Goal: Task Accomplishment & Management: Use online tool/utility

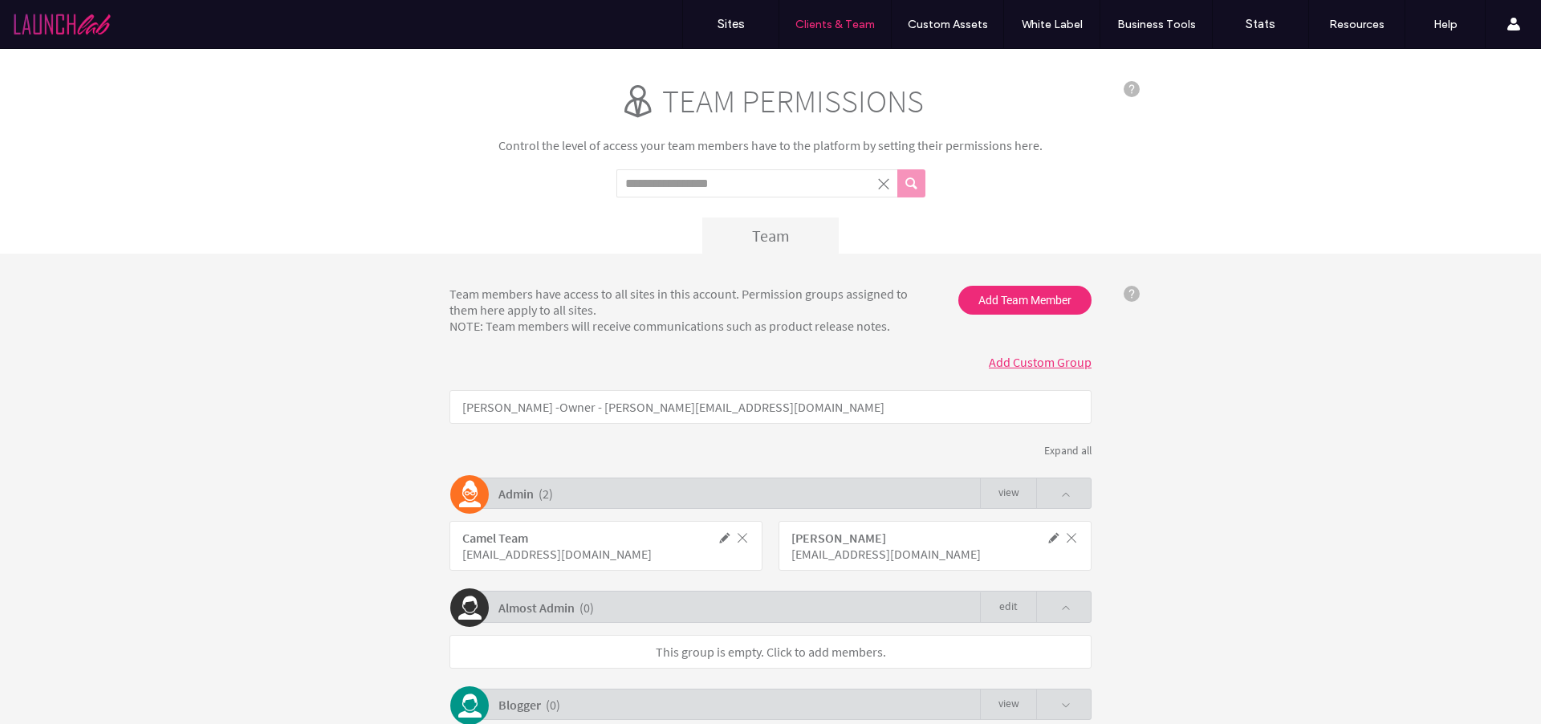
scroll to position [361, 0]
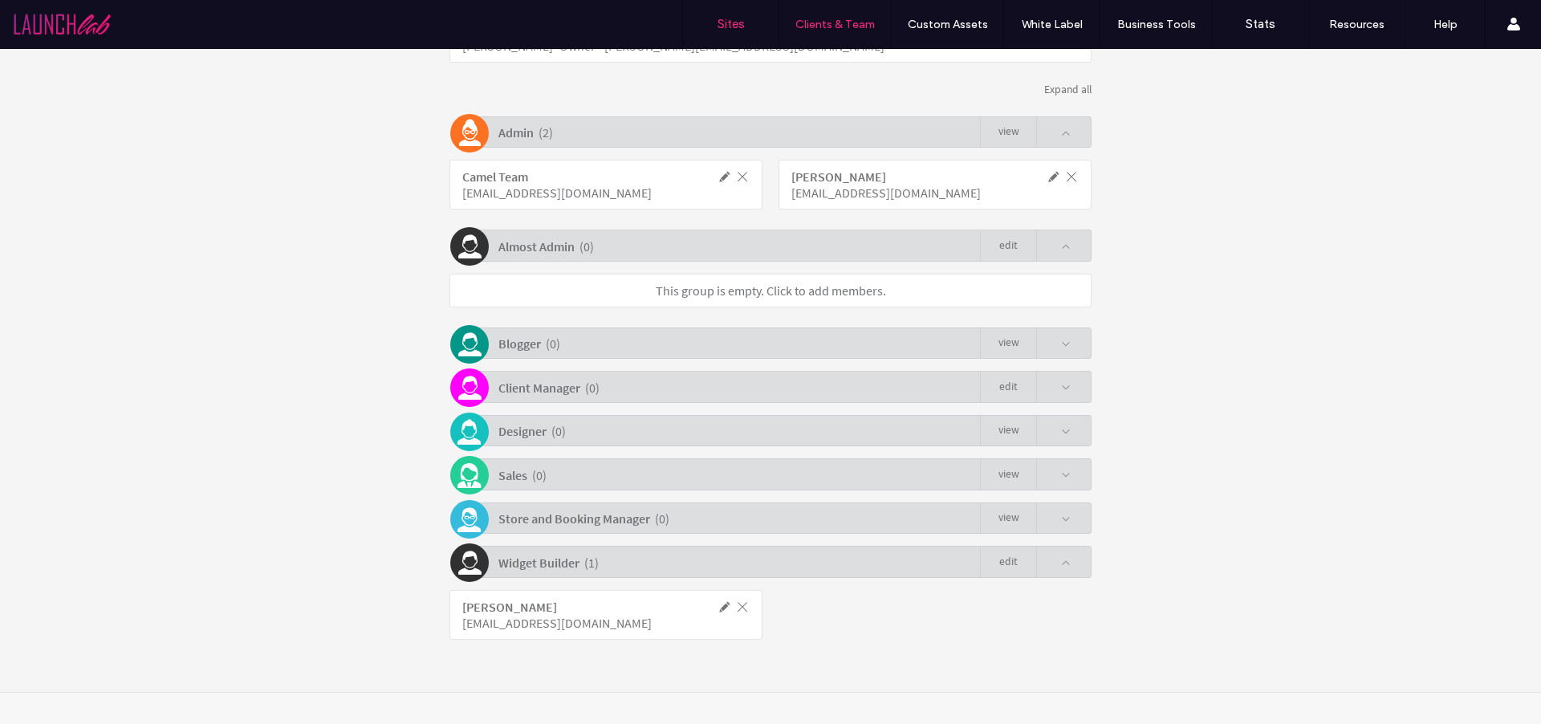
click at [741, 30] on label "Sites" at bounding box center [731, 24] width 27 height 14
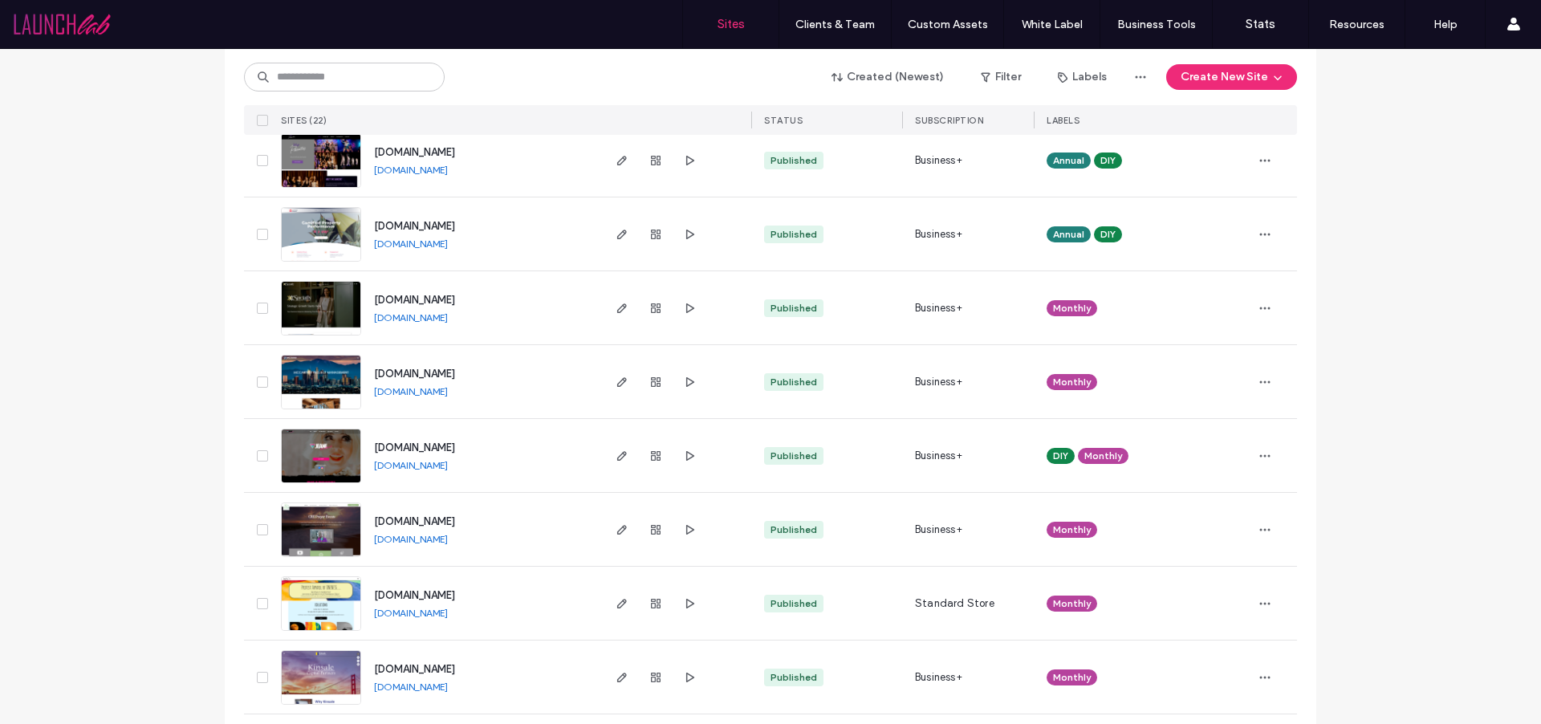
scroll to position [962, 0]
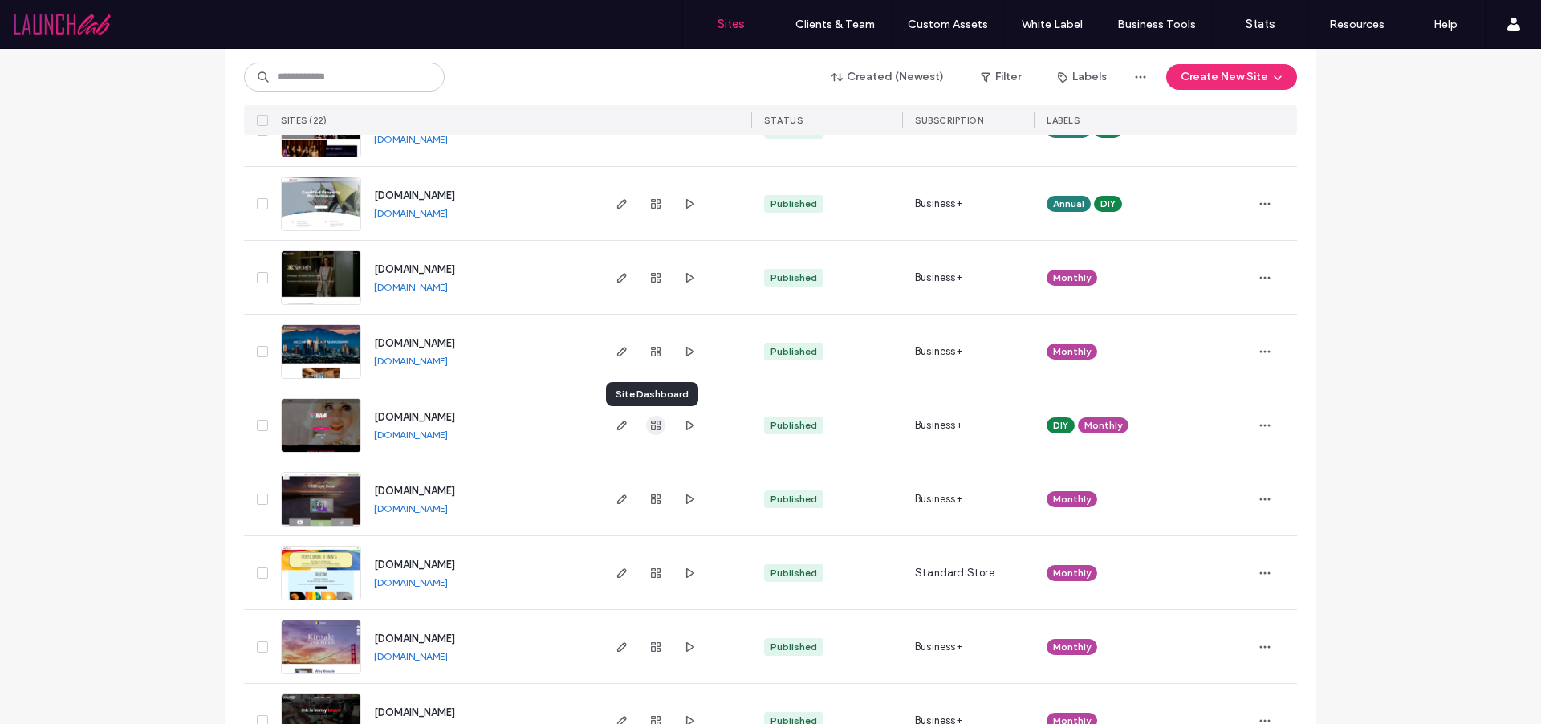
click at [650, 429] on icon "button" at bounding box center [655, 425] width 13 height 13
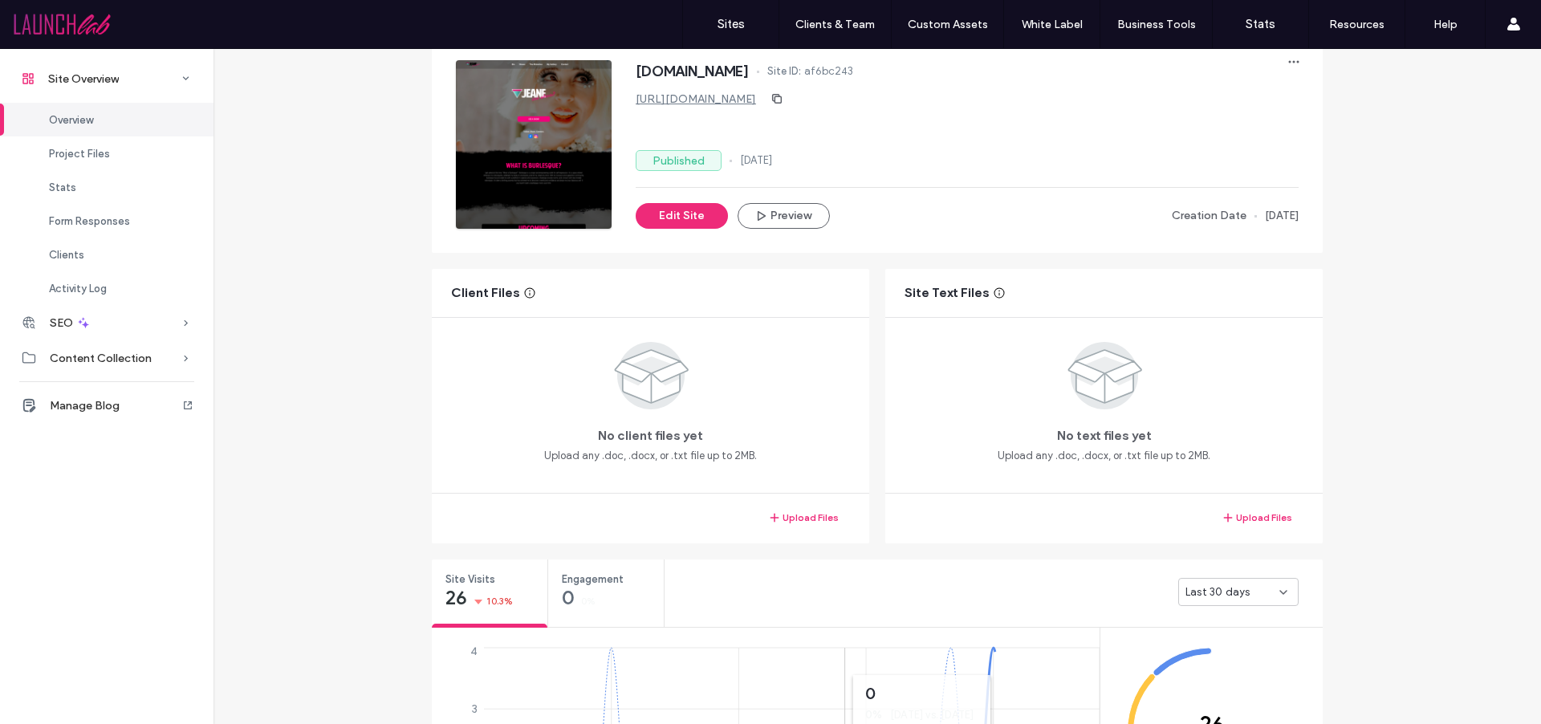
scroll to position [480, 0]
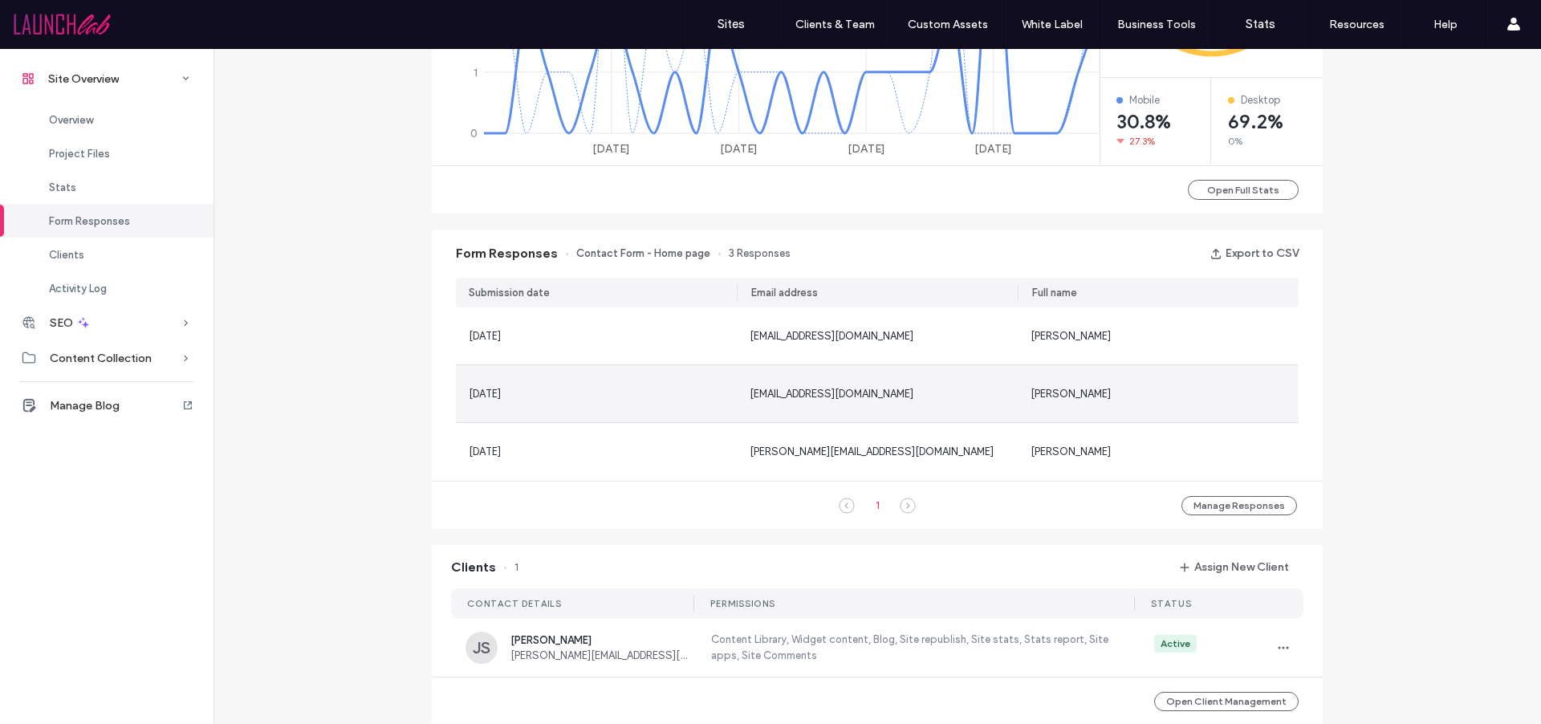
scroll to position [878, 0]
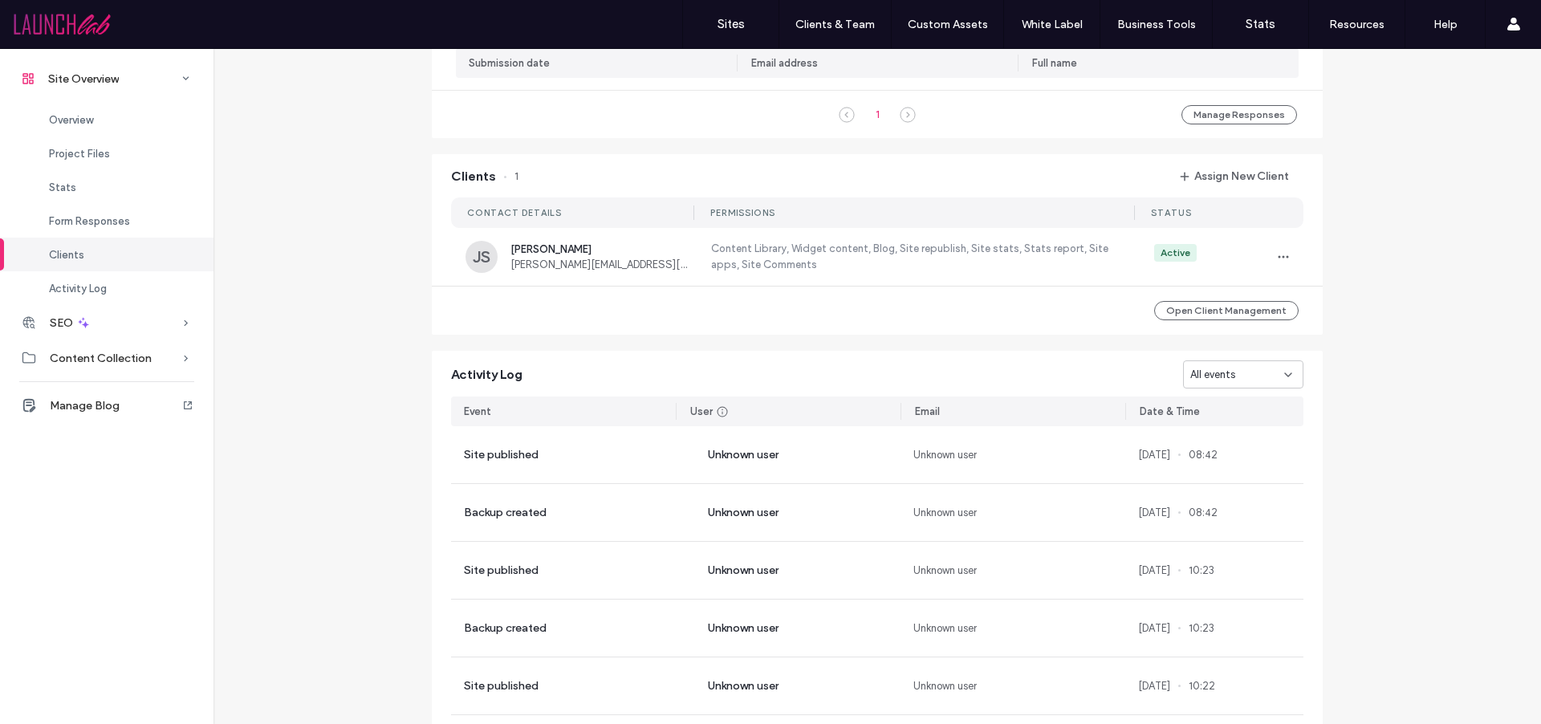
scroll to position [1374, 0]
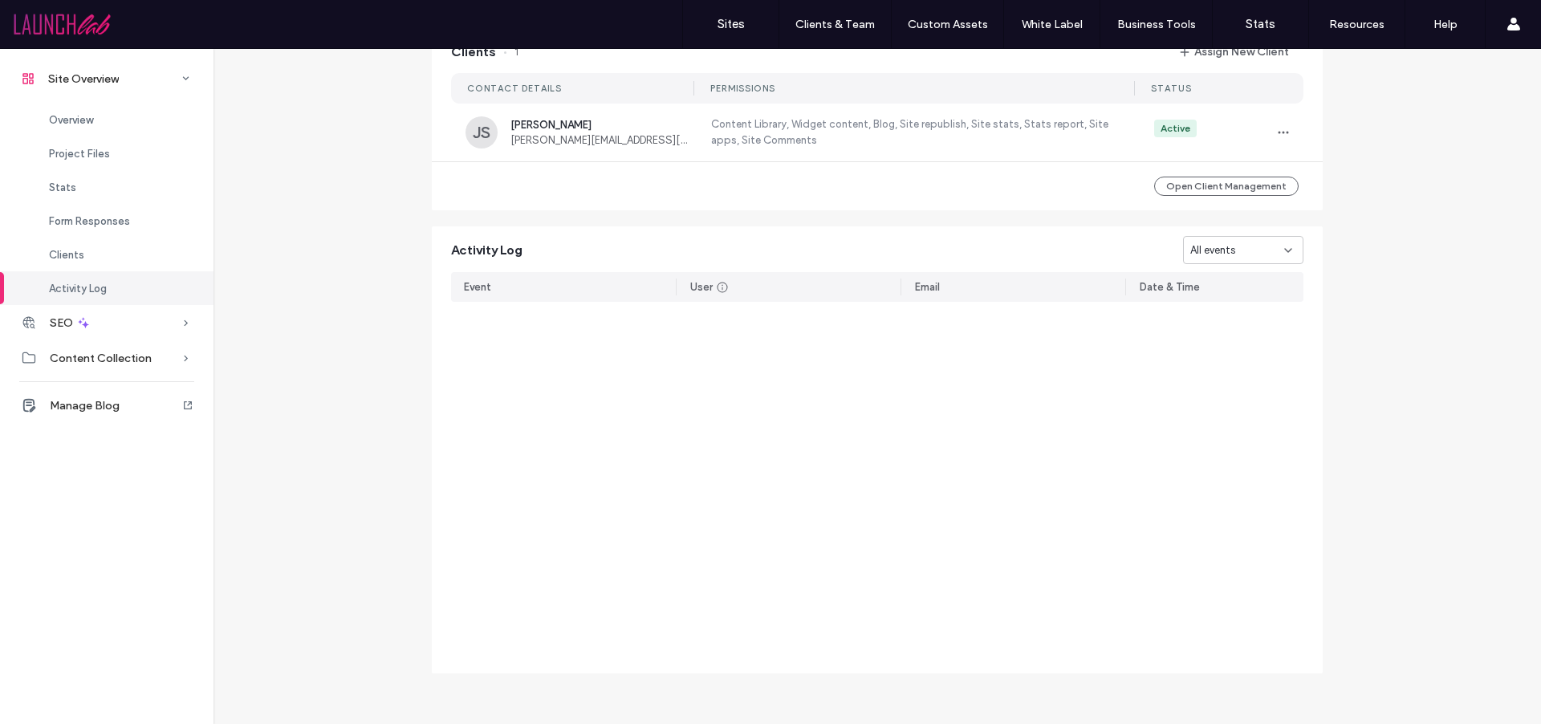
scroll to position [3058, 0]
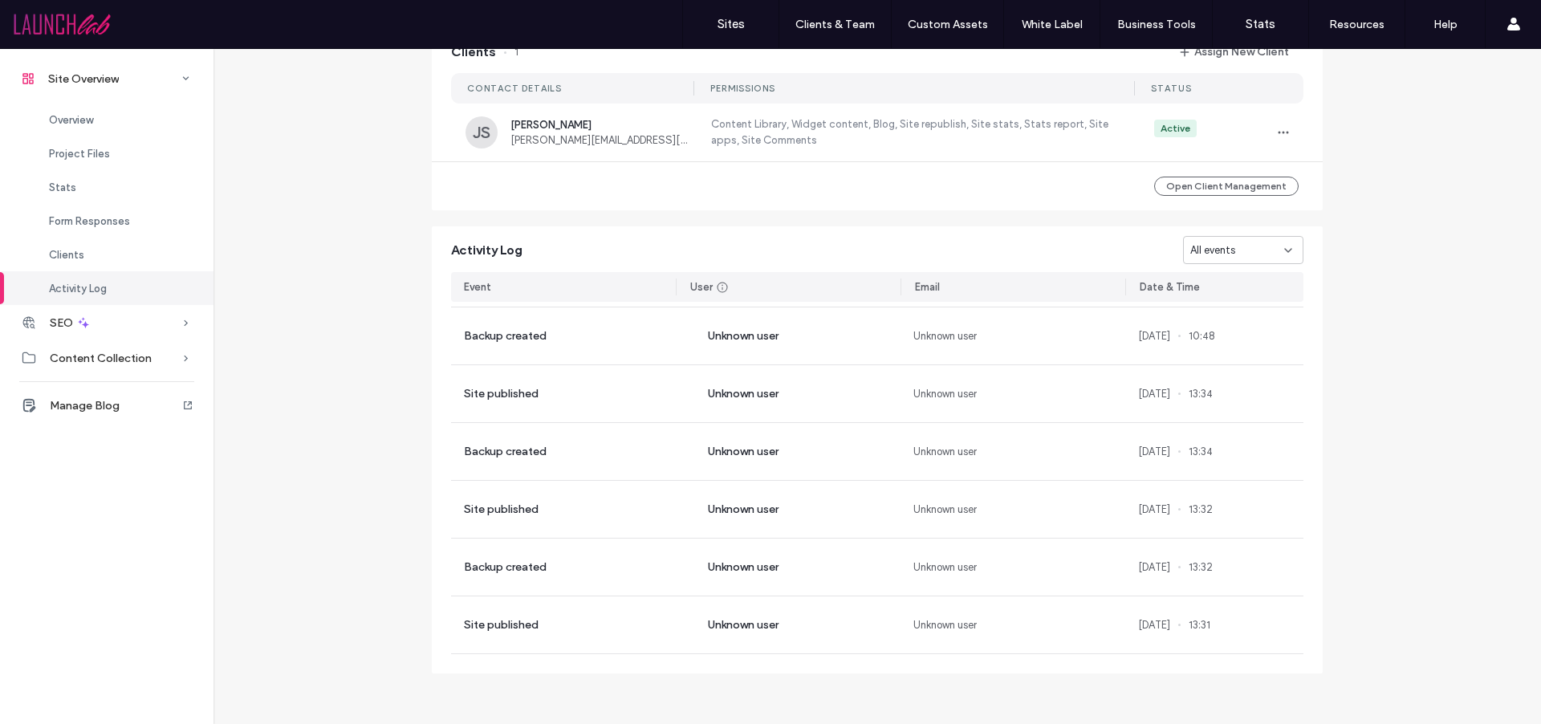
click at [1288, 248] on icon at bounding box center [1288, 250] width 13 height 13
click at [1230, 296] on div "Site published" at bounding box center [1237, 306] width 119 height 28
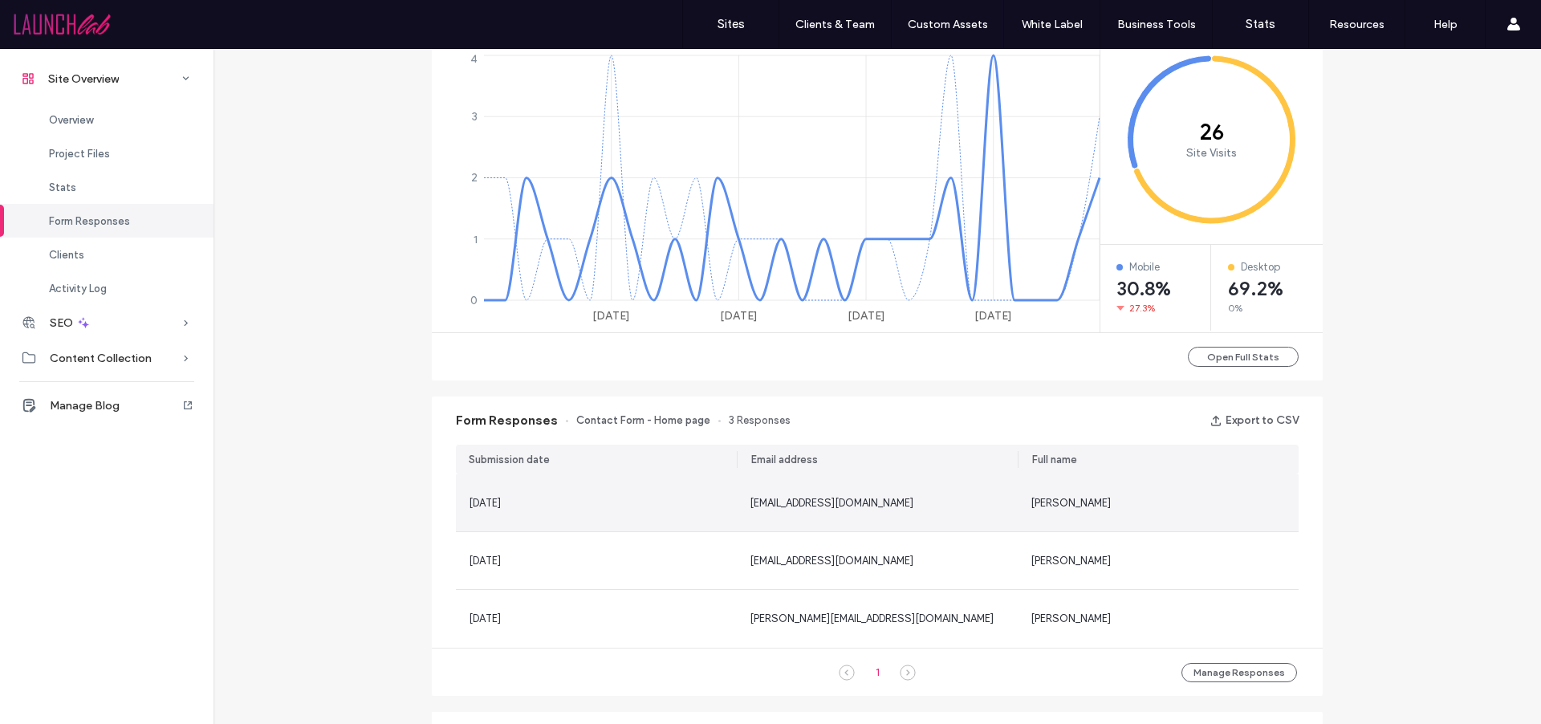
scroll to position [413, 0]
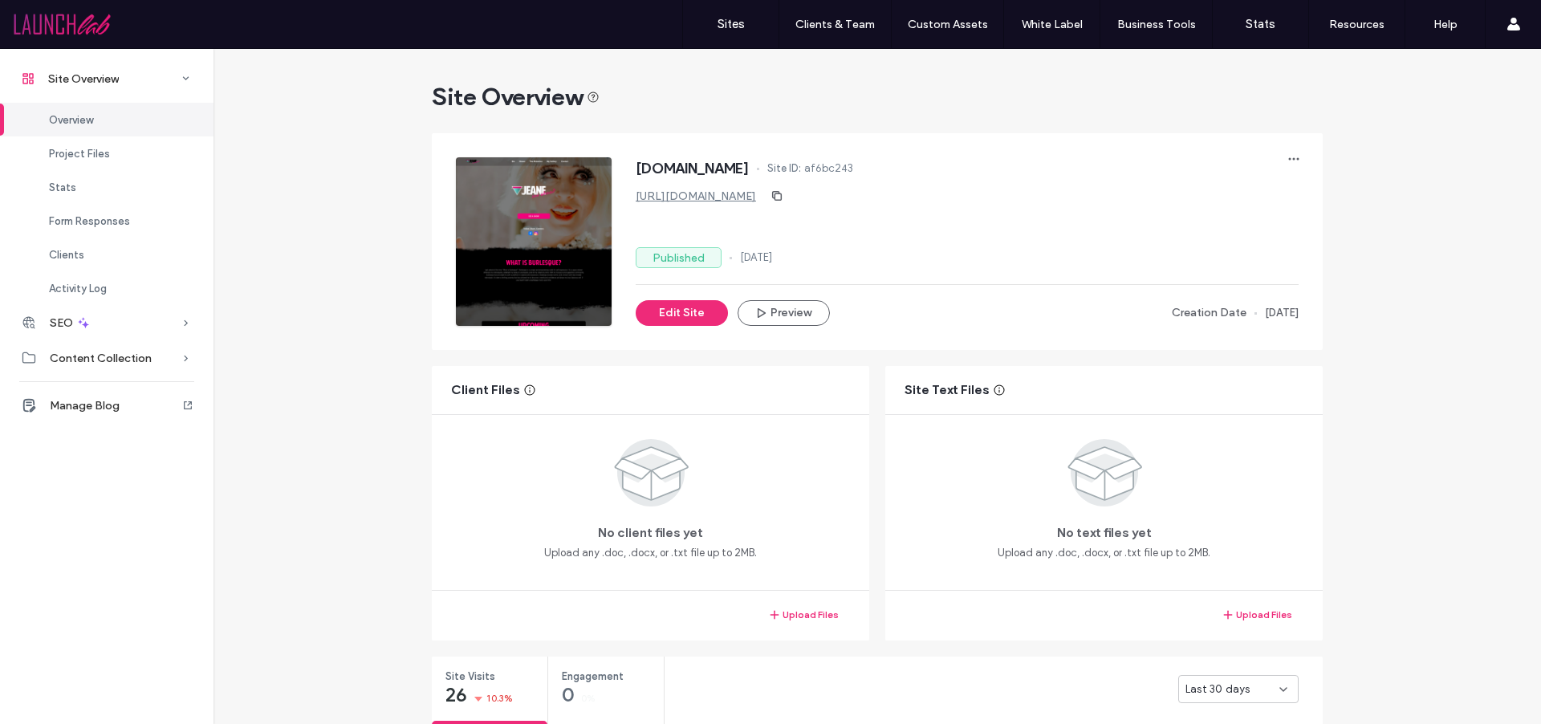
scroll to position [3, 0]
click at [729, 25] on label "Sites" at bounding box center [731, 24] width 27 height 14
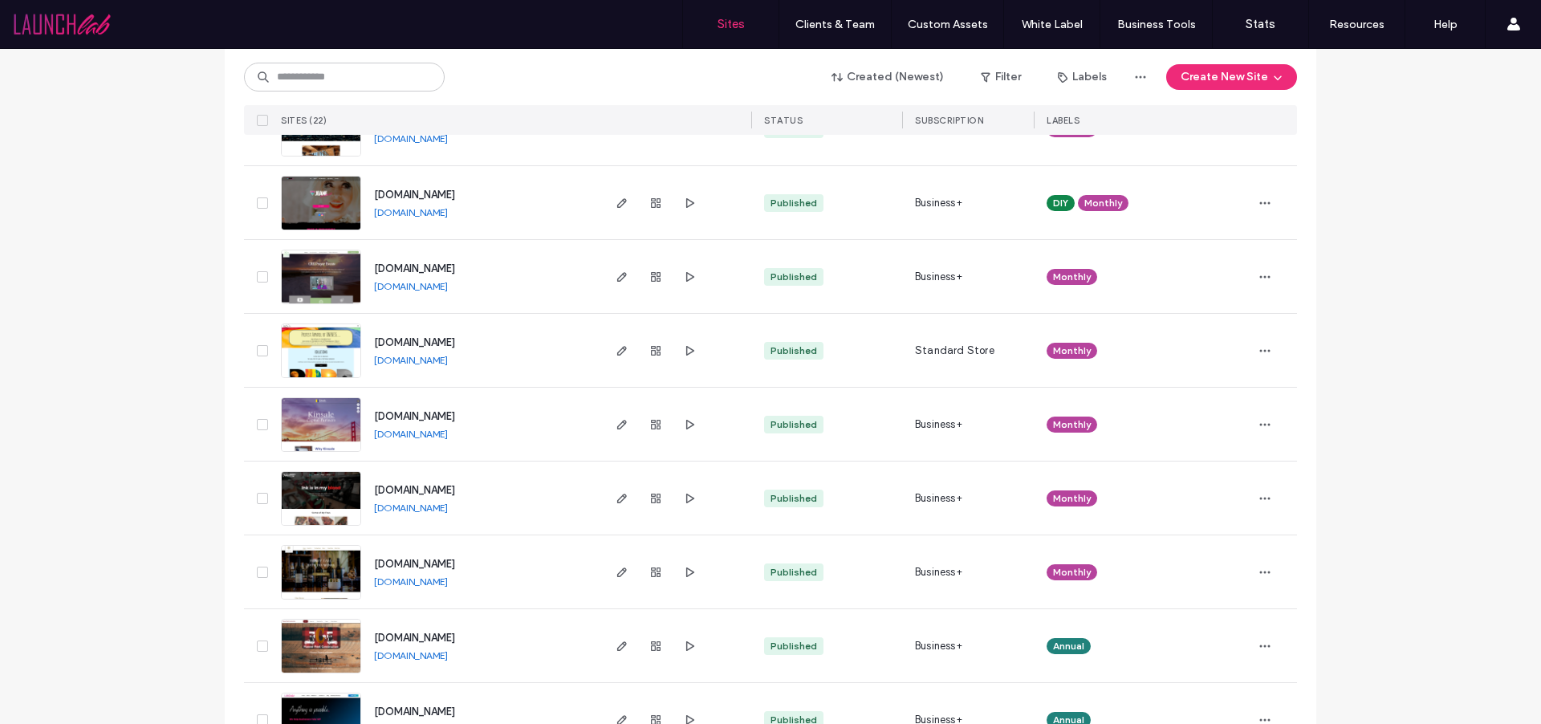
scroll to position [1236, 0]
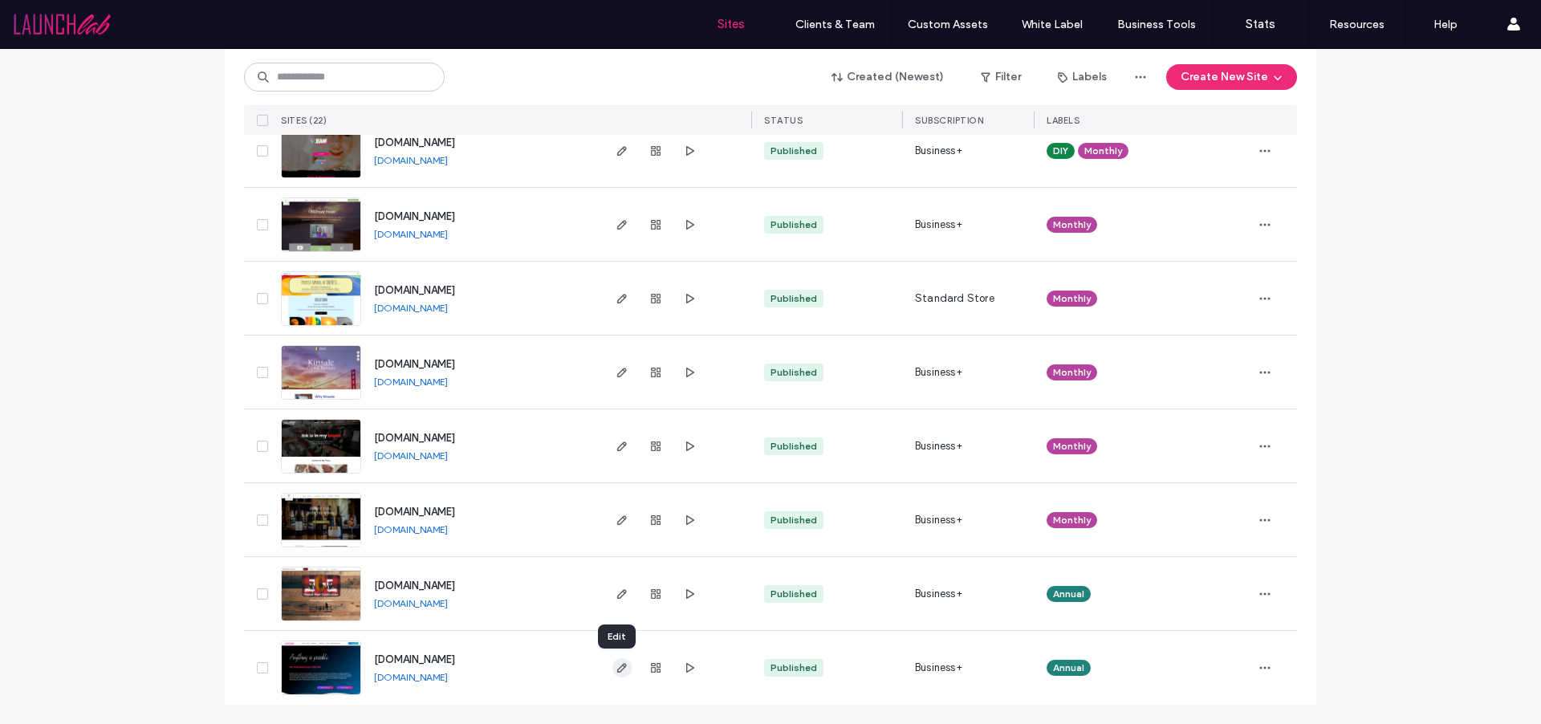
click at [619, 670] on icon "button" at bounding box center [622, 667] width 13 height 13
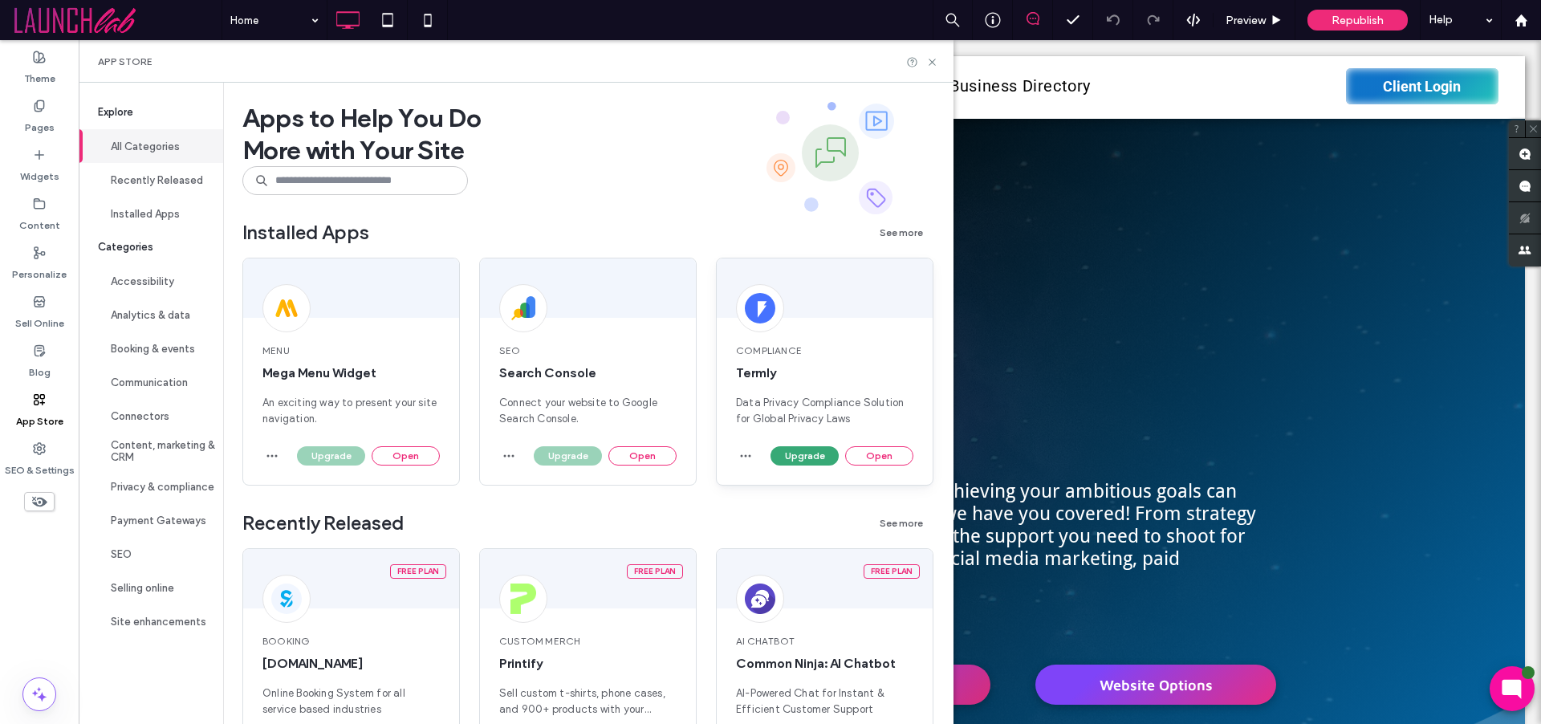
click at [846, 402] on span "Data Privacy Compliance Solution for Global Privacy Laws" at bounding box center [824, 411] width 177 height 32
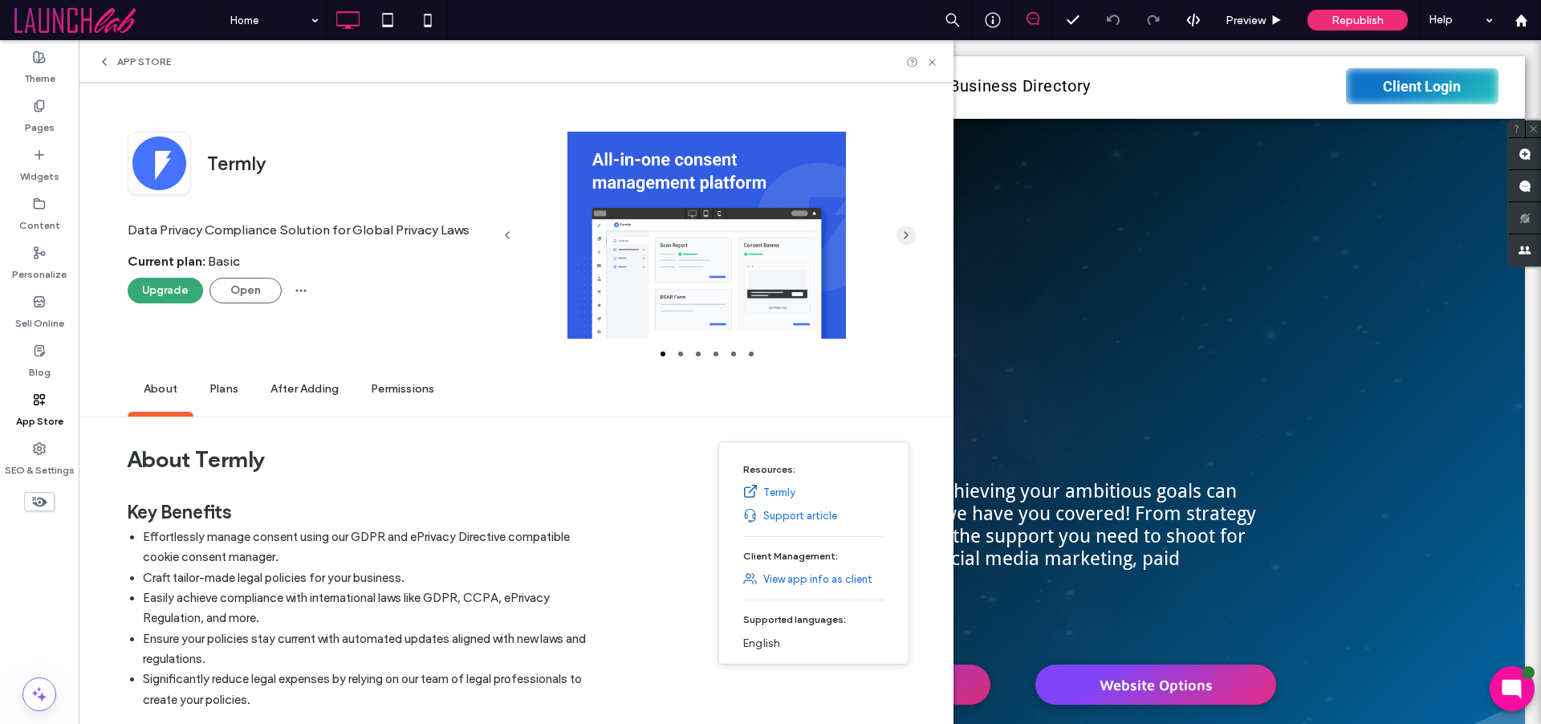
click at [910, 236] on icon "button" at bounding box center [906, 235] width 13 height 13
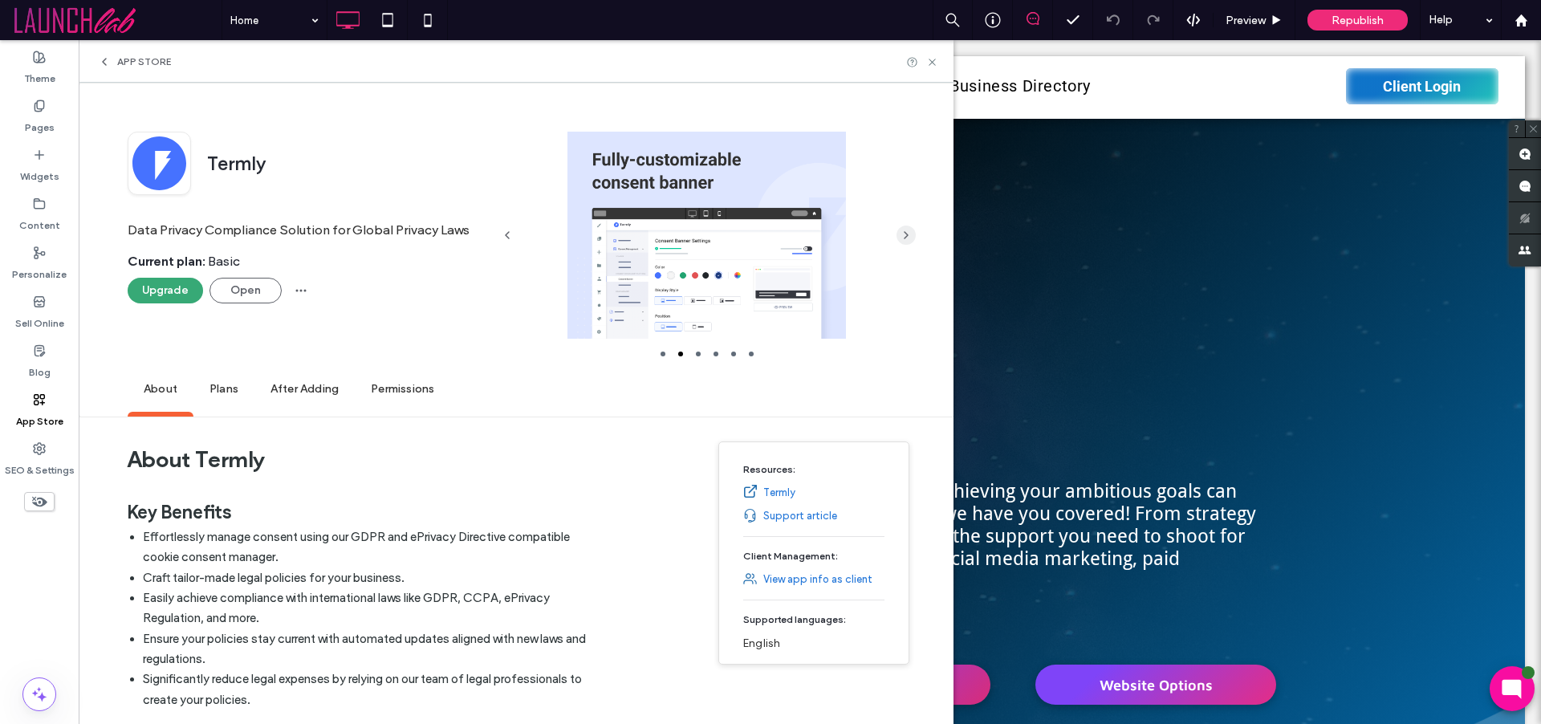
click at [910, 236] on icon "button" at bounding box center [906, 235] width 13 height 13
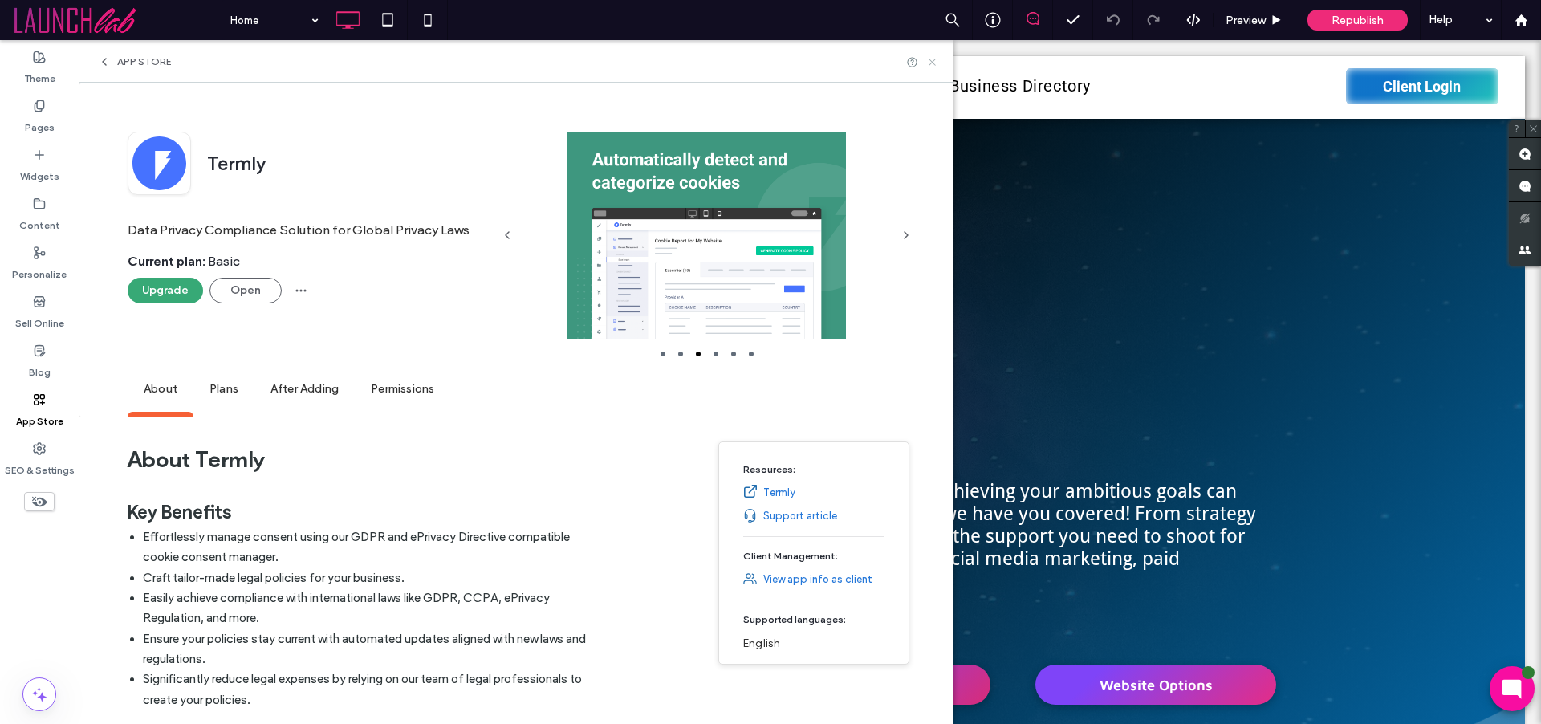
click at [935, 61] on use at bounding box center [932, 62] width 6 height 6
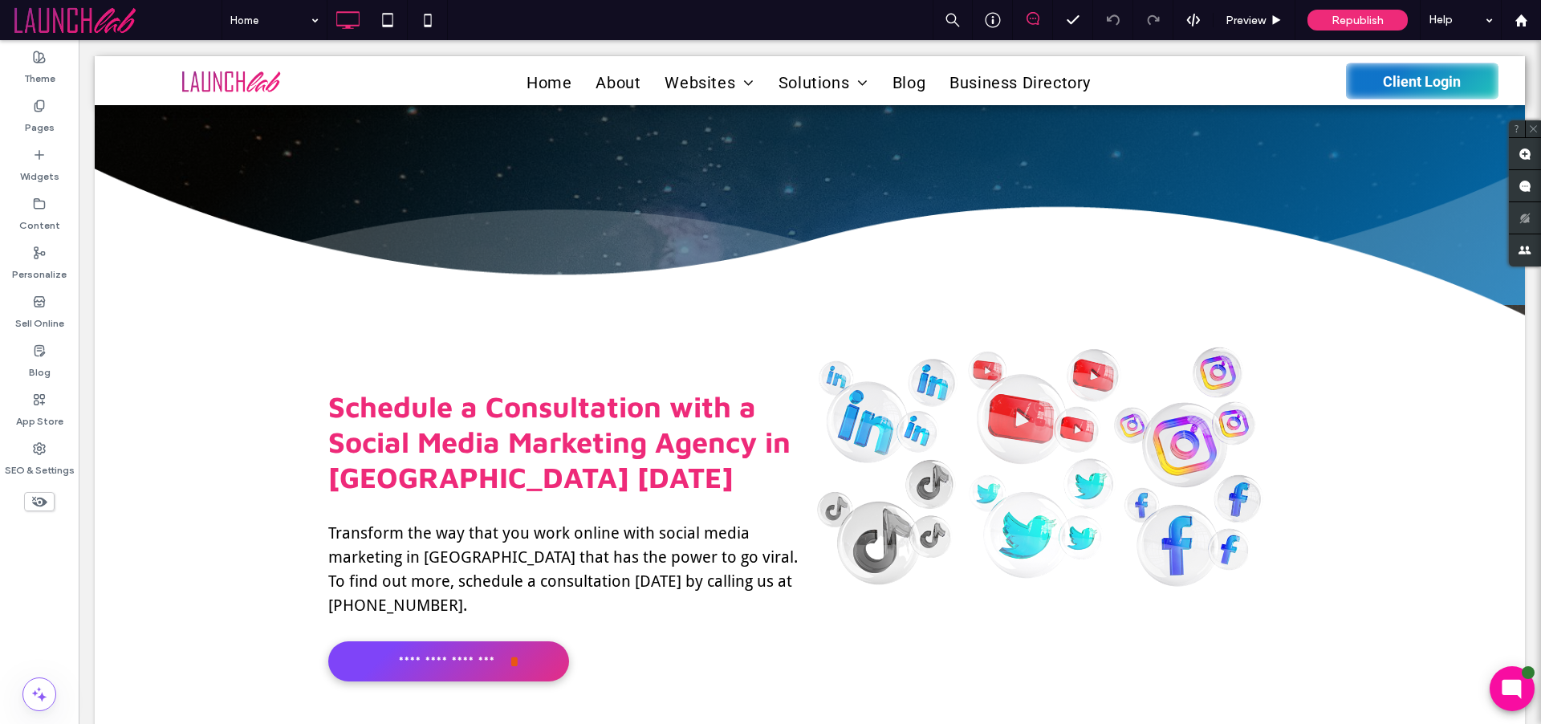
scroll to position [1775, 0]
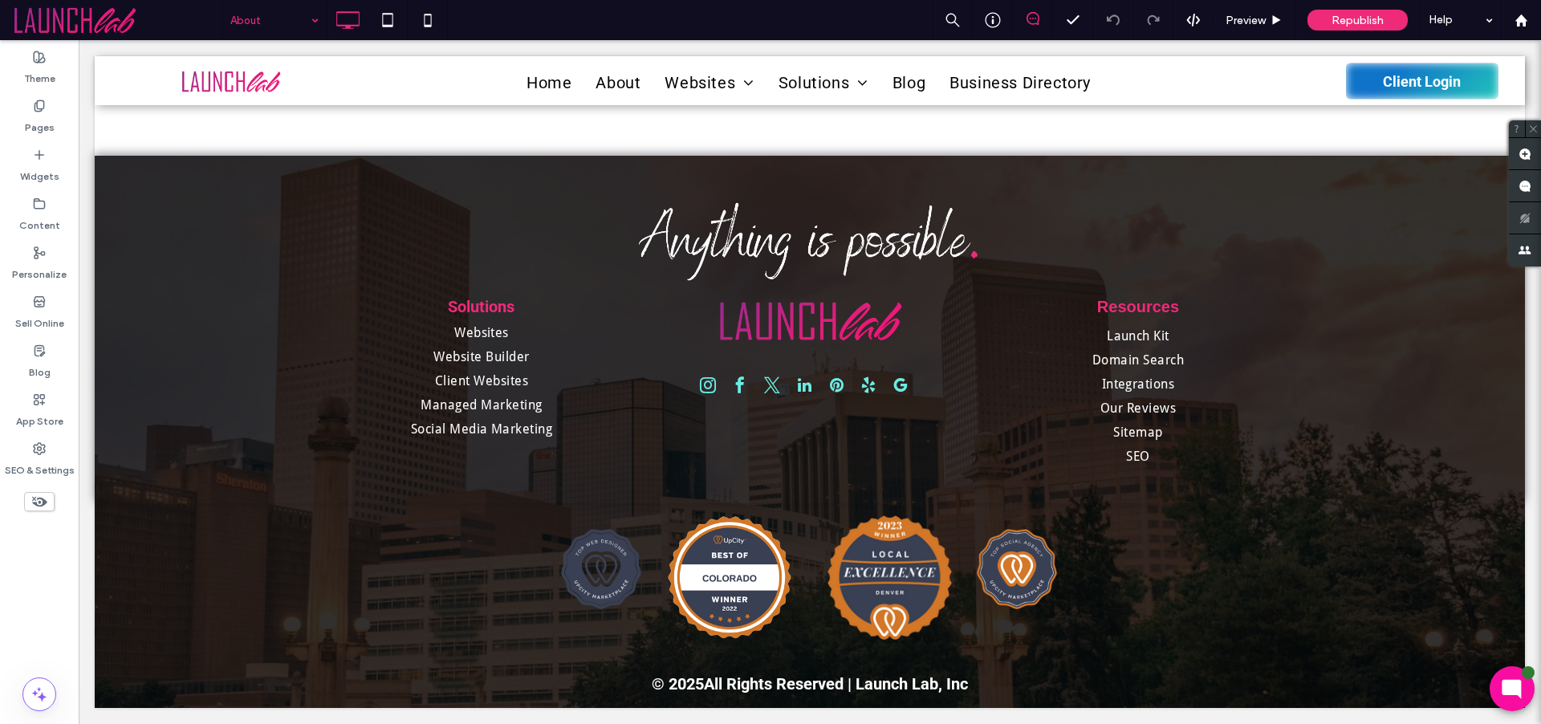
scroll to position [2997, 0]
click at [280, 27] on input at bounding box center [270, 20] width 80 height 40
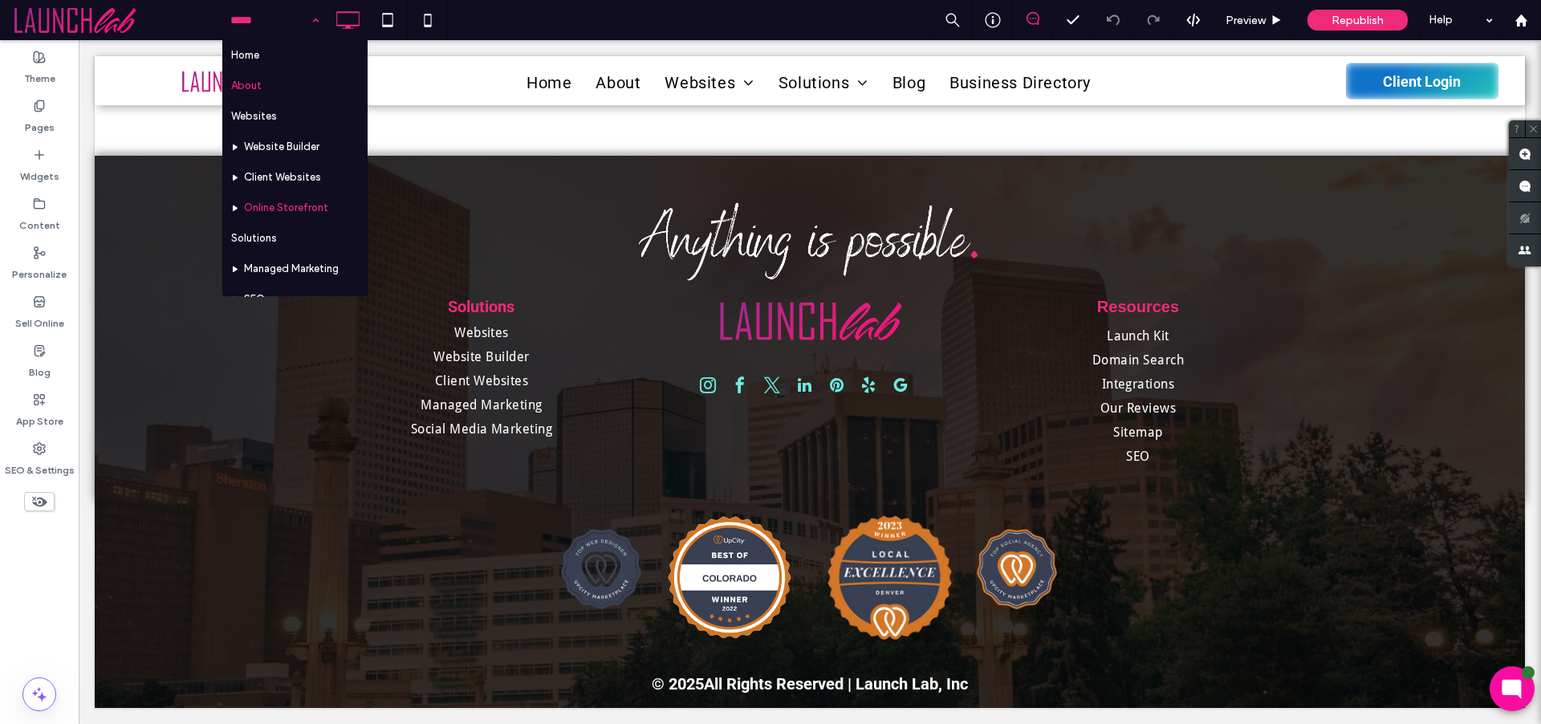
scroll to position [486, 0]
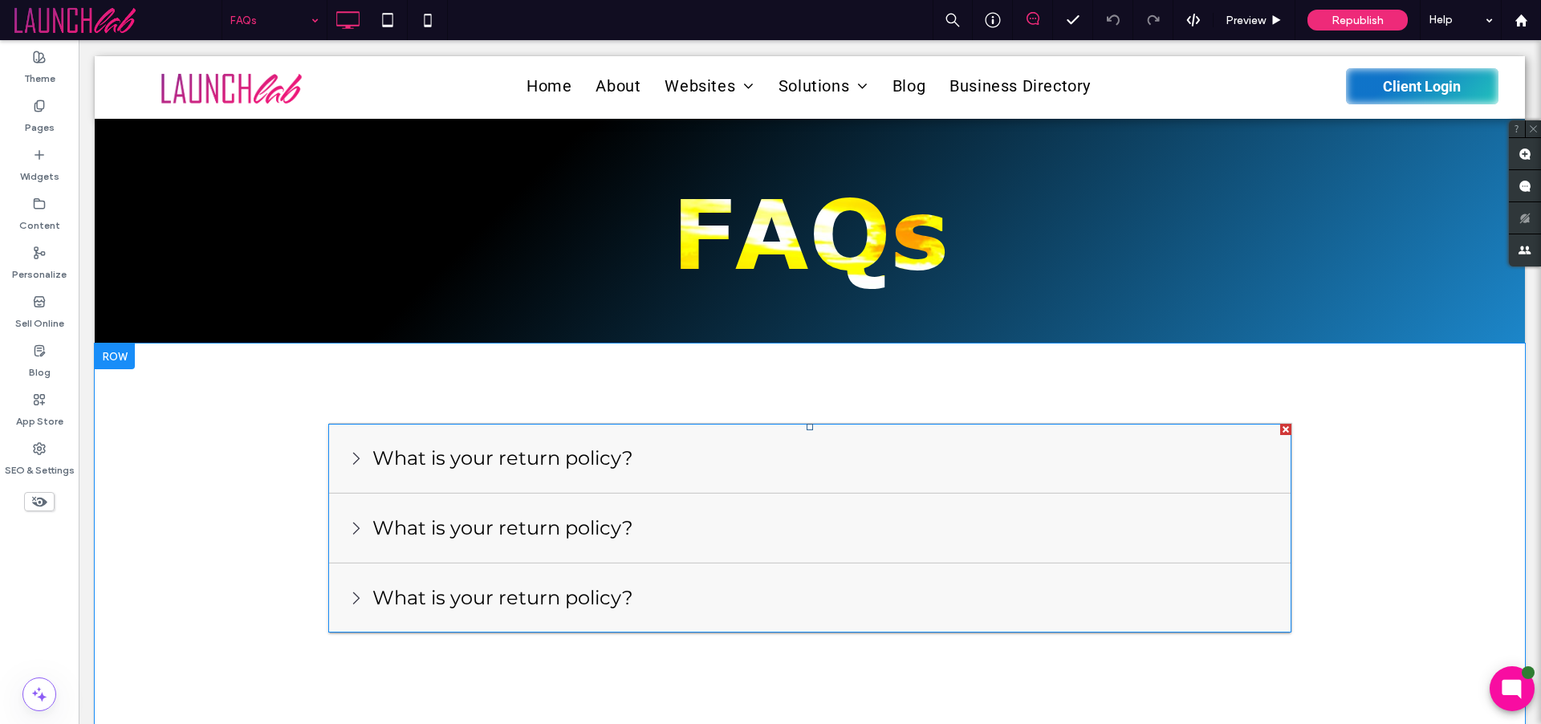
click at [457, 457] on span at bounding box center [809, 528] width 963 height 209
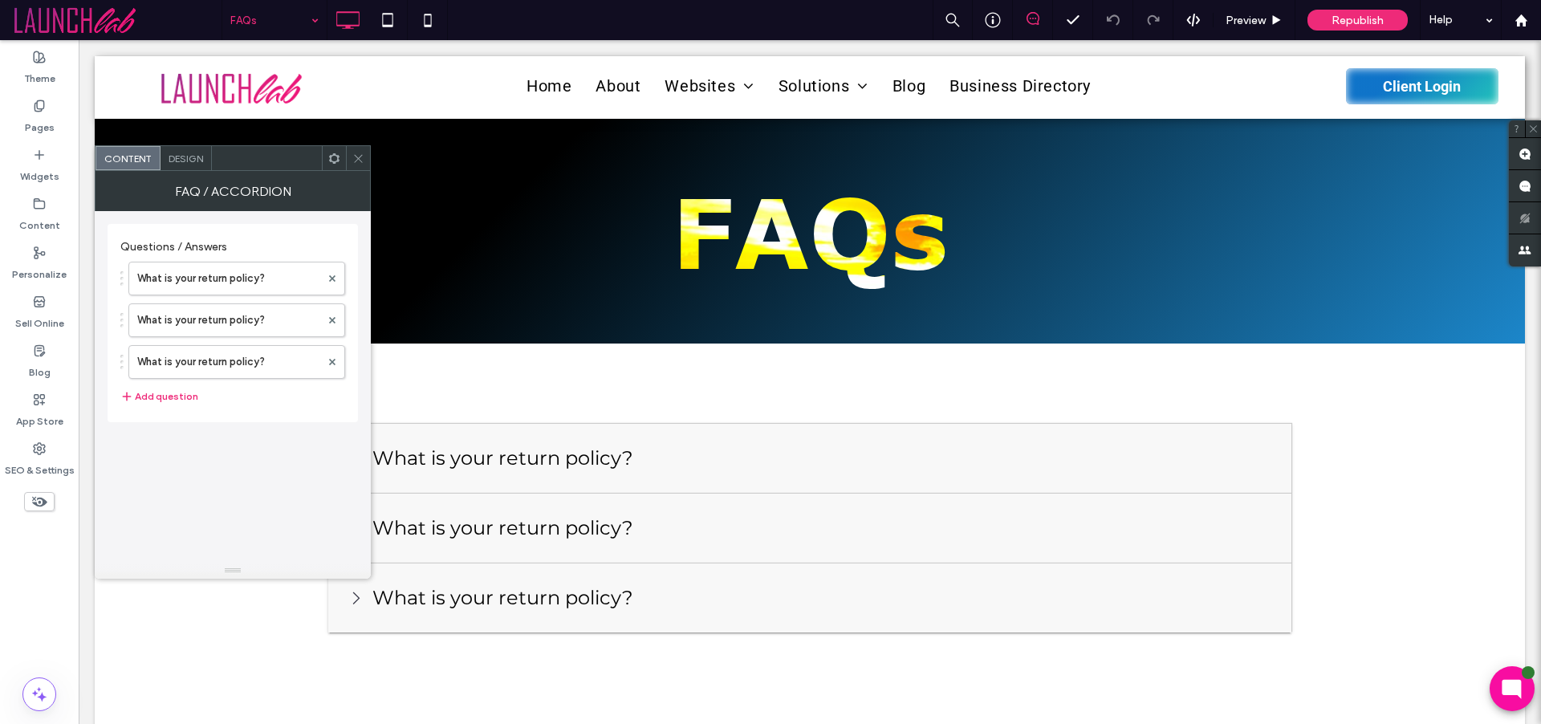
click at [313, 25] on div "FAQs" at bounding box center [274, 20] width 104 height 40
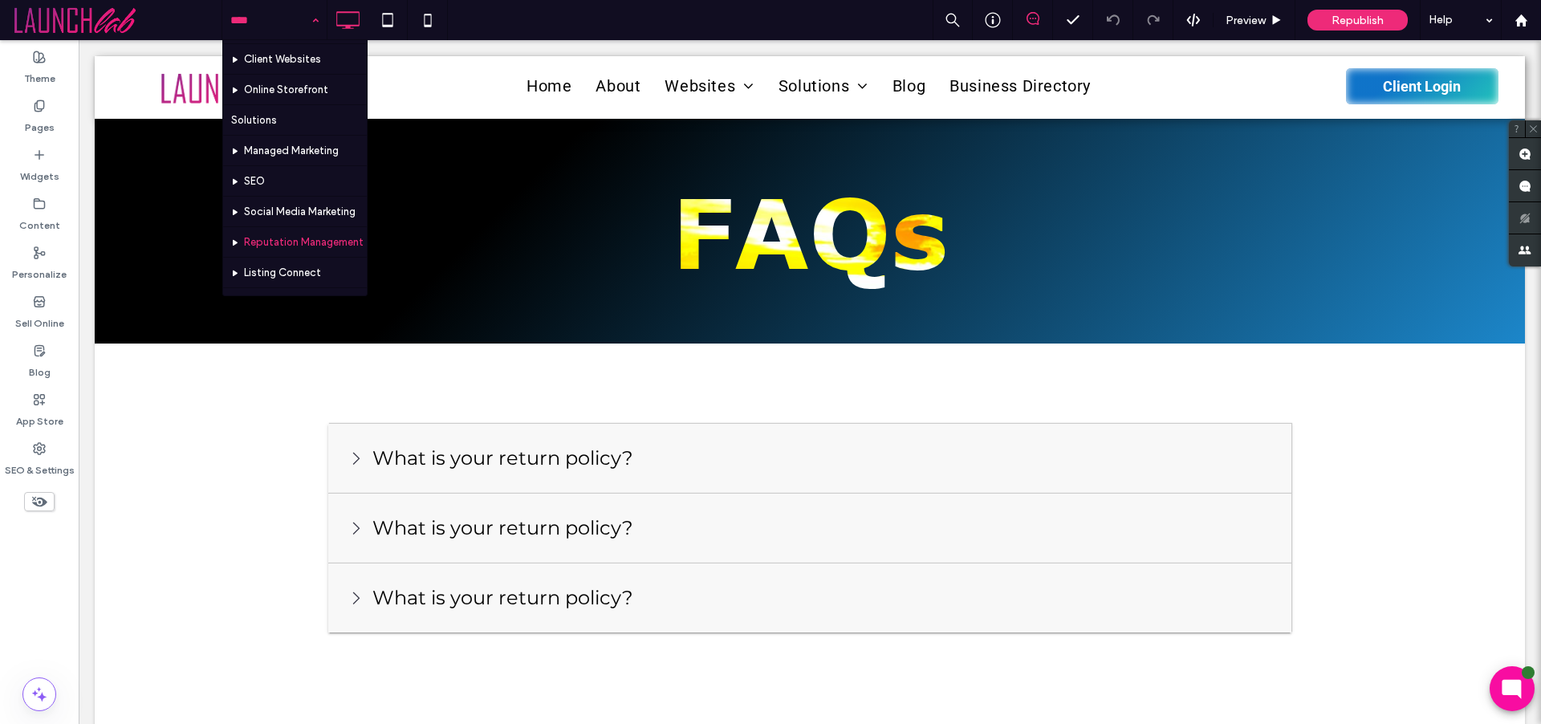
scroll to position [146, 0]
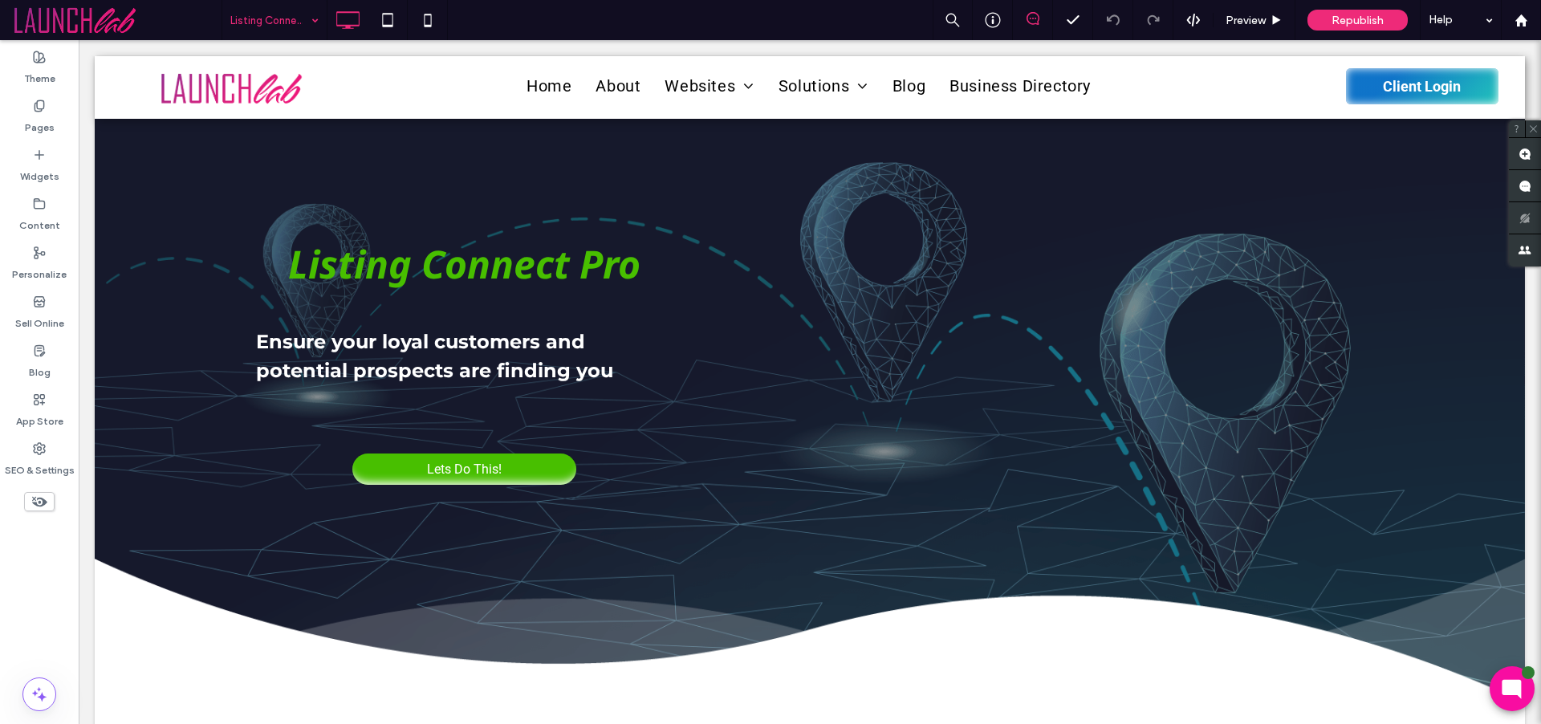
click at [239, 10] on input at bounding box center [270, 20] width 80 height 40
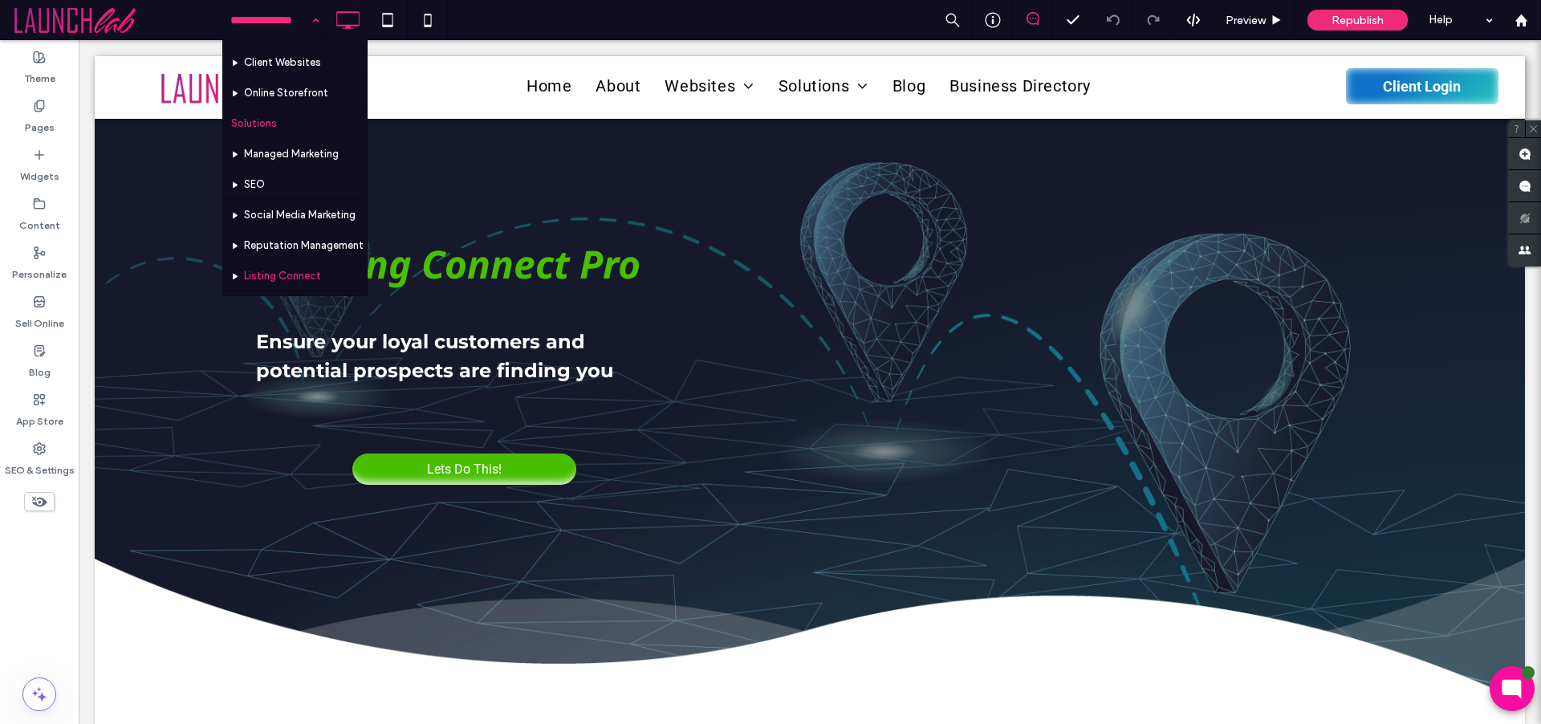
scroll to position [204, 0]
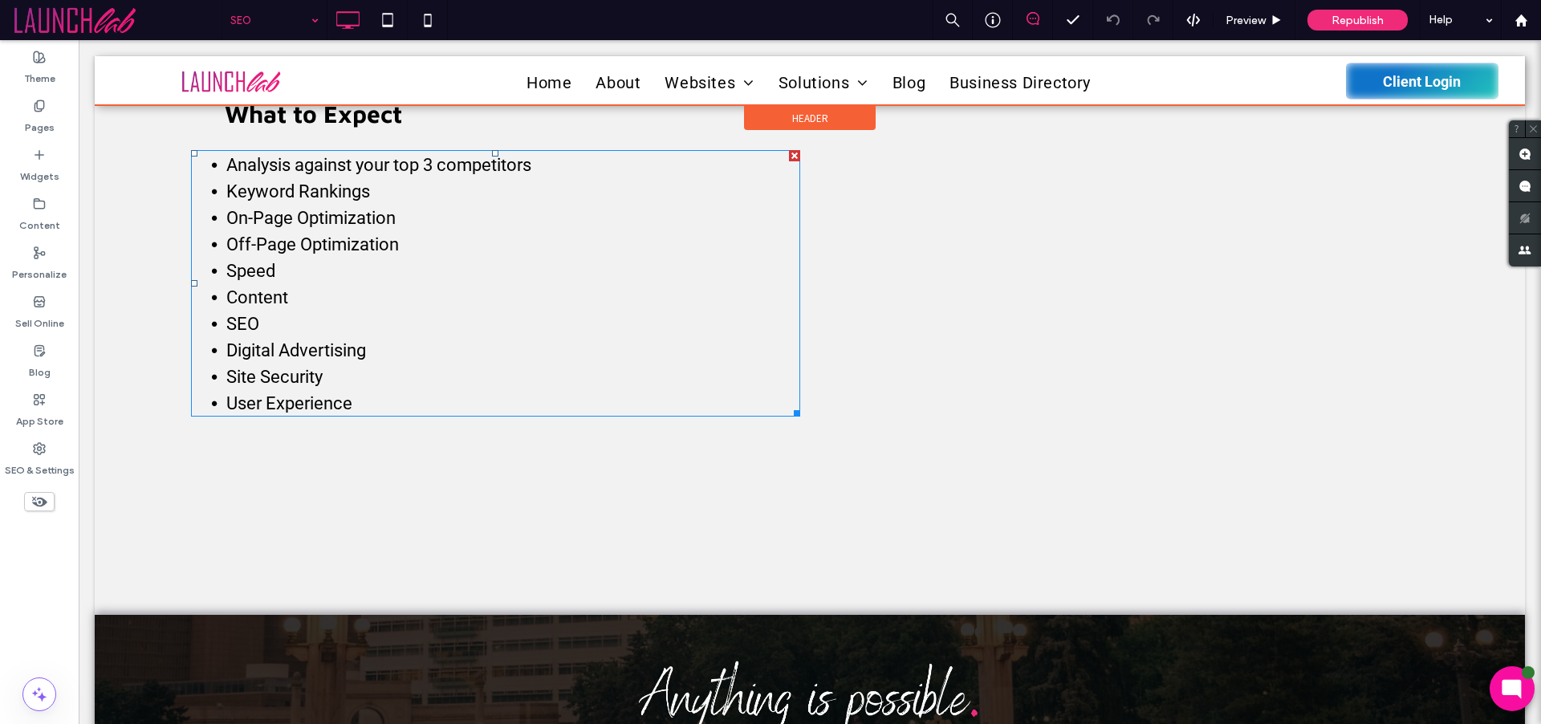
scroll to position [2351, 0]
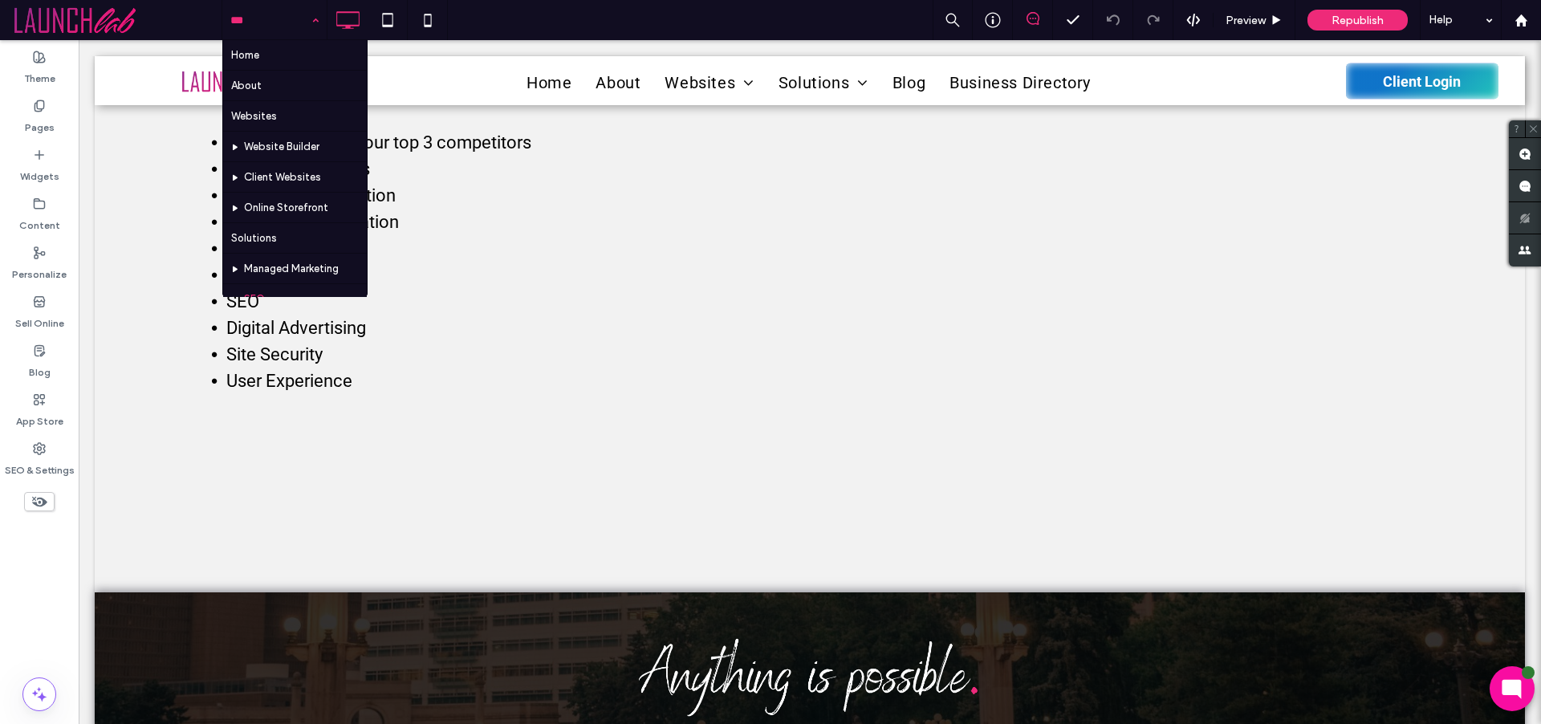
click at [303, 26] on input at bounding box center [270, 20] width 80 height 40
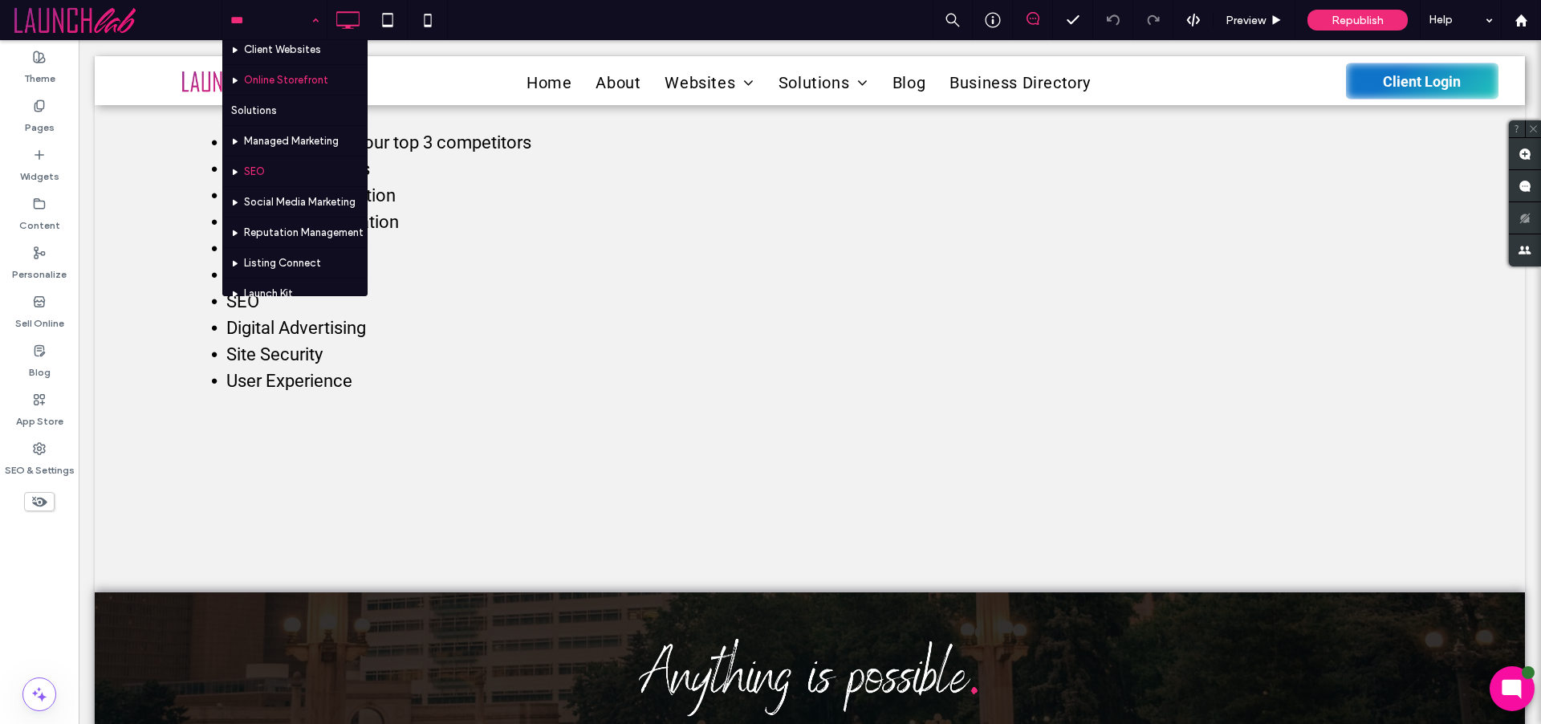
scroll to position [135, 0]
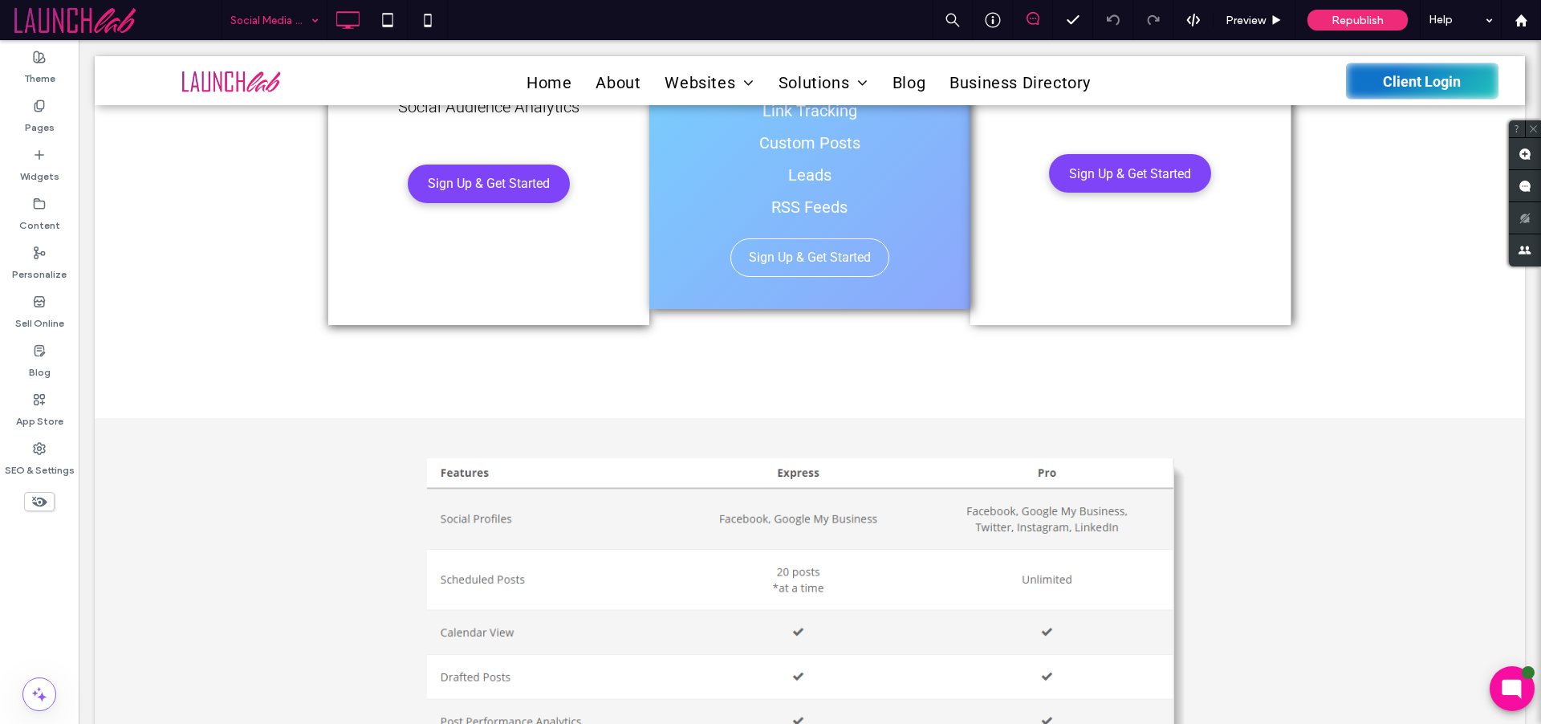
scroll to position [5051, 0]
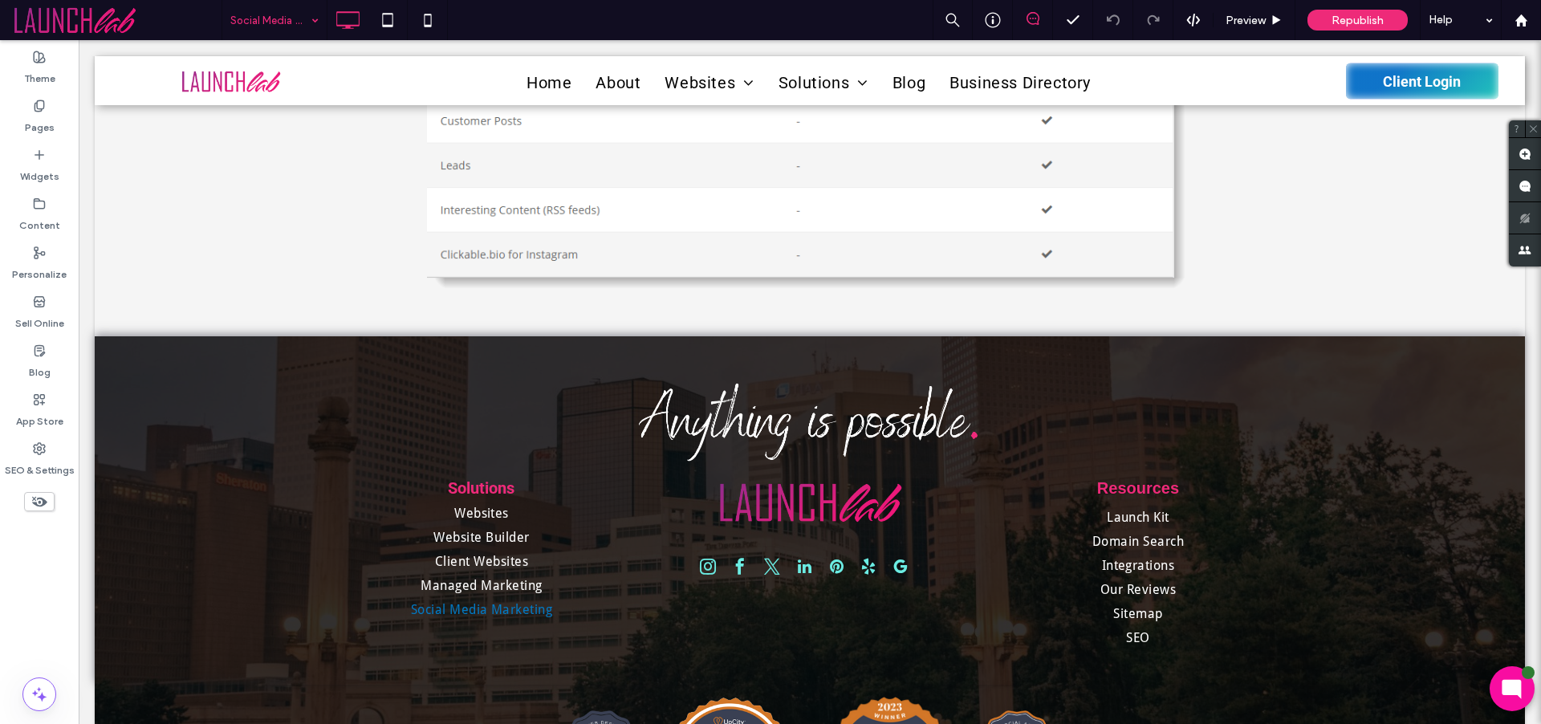
click at [291, 15] on input at bounding box center [270, 20] width 80 height 40
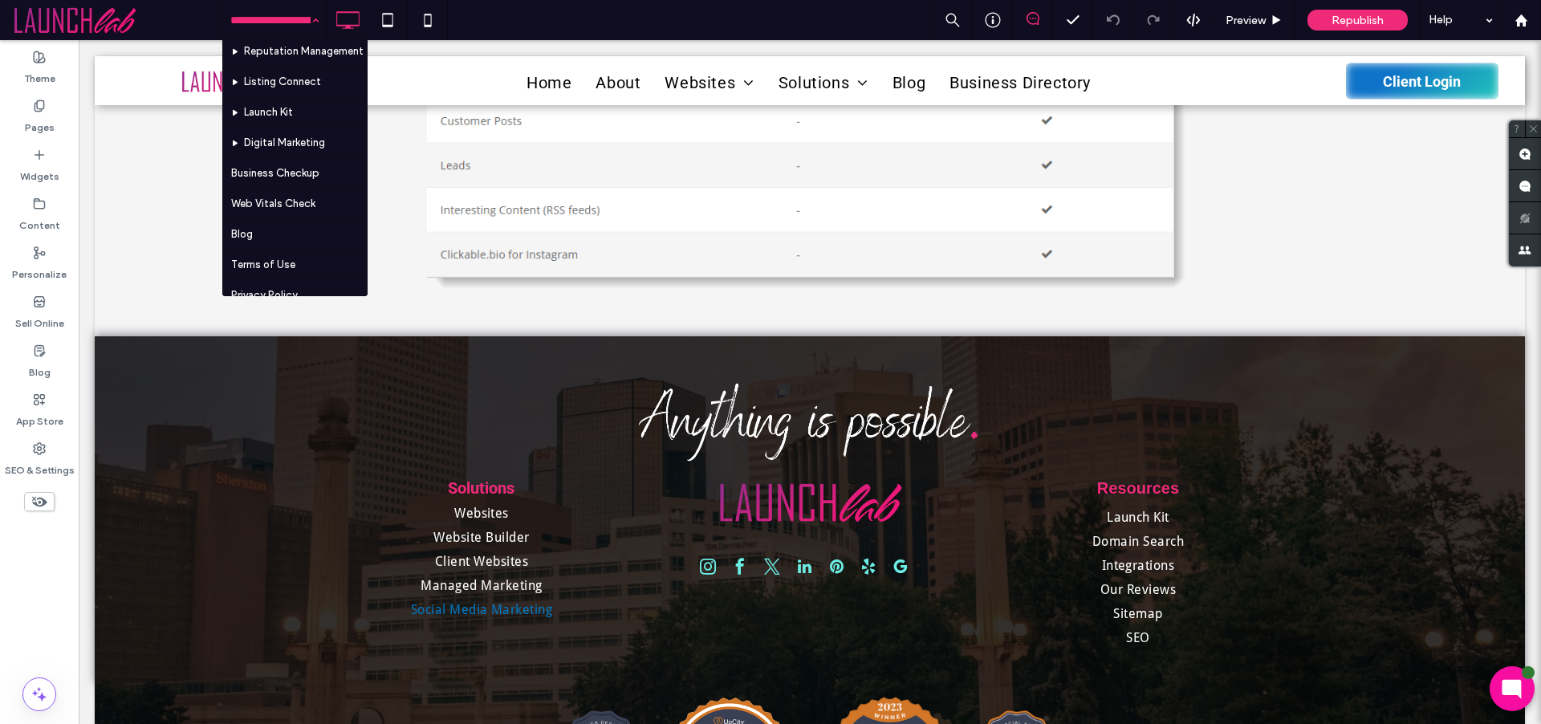
scroll to position [539, 0]
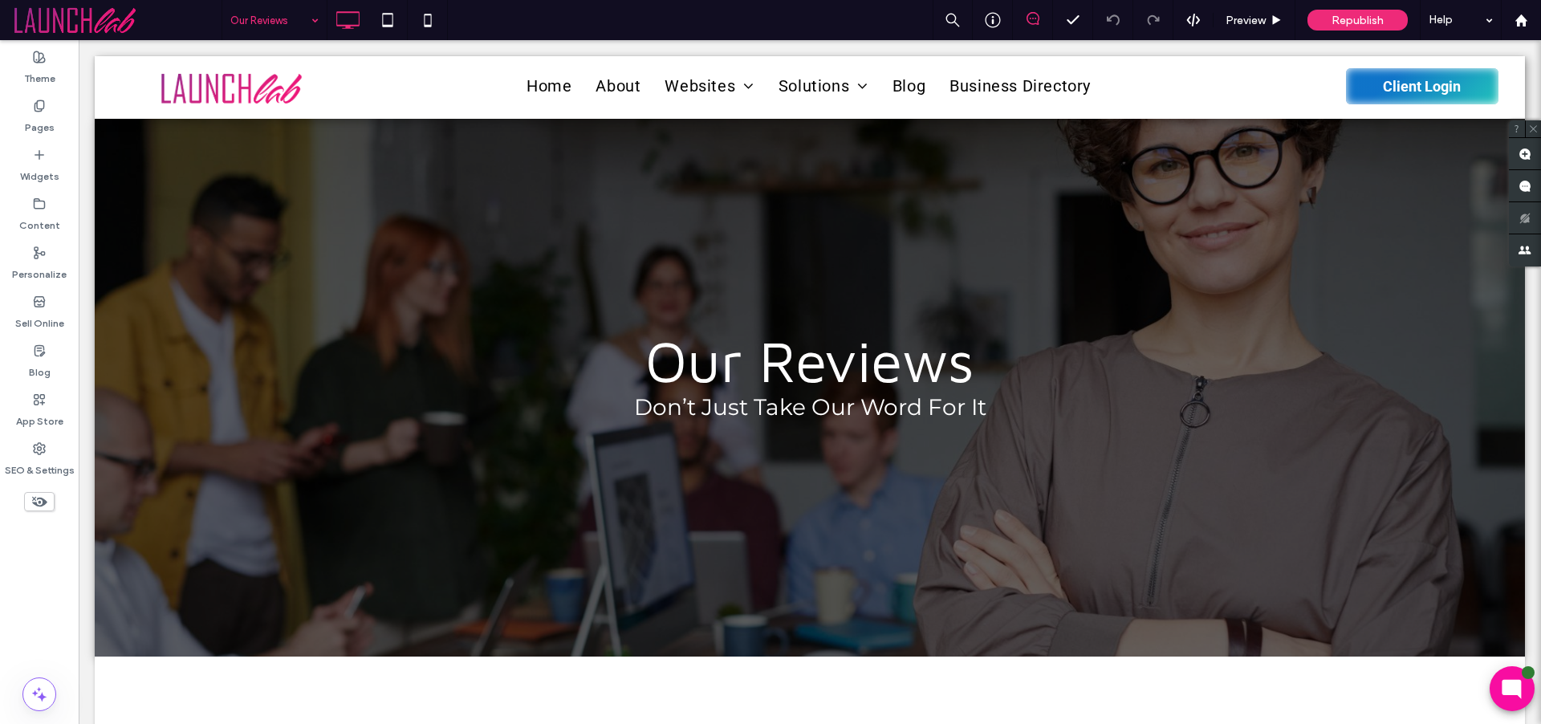
click at [260, 20] on input at bounding box center [270, 20] width 80 height 40
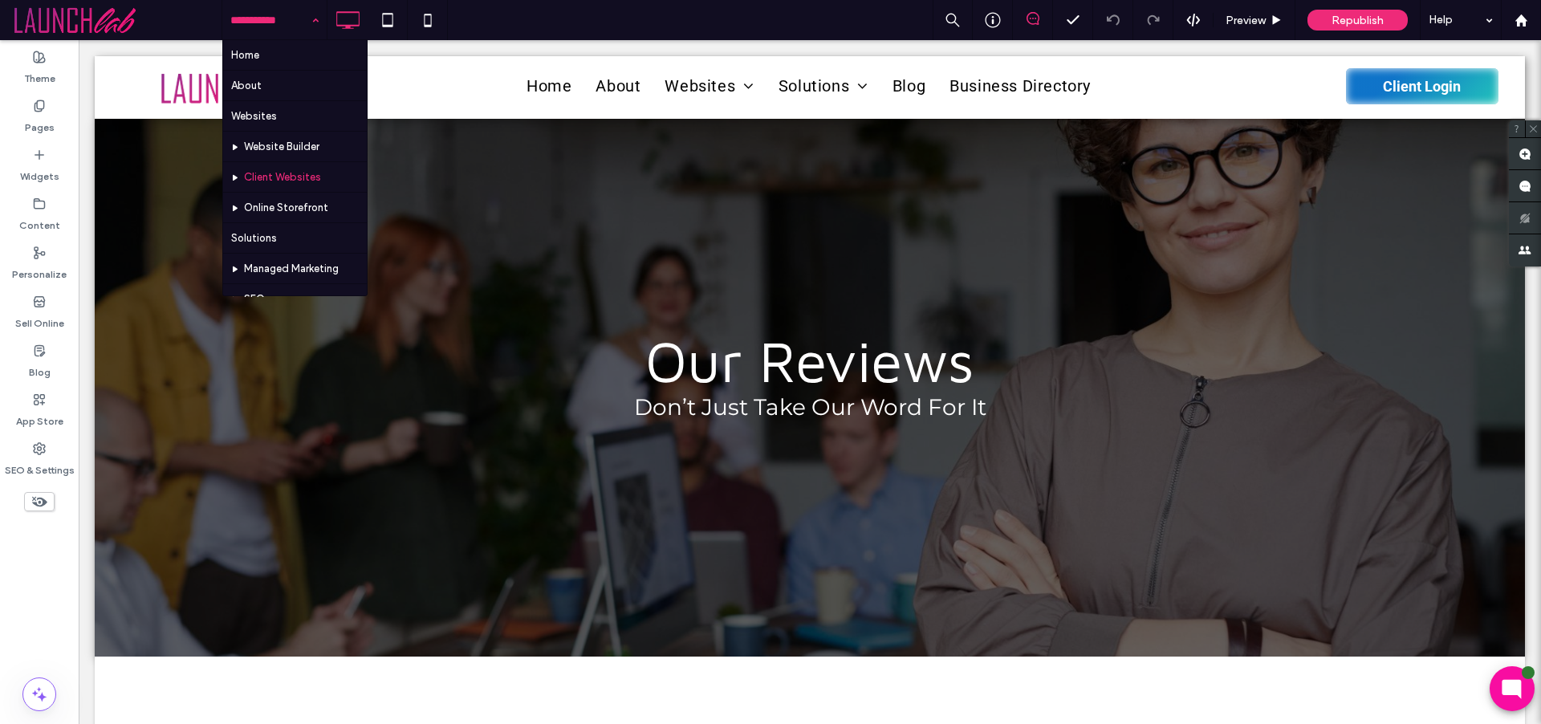
scroll to position [318, 0]
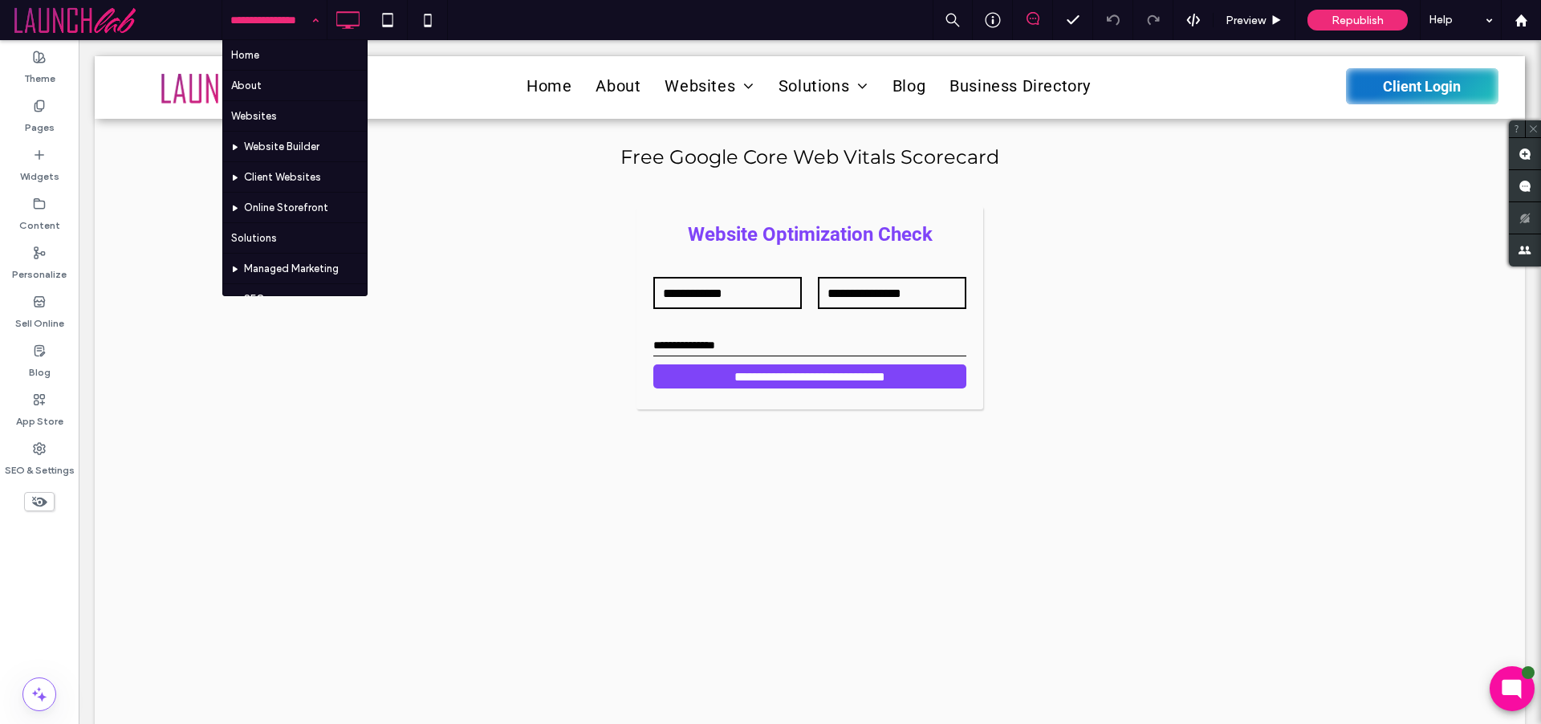
click at [295, 18] on input at bounding box center [270, 20] width 80 height 40
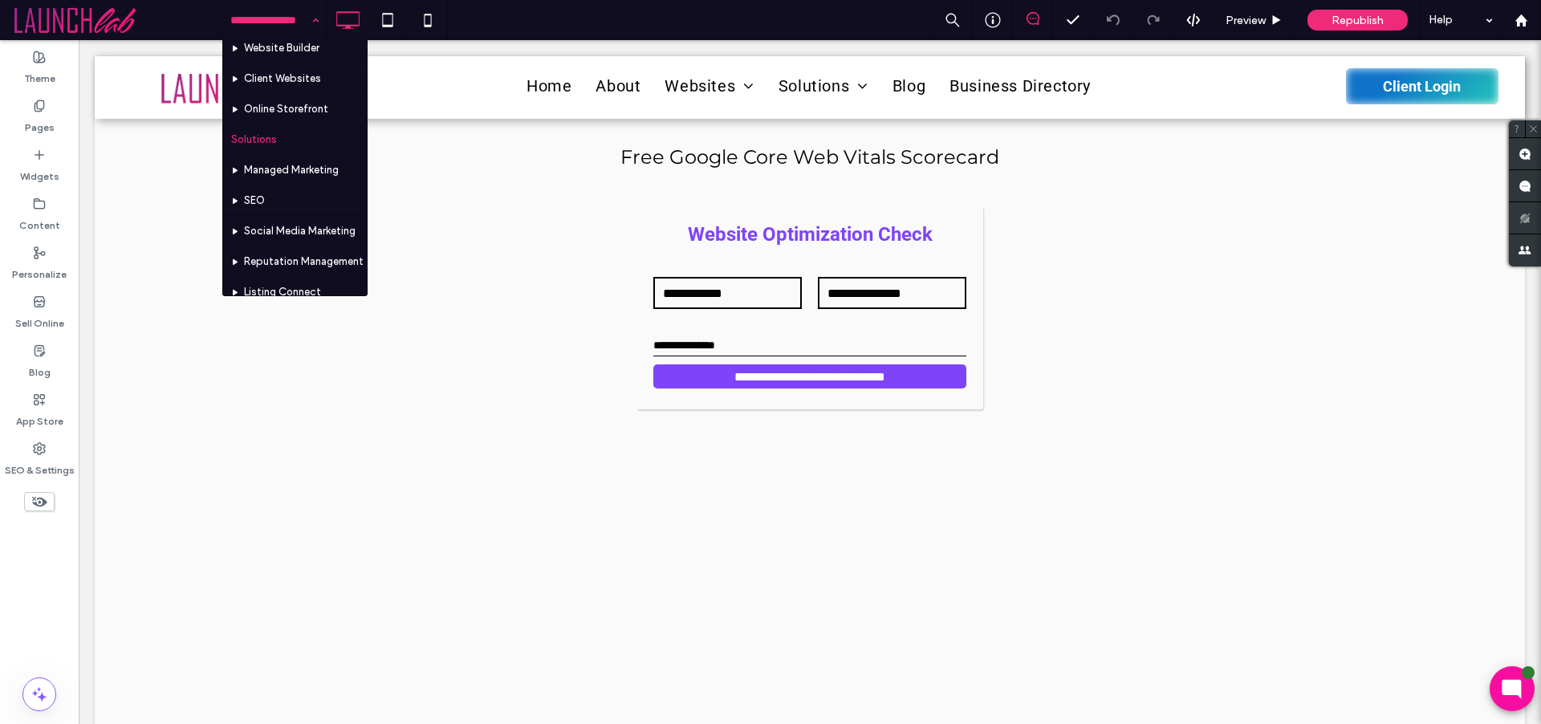
scroll to position [119, 0]
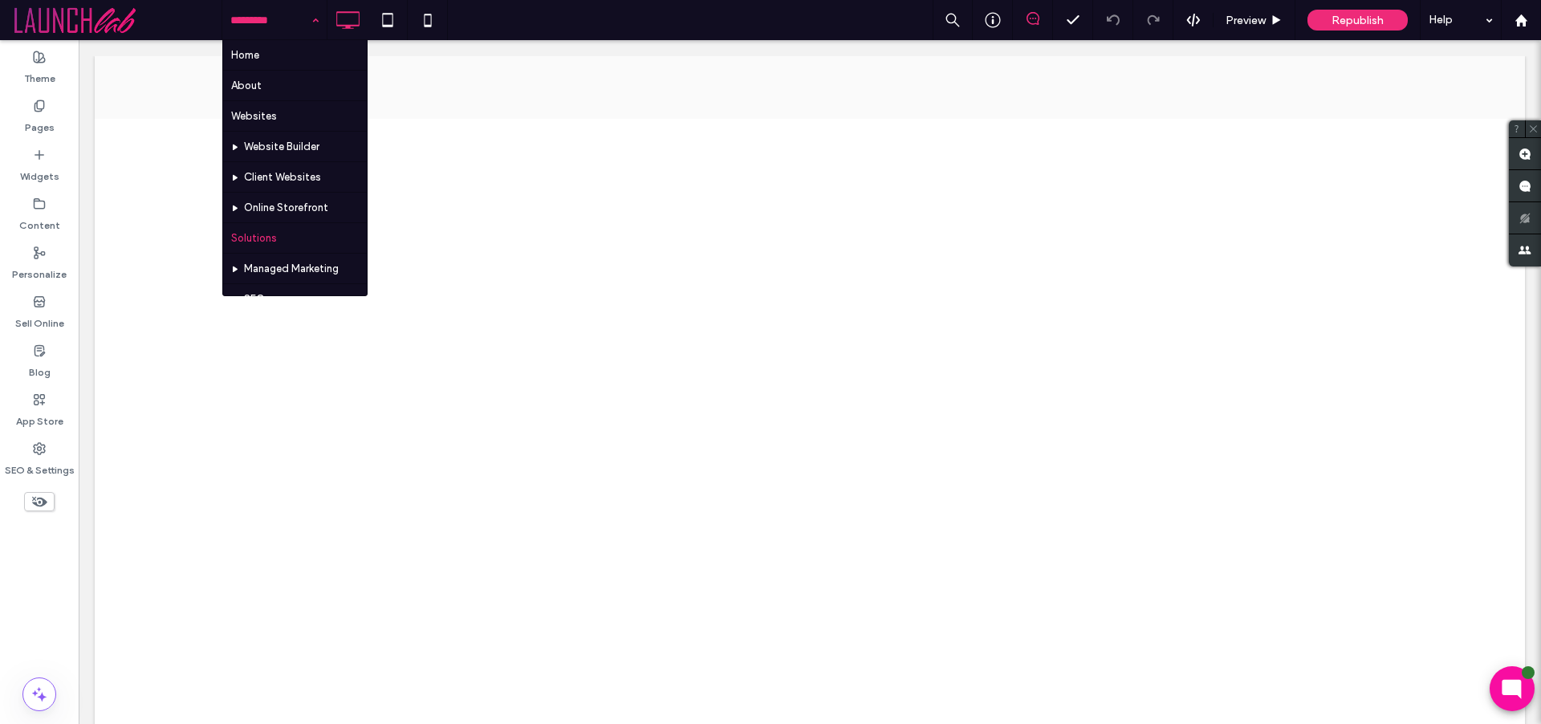
click at [274, 22] on input at bounding box center [270, 20] width 80 height 40
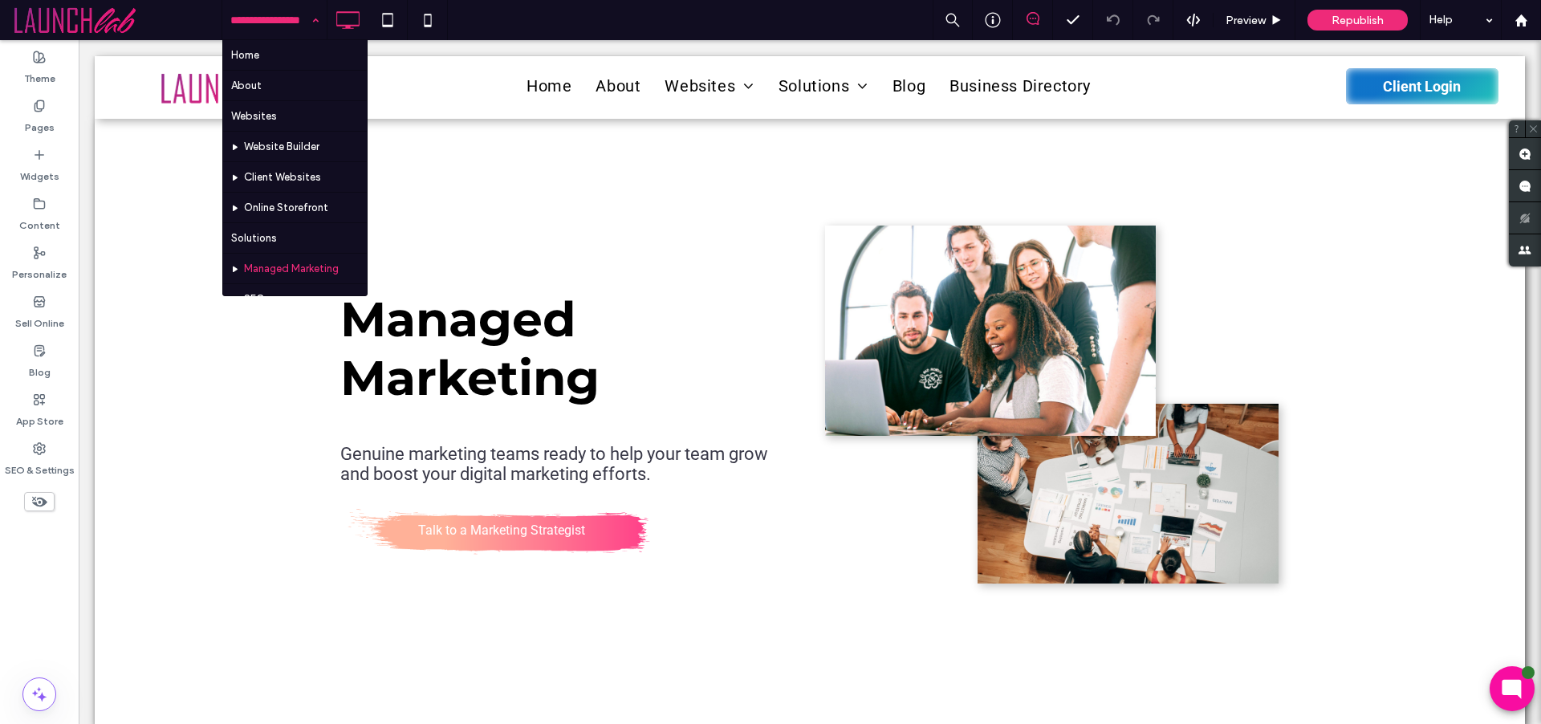
click at [292, 19] on input at bounding box center [270, 20] width 80 height 40
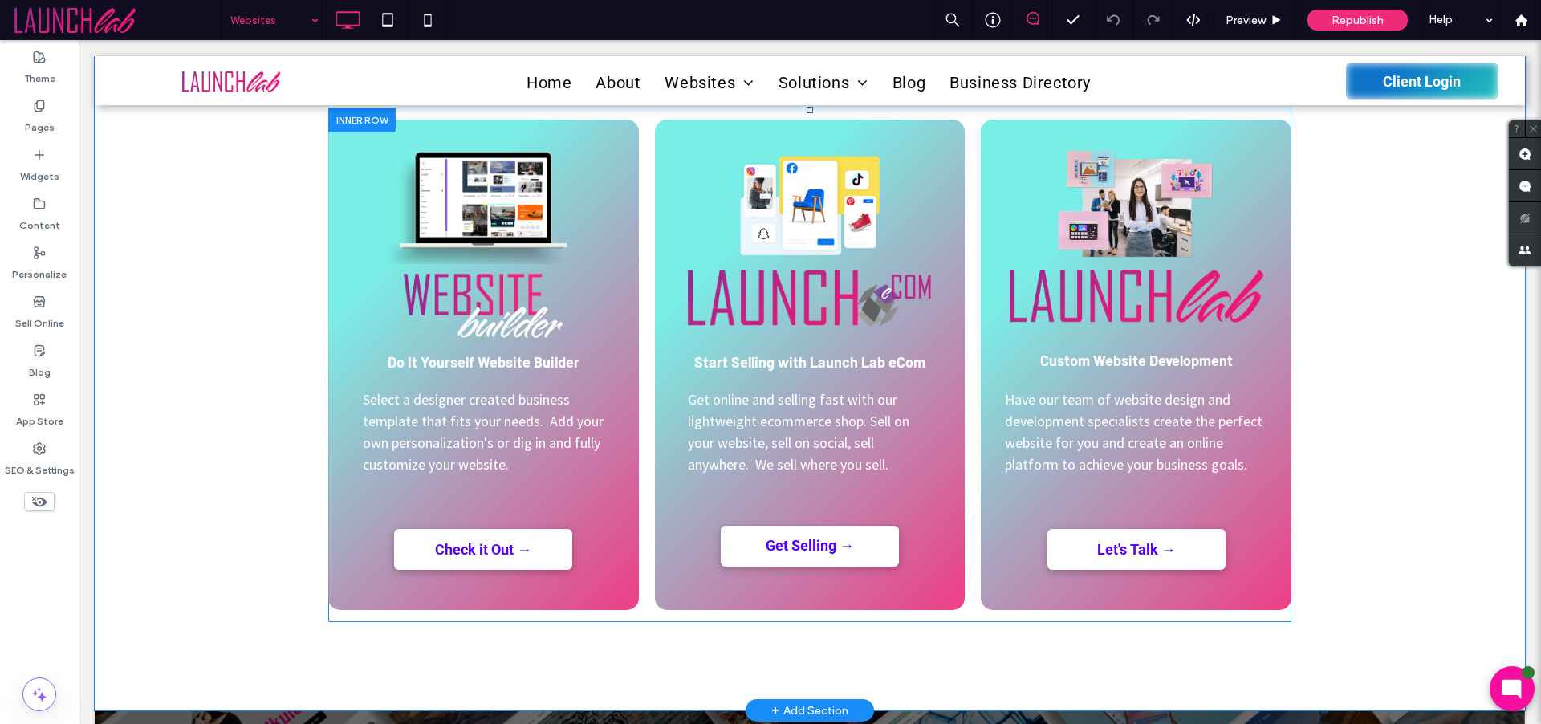
scroll to position [728, 0]
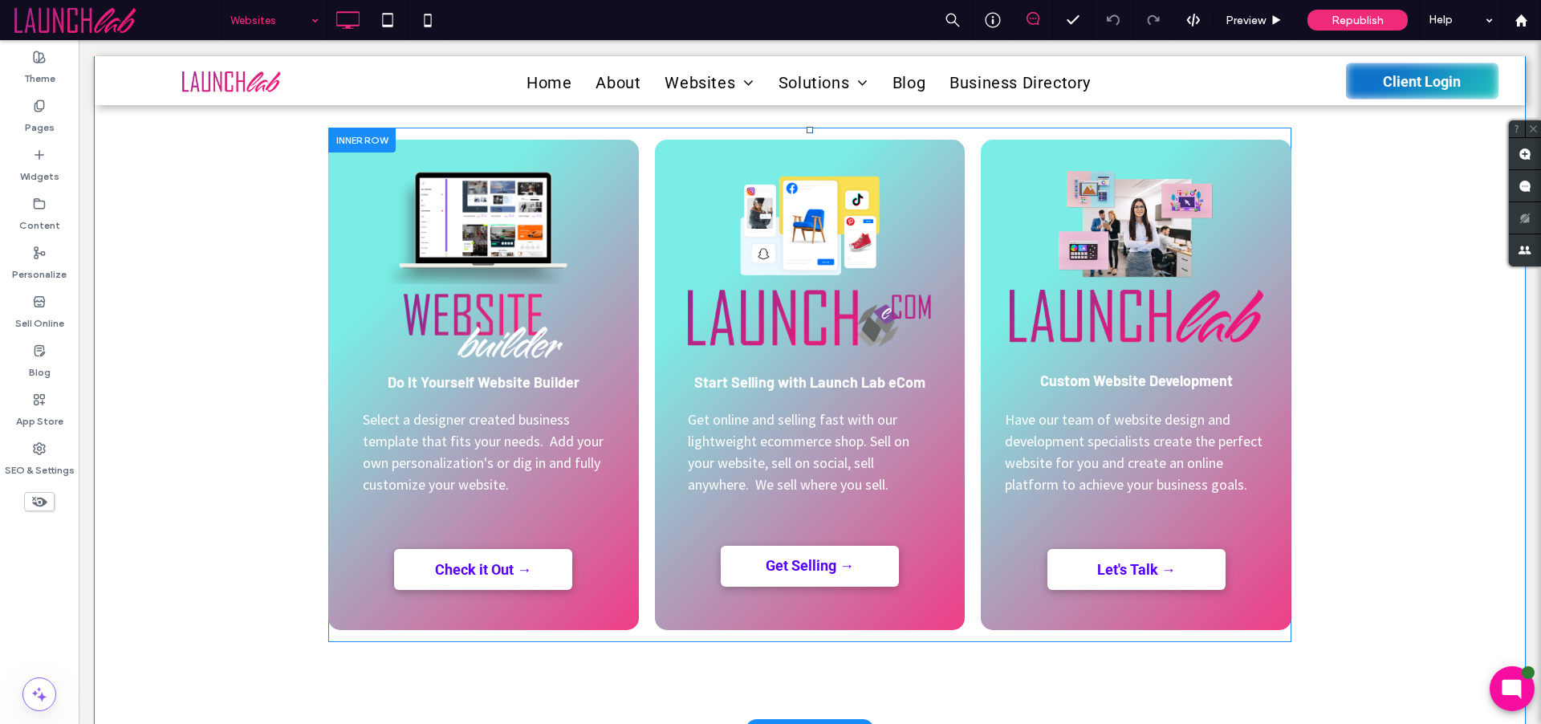
click at [937, 147] on div "Start Selling with Launch Lab eCom Get online and selling fast with our lightwe…" at bounding box center [810, 385] width 311 height 490
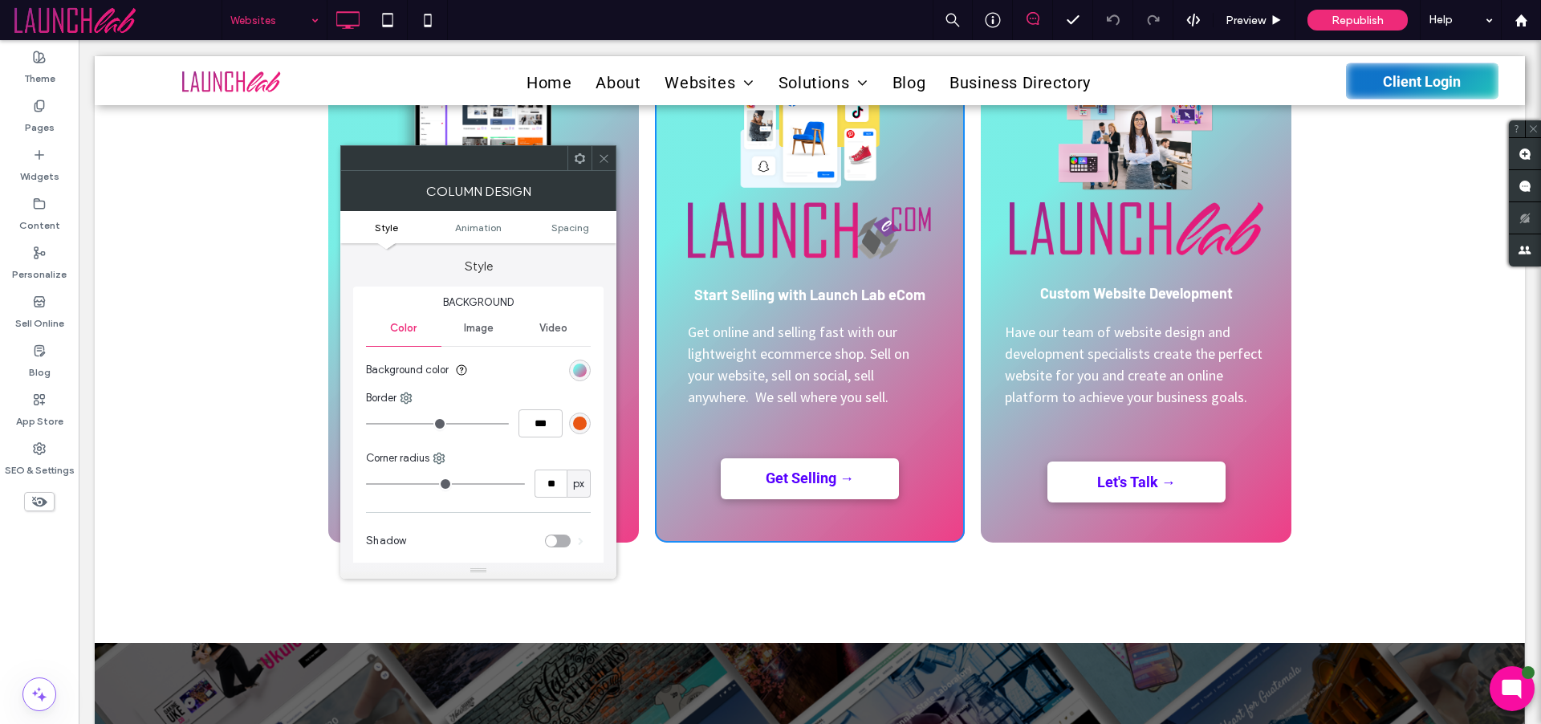
scroll to position [856, 0]
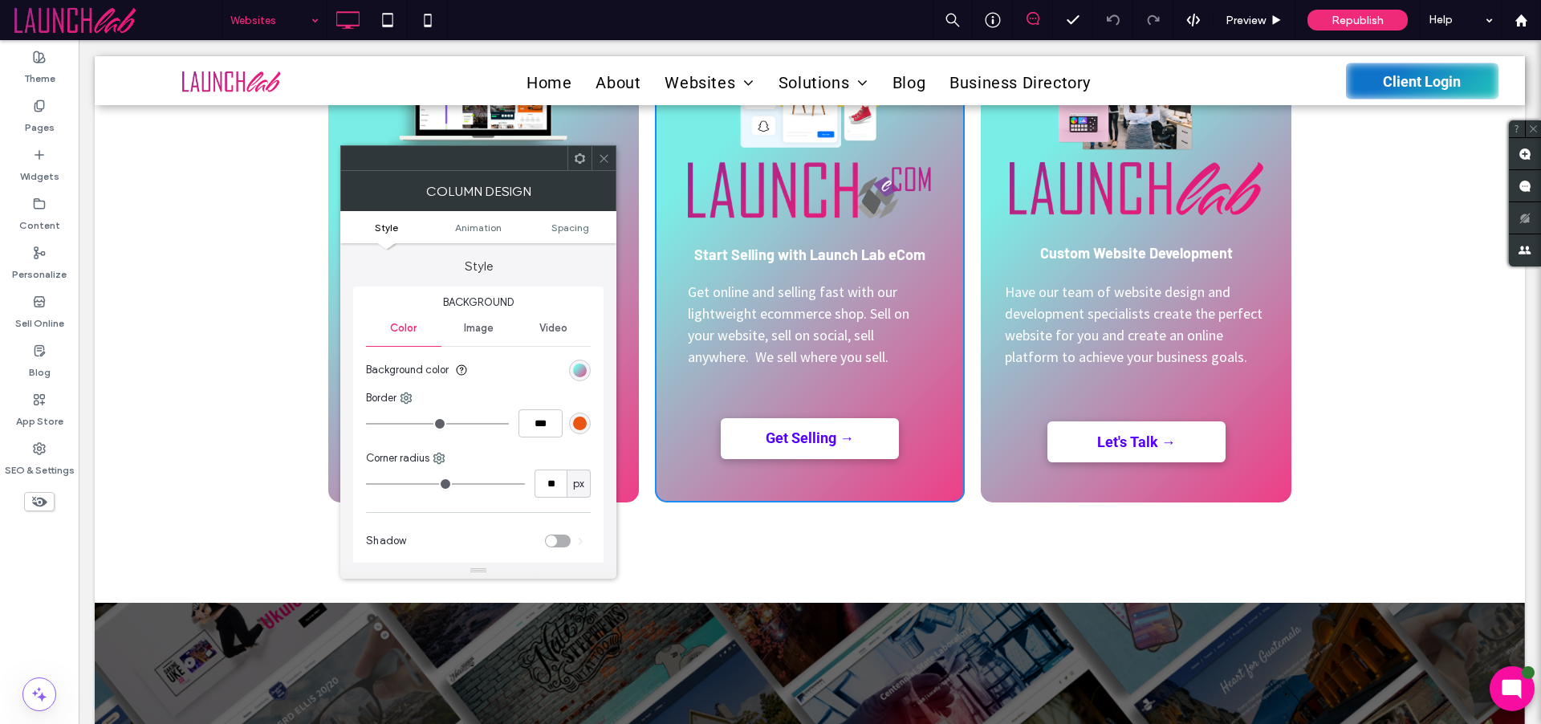
click at [575, 155] on icon at bounding box center [580, 159] width 12 height 12
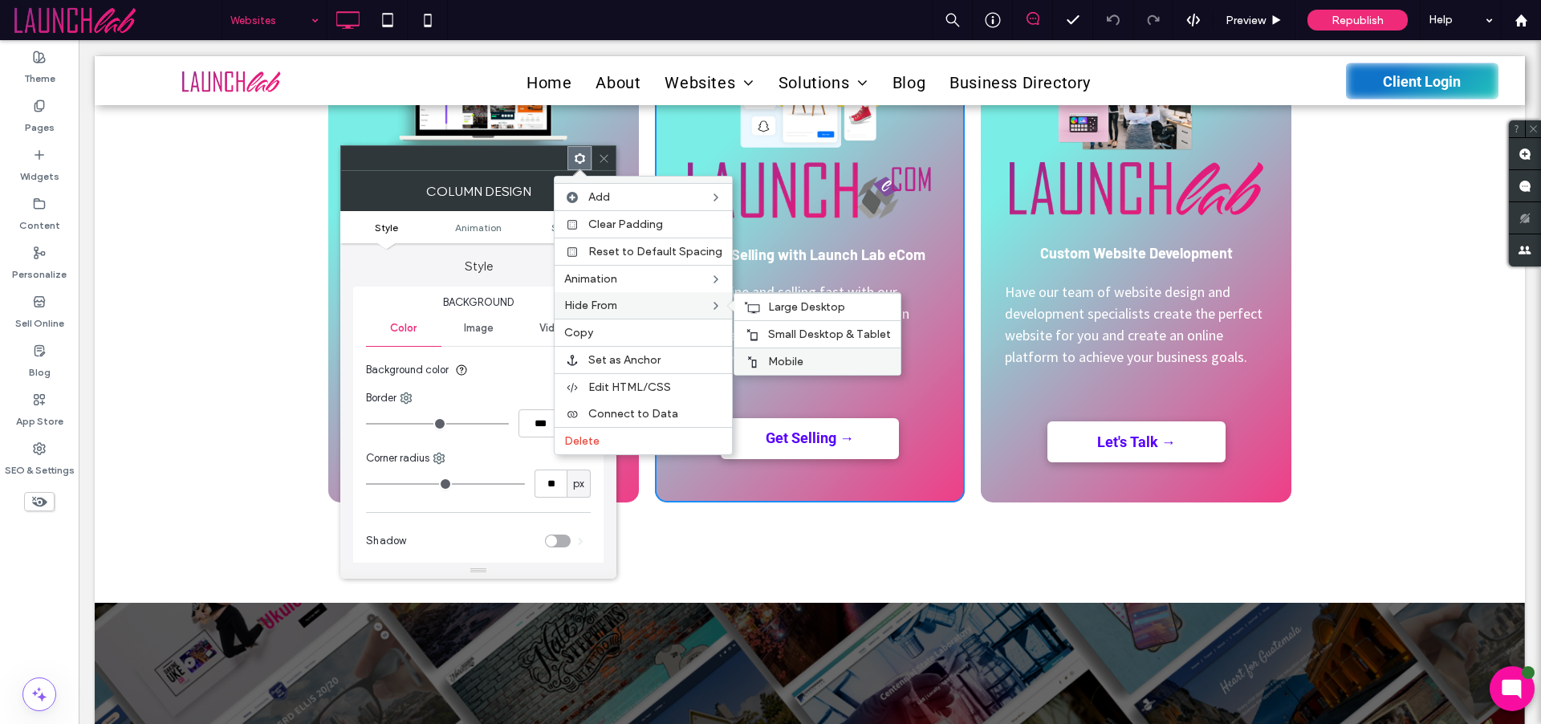
click at [751, 360] on icon at bounding box center [752, 362] width 13 height 13
click at [756, 335] on div "Small Desktop & Tablet" at bounding box center [817, 333] width 166 height 27
click at [758, 310] on div "Large Desktop" at bounding box center [817, 306] width 166 height 27
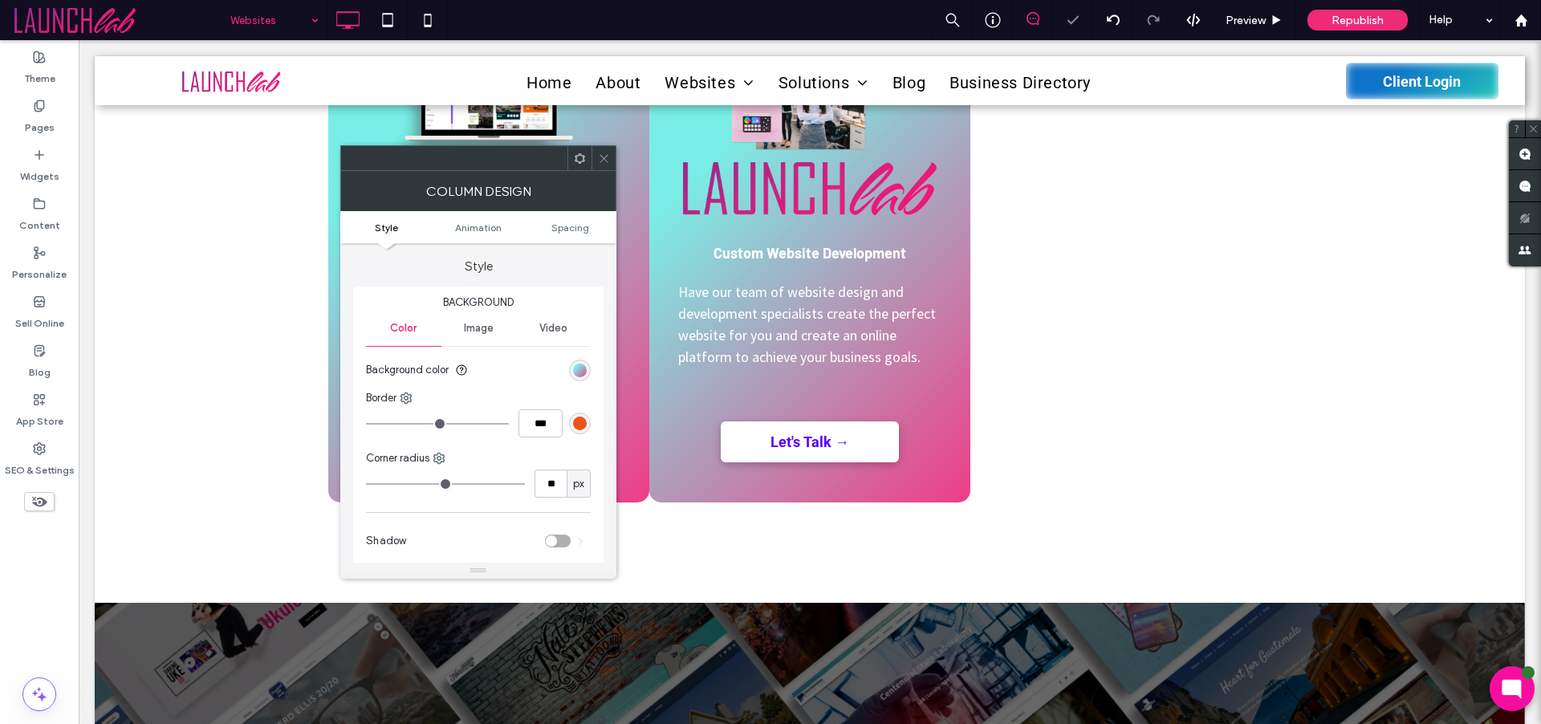
click at [620, 153] on div "Do It Yourself Website Builder Select a designer created business template that…" at bounding box center [488, 257] width 321 height 490
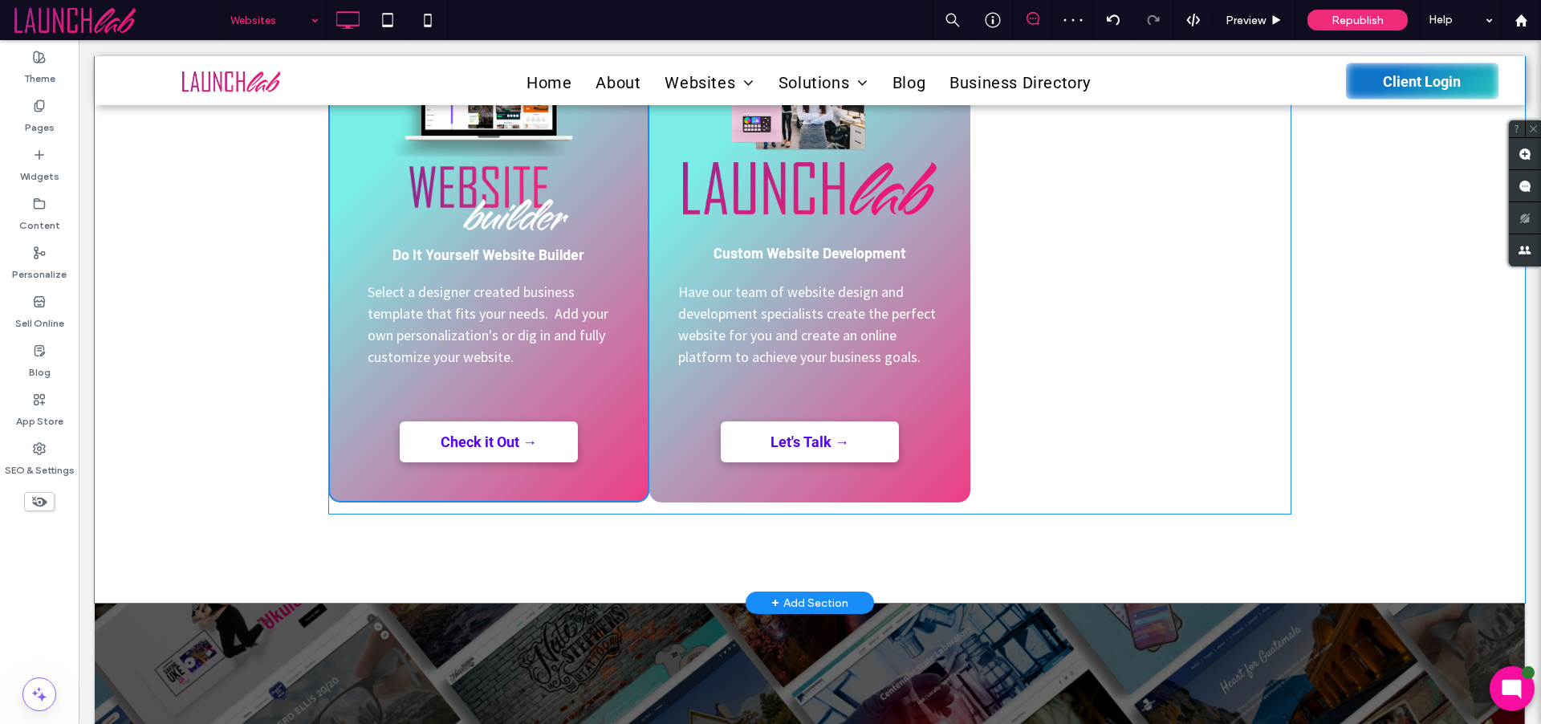
click at [626, 165] on div "Do It Yourself Website Builder Select a designer created business template that…" at bounding box center [488, 257] width 321 height 490
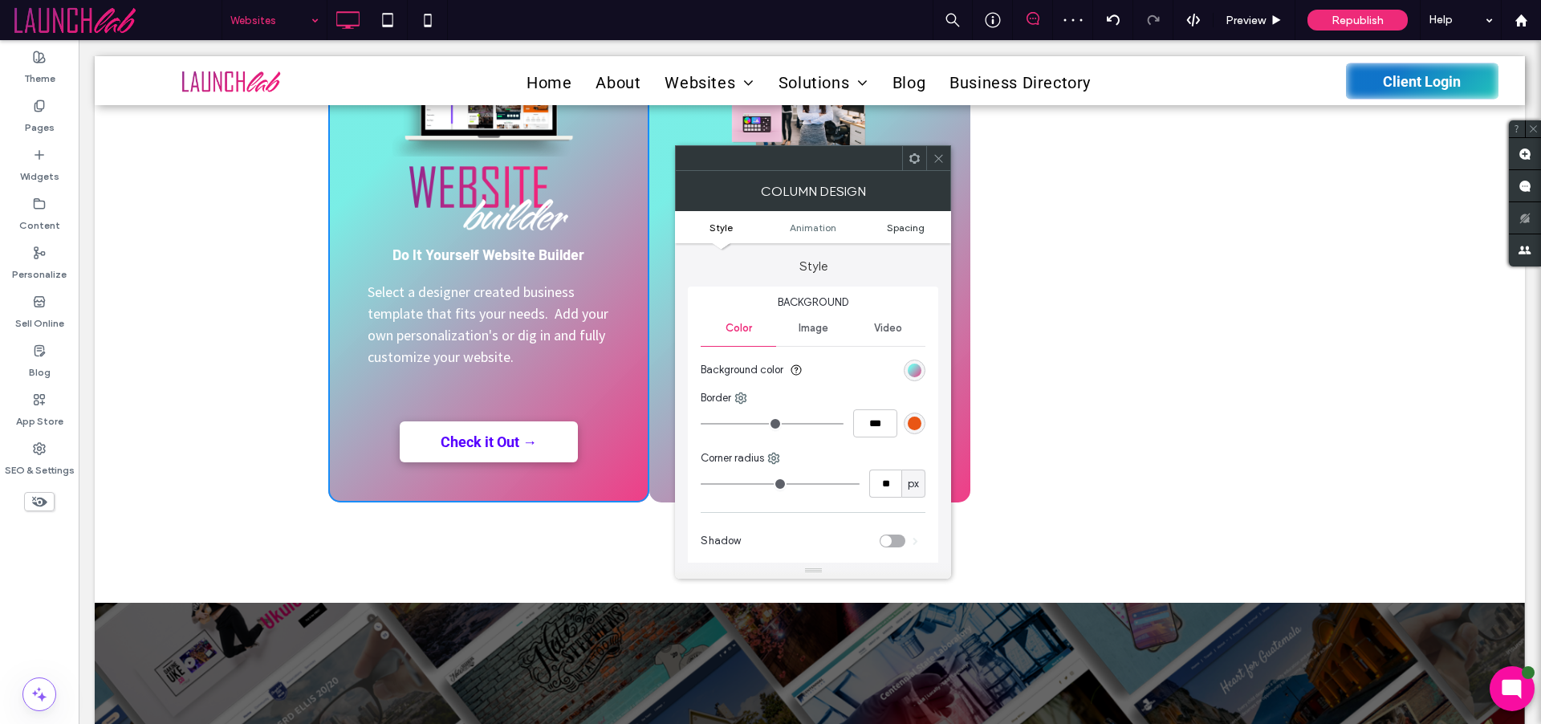
click at [900, 224] on span "Spacing" at bounding box center [906, 228] width 38 height 12
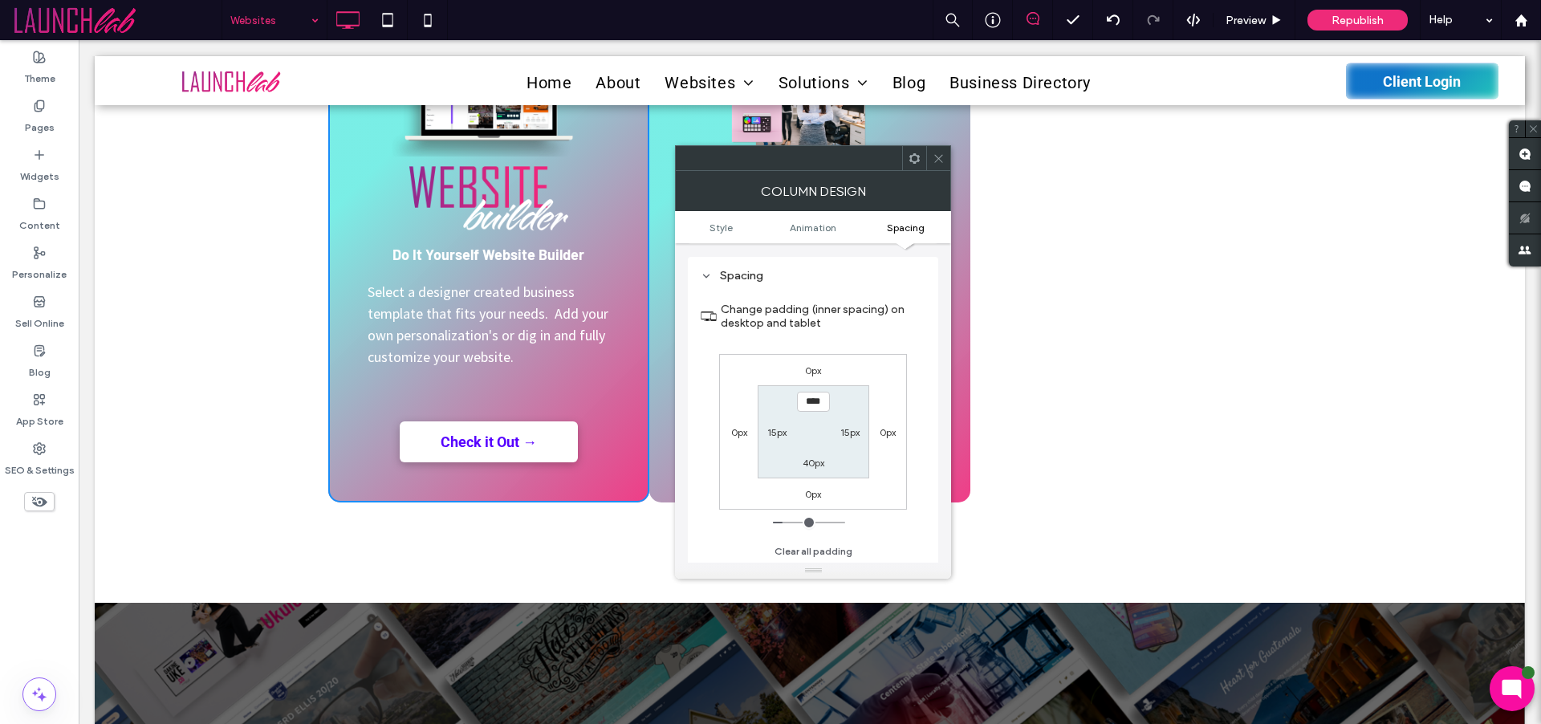
scroll to position [376, 0]
click at [891, 431] on label "0px" at bounding box center [888, 431] width 16 height 12
type input "*"
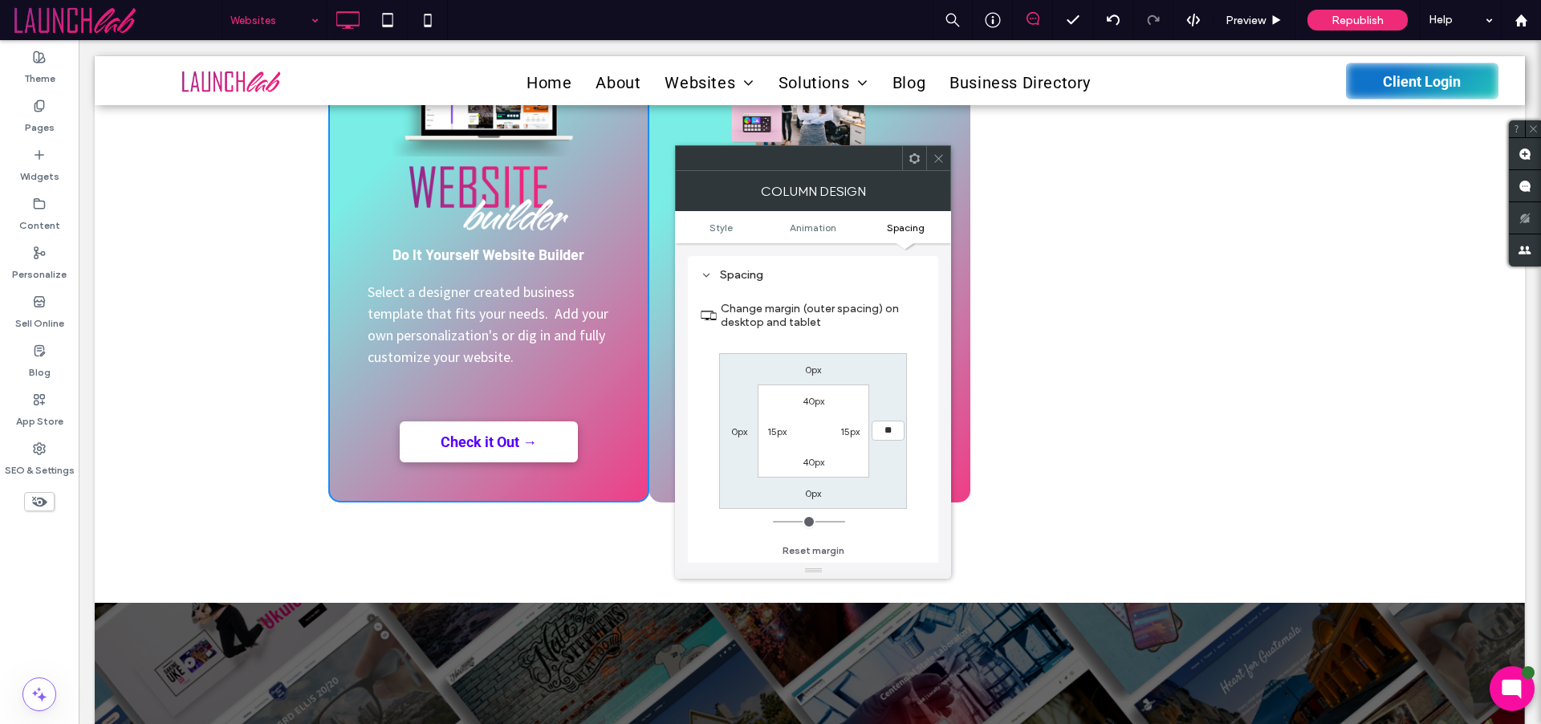
type input "**"
type input "****"
click at [739, 435] on label "0px" at bounding box center [739, 431] width 16 height 12
type input "*"
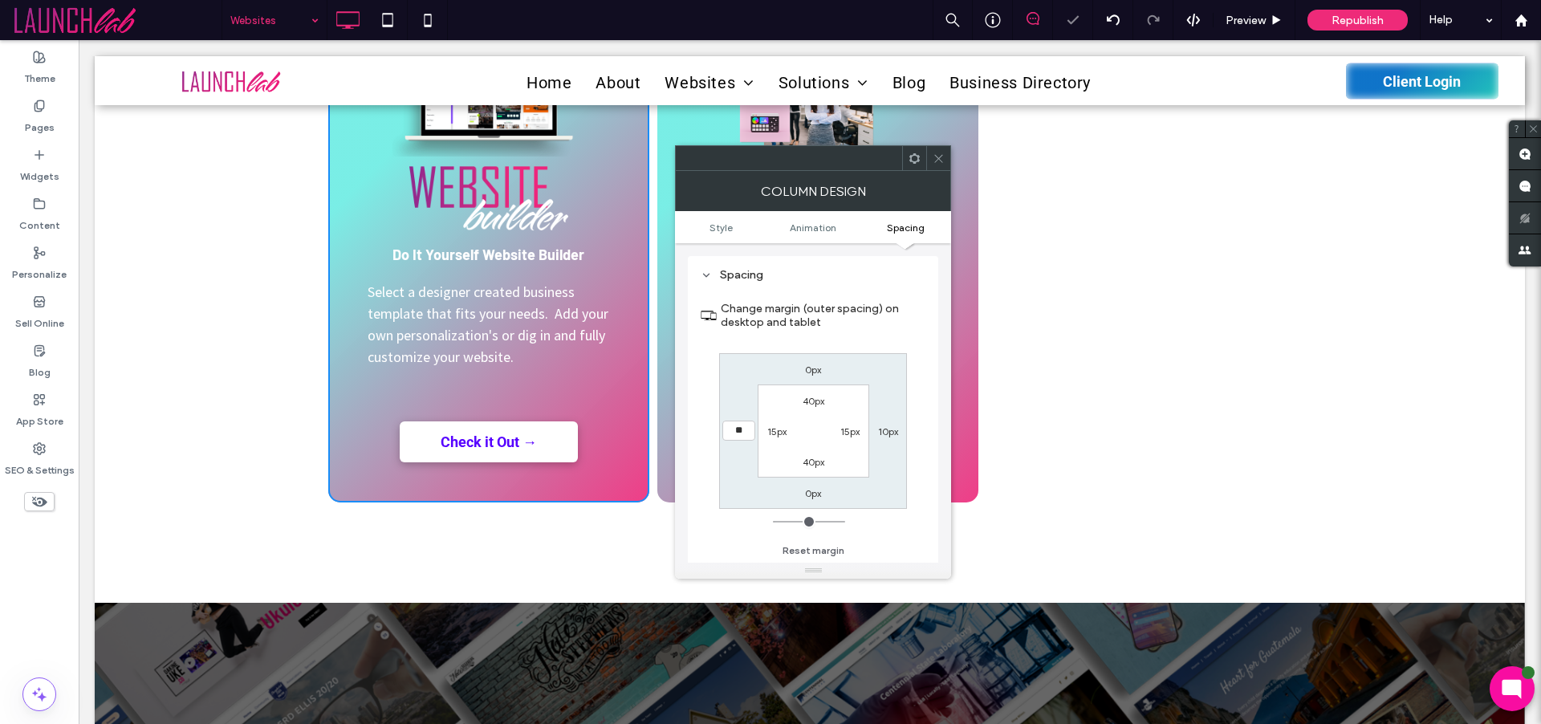
type input "**"
type input "****"
click at [741, 450] on div "0px 10px 0px **** 40px 15px 40px 15px" at bounding box center [813, 431] width 188 height 156
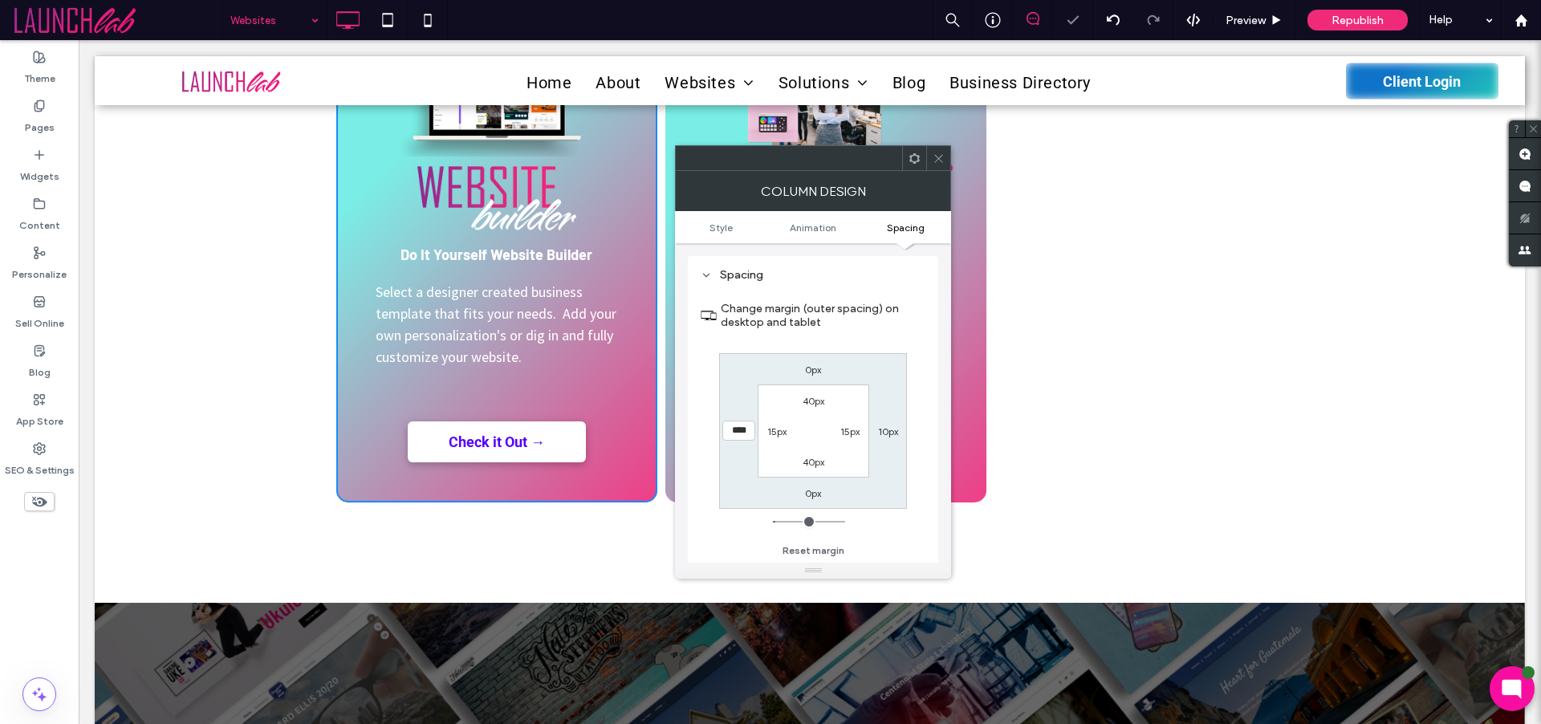
click at [962, 156] on div "Custom Website Development Have our team of website design and development spec…" at bounding box center [825, 257] width 321 height 490
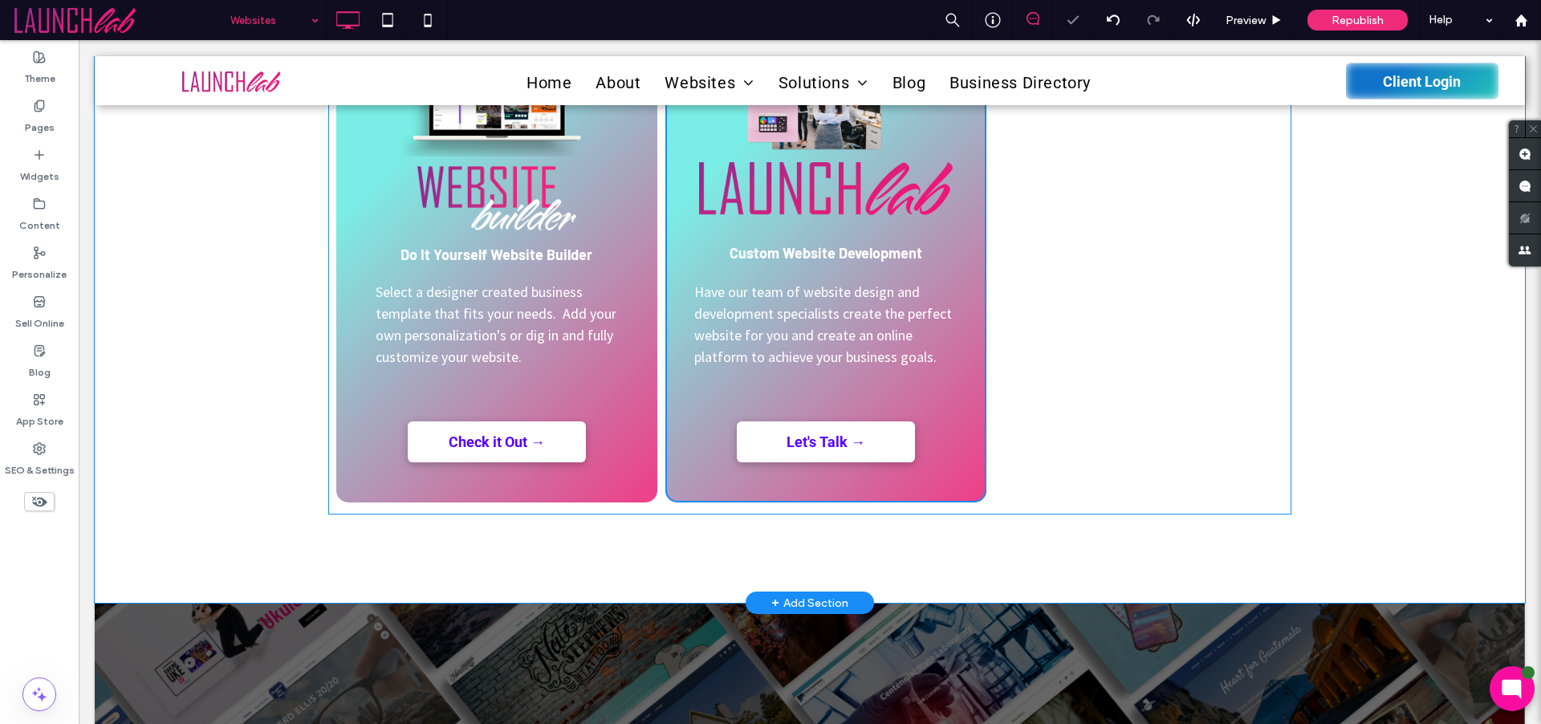
click at [962, 156] on div "Custom Website Development Have our team of website design and development spec…" at bounding box center [825, 257] width 321 height 490
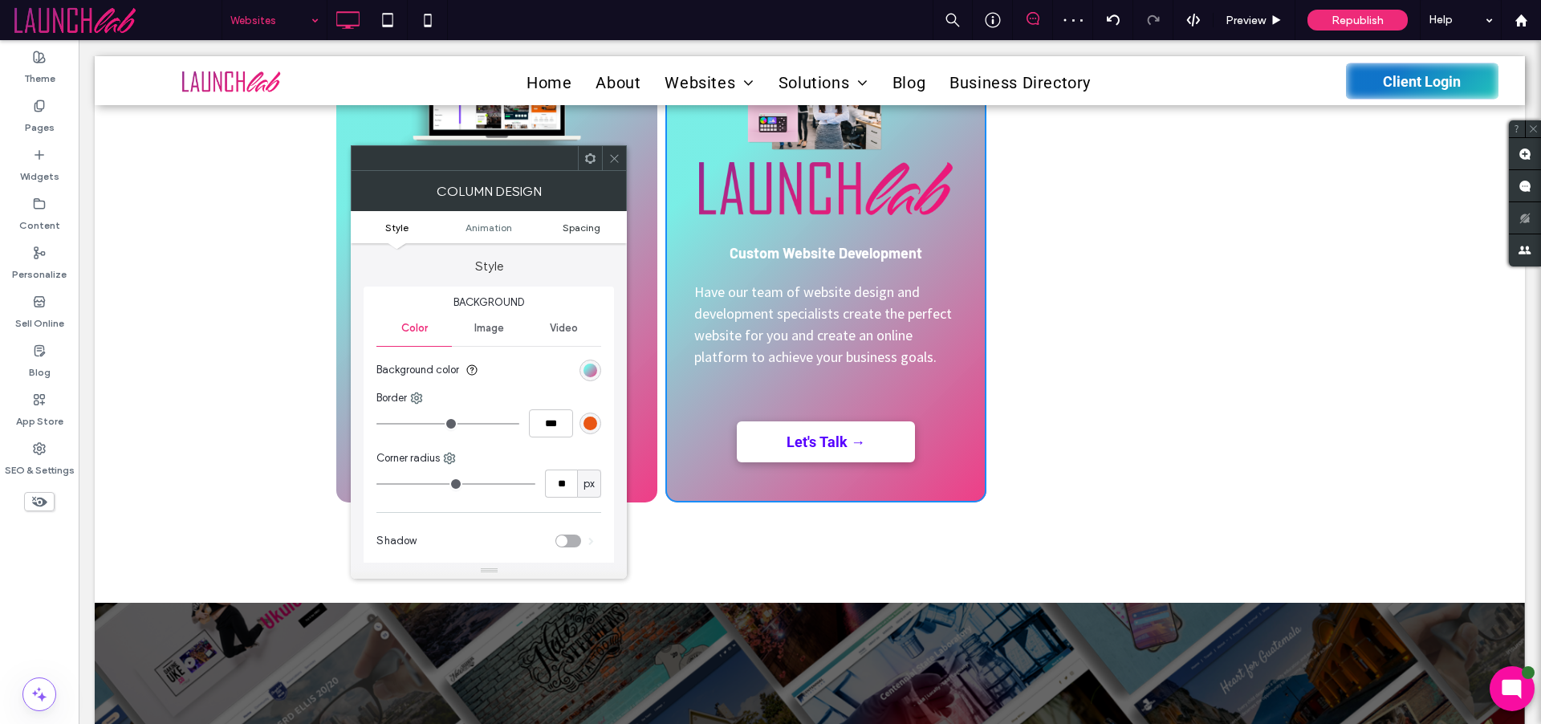
click at [575, 230] on span "Spacing" at bounding box center [582, 228] width 38 height 12
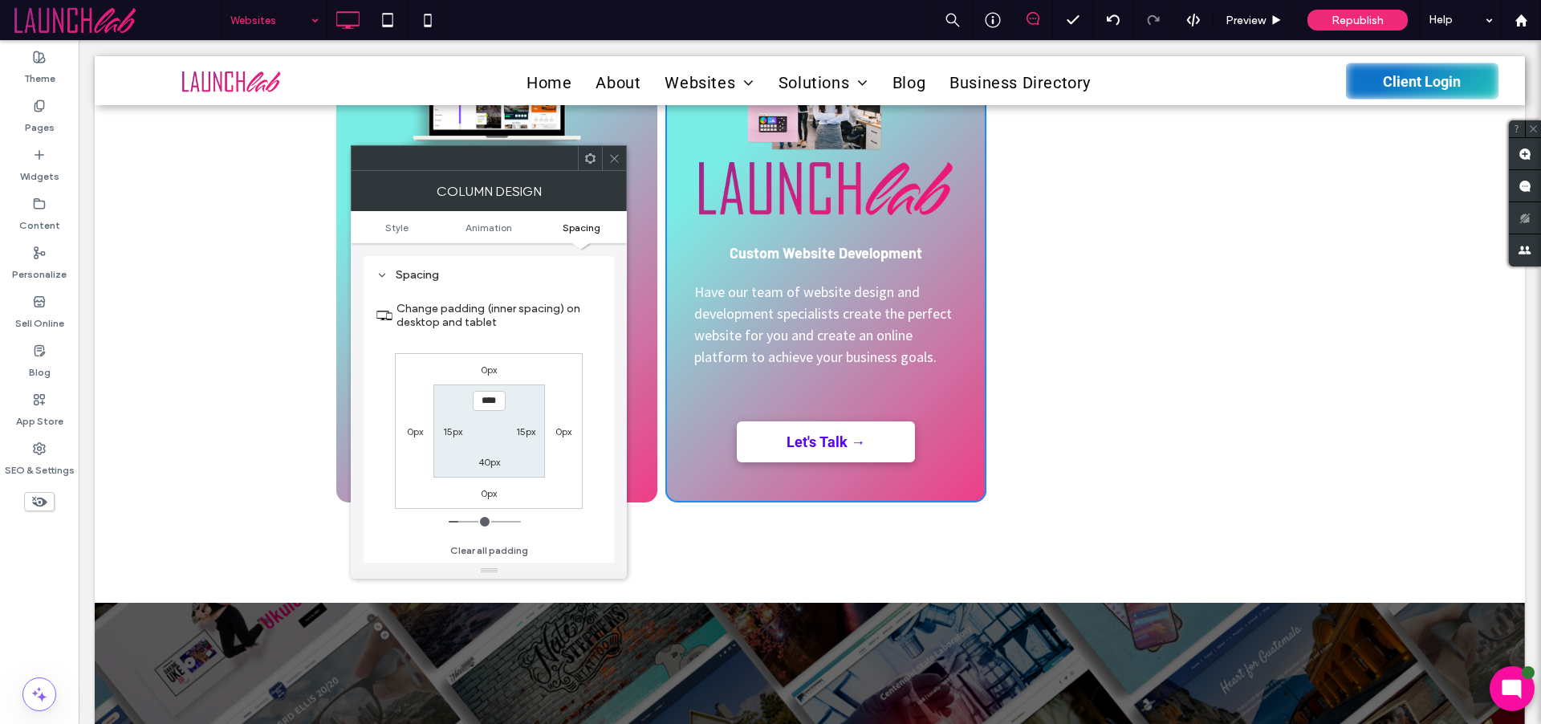
click at [408, 433] on label "0px" at bounding box center [415, 431] width 16 height 12
type input "*"
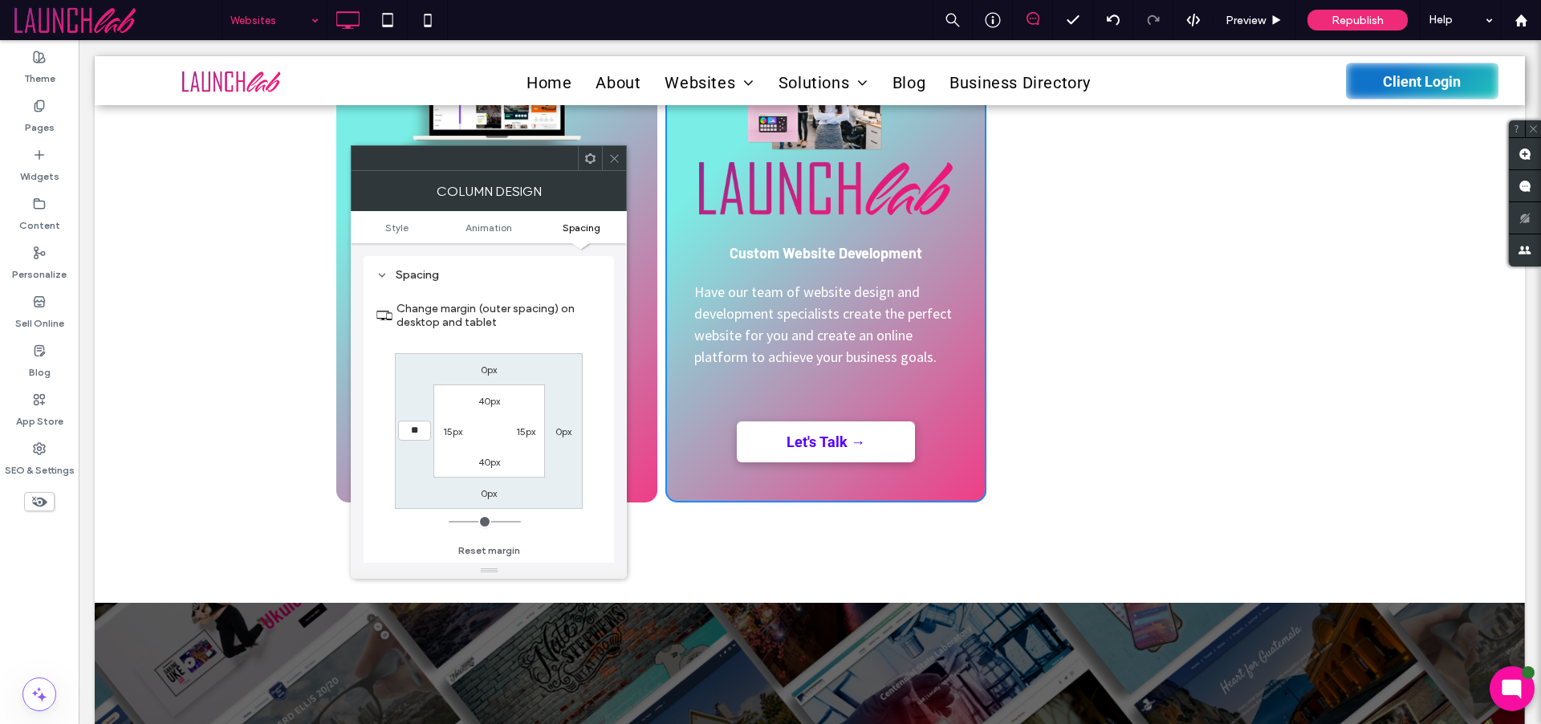
type input "**"
type input "****"
click at [558, 434] on label "0px" at bounding box center [563, 431] width 16 height 12
type input "*"
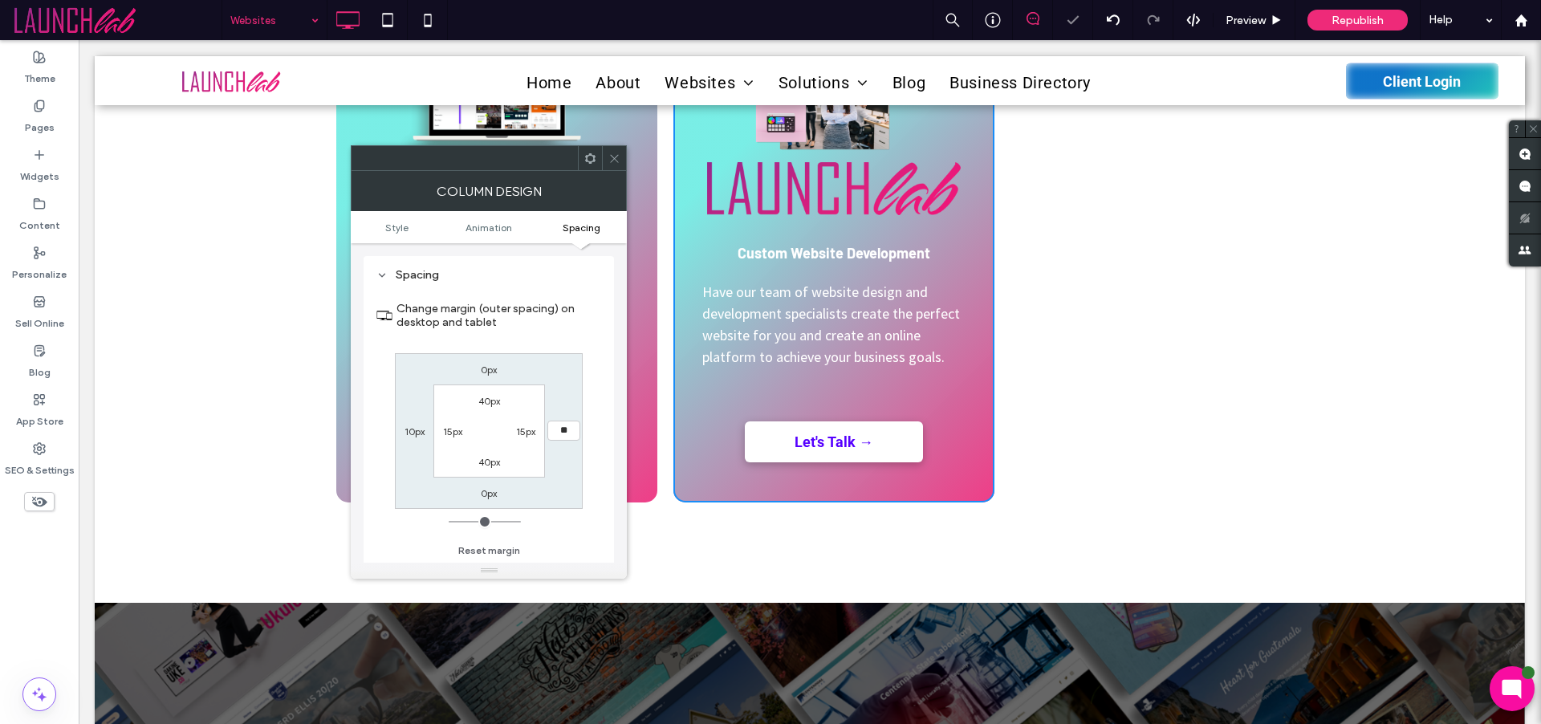
type input "**"
type input "****"
click at [563, 457] on div "0px **** 0px 10px 40px 15px 40px 15px" at bounding box center [489, 431] width 188 height 156
click at [1085, 538] on div "Choose the Option that Fits Your Business Best Do It Yourself Website Builder S…" at bounding box center [810, 246] width 1430 height 714
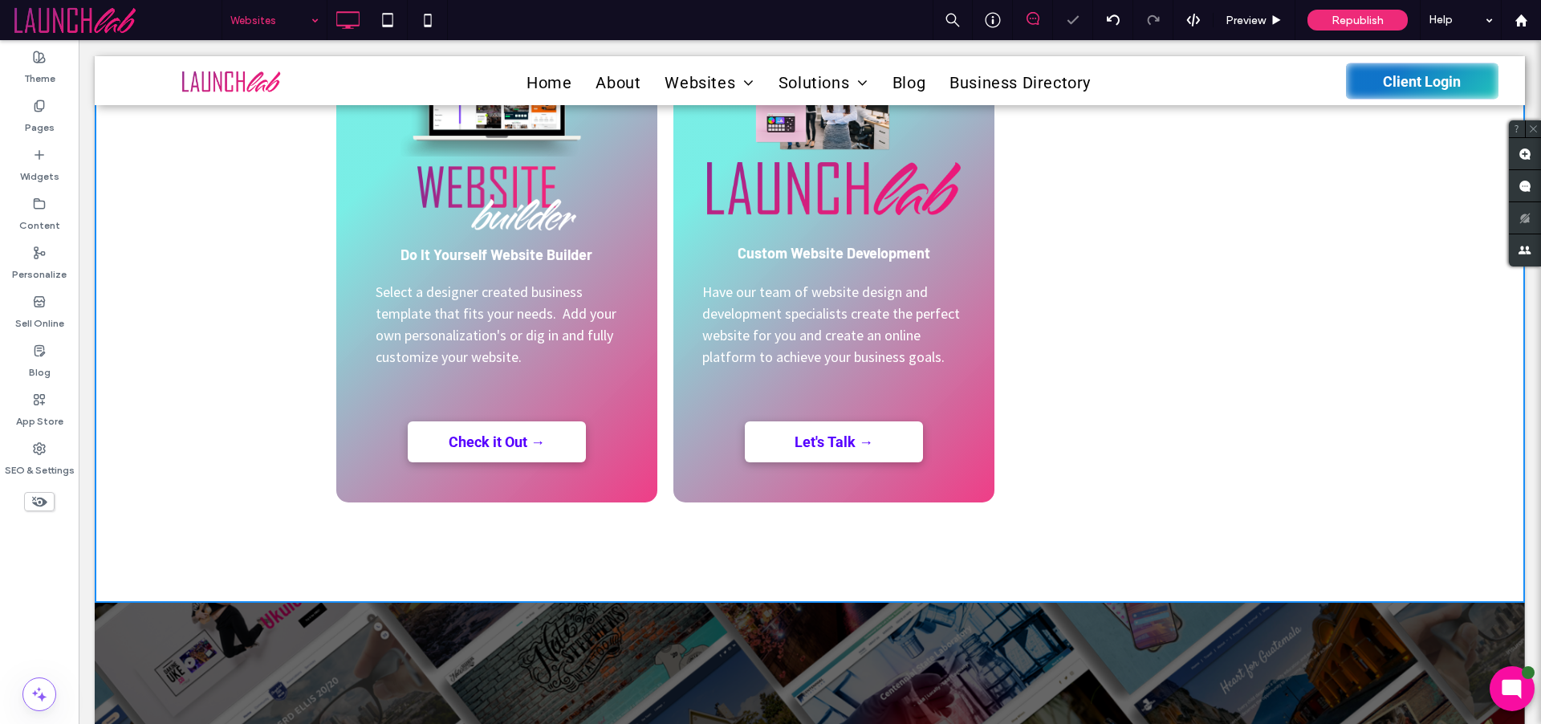
click at [45, 498] on icon at bounding box center [40, 502] width 18 height 18
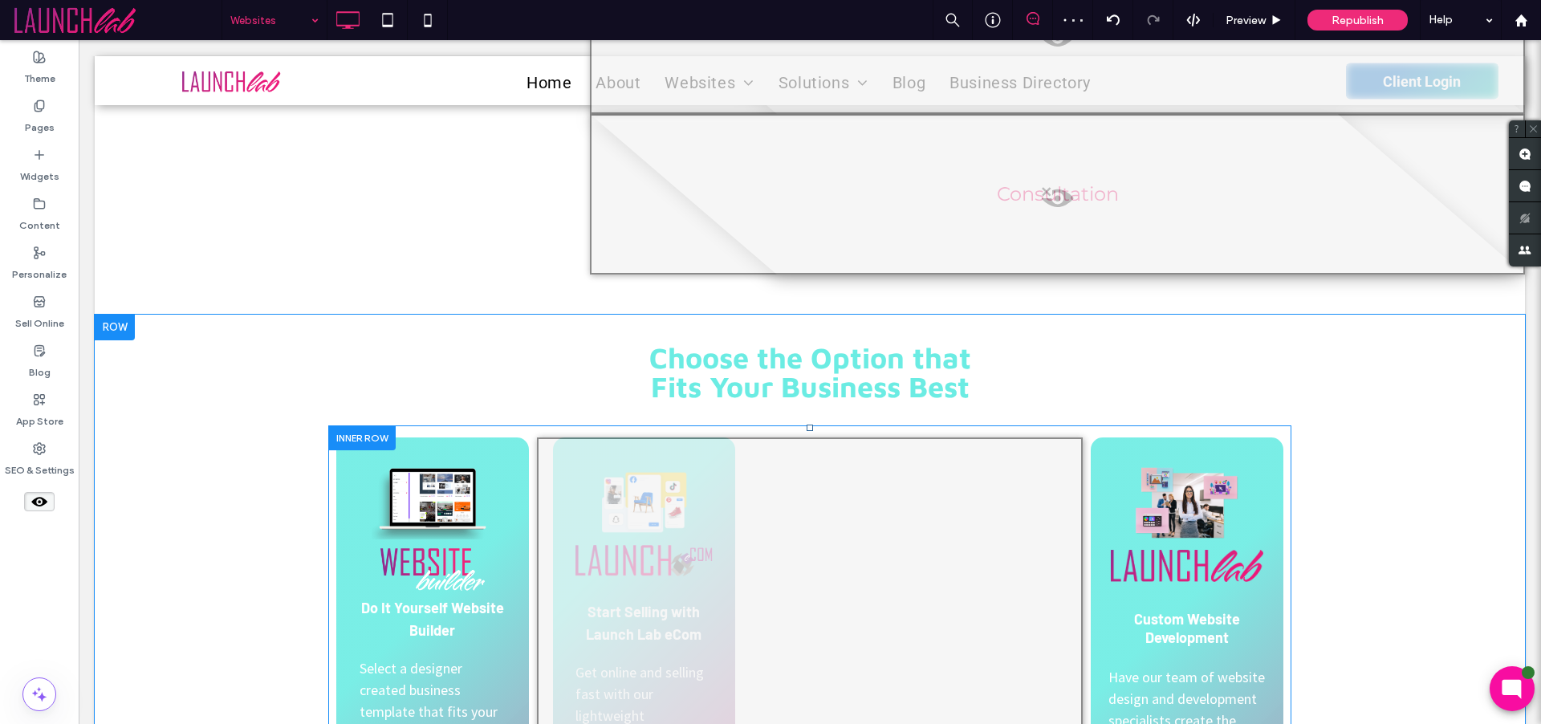
scroll to position [1141, 0]
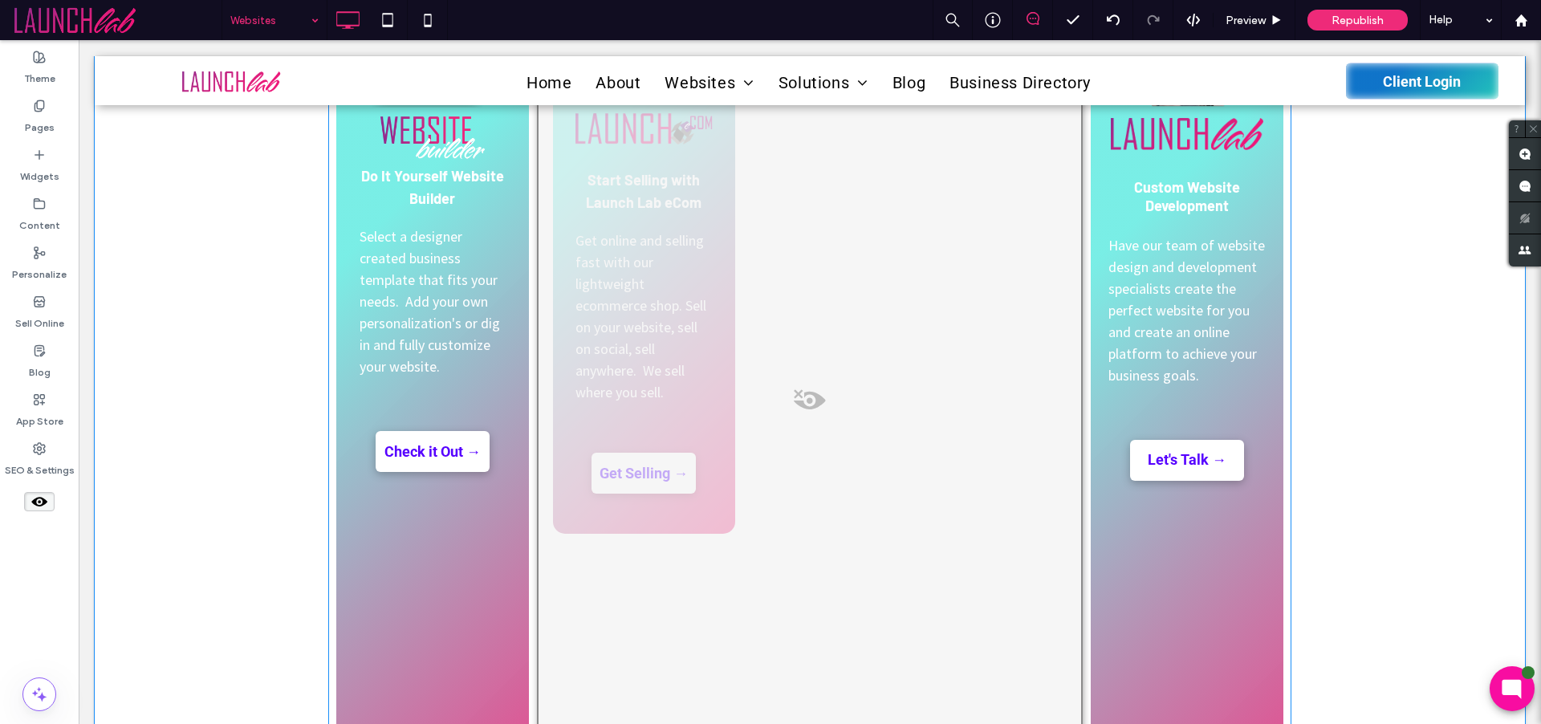
click at [810, 401] on span at bounding box center [810, 405] width 543 height 32
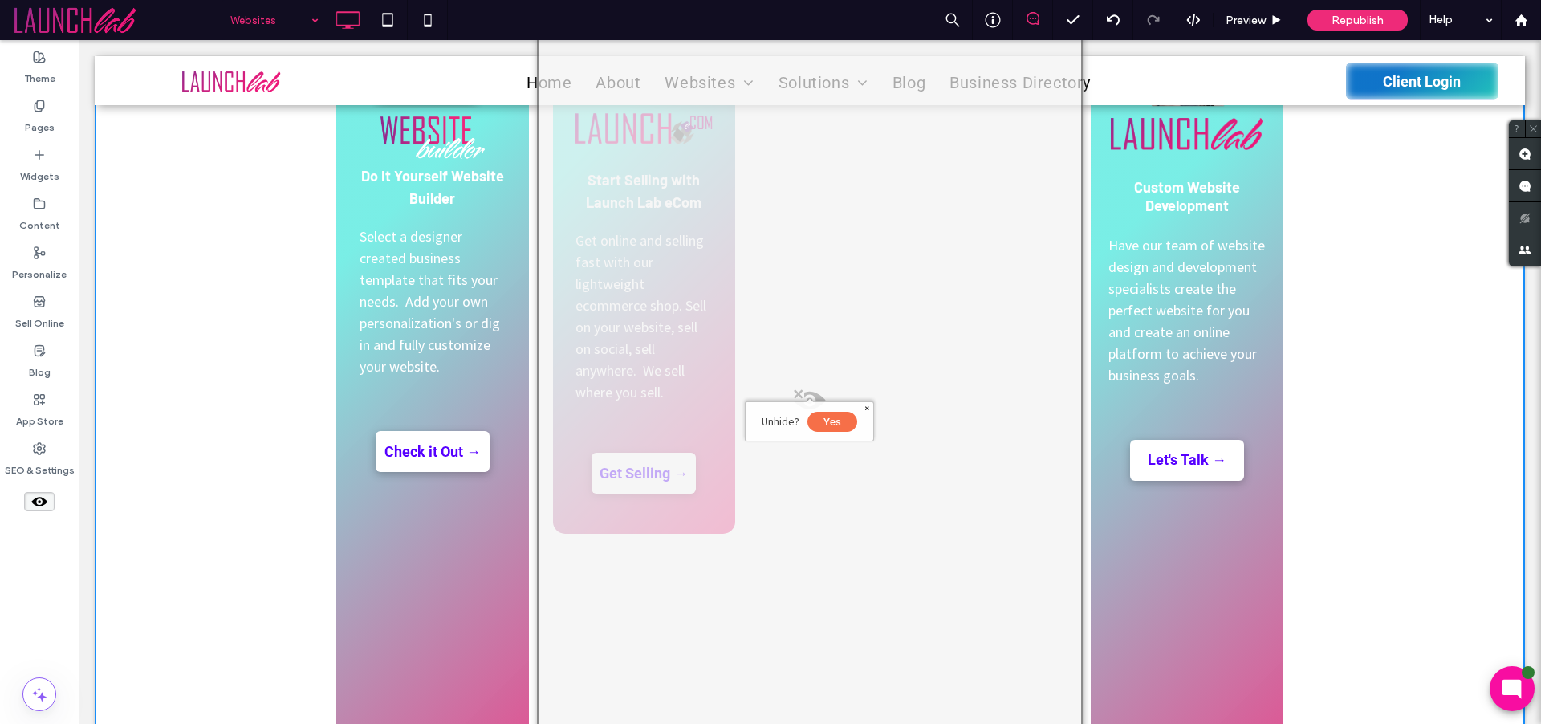
click at [837, 423] on button "Yes" at bounding box center [833, 422] width 50 height 20
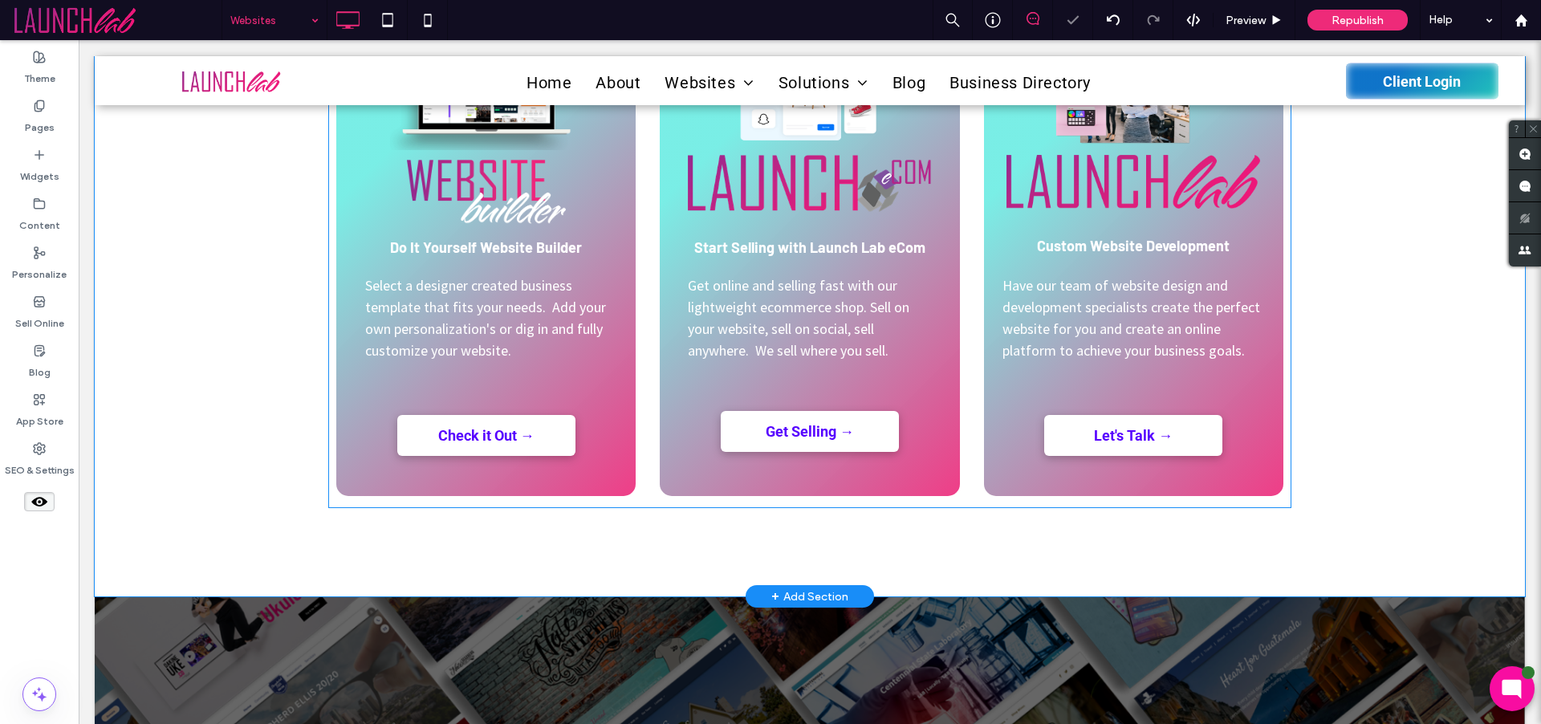
scroll to position [841, 0]
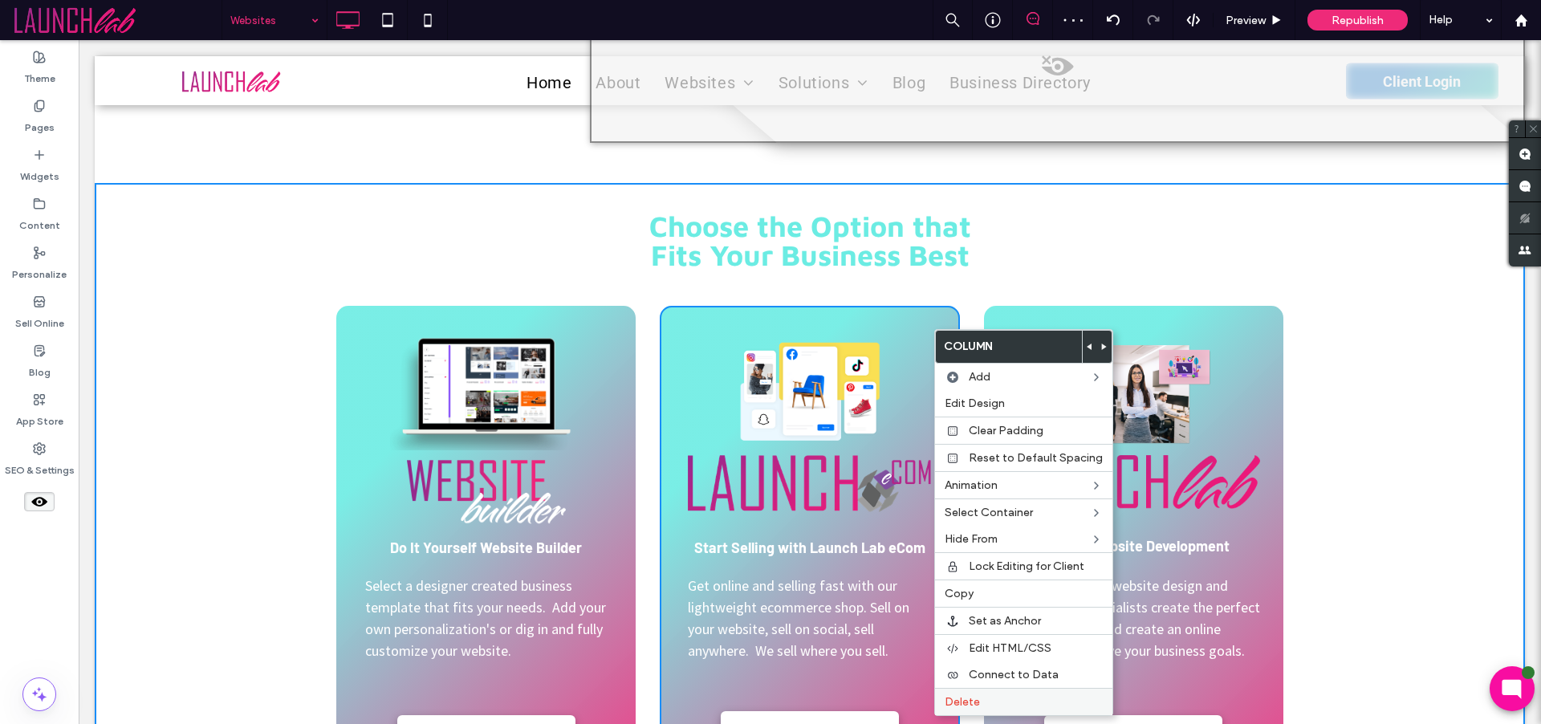
click at [963, 702] on span "Delete" at bounding box center [962, 702] width 35 height 14
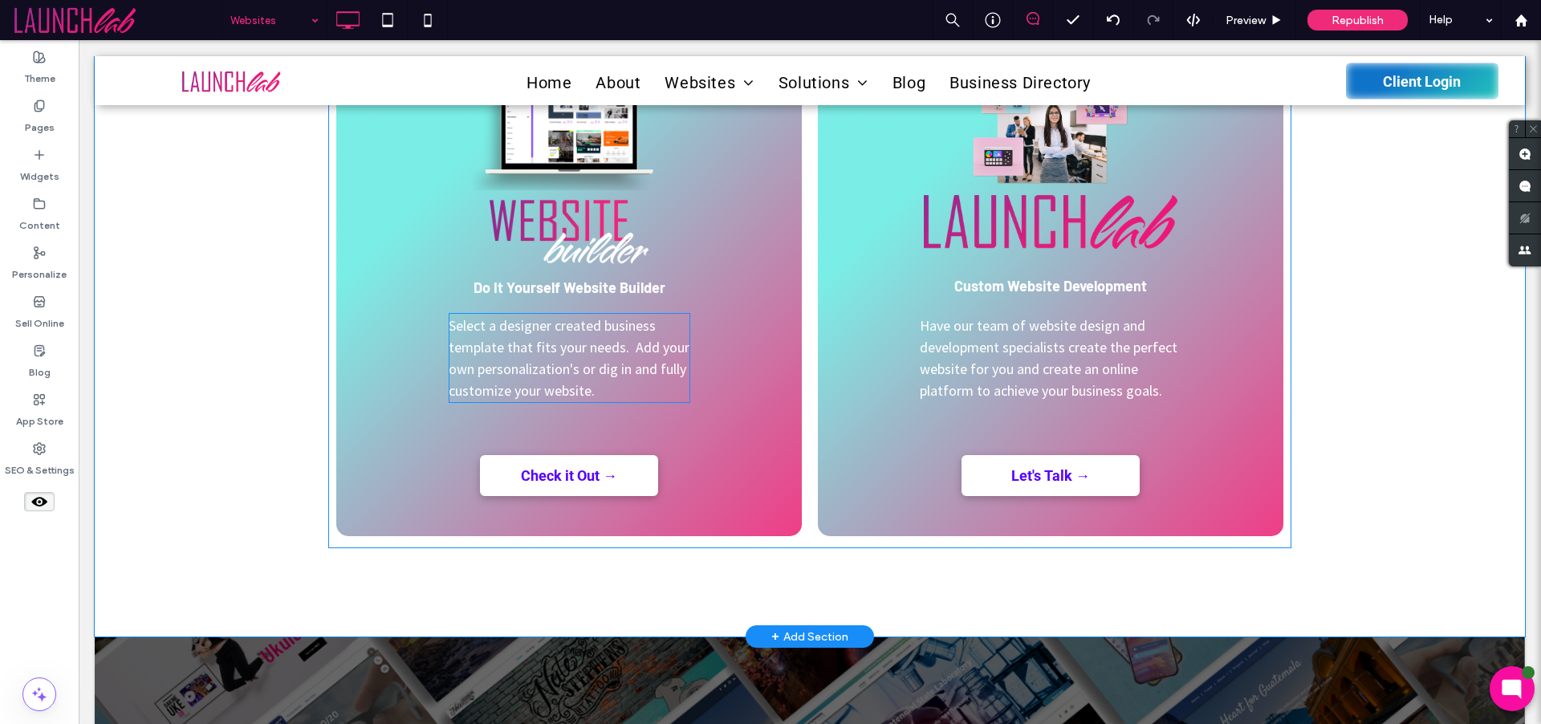
scroll to position [1128, 0]
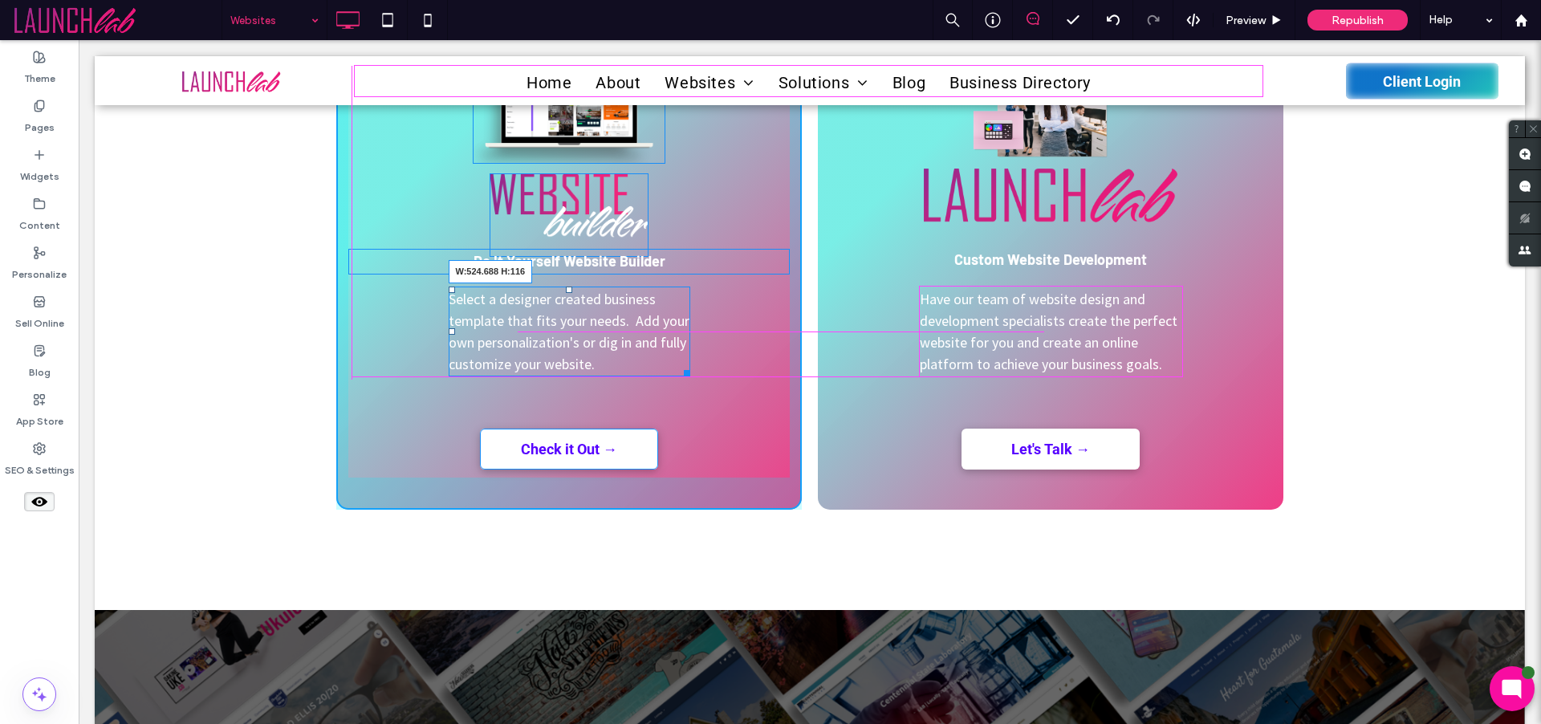
drag, startPoint x: 676, startPoint y: 372, endPoint x: 743, endPoint y: 363, distance: 68.0
click at [690, 374] on div at bounding box center [684, 370] width 12 height 12
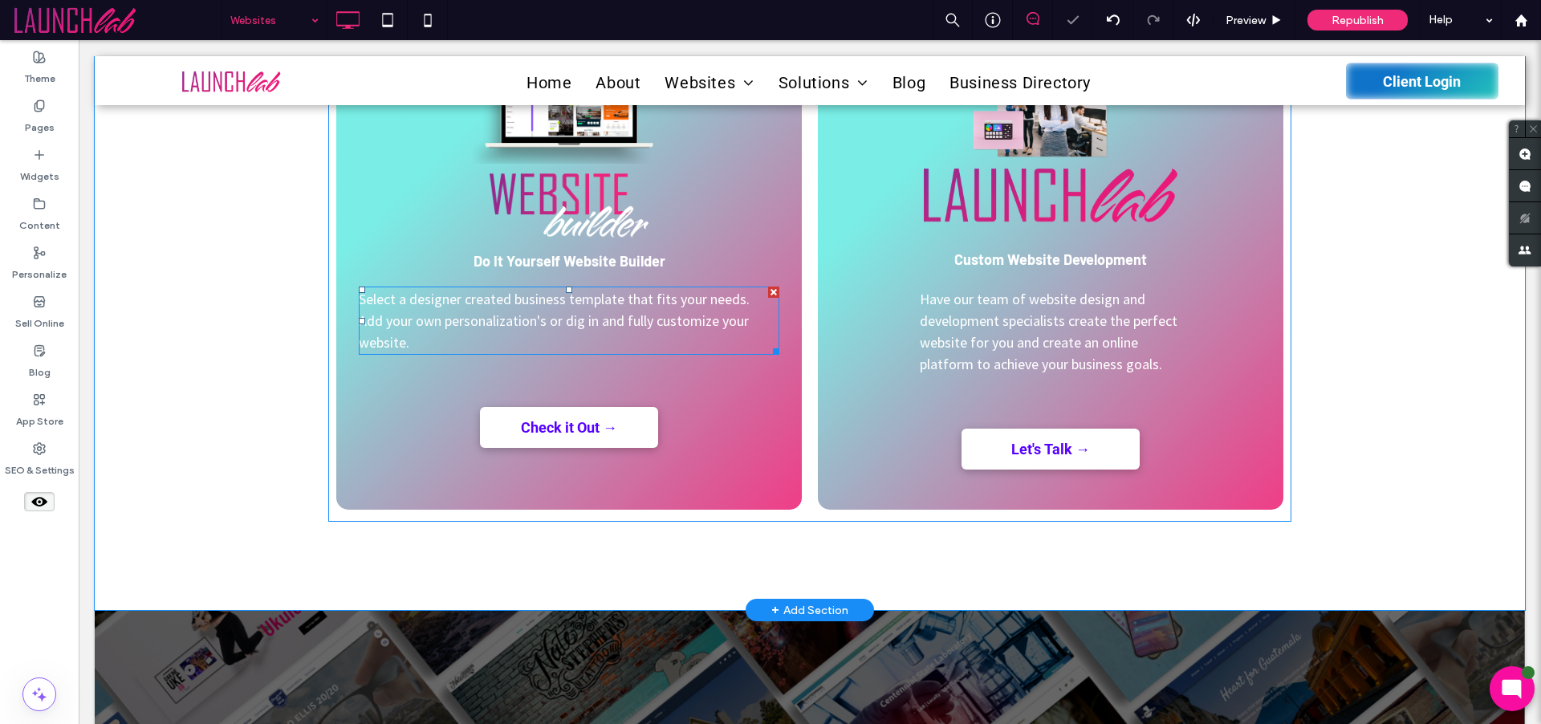
click at [664, 321] on span "Select a designer created business template that fits your needs. Add your own …" at bounding box center [556, 321] width 394 height 62
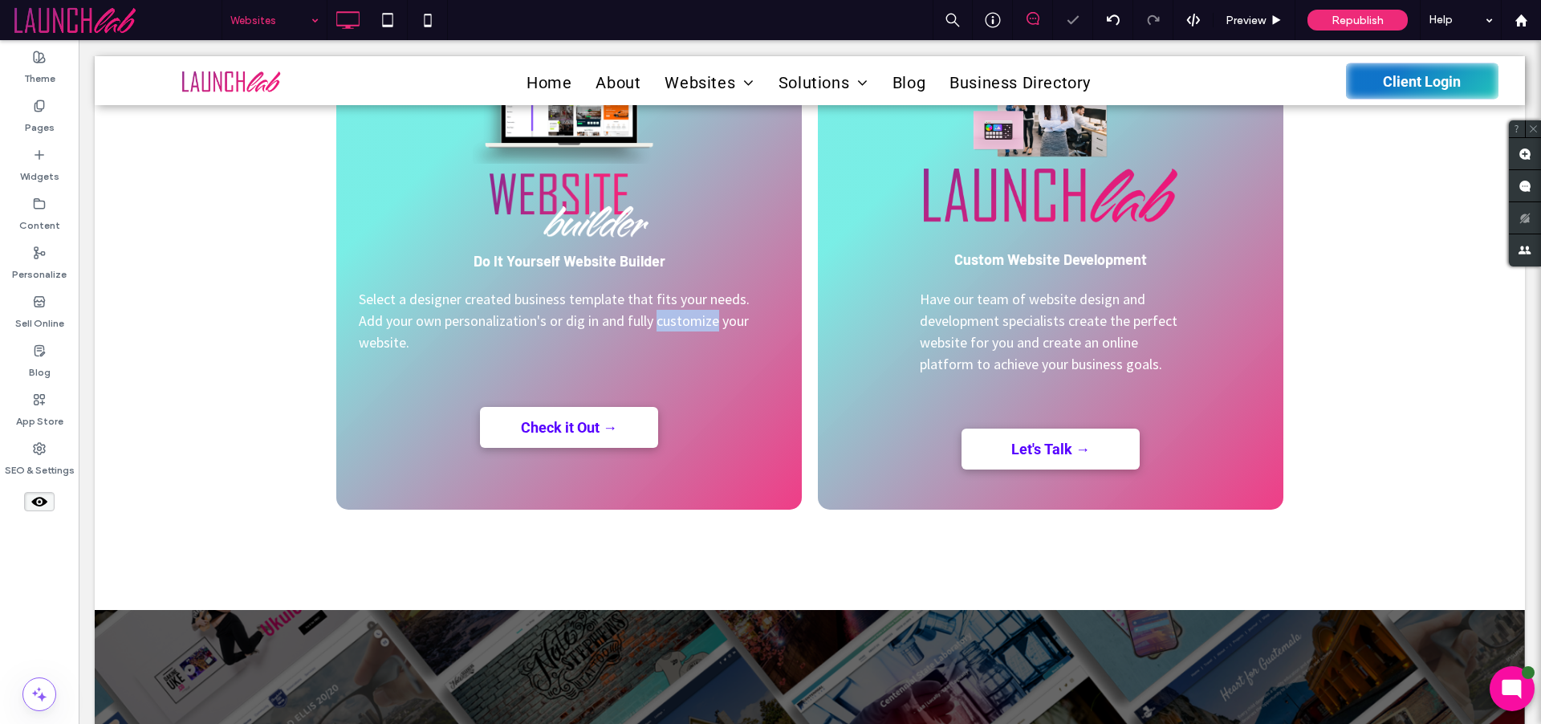
click at [664, 321] on span "Select a designer created business template that fits your needs. Add your own …" at bounding box center [556, 321] width 394 height 62
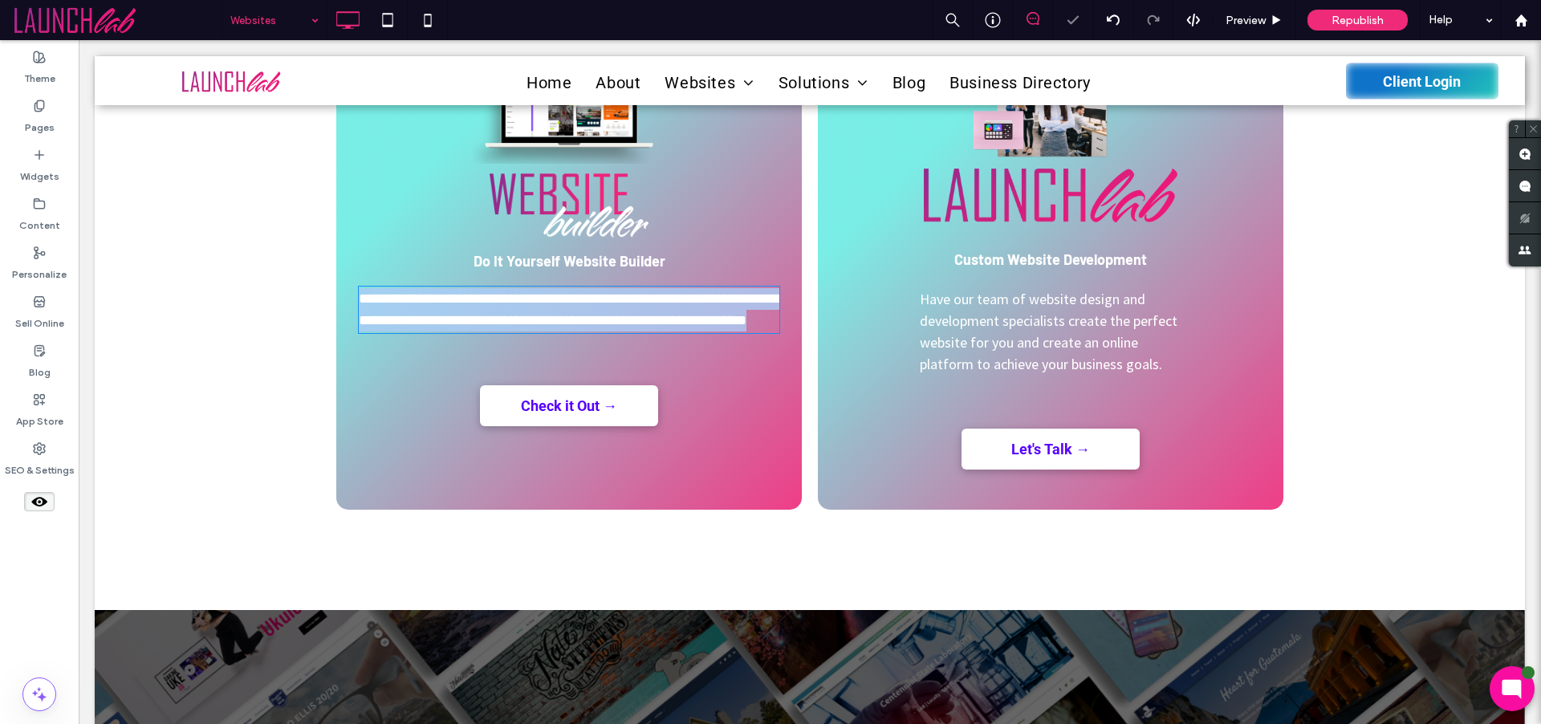
click at [664, 321] on span "**********" at bounding box center [569, 309] width 421 height 36
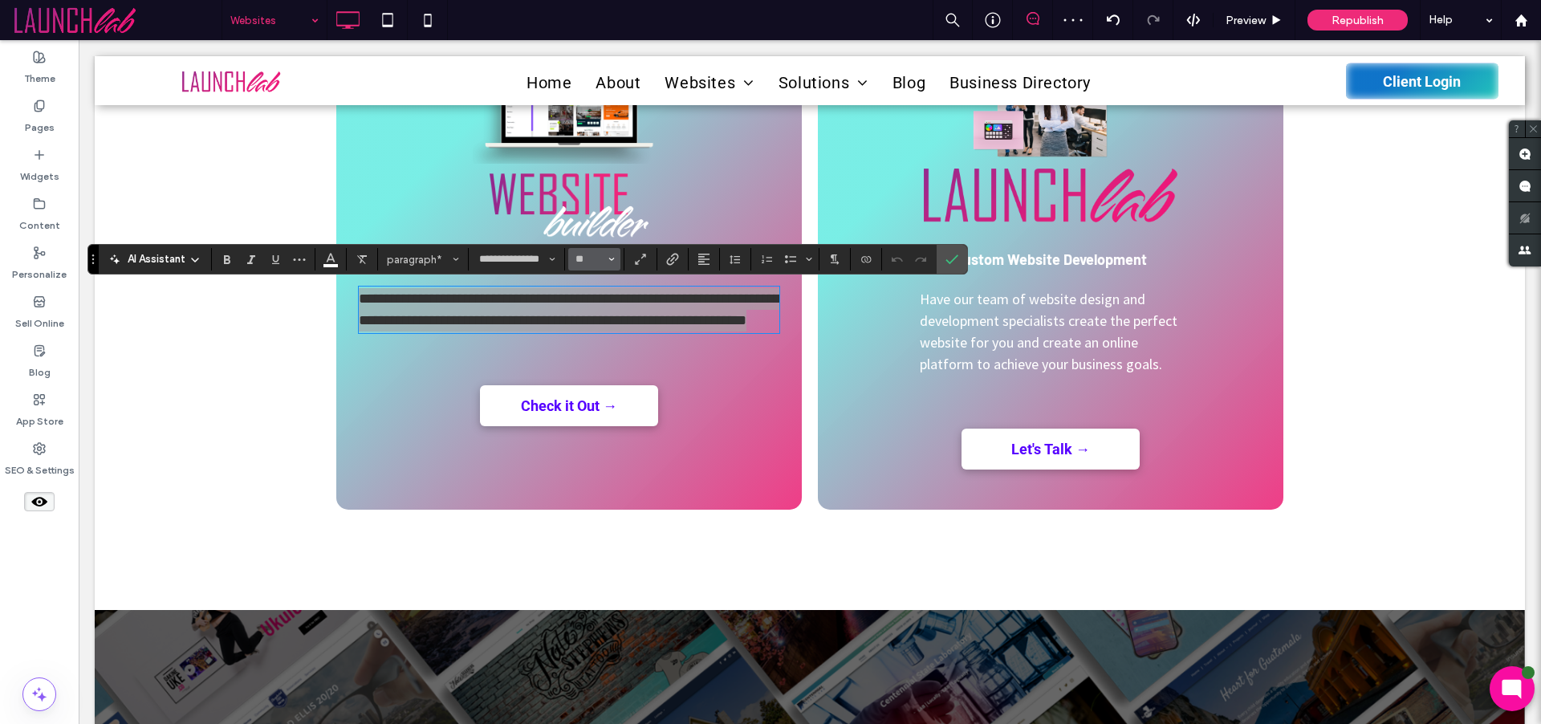
click at [608, 256] on icon "Size" at bounding box center [611, 259] width 6 height 6
click at [592, 384] on label "24" at bounding box center [593, 382] width 51 height 22
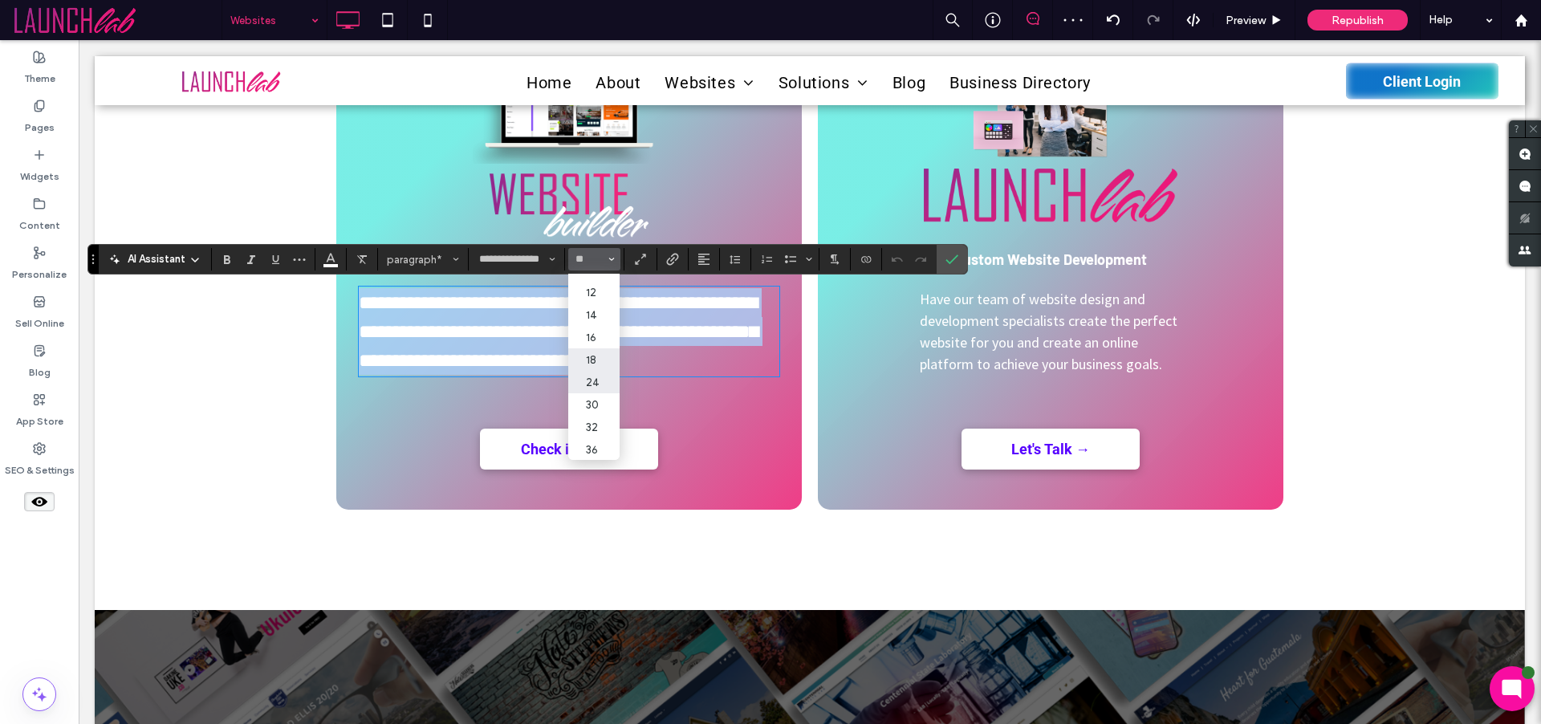
type input "**"
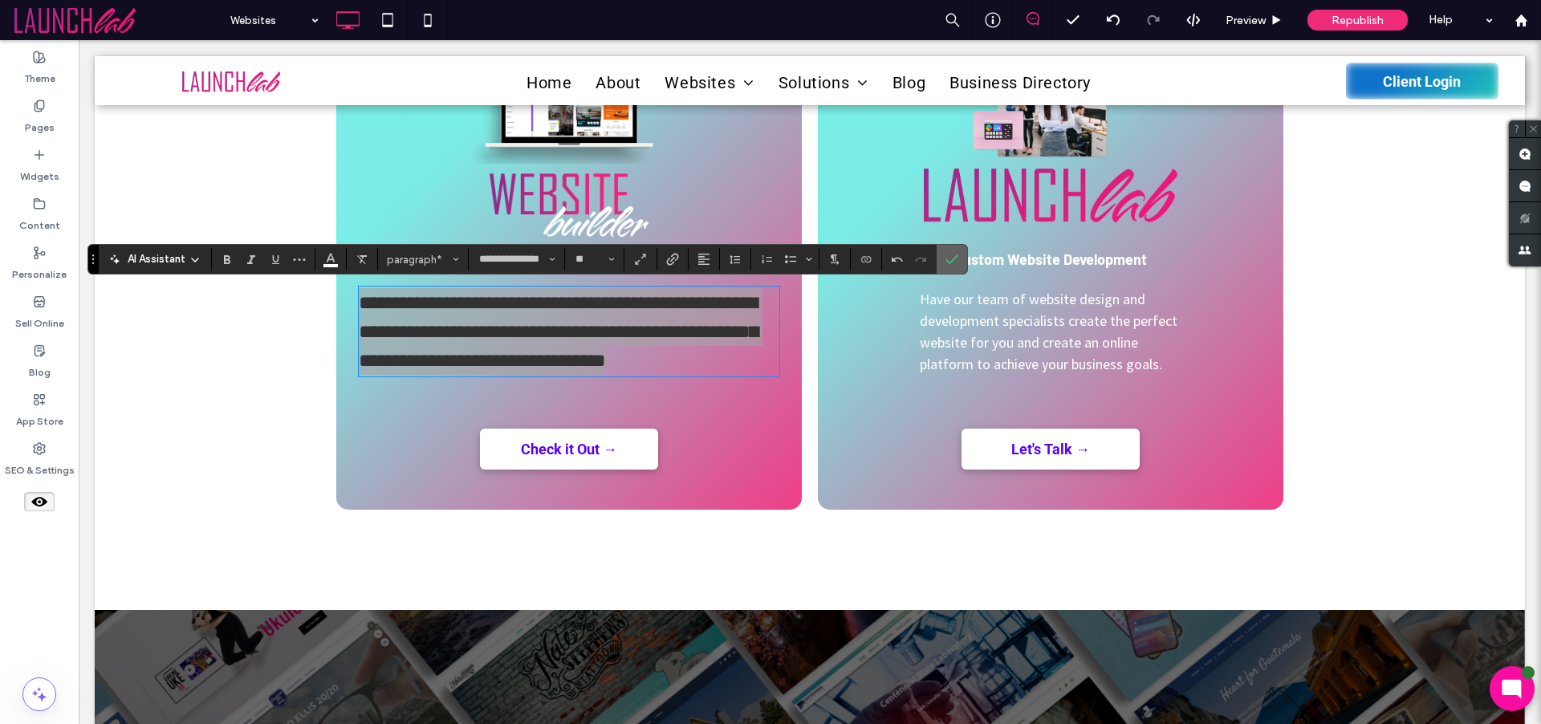
click at [953, 257] on icon "Confirm" at bounding box center [952, 259] width 13 height 13
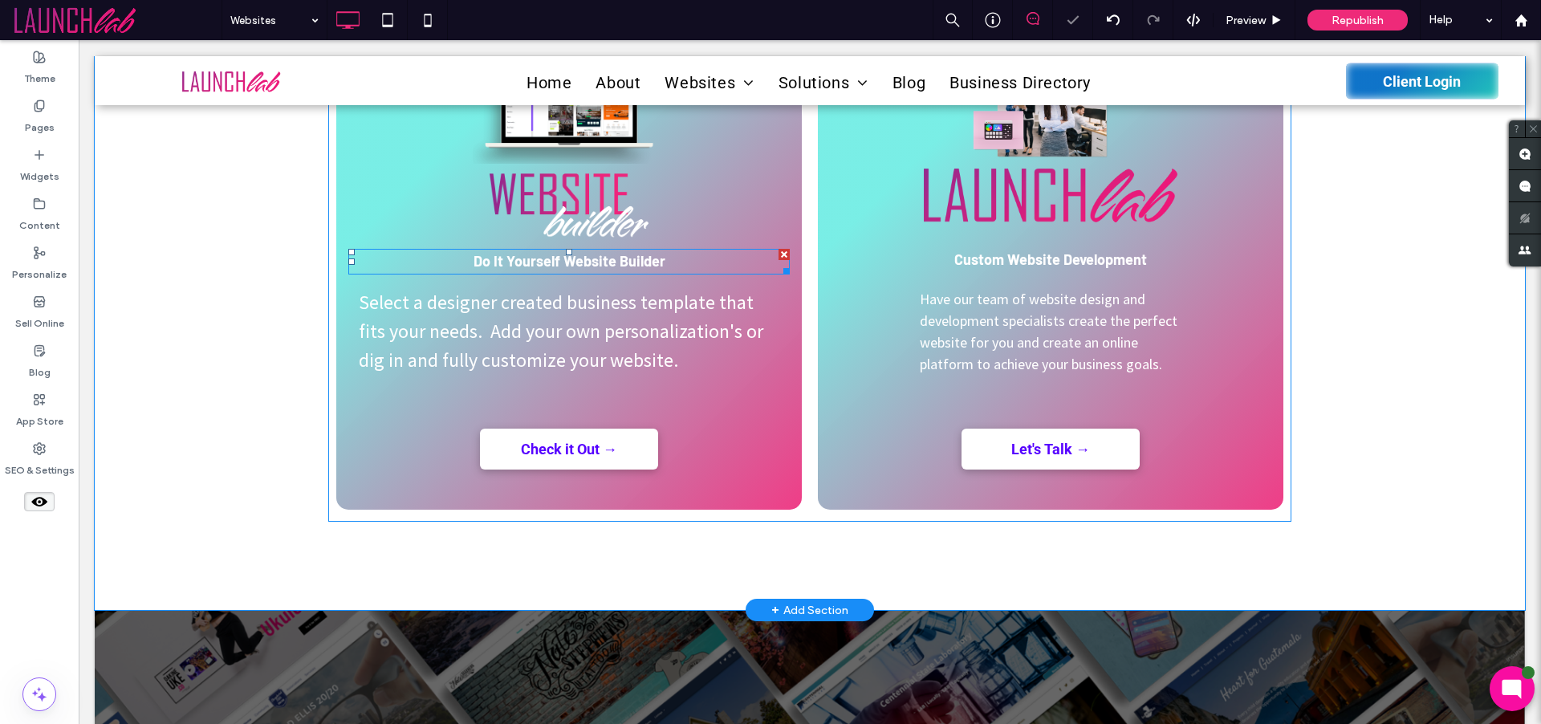
click at [654, 262] on span "Do It Yourself Website Builder" at bounding box center [570, 261] width 192 height 18
type input "******"
type input "**"
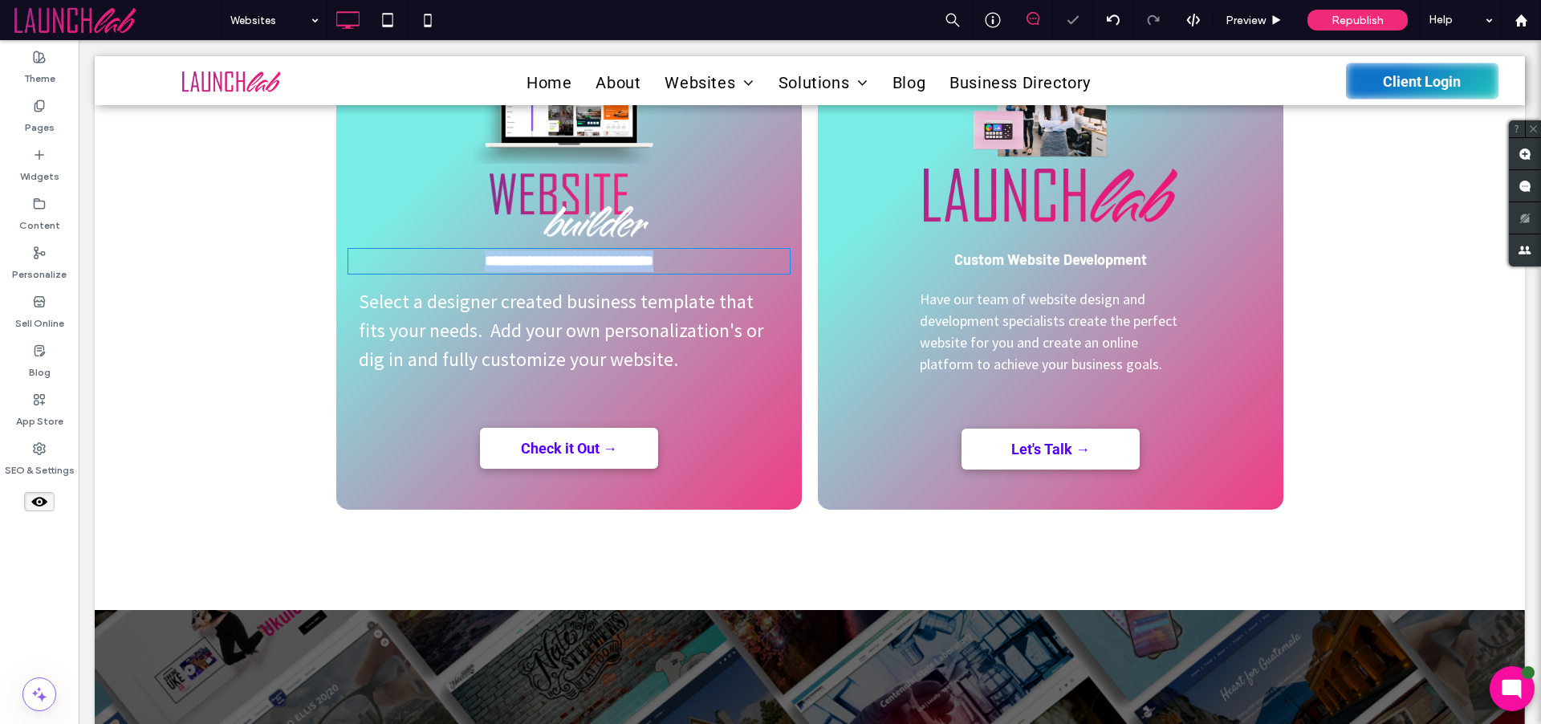
click at [653, 262] on strong "**********" at bounding box center [569, 261] width 169 height 14
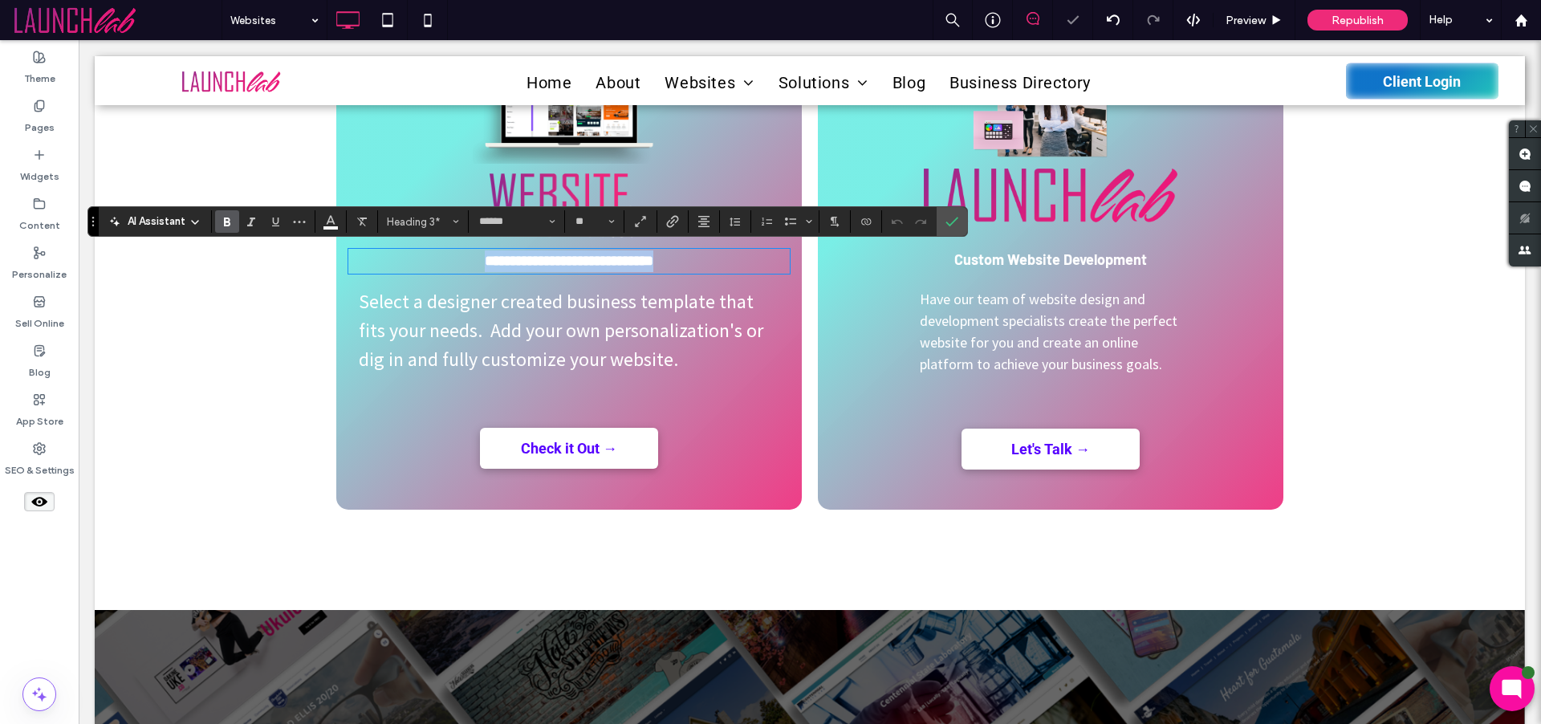
click at [653, 262] on strong "**********" at bounding box center [569, 261] width 169 height 14
click at [608, 220] on icon "Size" at bounding box center [611, 221] width 6 height 6
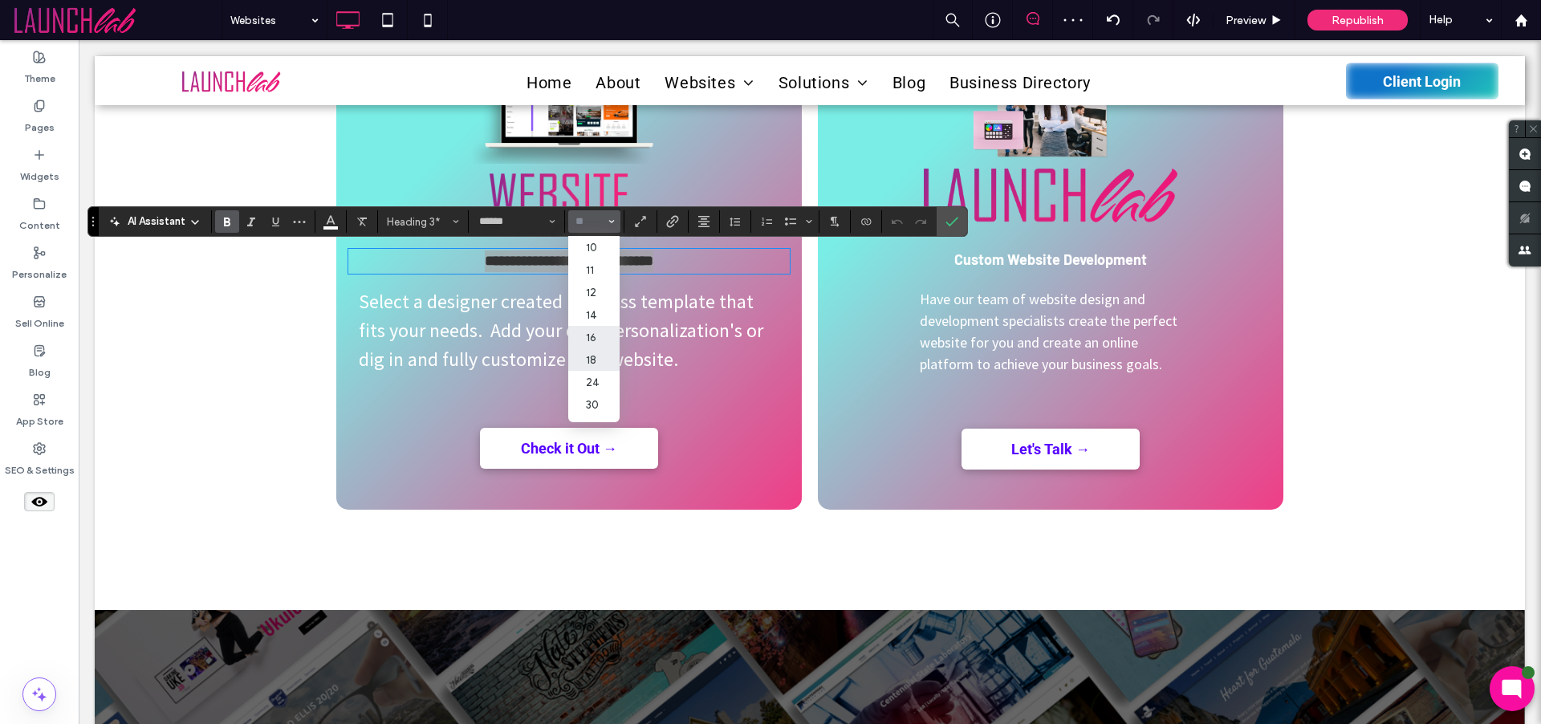
scroll to position [150, 0]
click at [595, 301] on label "30" at bounding box center [593, 299] width 51 height 22
type input "**"
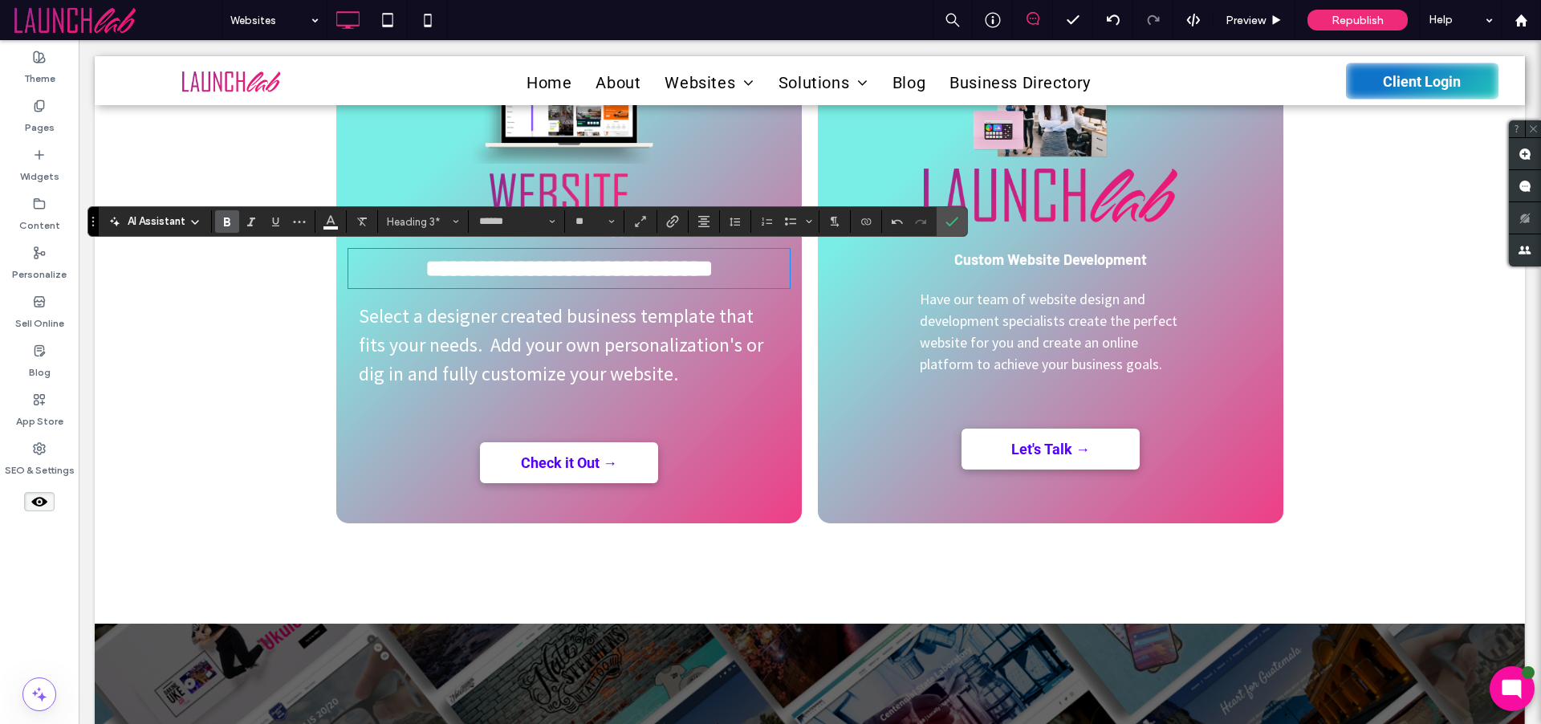
click at [1023, 263] on span "Custom Website Development" at bounding box center [1050, 259] width 193 height 18
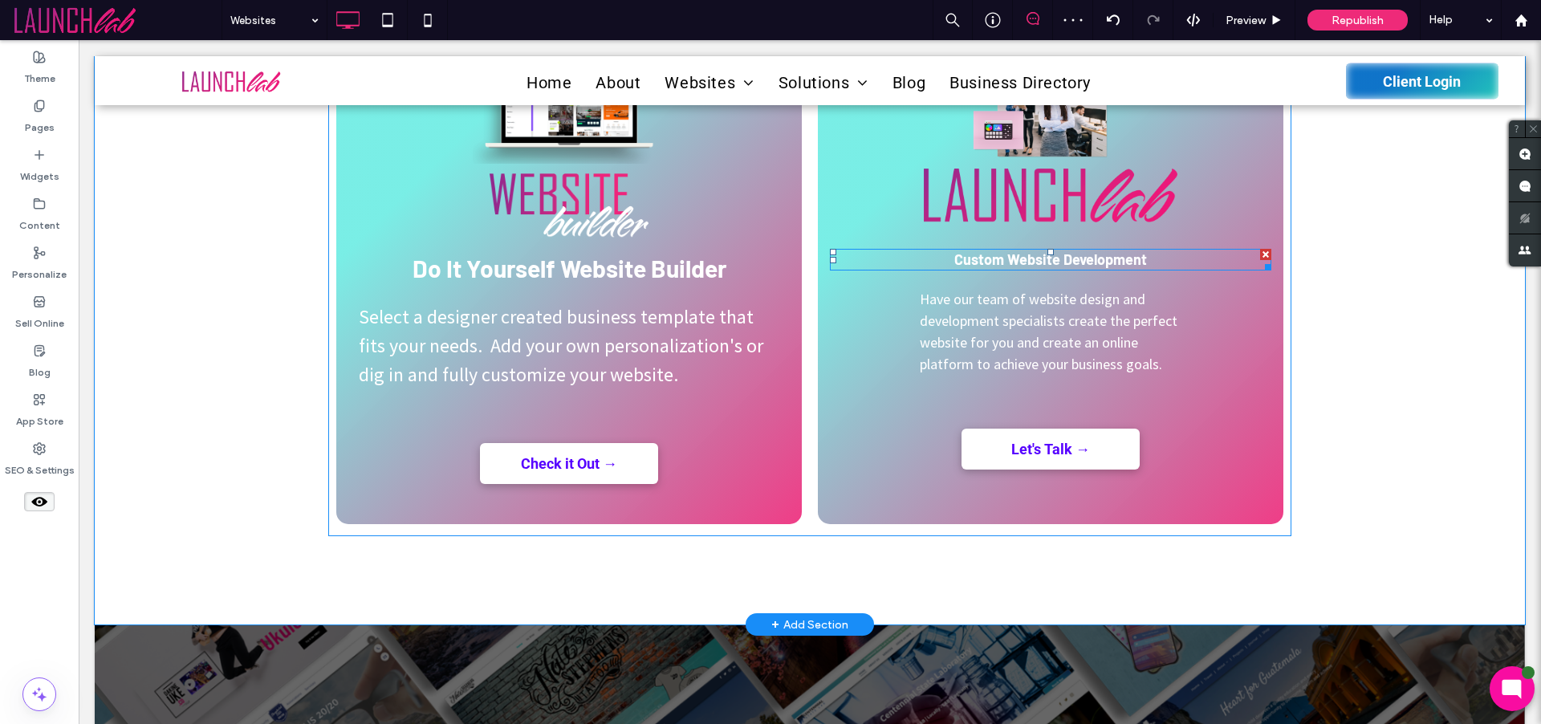
click at [1023, 263] on span "Custom Website Development" at bounding box center [1050, 259] width 193 height 18
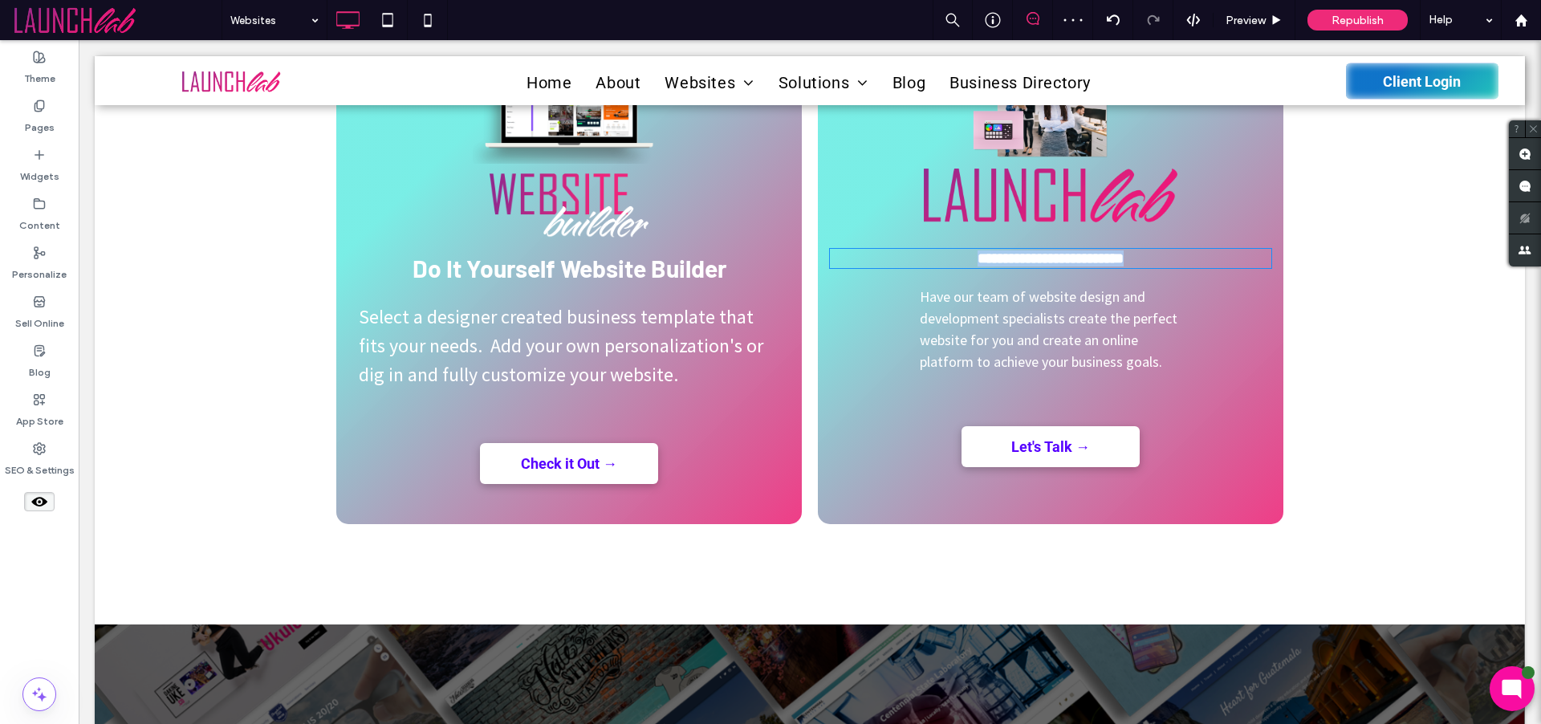
click at [1023, 263] on span "**********" at bounding box center [1051, 258] width 146 height 14
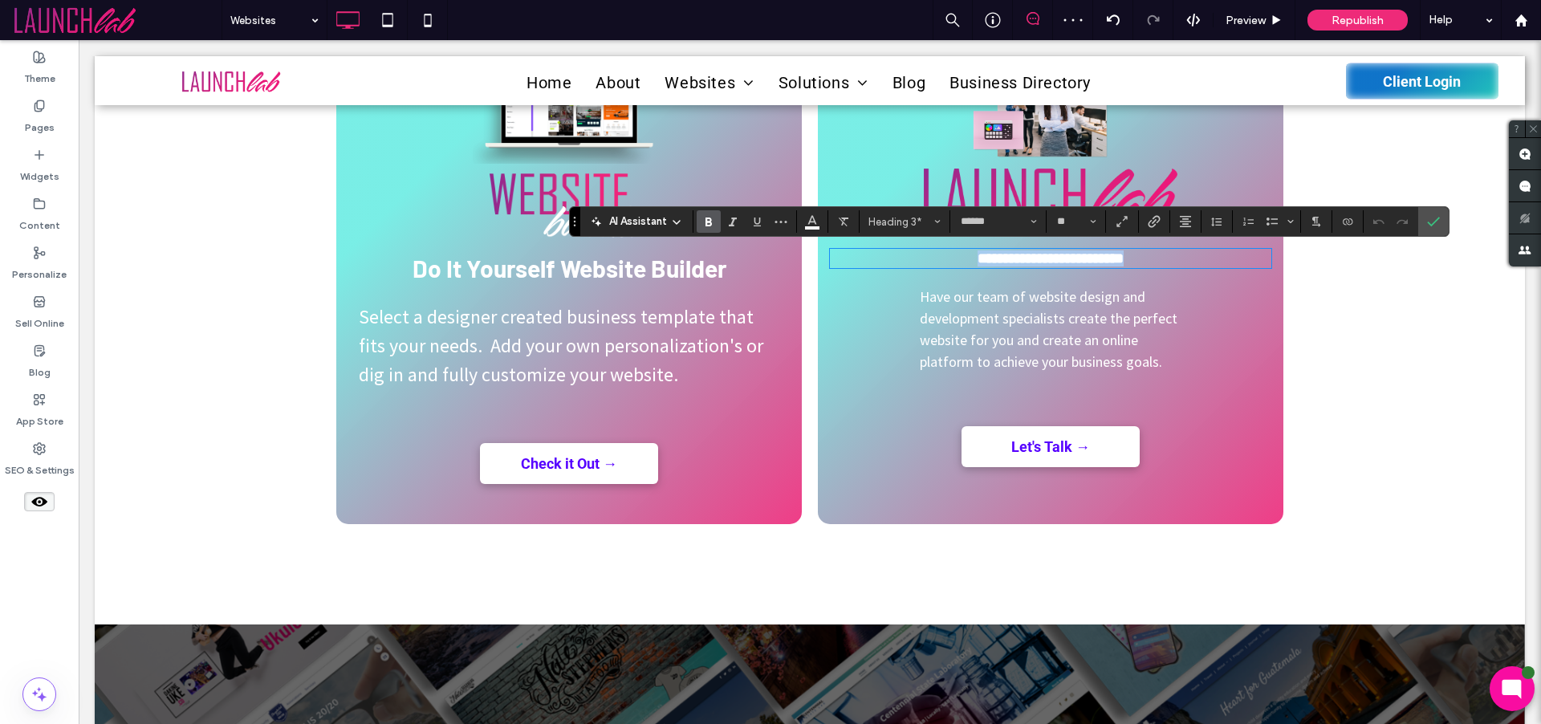
click at [1023, 263] on span "**********" at bounding box center [1051, 258] width 146 height 14
click at [1096, 223] on button "**" at bounding box center [1076, 221] width 52 height 22
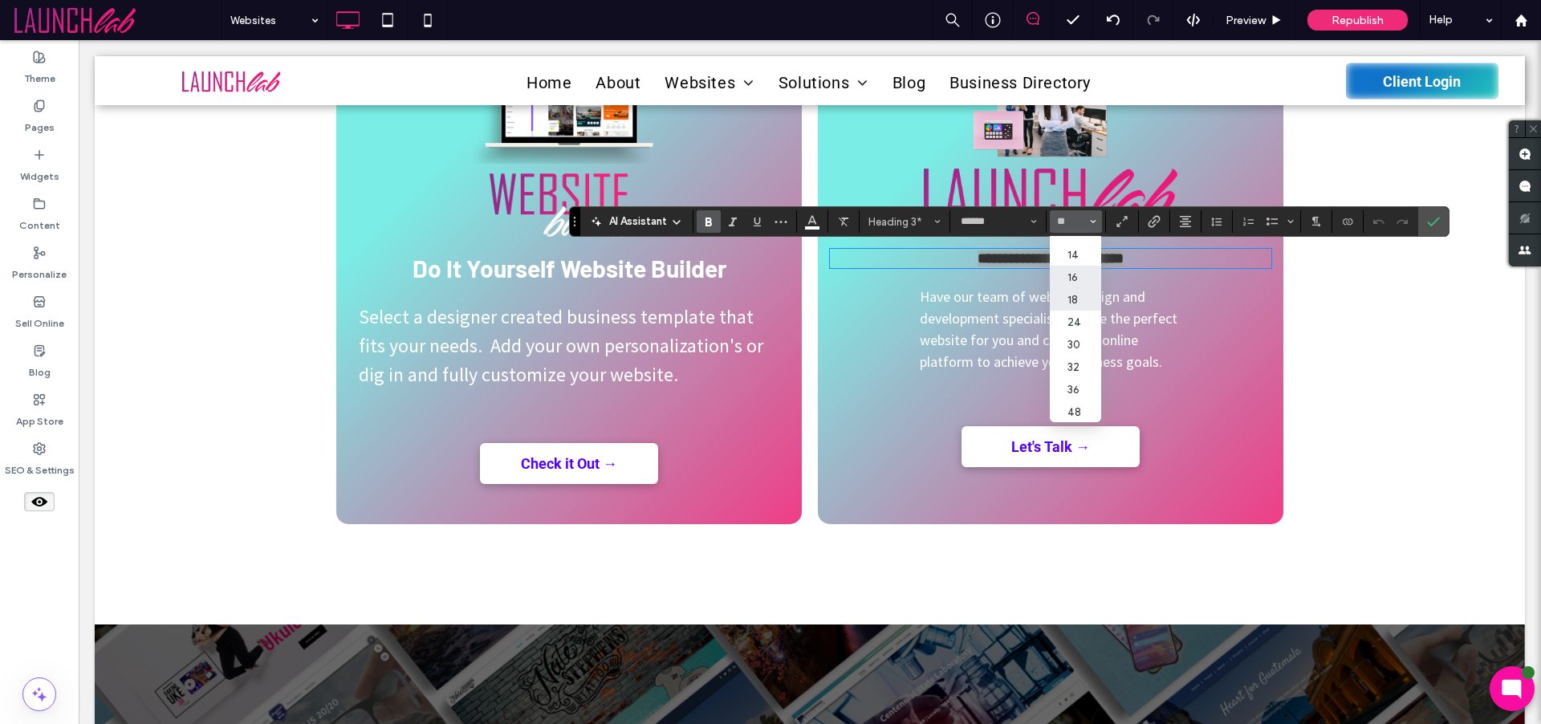
scroll to position [116, 0]
click at [1069, 336] on label "30" at bounding box center [1075, 333] width 51 height 22
type input "**"
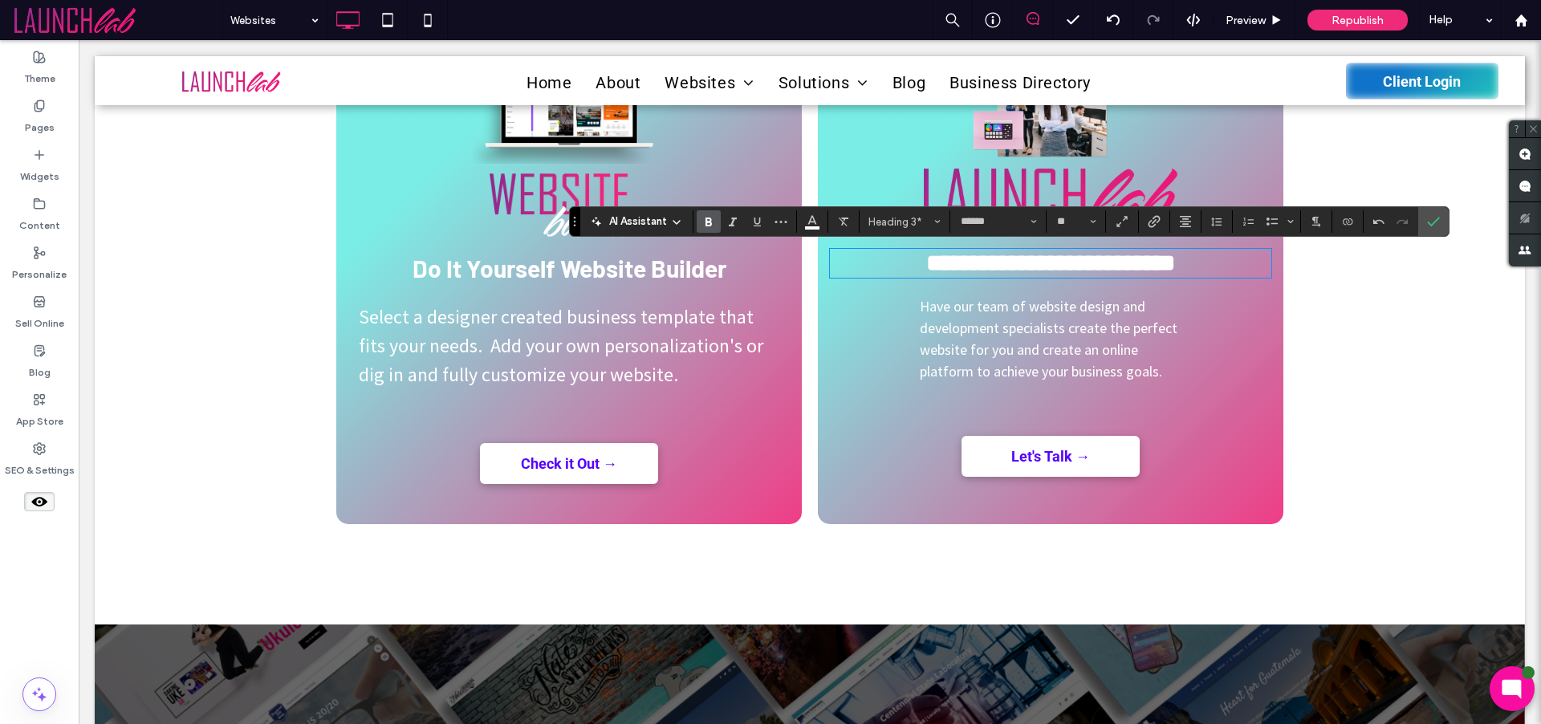
click at [1133, 331] on span "Have our team of website design and development specialists create the perfect …" at bounding box center [1049, 338] width 258 height 83
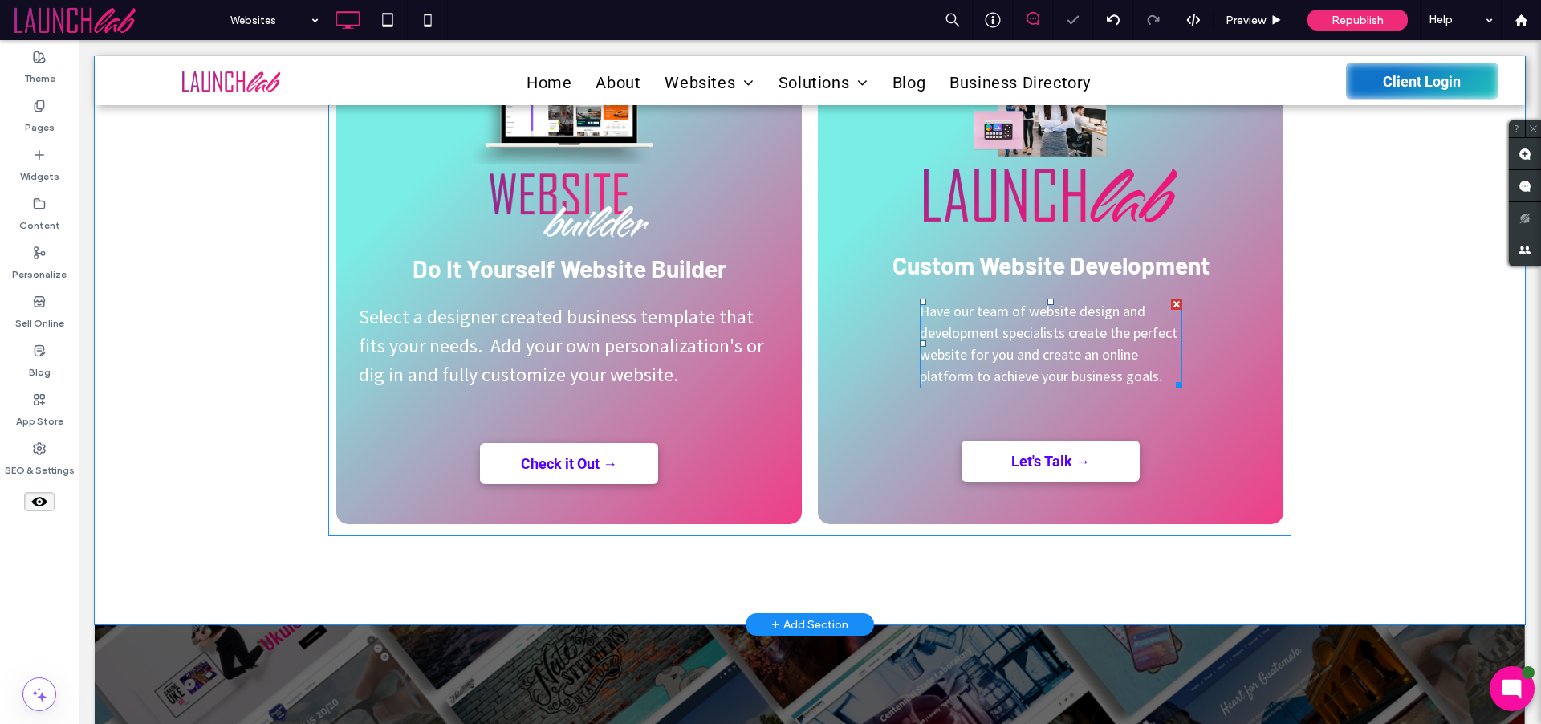
click at [1133, 331] on span "Have our team of website design and development specialists create the perfect …" at bounding box center [1049, 343] width 258 height 83
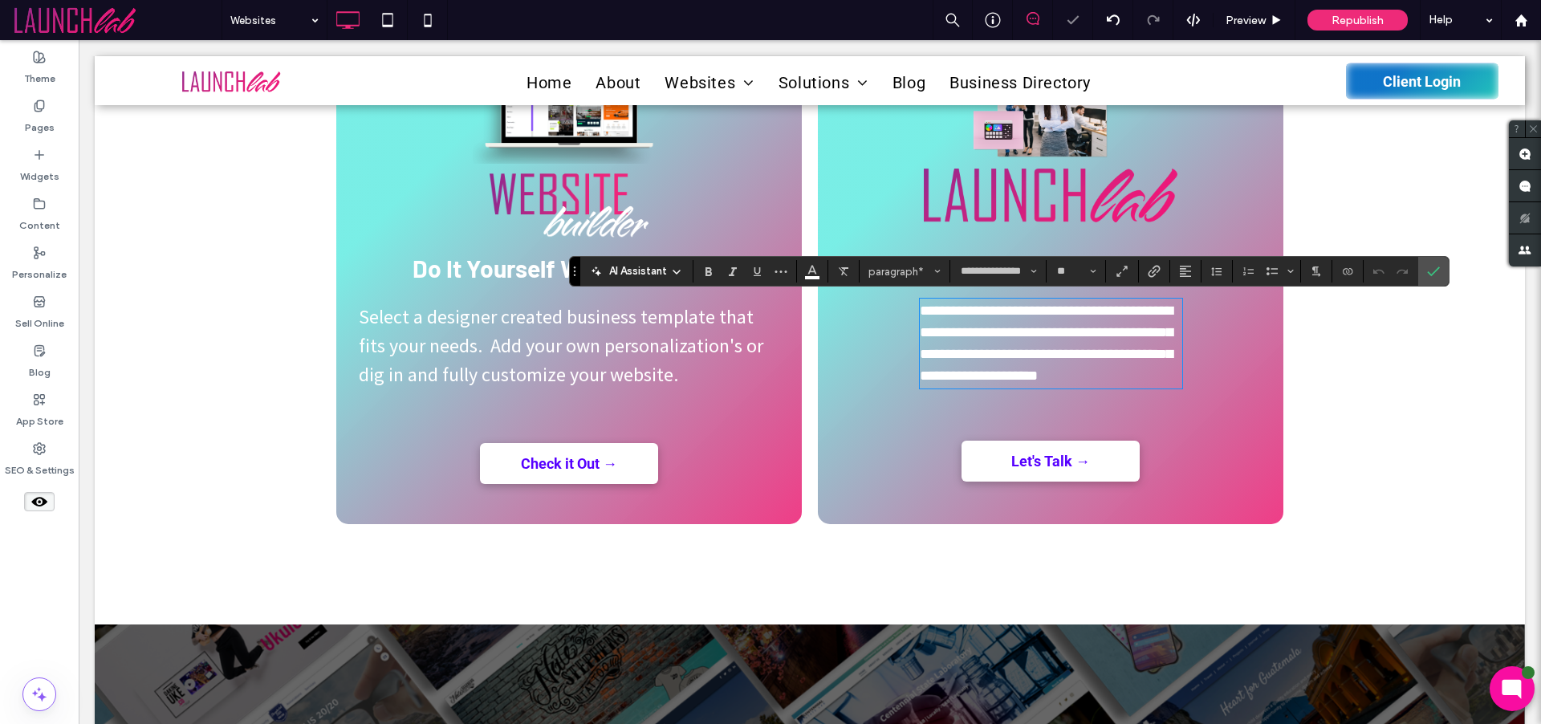
click at [1133, 331] on span "**********" at bounding box center [1046, 342] width 253 height 79
click at [1085, 273] on input "**" at bounding box center [1071, 271] width 31 height 13
click at [1073, 332] on label "24" at bounding box center [1075, 328] width 51 height 22
type input "**"
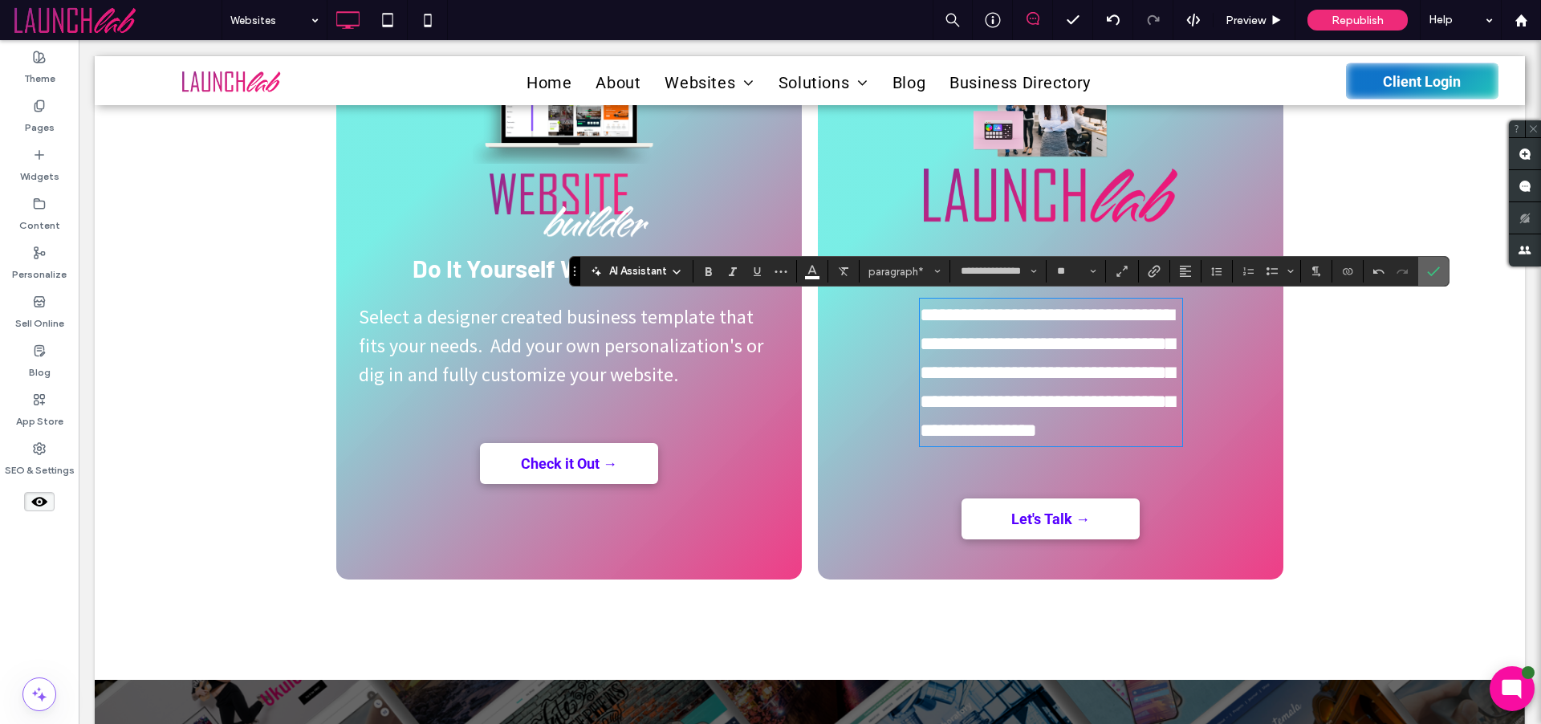
drag, startPoint x: 1436, startPoint y: 275, endPoint x: 1202, endPoint y: 307, distance: 236.5
click at [1436, 275] on icon "Confirm" at bounding box center [1433, 271] width 13 height 13
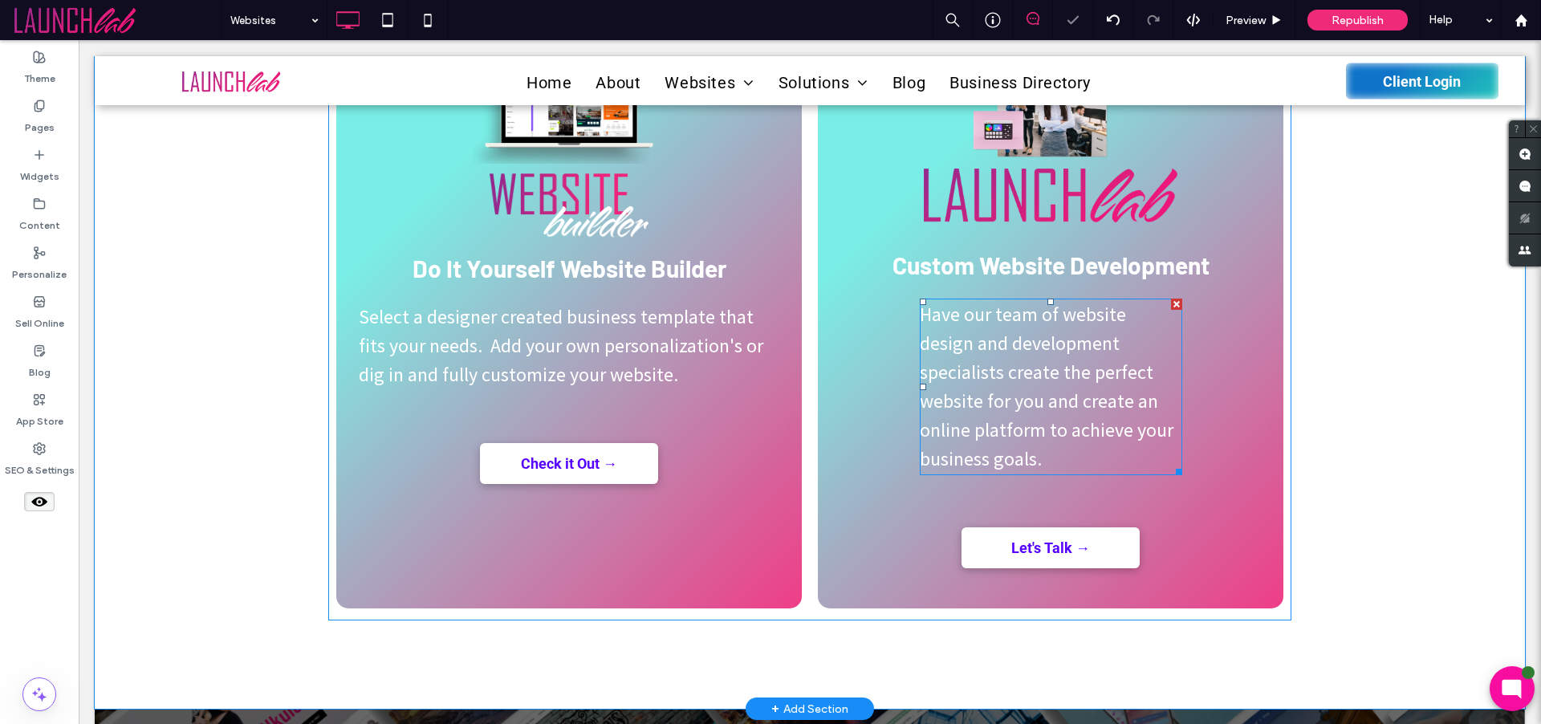
click at [1144, 380] on span "Have our team of website design and development specialists create the perfect …" at bounding box center [1047, 386] width 254 height 169
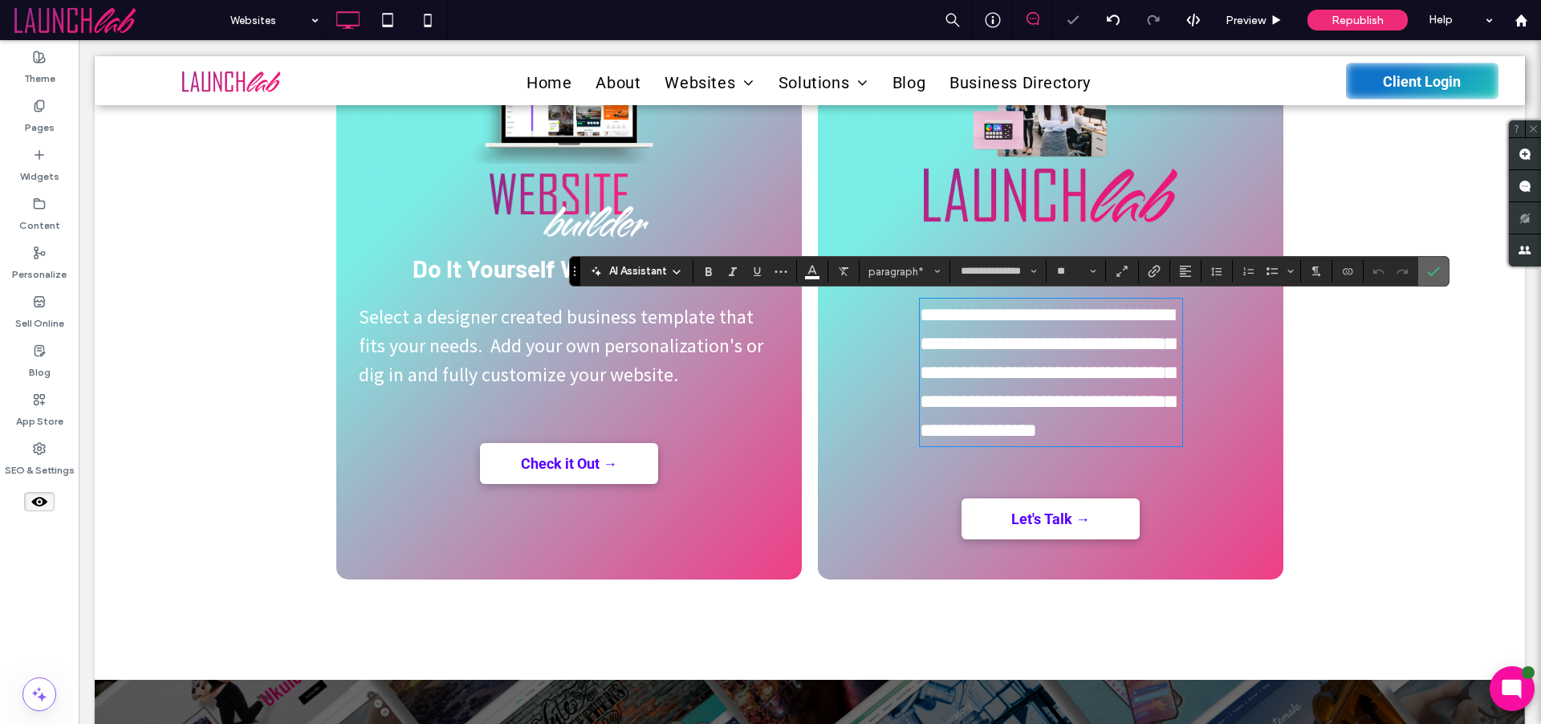
click at [1426, 273] on label "Confirm" at bounding box center [1434, 271] width 24 height 29
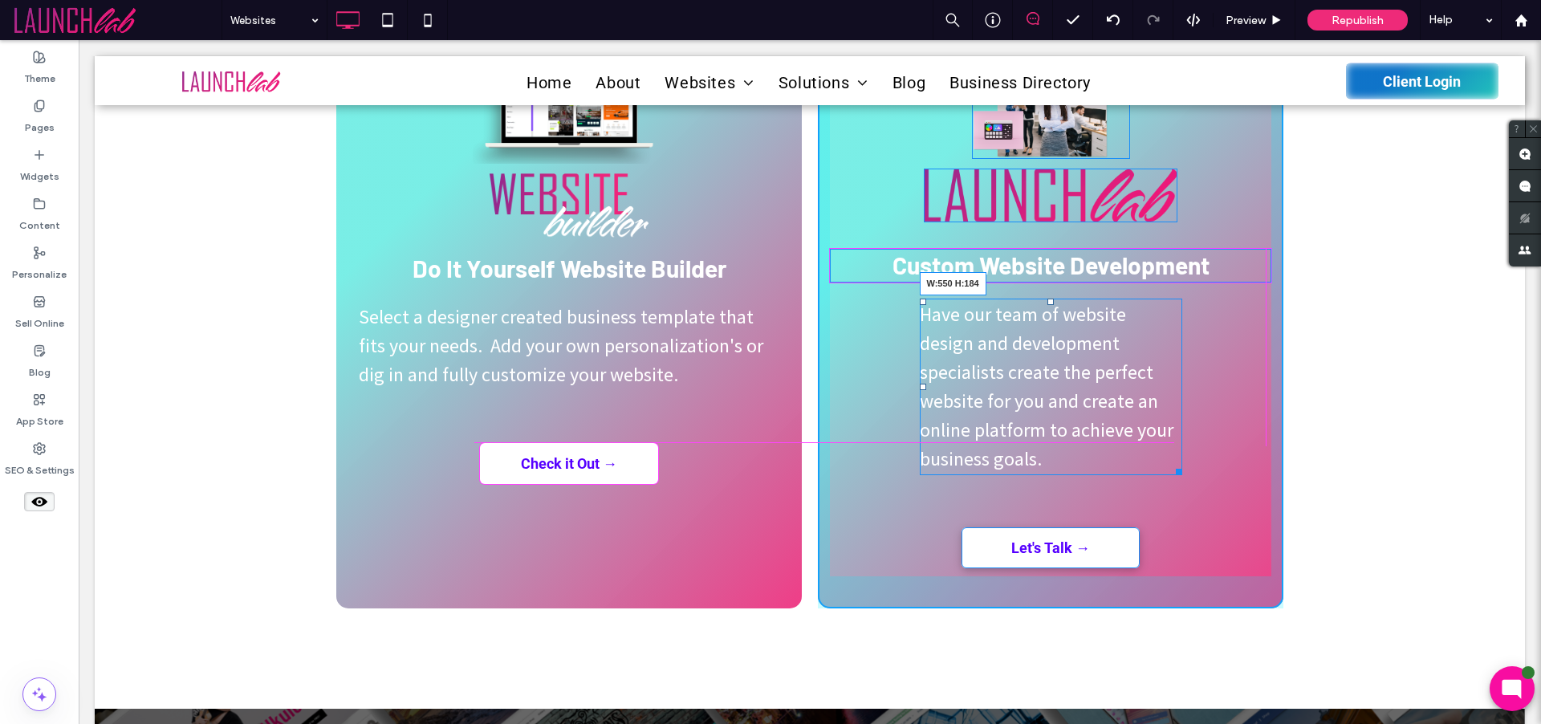
drag, startPoint x: 1170, startPoint y: 469, endPoint x: 1258, endPoint y: 466, distance: 87.5
click at [1258, 466] on div "Custom Website Development Have our team of website design and development spec…" at bounding box center [1051, 313] width 466 height 589
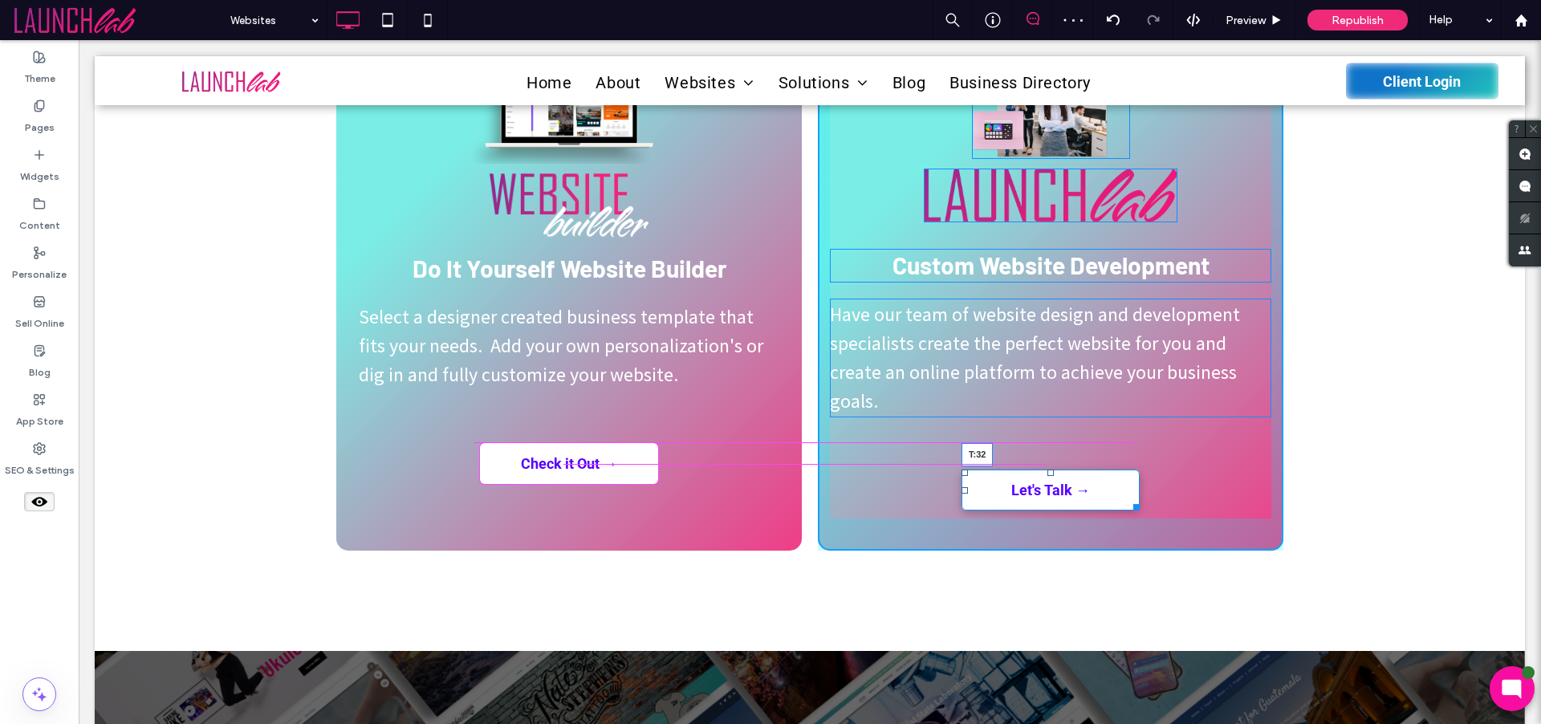
drag, startPoint x: 1046, startPoint y: 473, endPoint x: 1050, endPoint y: 447, distance: 26.0
click at [1050, 447] on div "Custom Website Development Have our team of website design and development spec…" at bounding box center [1051, 284] width 466 height 531
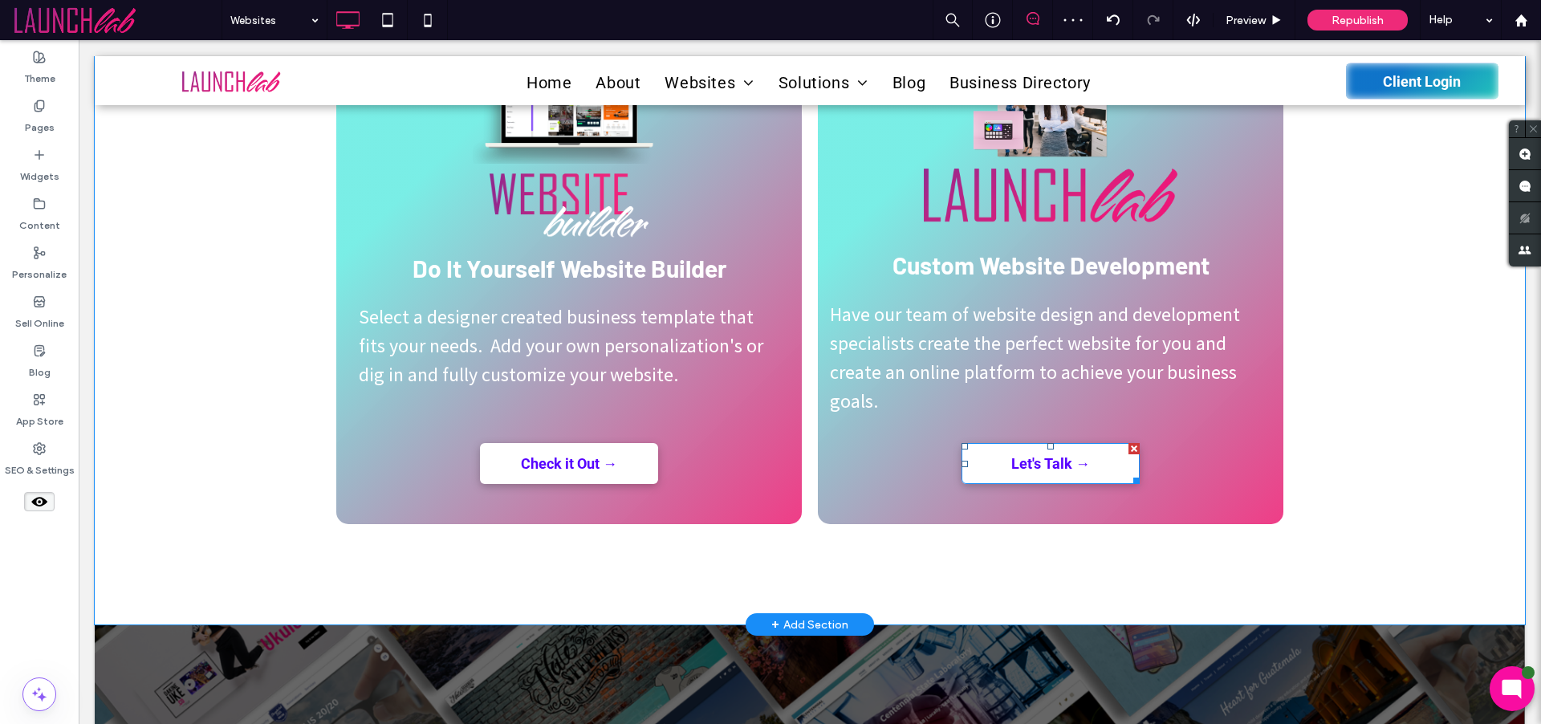
click at [1361, 441] on div "Choose the Option that Fits Your Business Best Do It Yourself Website Builder S…" at bounding box center [810, 260] width 1430 height 728
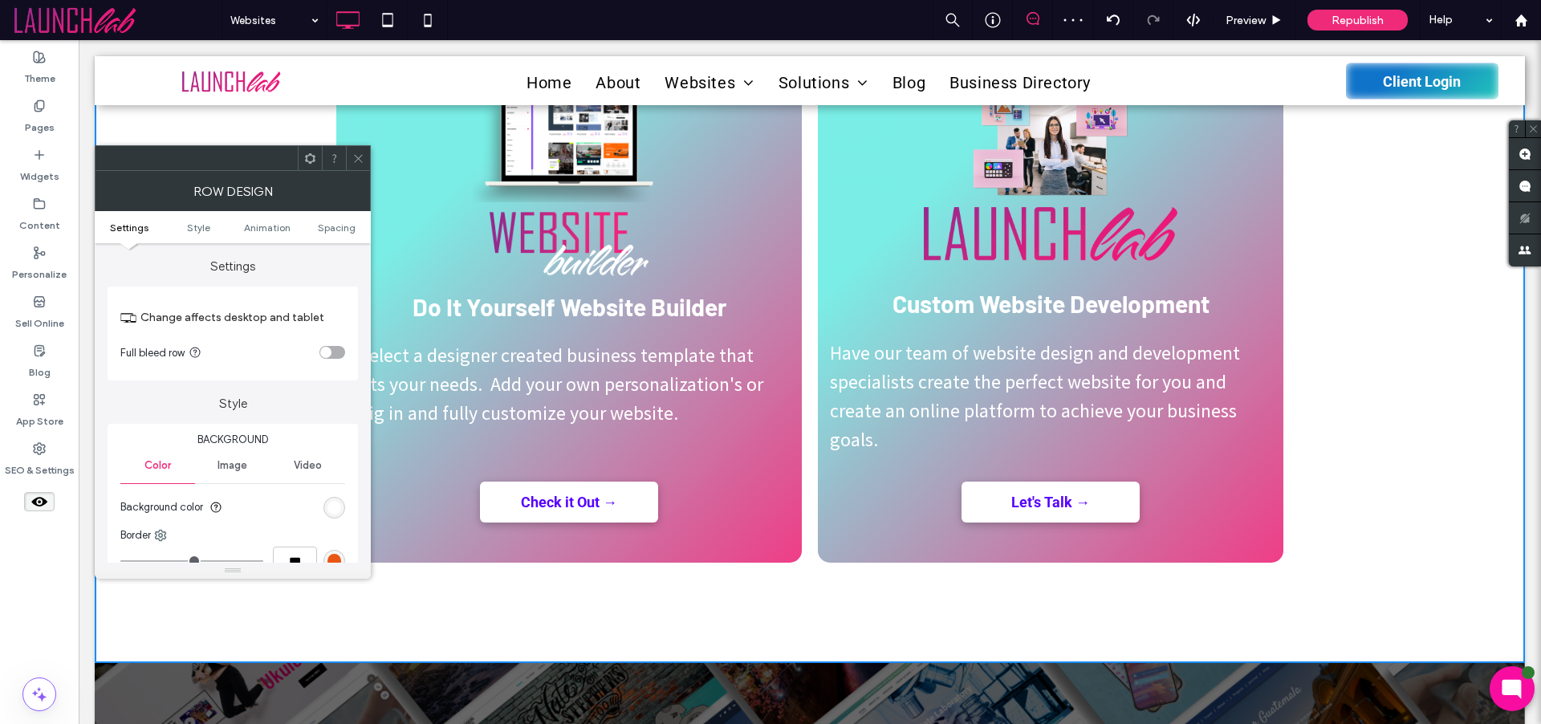
scroll to position [1025, 0]
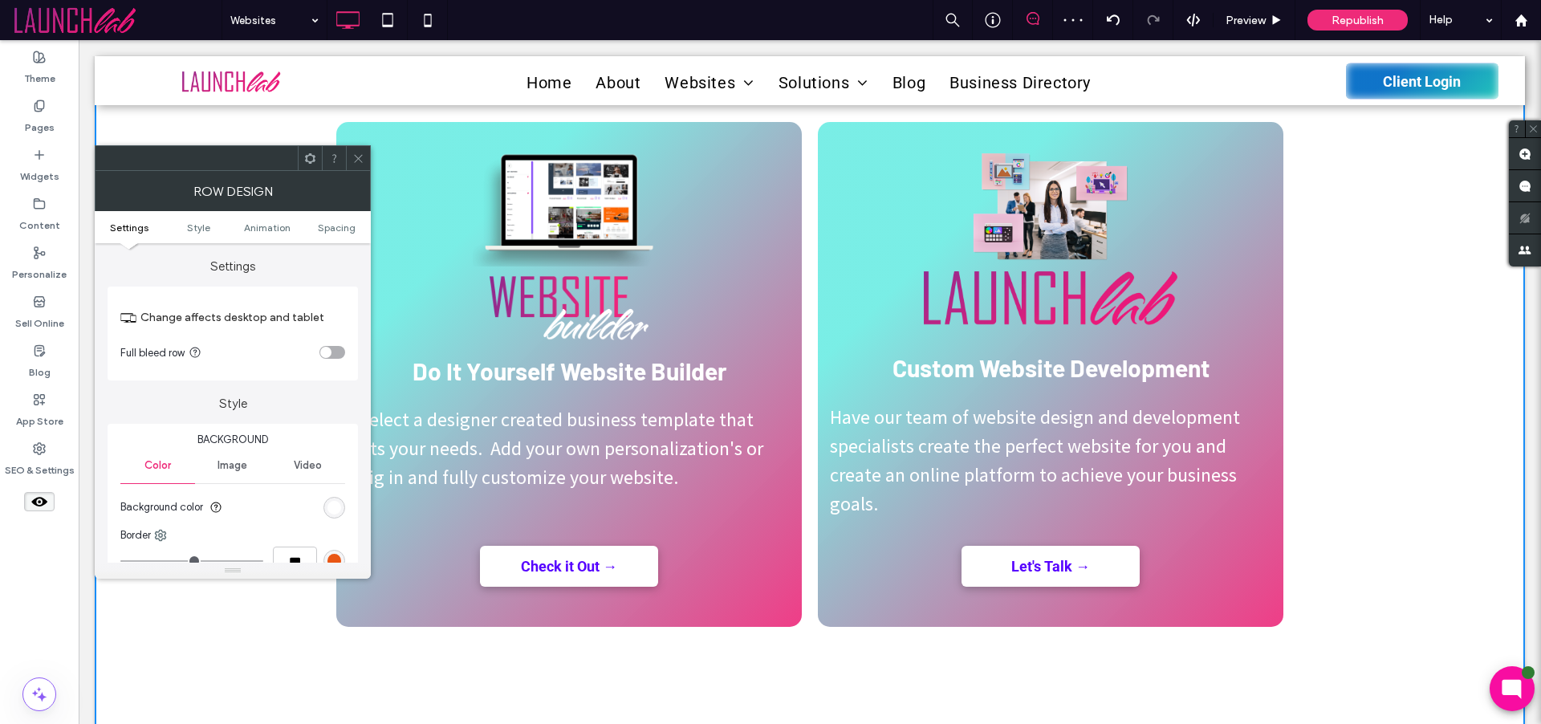
click at [360, 157] on icon at bounding box center [358, 159] width 12 height 12
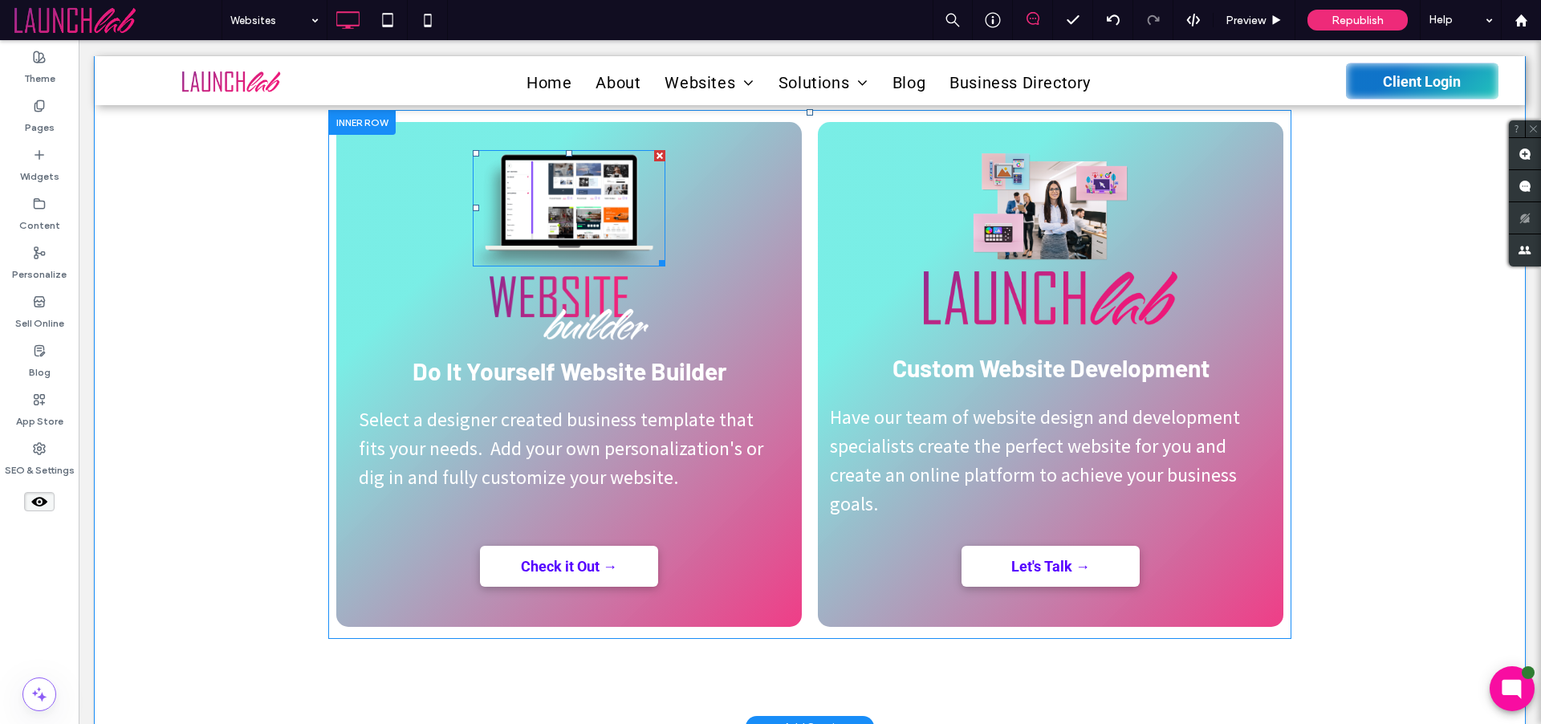
click at [616, 217] on img at bounding box center [569, 208] width 193 height 116
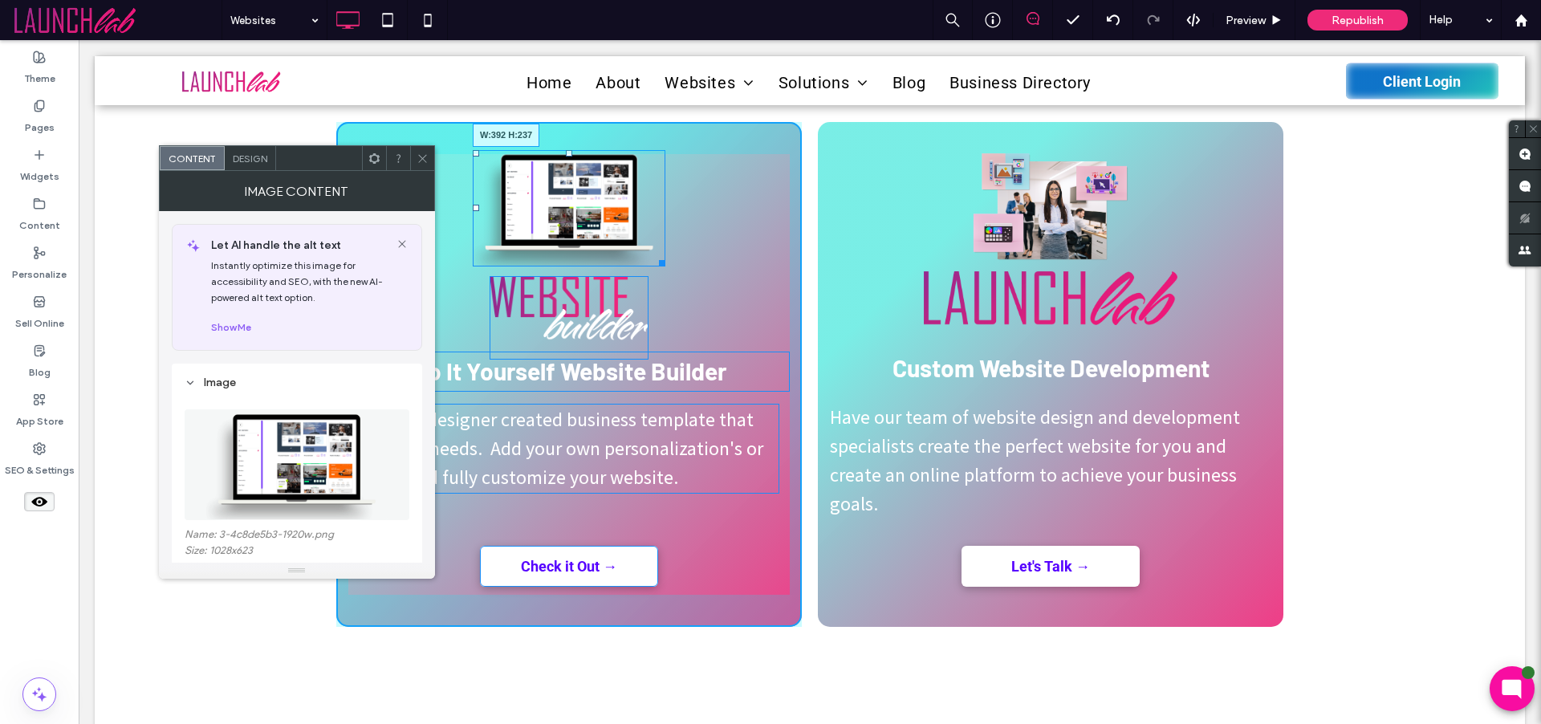
drag, startPoint x: 656, startPoint y: 263, endPoint x: 1075, endPoint y: 297, distance: 420.4
click at [665, 267] on div "W:392 H:237" at bounding box center [569, 208] width 193 height 116
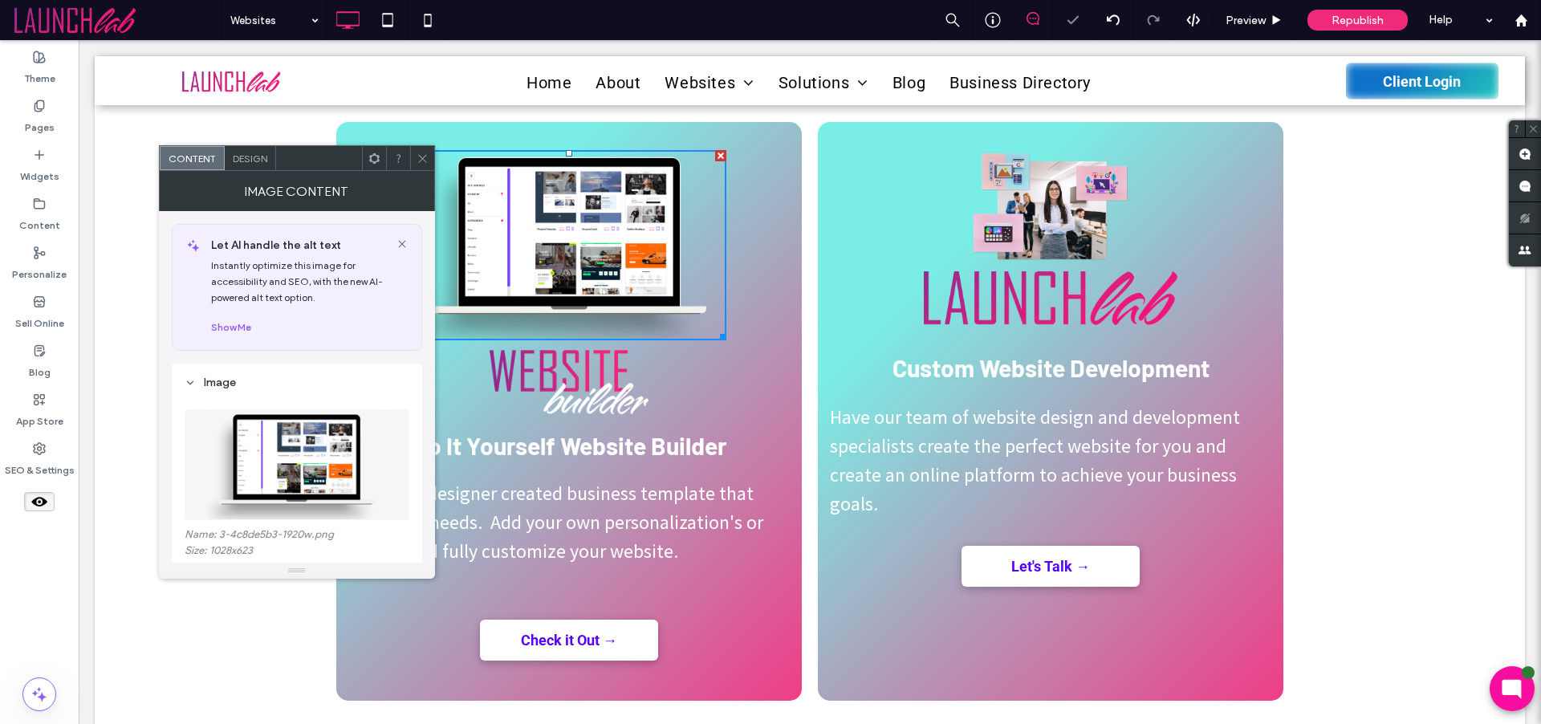
click at [1040, 248] on img at bounding box center [1051, 206] width 158 height 112
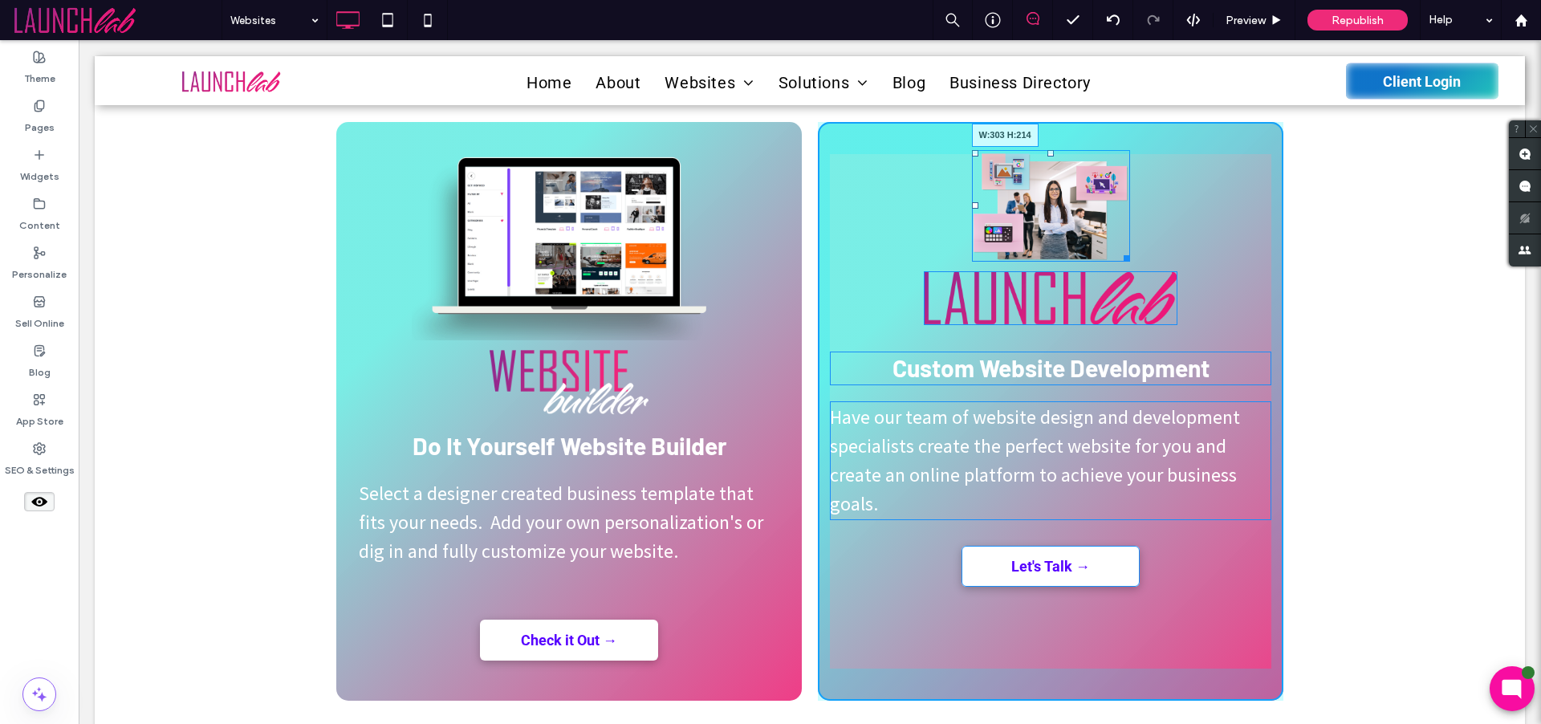
drag, startPoint x: 1122, startPoint y: 253, endPoint x: 1189, endPoint y: 323, distance: 96.5
click at [1130, 262] on div "W:303 H:214" at bounding box center [1051, 206] width 158 height 112
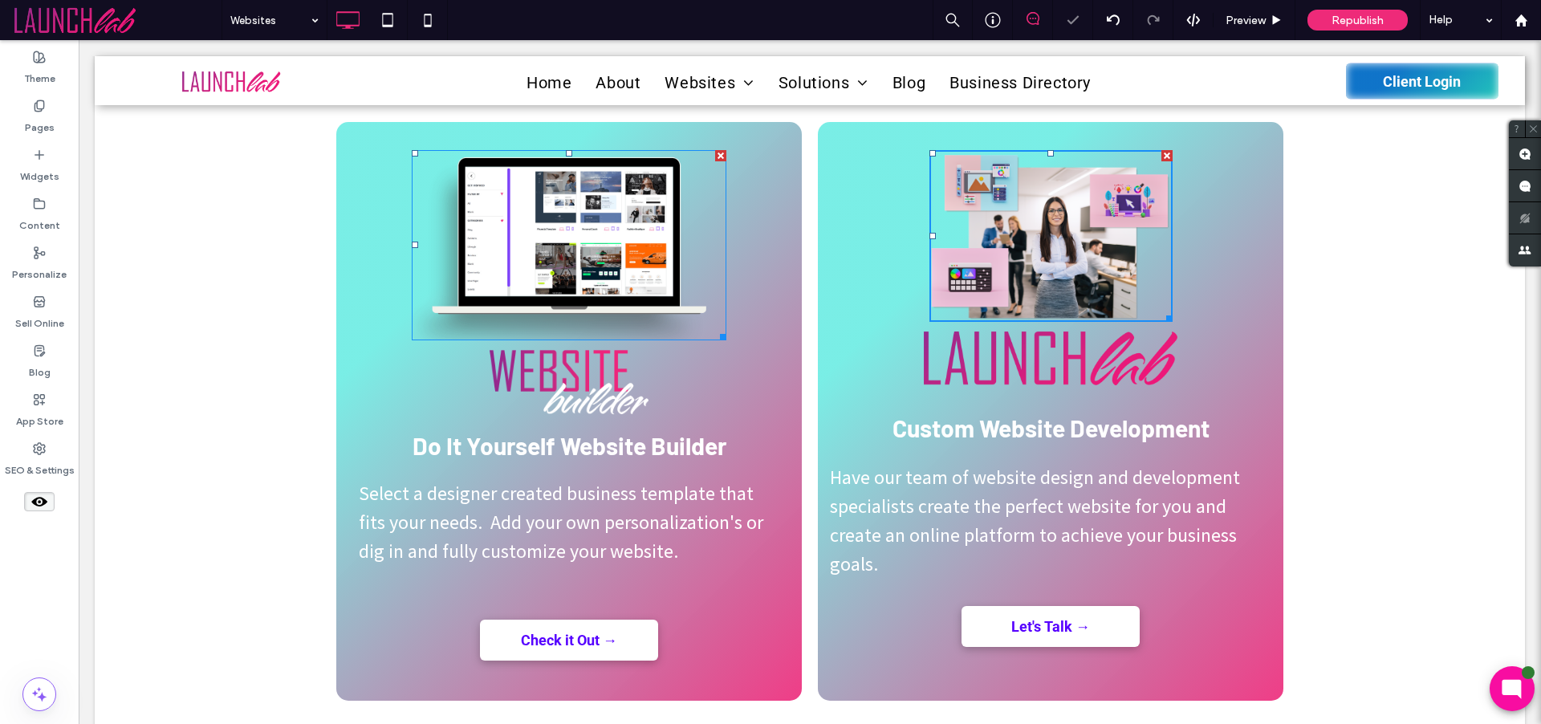
click at [584, 210] on img at bounding box center [569, 245] width 315 height 191
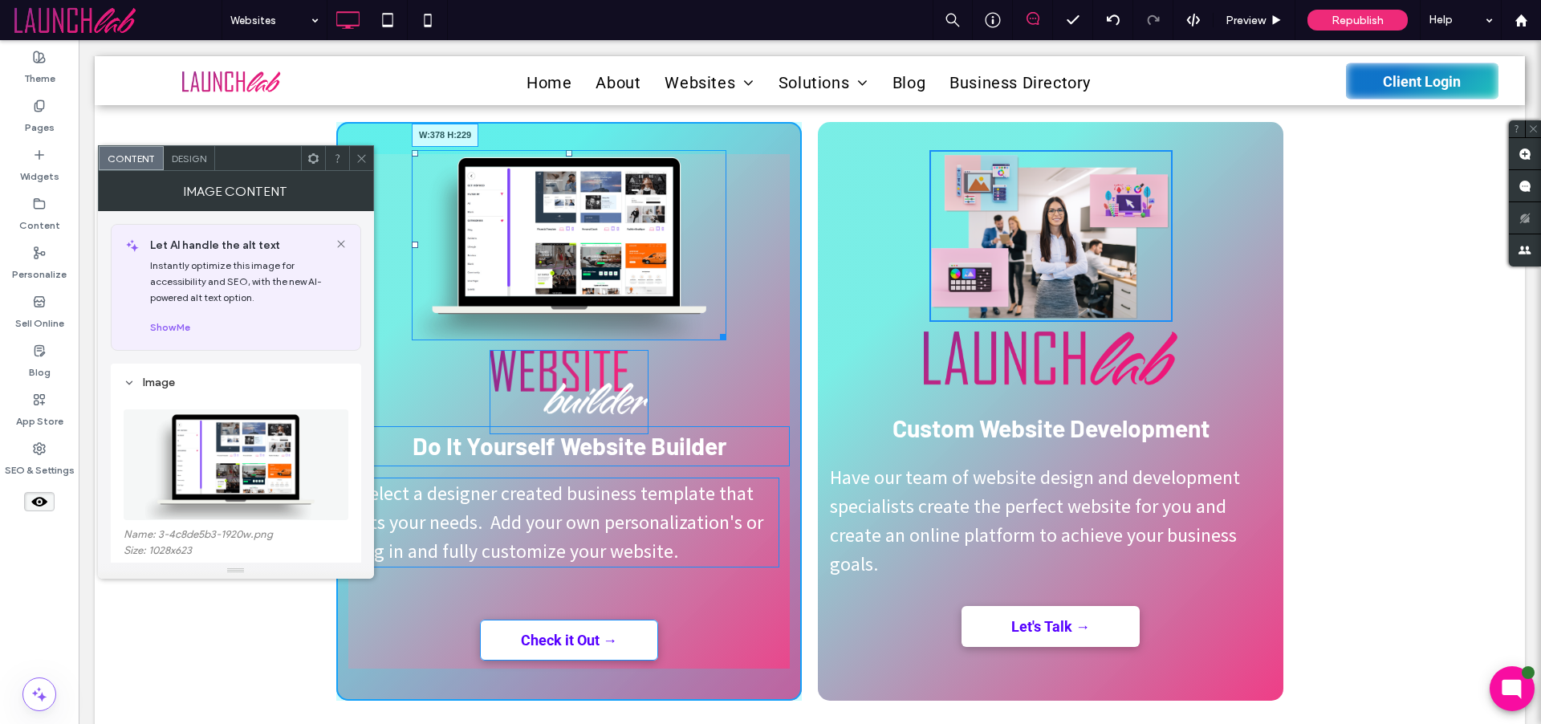
click at [714, 329] on div at bounding box center [720, 334] width 12 height 12
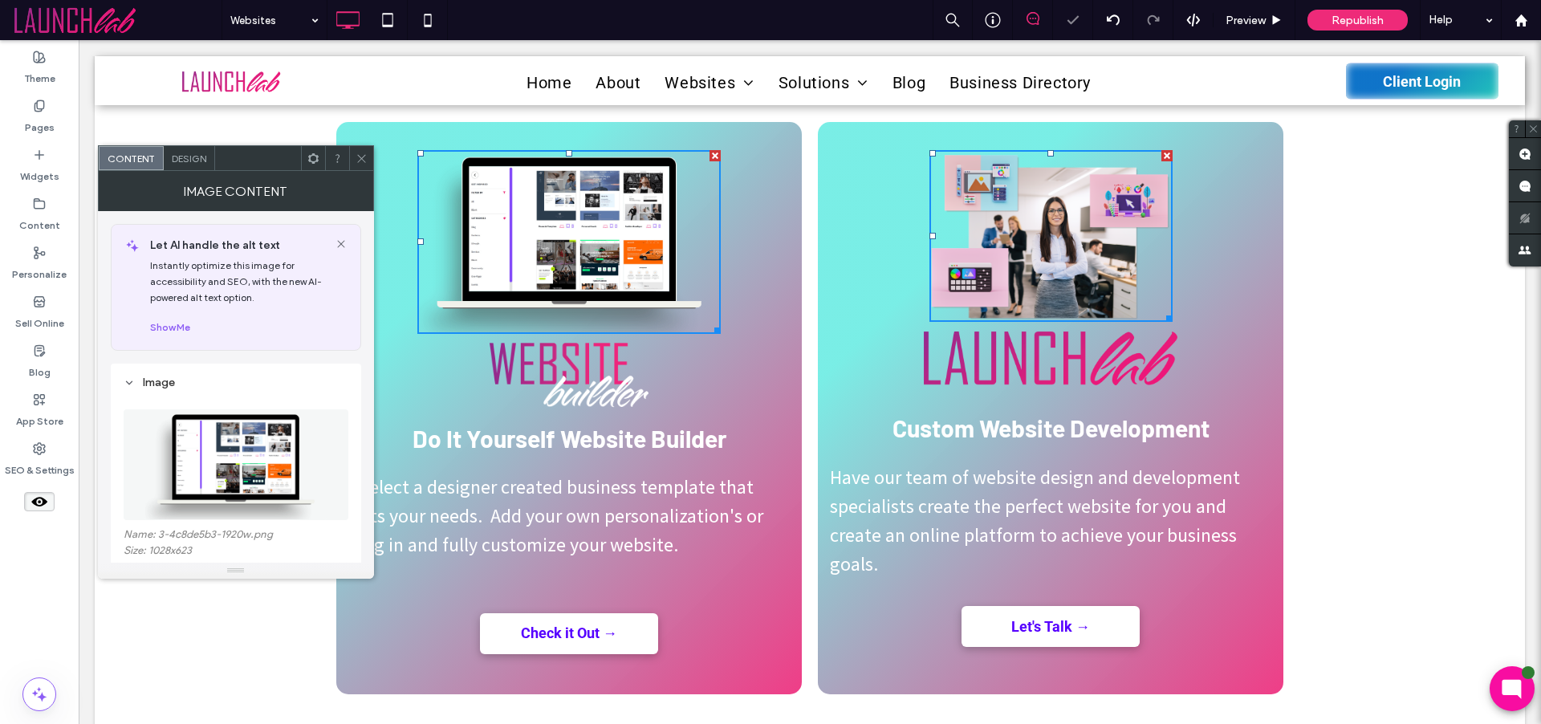
click at [592, 260] on img at bounding box center [568, 242] width 303 height 184
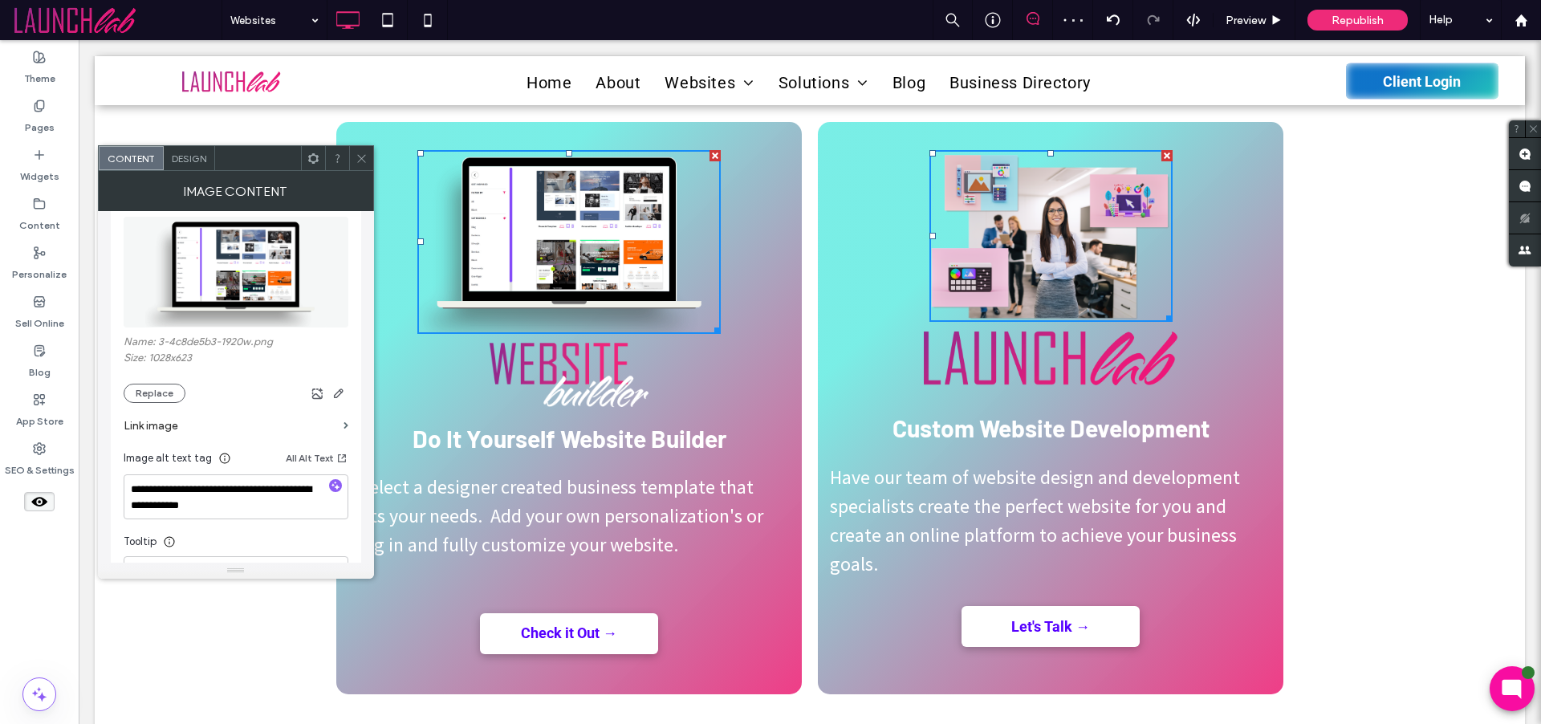
scroll to position [0, 0]
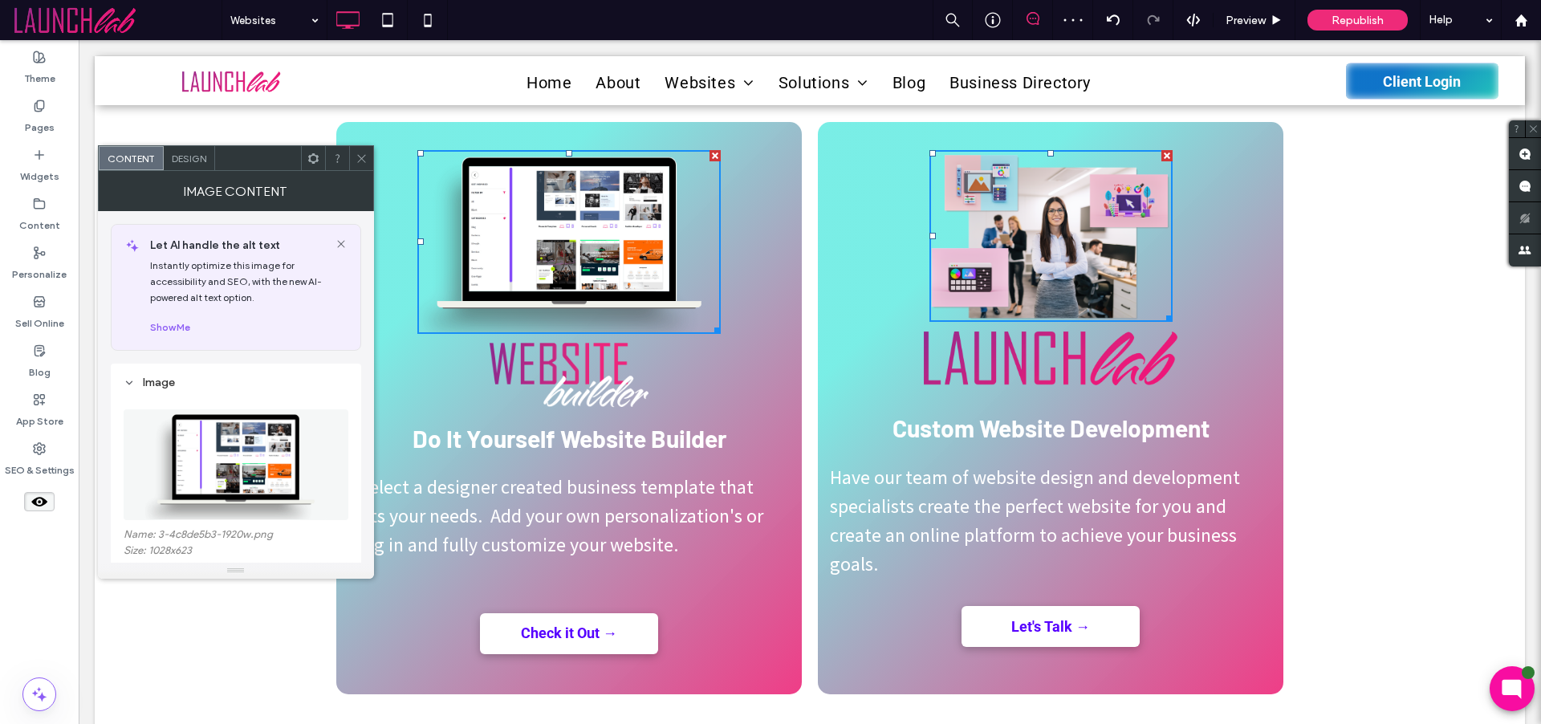
click at [197, 169] on div "Design" at bounding box center [189, 158] width 51 height 24
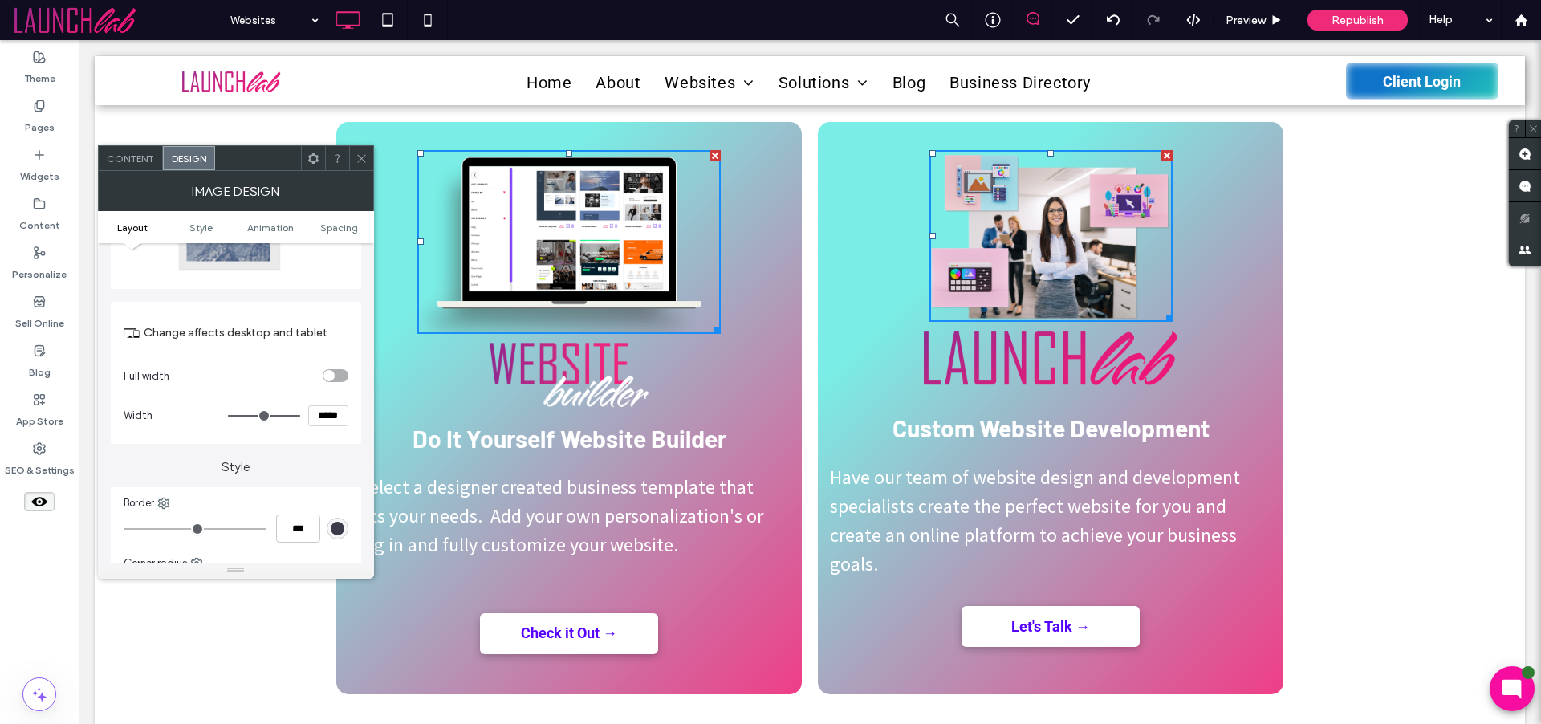
scroll to position [140, 0]
click at [328, 413] on input "*****" at bounding box center [328, 411] width 40 height 21
type input "*****"
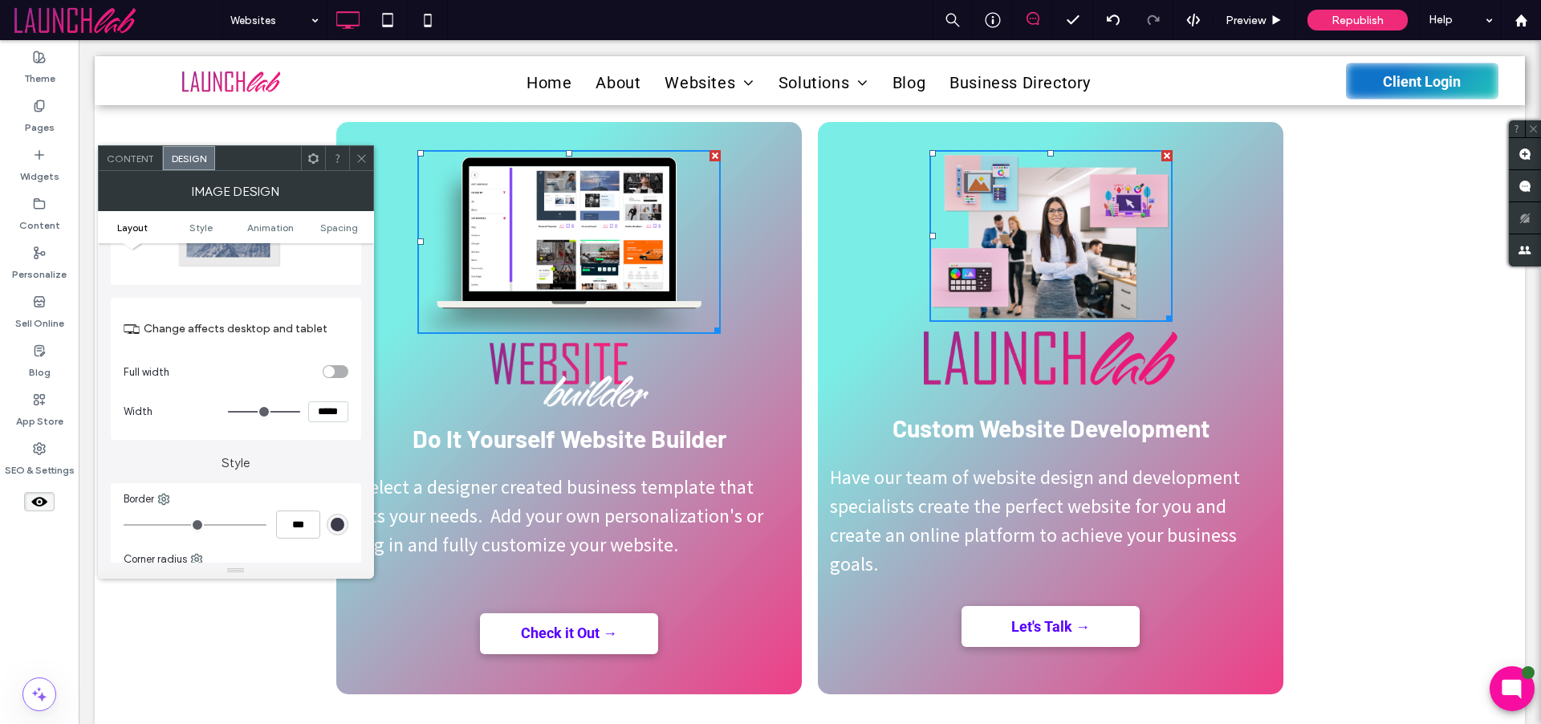
type input "***"
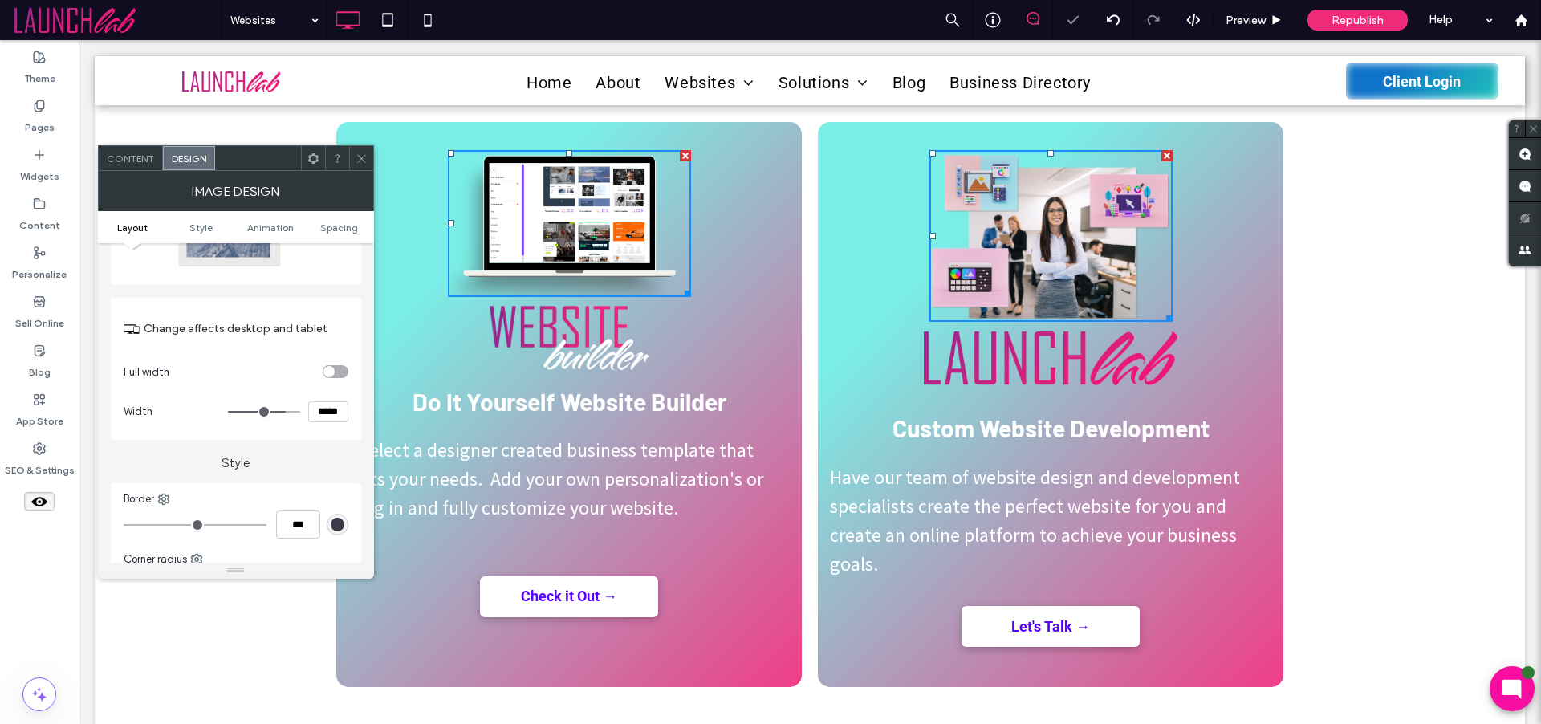
click at [360, 155] on icon at bounding box center [362, 159] width 12 height 12
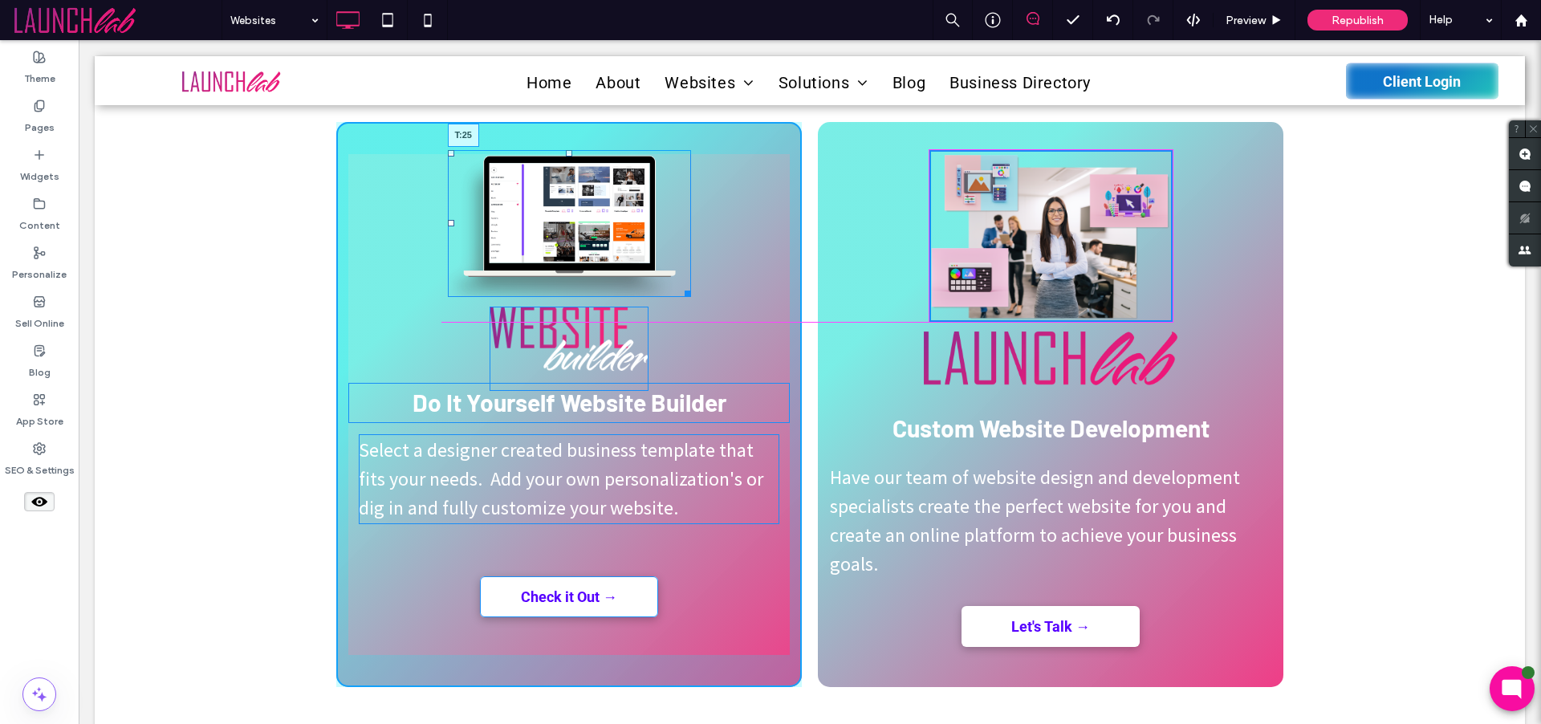
drag, startPoint x: 564, startPoint y: 153, endPoint x: 568, endPoint y: 180, distance: 26.7
click at [568, 180] on div "T:25" at bounding box center [569, 224] width 243 height 148
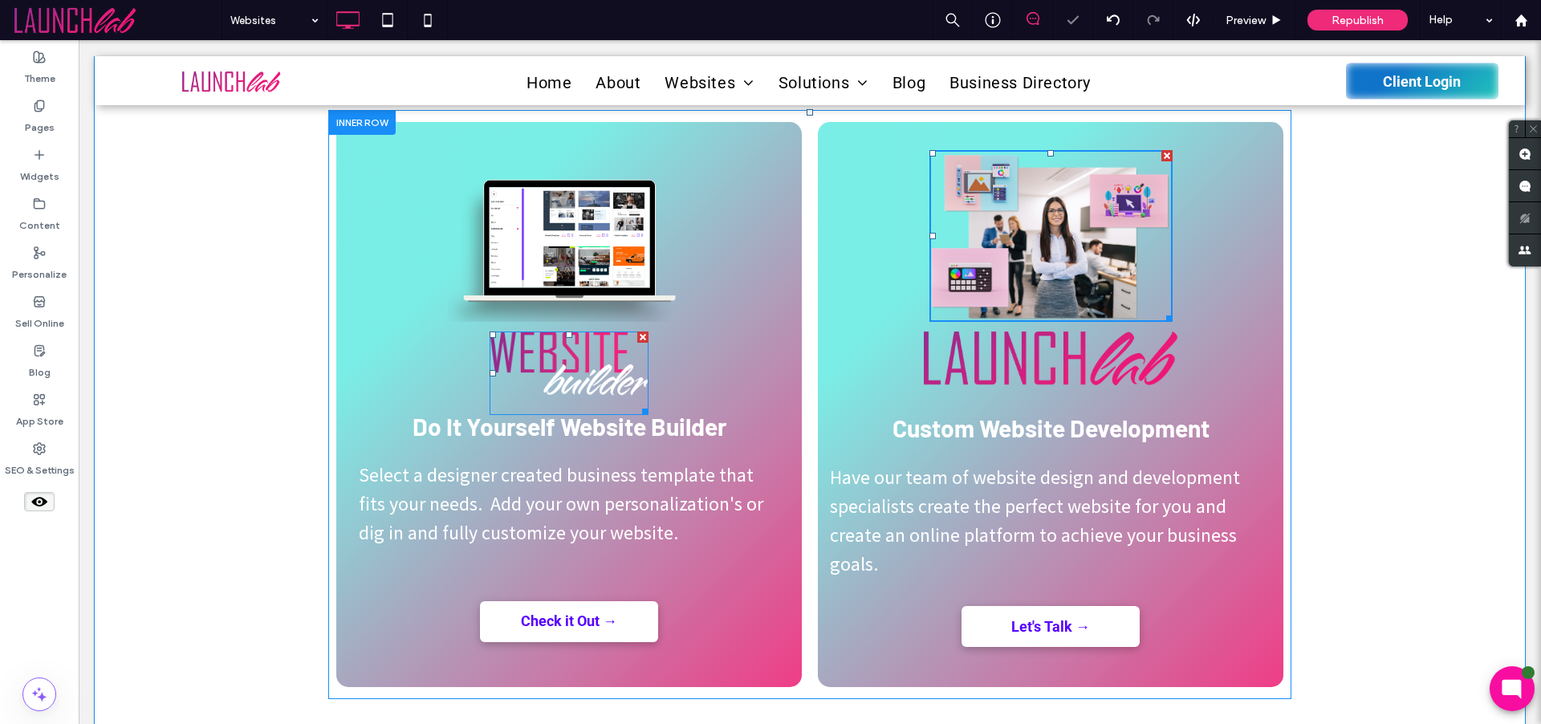
click at [608, 370] on img at bounding box center [569, 374] width 159 height 84
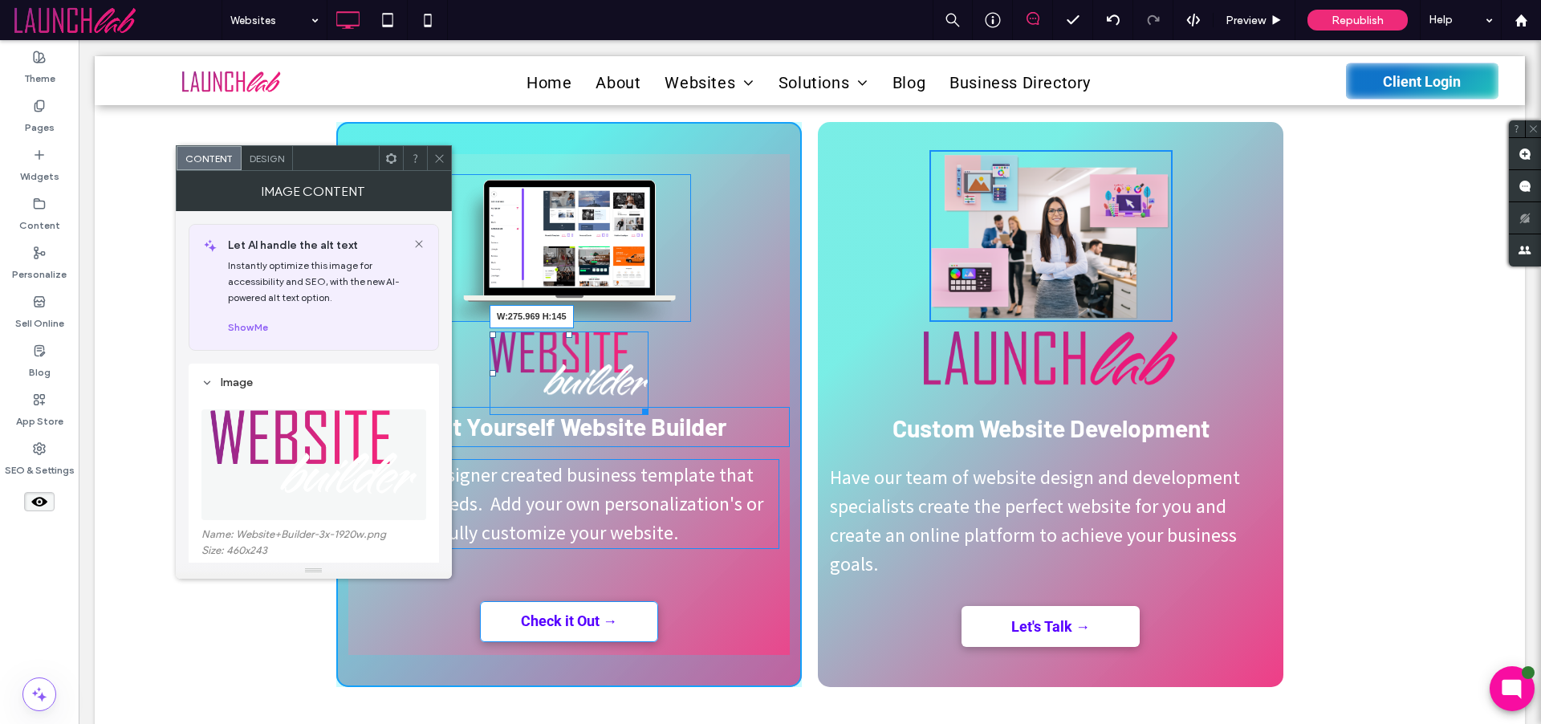
drag, startPoint x: 641, startPoint y: 409, endPoint x: 637, endPoint y: 373, distance: 36.3
click at [649, 416] on div "W:275.969 H:145" at bounding box center [569, 374] width 159 height 84
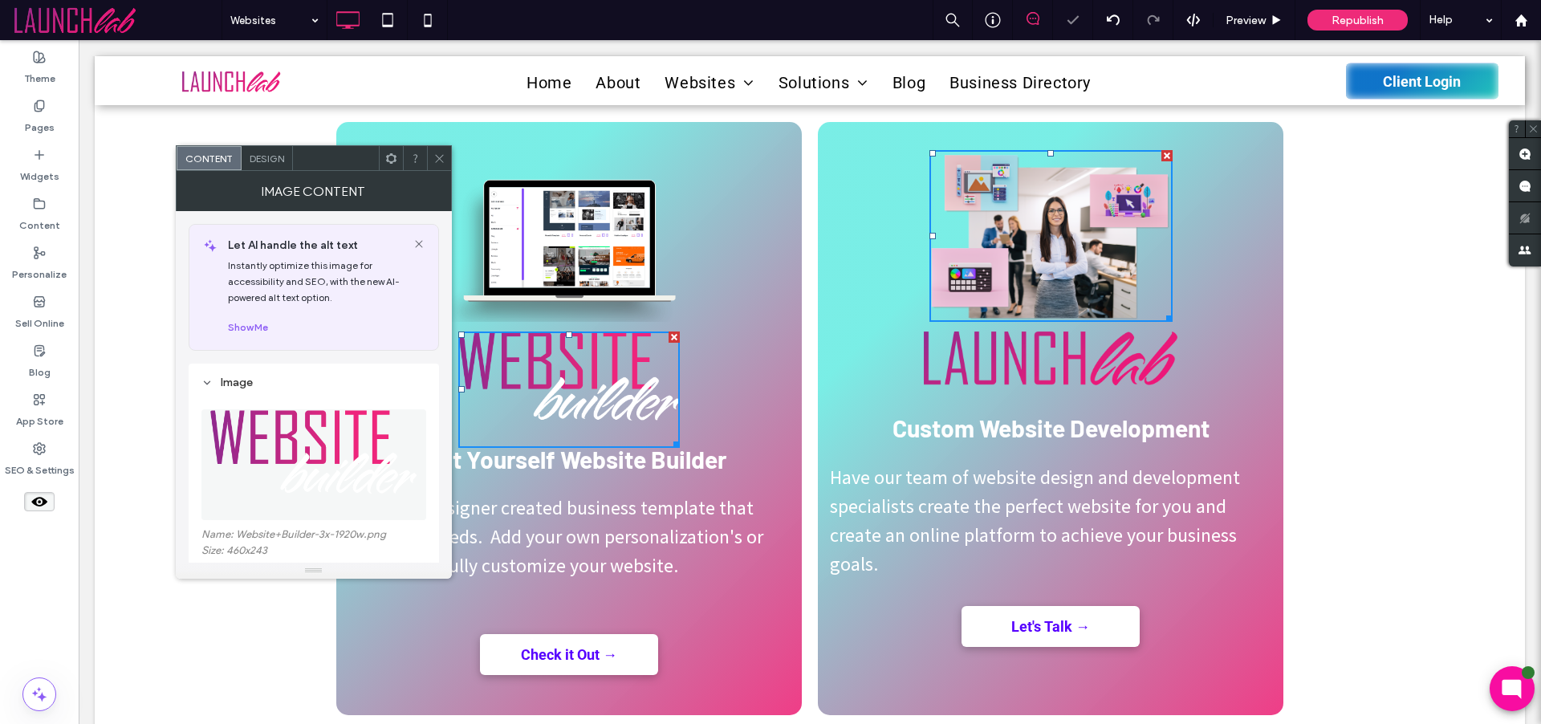
click at [441, 153] on icon at bounding box center [439, 159] width 12 height 12
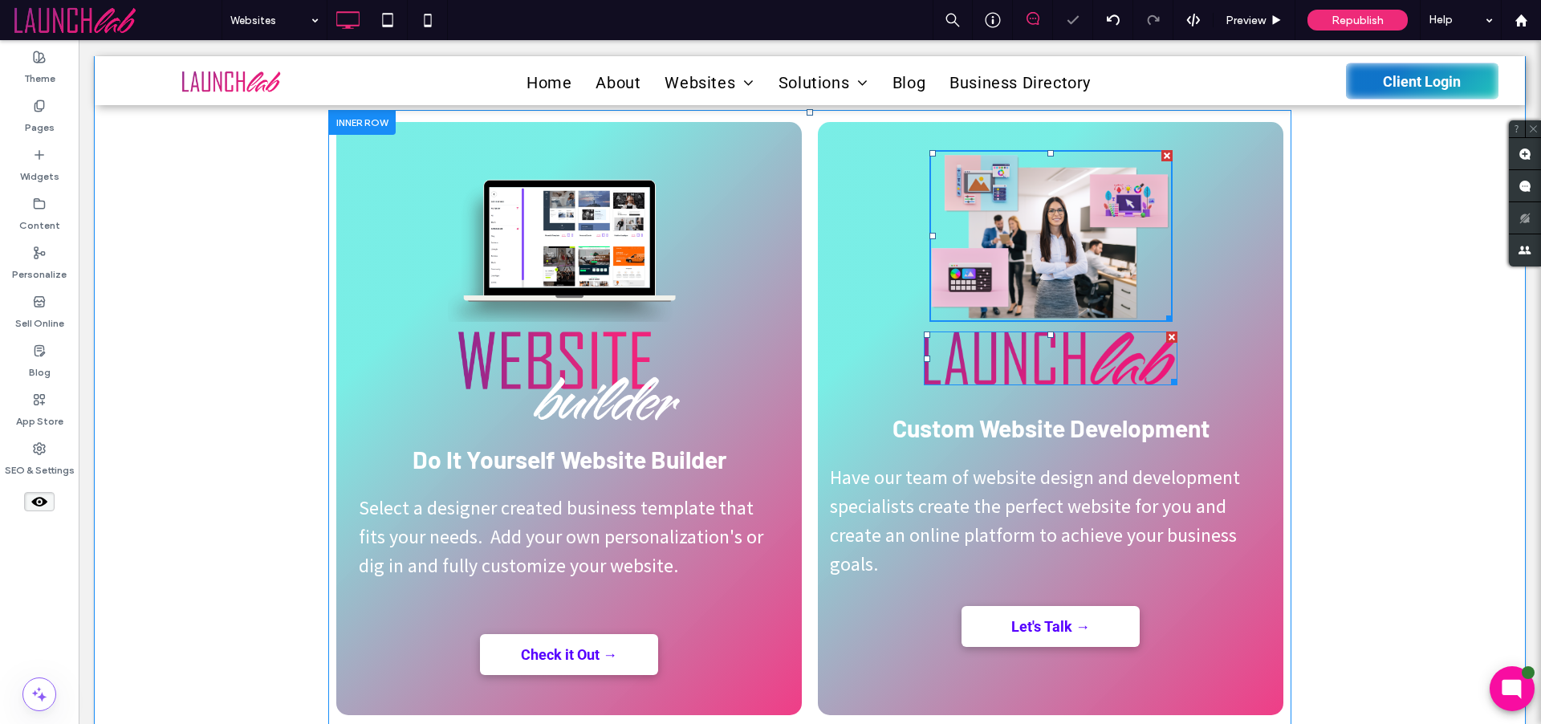
click at [1130, 360] on img at bounding box center [1051, 359] width 254 height 54
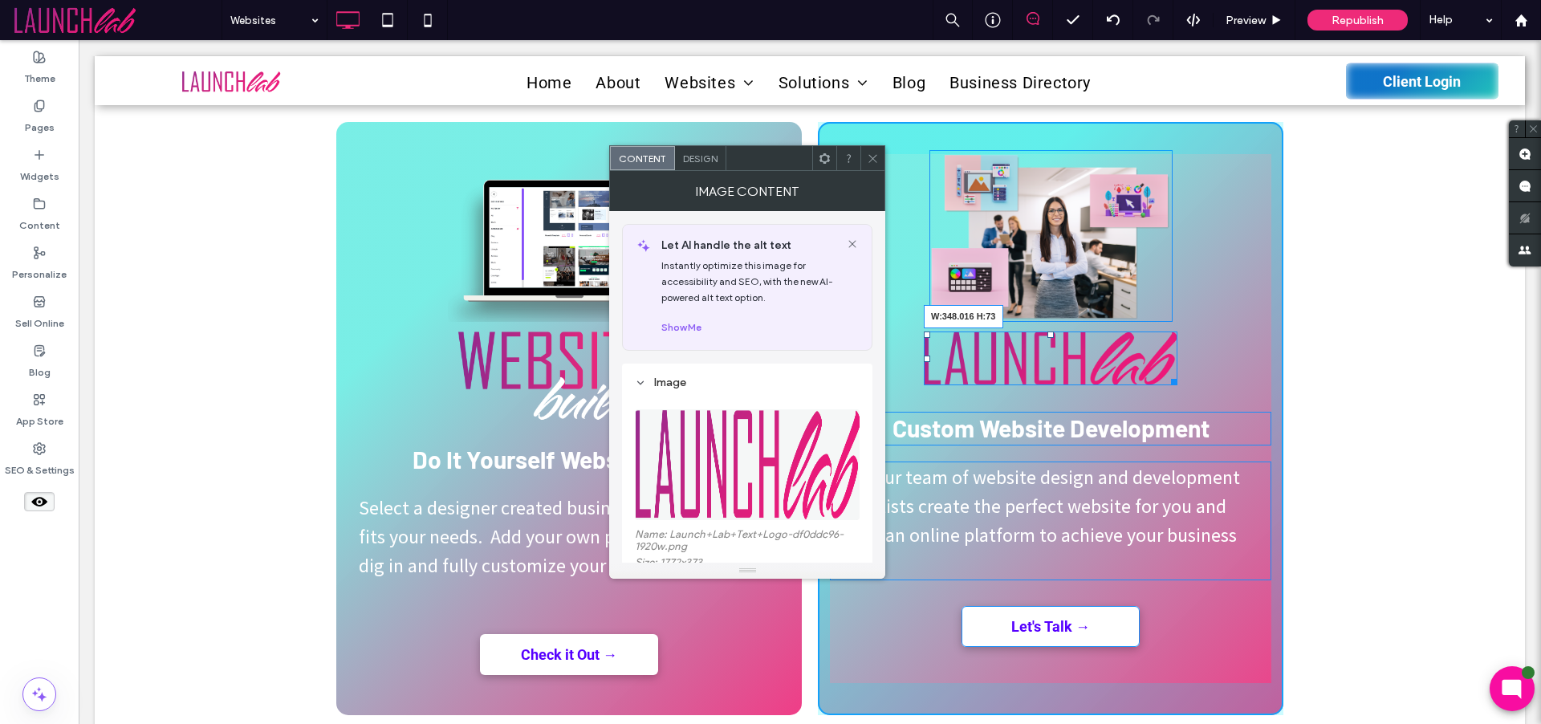
drag, startPoint x: 1168, startPoint y: 380, endPoint x: 957, endPoint y: 165, distance: 301.4
click at [1182, 391] on div "W:348.016 H:73 Custom Website Development Have our team of website design and d…" at bounding box center [1051, 418] width 466 height 593
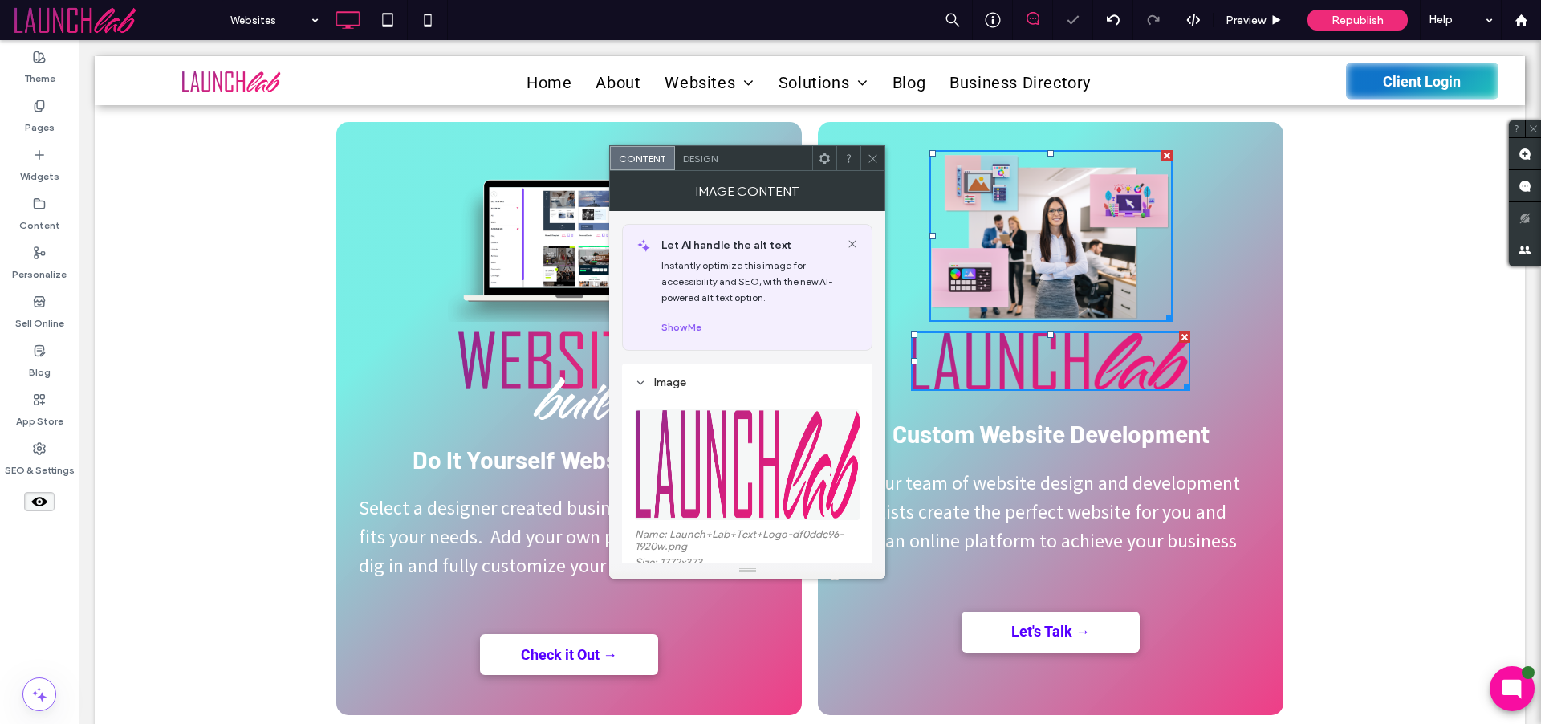
click at [873, 157] on icon at bounding box center [873, 159] width 12 height 12
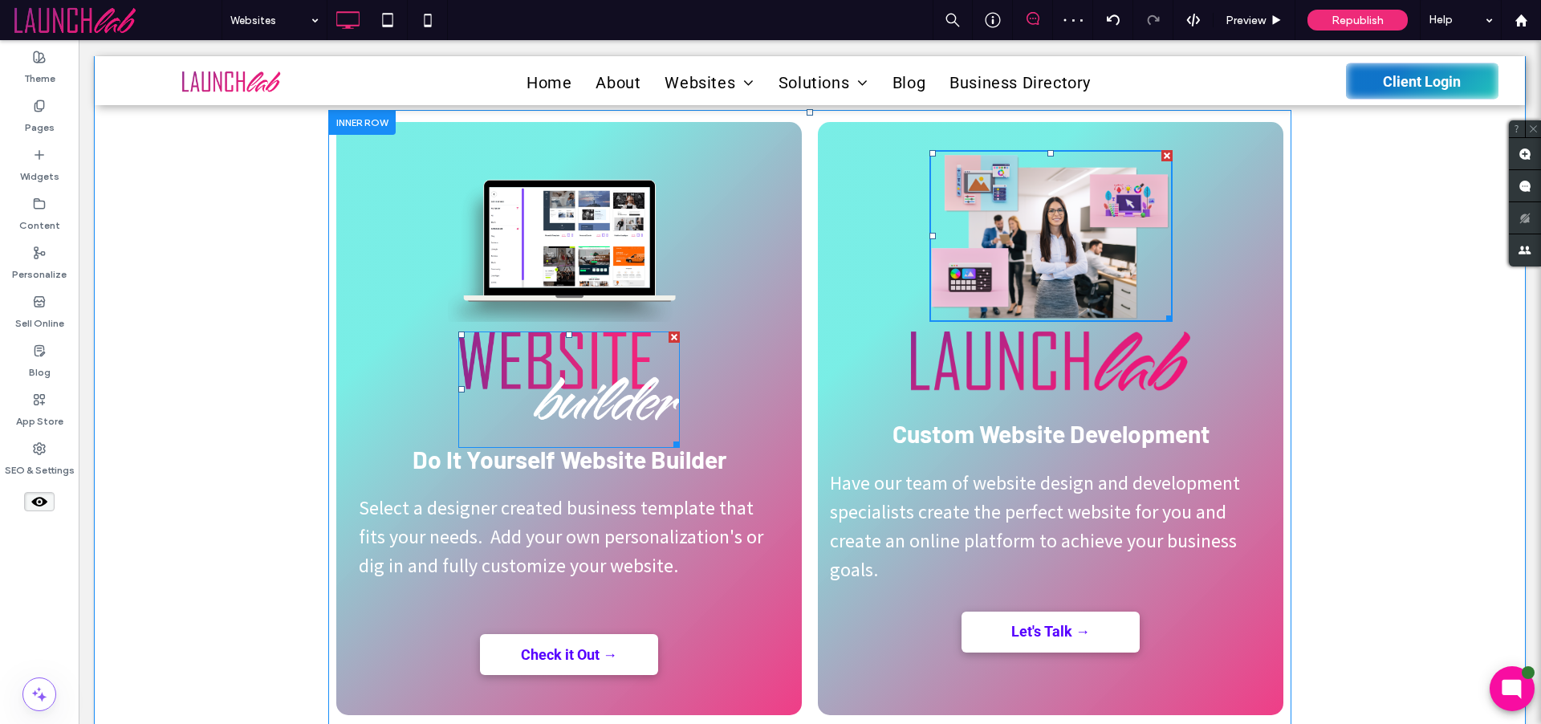
click at [650, 384] on img at bounding box center [569, 390] width 222 height 117
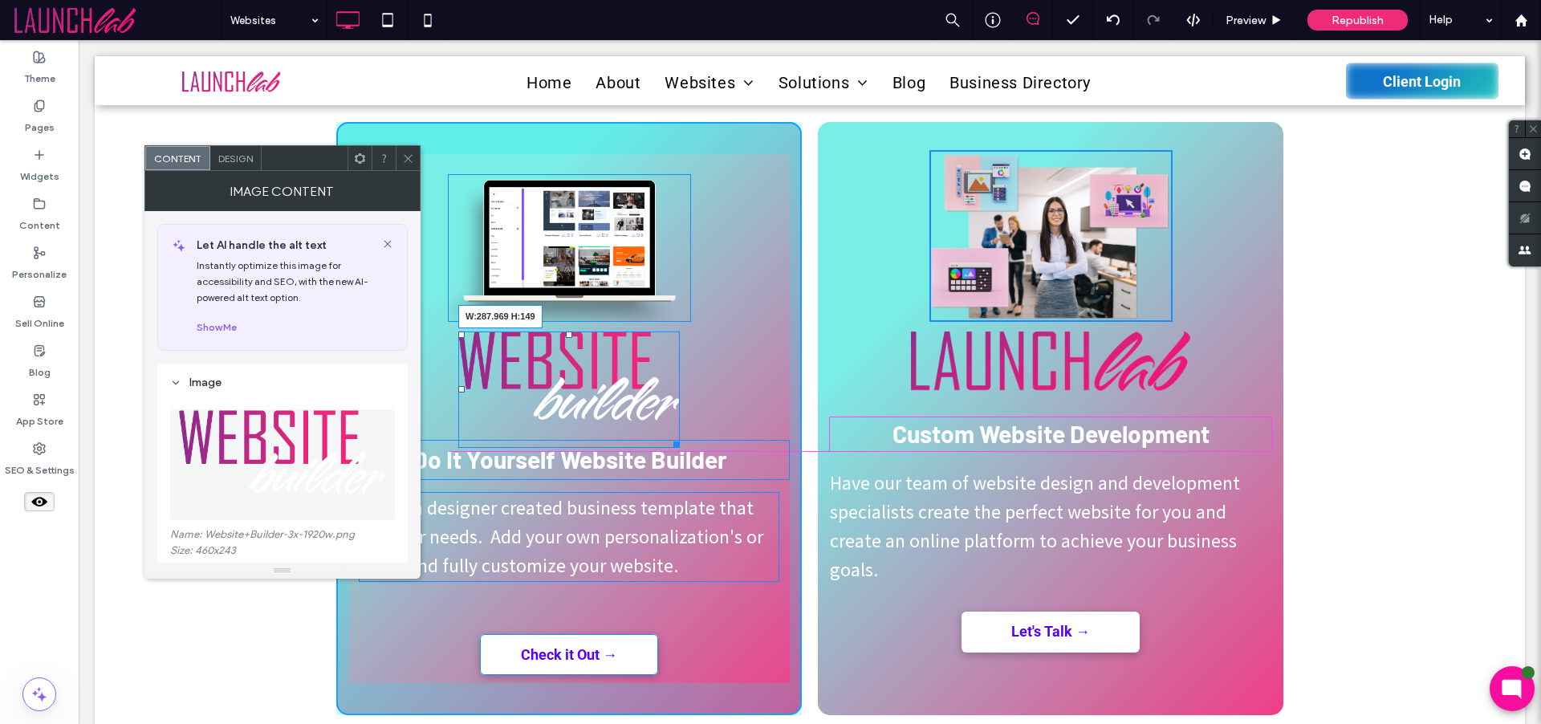
drag, startPoint x: 671, startPoint y: 443, endPoint x: 712, endPoint y: 433, distance: 42.1
click at [677, 446] on div at bounding box center [674, 442] width 12 height 12
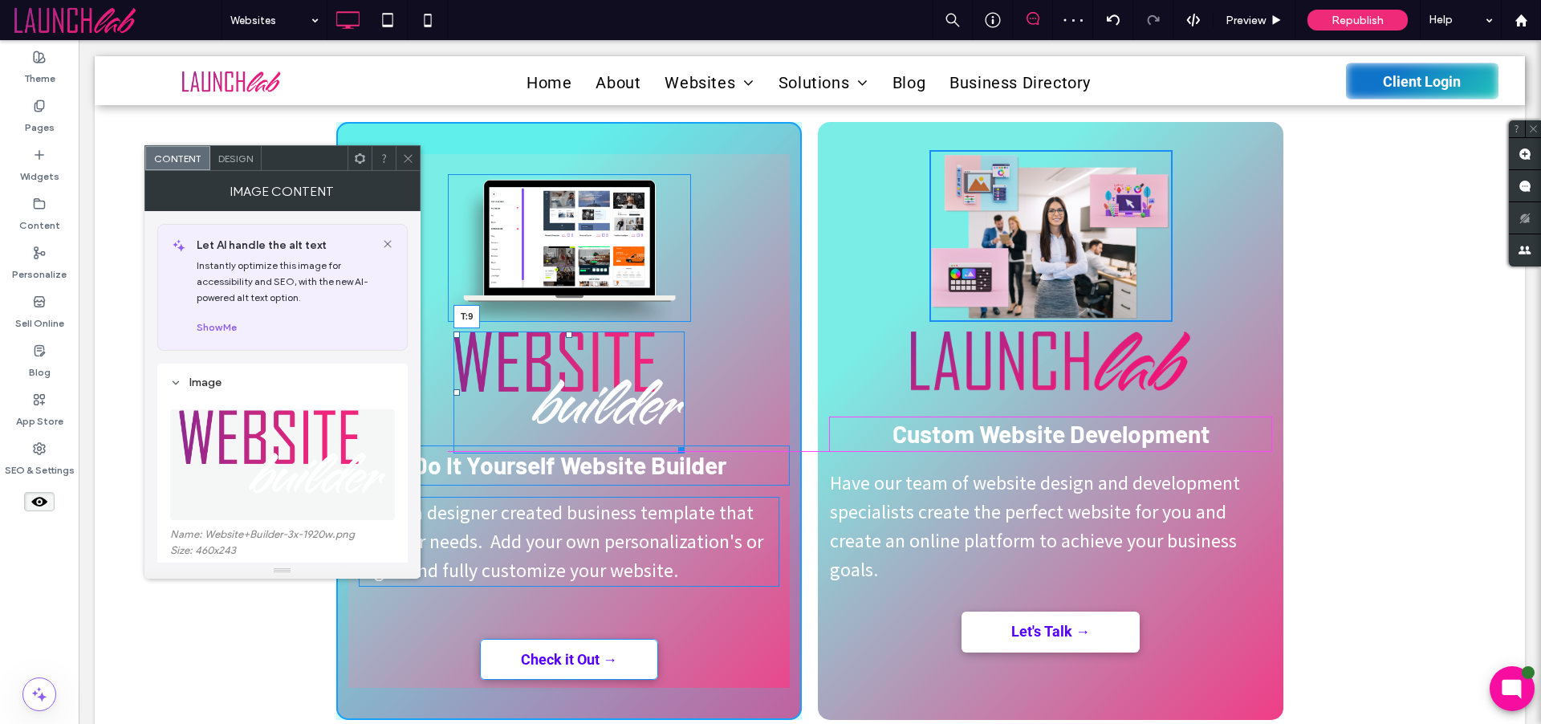
click at [566, 332] on div at bounding box center [569, 335] width 6 height 6
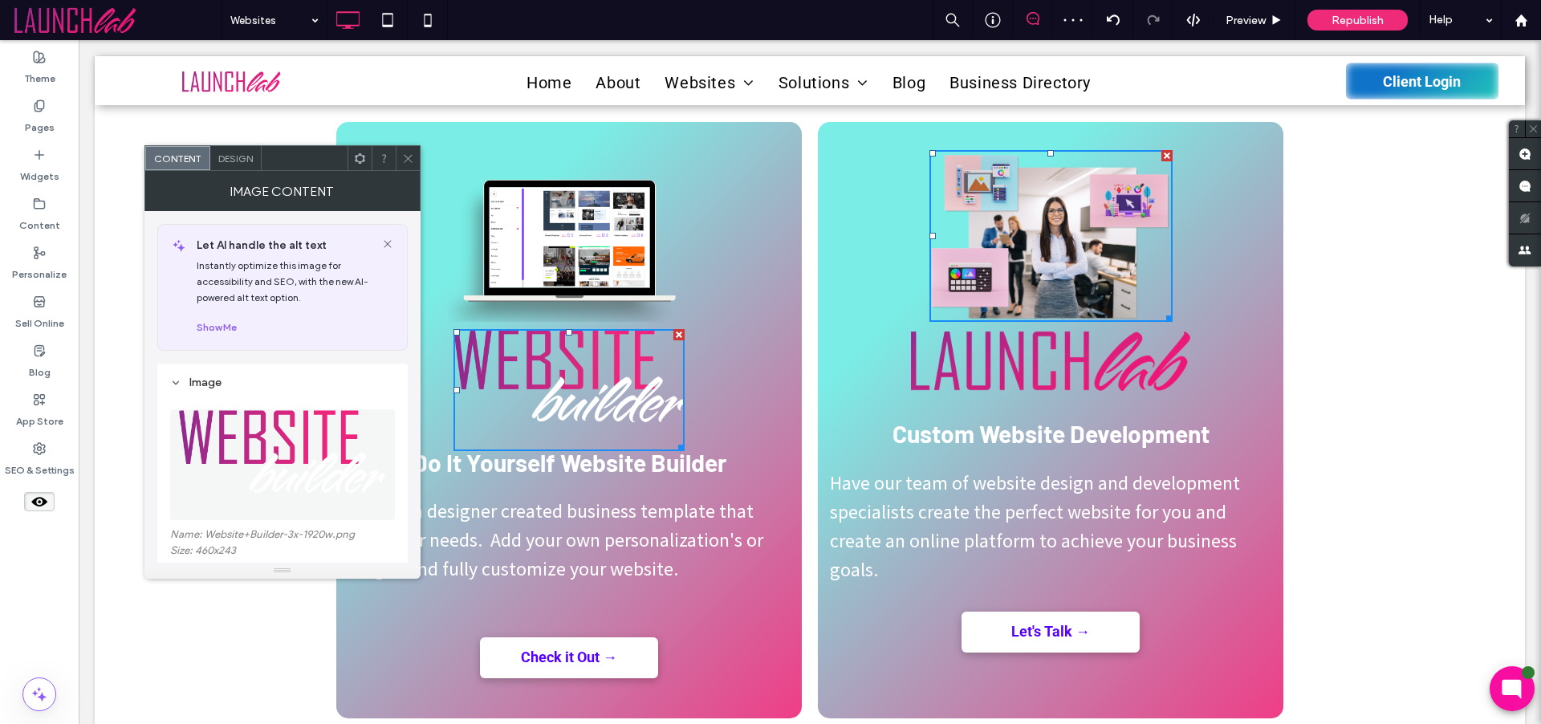
click at [1013, 435] on span "Custom Website Development" at bounding box center [1051, 433] width 317 height 29
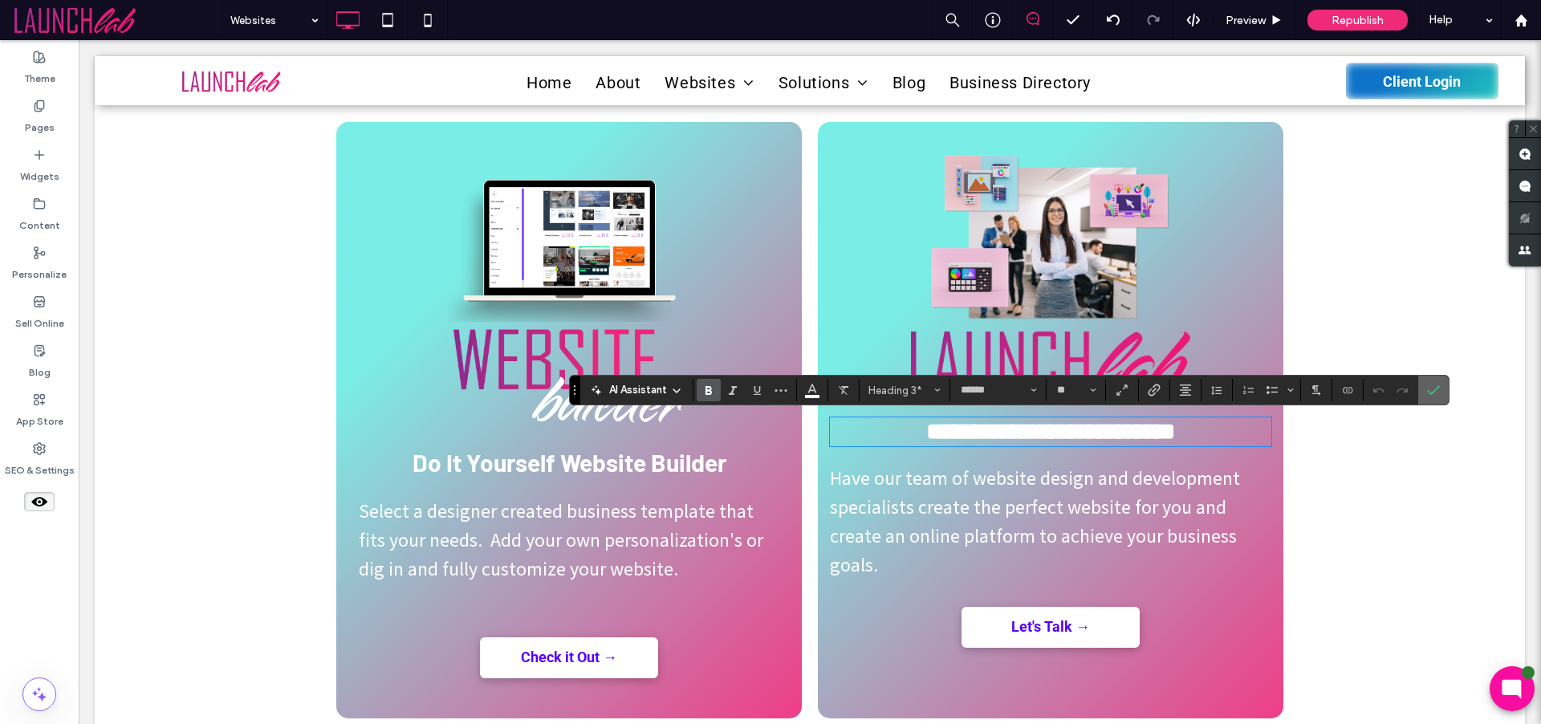
click at [1436, 396] on icon "Confirm" at bounding box center [1433, 390] width 13 height 13
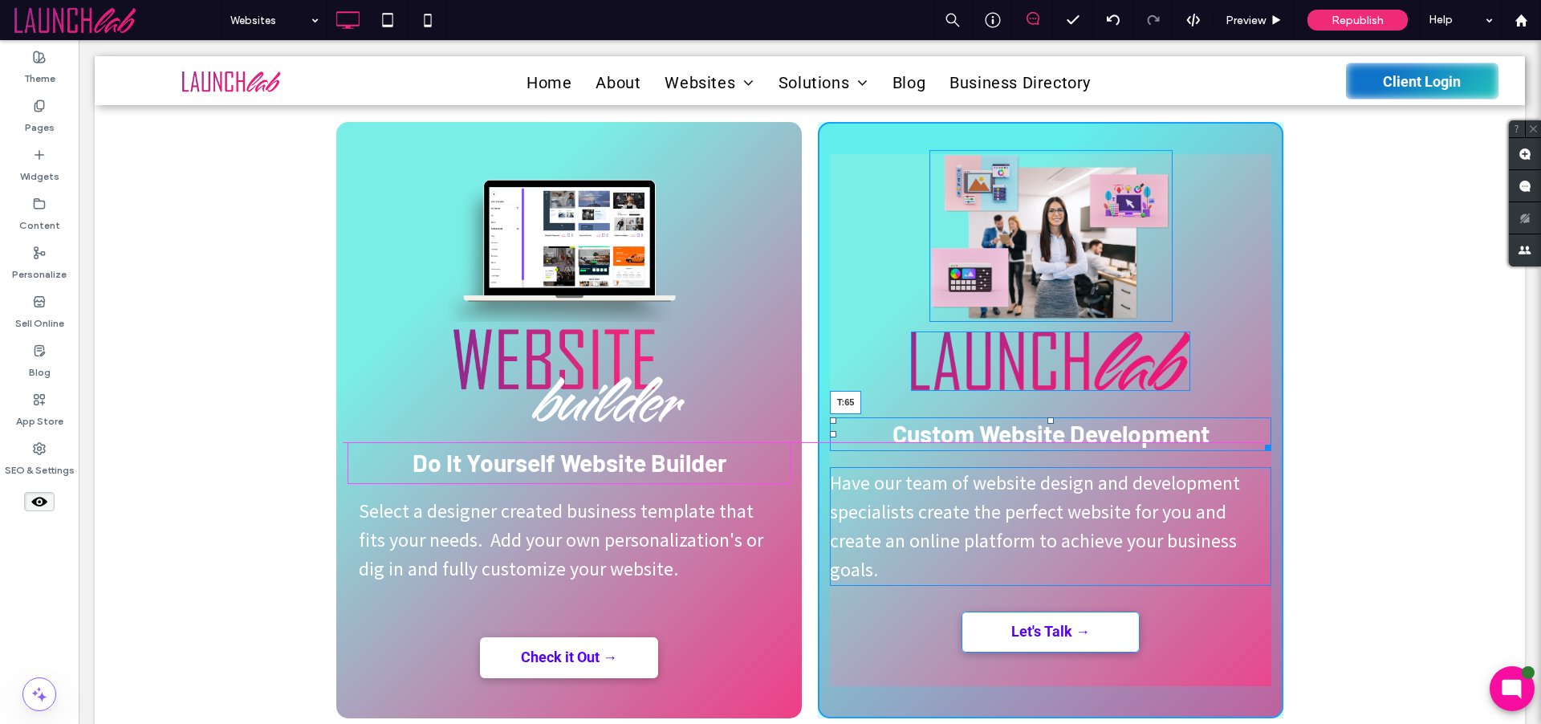
drag, startPoint x: 1044, startPoint y: 420, endPoint x: 1042, endPoint y: 447, distance: 27.3
click at [1048, 424] on div at bounding box center [1051, 420] width 6 height 6
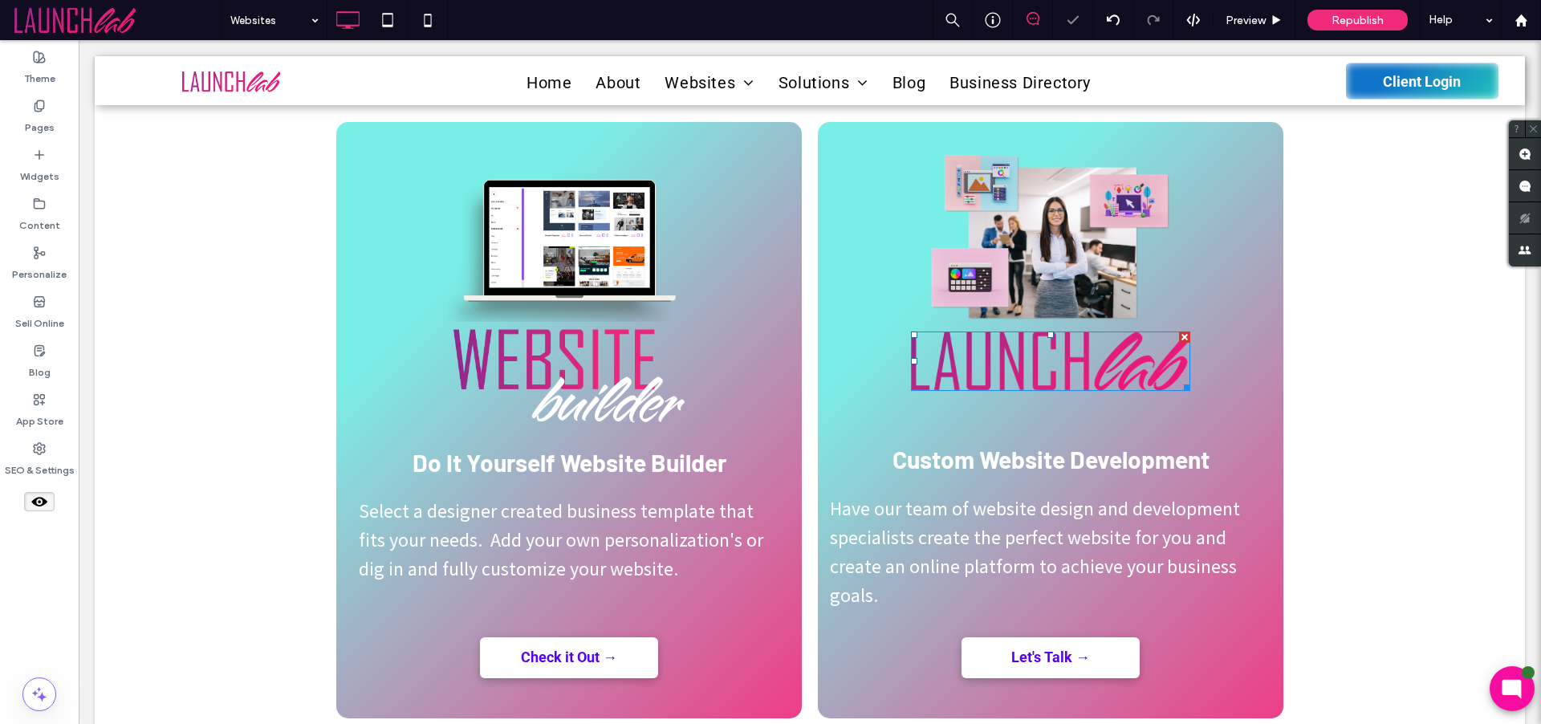
click at [1084, 355] on img at bounding box center [1050, 361] width 279 height 59
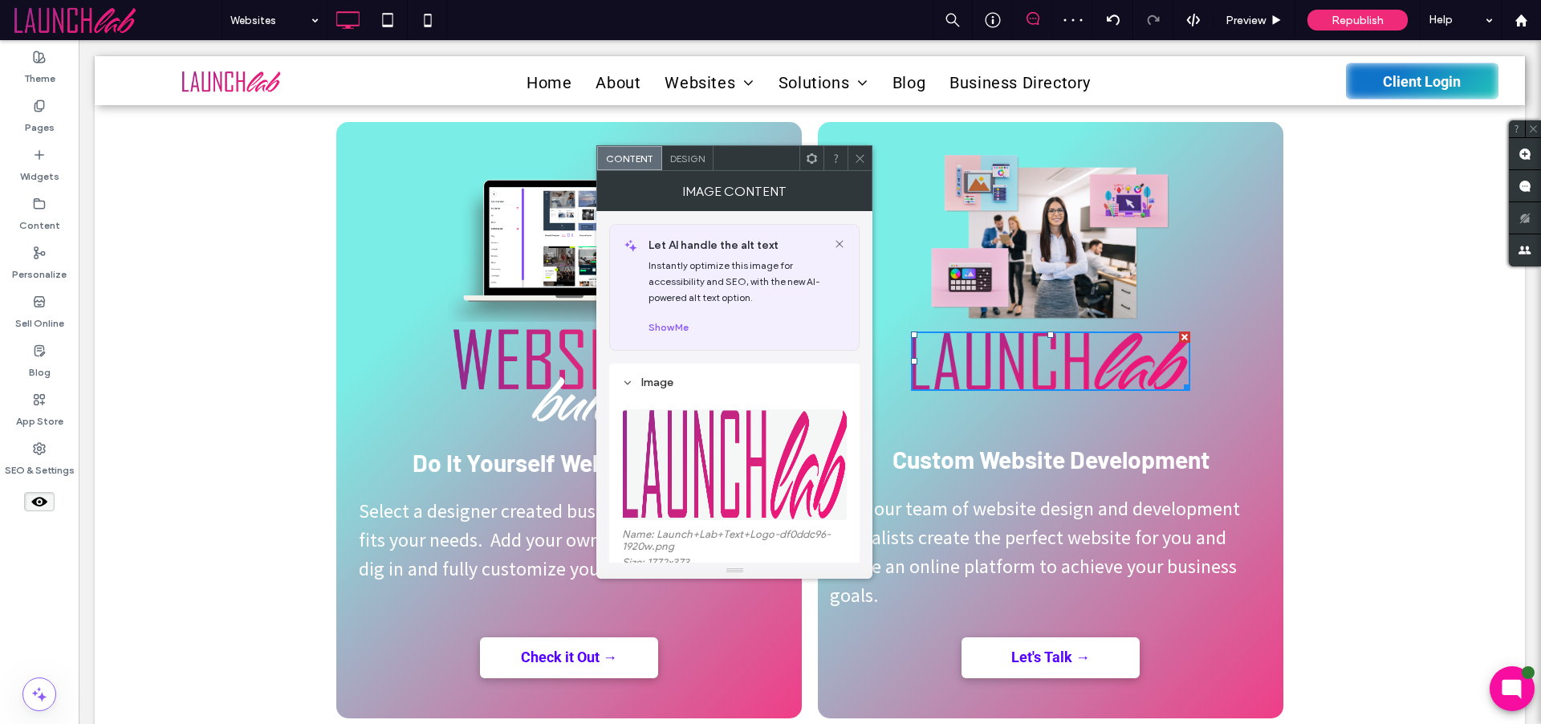
click at [854, 155] on icon at bounding box center [860, 159] width 12 height 12
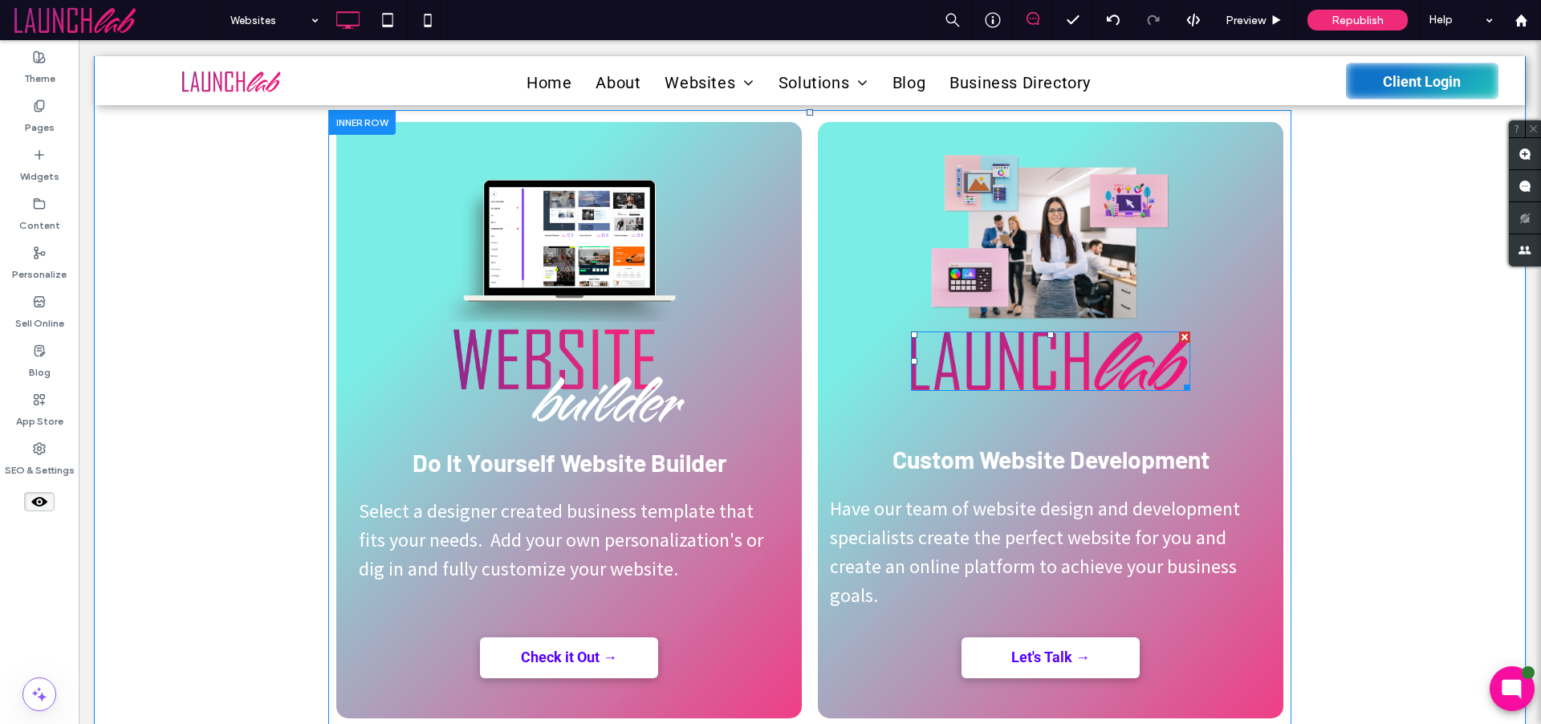
click at [1179, 336] on div at bounding box center [1184, 337] width 11 height 11
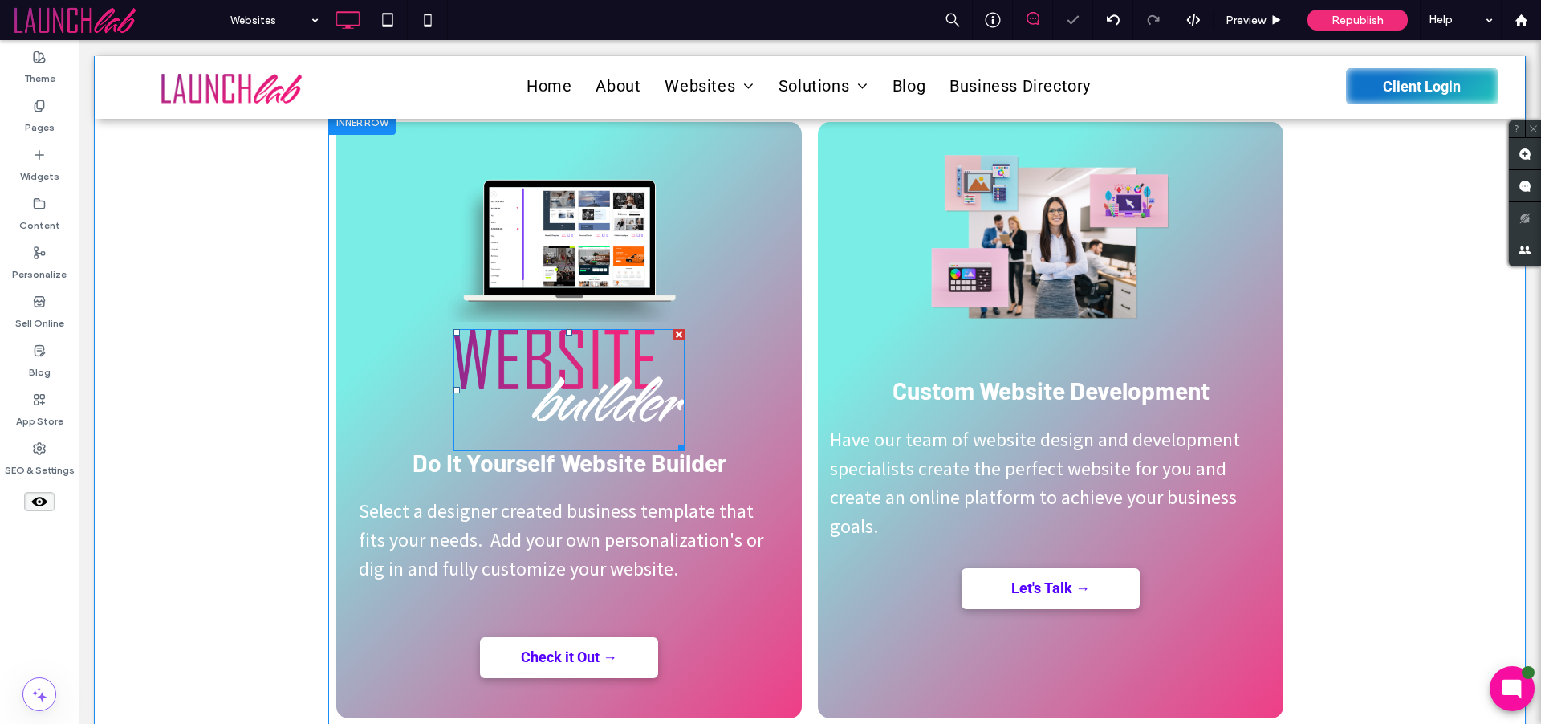
click at [551, 359] on img at bounding box center [569, 390] width 231 height 122
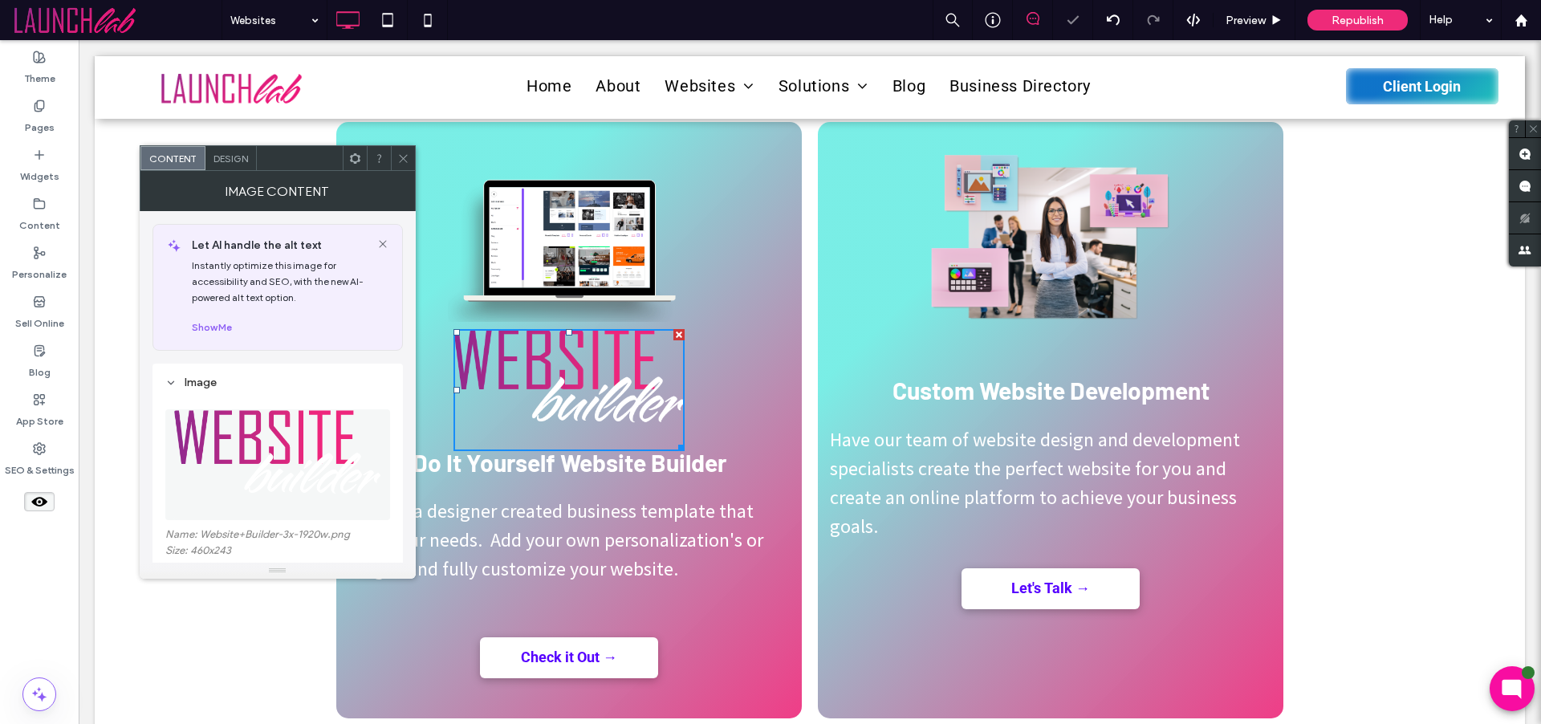
click at [674, 335] on div at bounding box center [678, 334] width 11 height 11
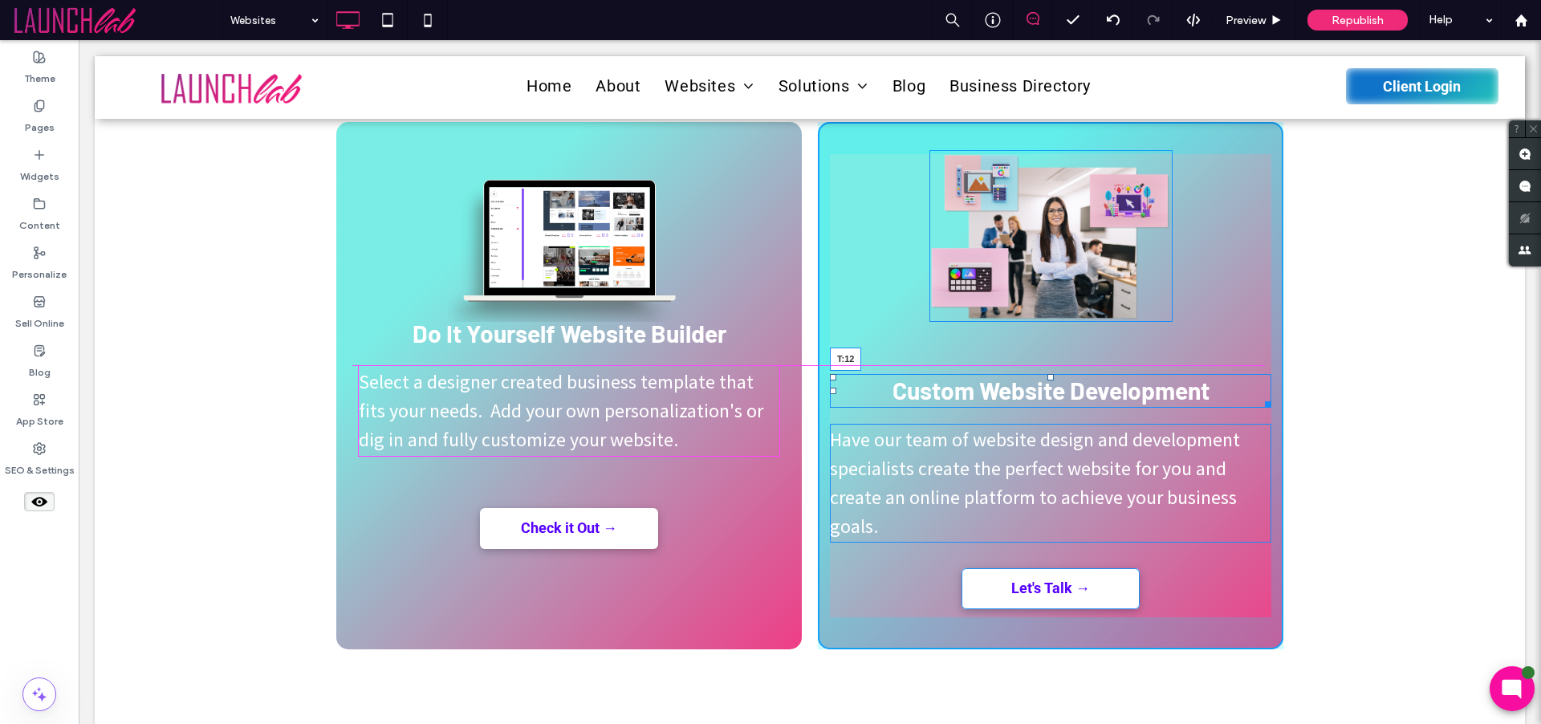
drag, startPoint x: 1047, startPoint y: 377, endPoint x: 858, endPoint y: 376, distance: 188.6
click at [1048, 374] on div "Custom Website Development T:12" at bounding box center [1050, 391] width 441 height 34
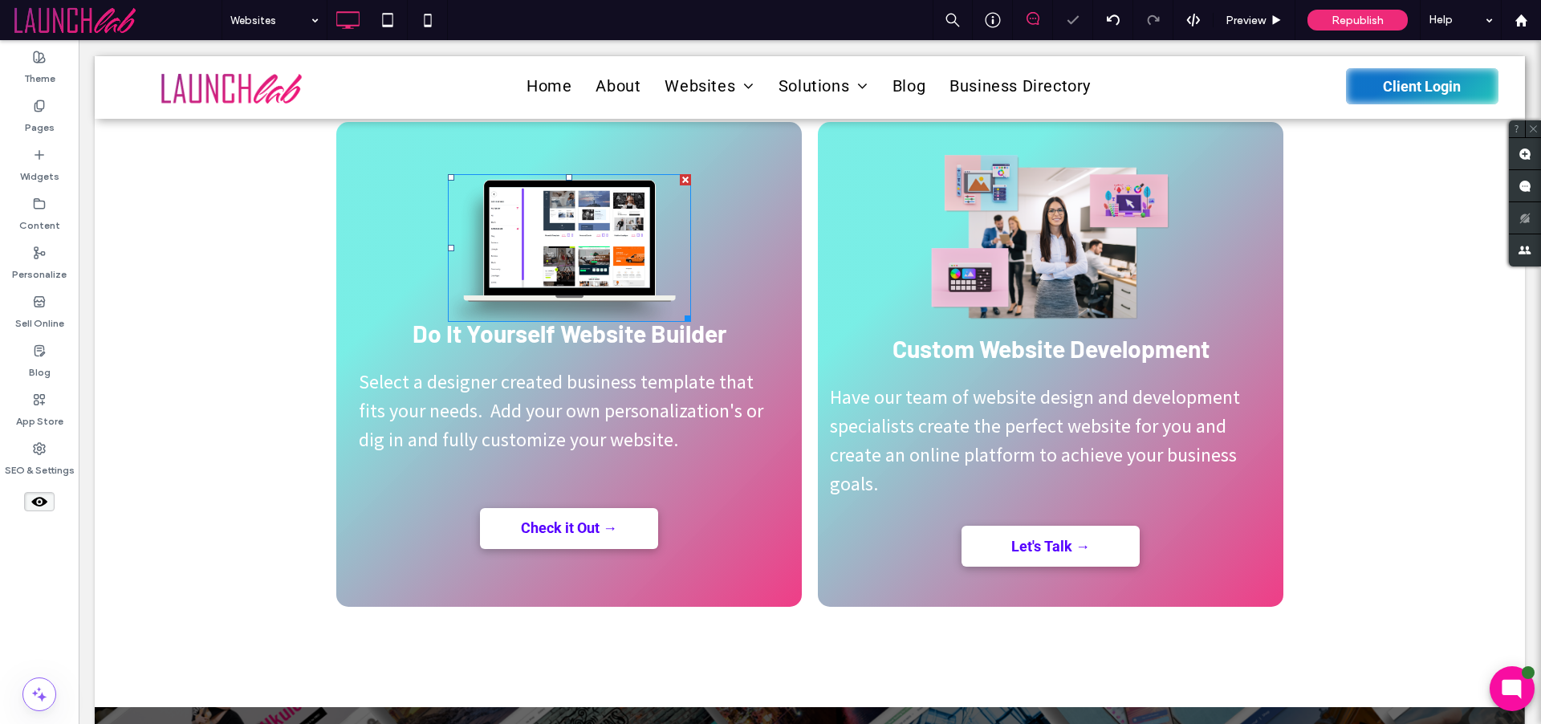
click at [588, 282] on img at bounding box center [569, 248] width 243 height 148
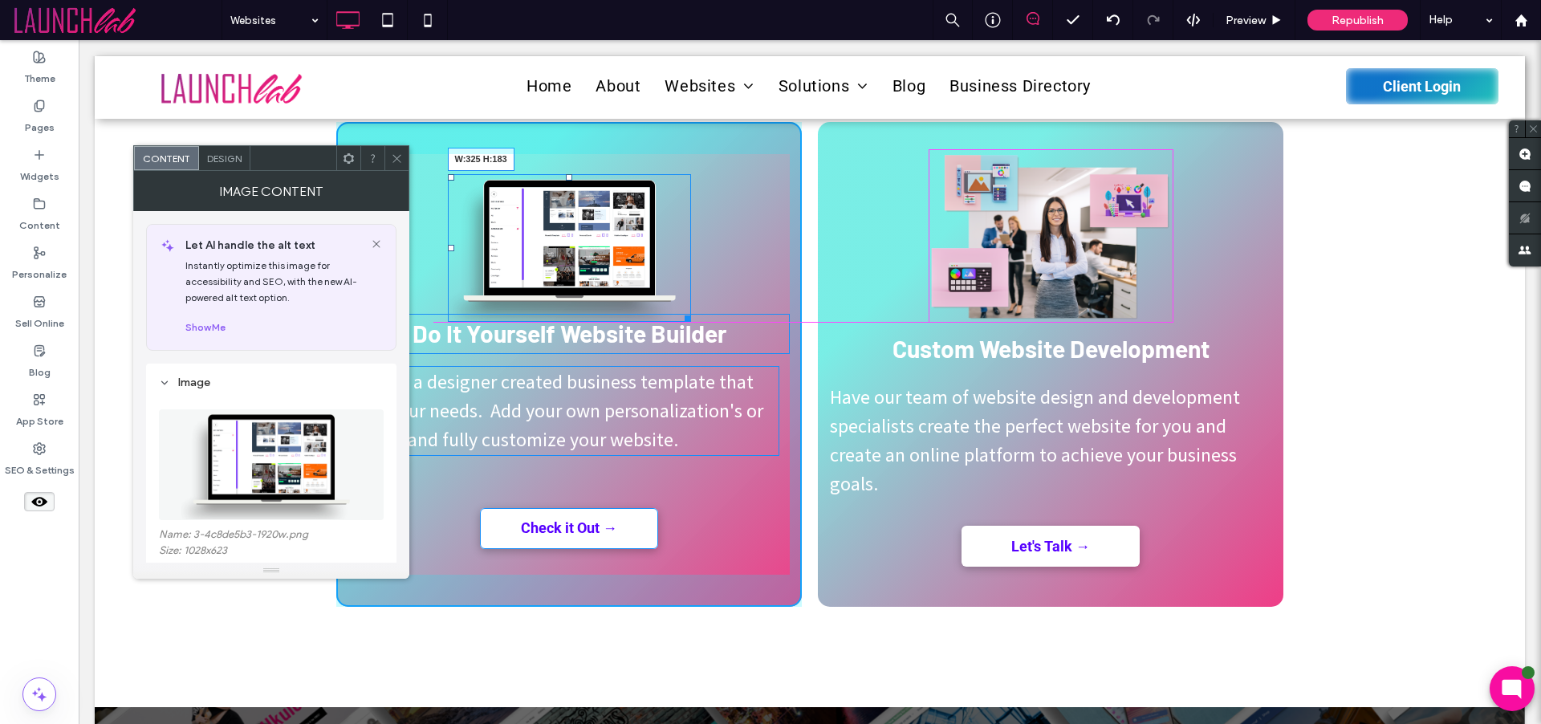
drag, startPoint x: 675, startPoint y: 314, endPoint x: 685, endPoint y: 315, distance: 9.7
click at [685, 315] on div at bounding box center [685, 316] width 12 height 12
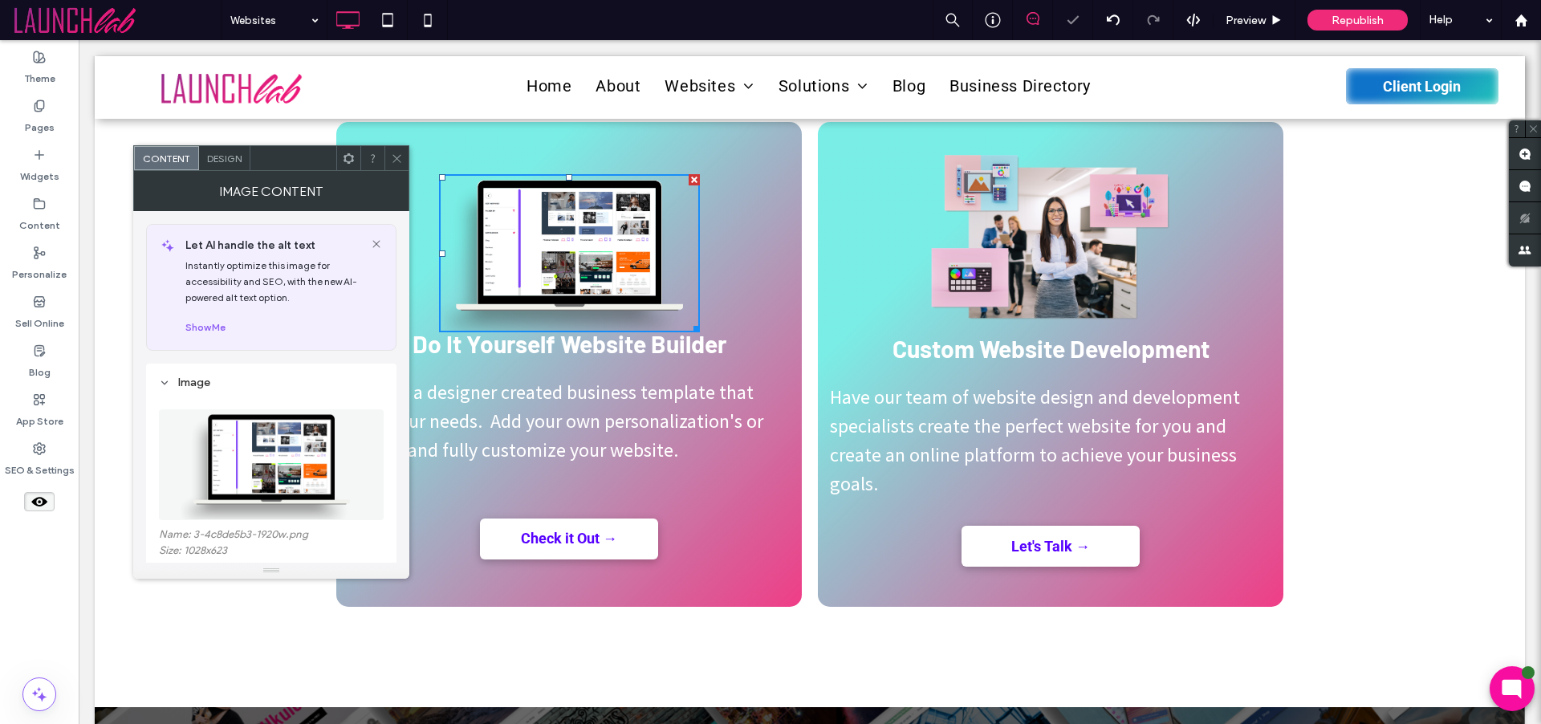
click at [692, 368] on div "Do It Yourself Website Builder Select a designer created business template that…" at bounding box center [569, 364] width 466 height 485
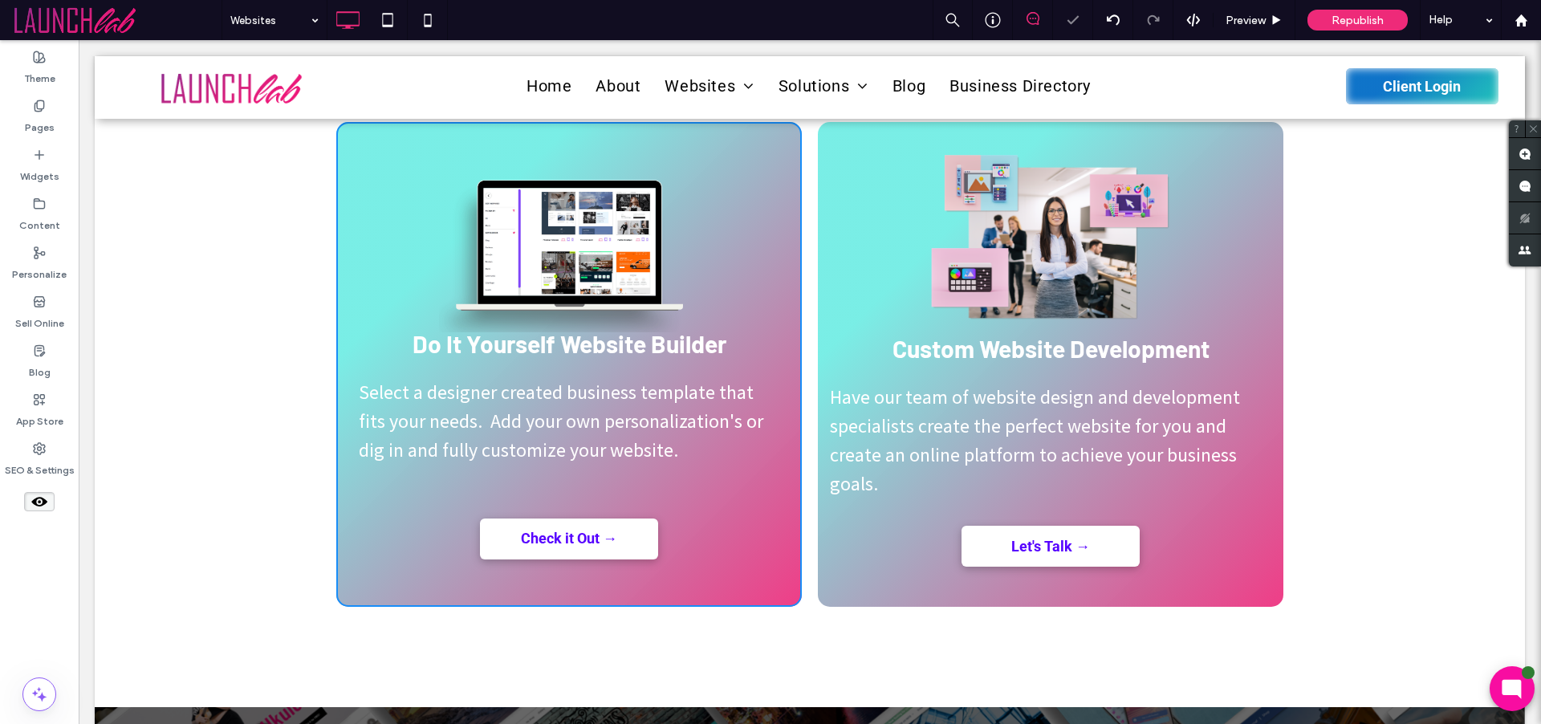
click at [553, 344] on strong "Do It Yourself Website Builder" at bounding box center [570, 343] width 314 height 29
click at [742, 349] on h3 "Do It Yourself Website Builder" at bounding box center [568, 344] width 441 height 37
click at [669, 461] on p "Select a designer created business template that fits your needs. Add your own …" at bounding box center [569, 421] width 421 height 87
click at [498, 351] on strong "Do It Yourself Website Builder" at bounding box center [570, 343] width 314 height 29
click at [502, 336] on strong "Do It Yourself Website Builder" at bounding box center [570, 343] width 314 height 29
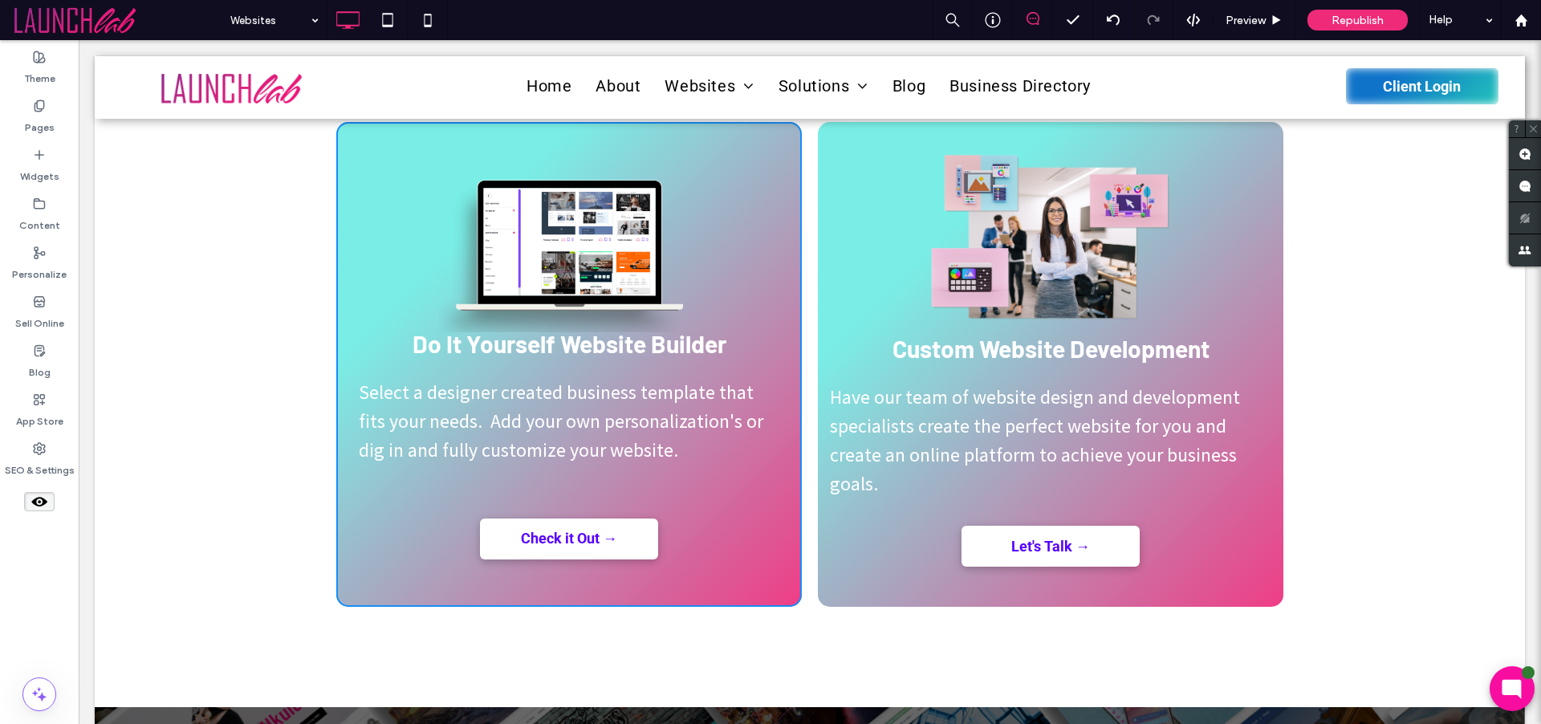
click at [135, 288] on div "Choose the Option that Fits Your Business Best Do It Yourself Website Builder S…" at bounding box center [810, 353] width 1430 height 708
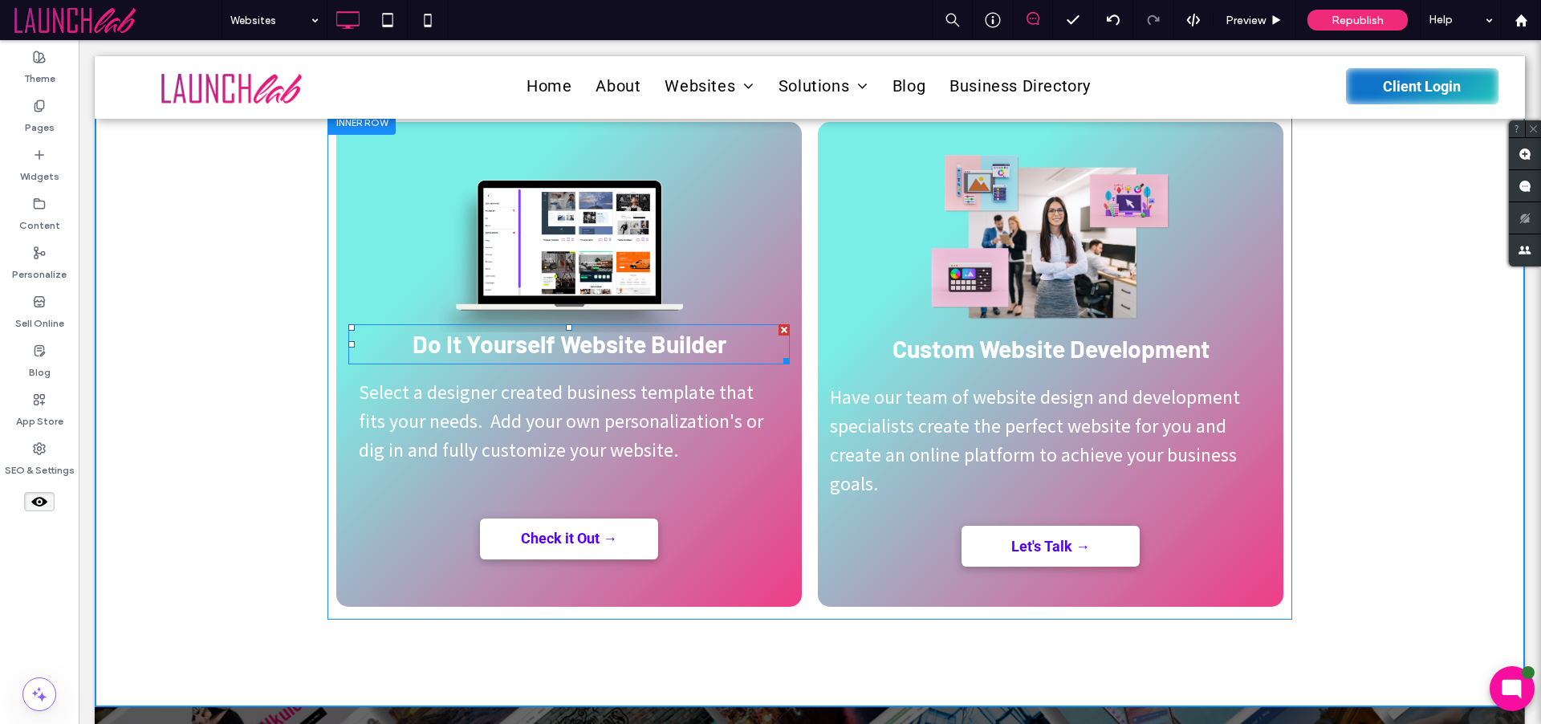
click at [643, 339] on strong "Do It Yourself Website Builder" at bounding box center [570, 343] width 314 height 29
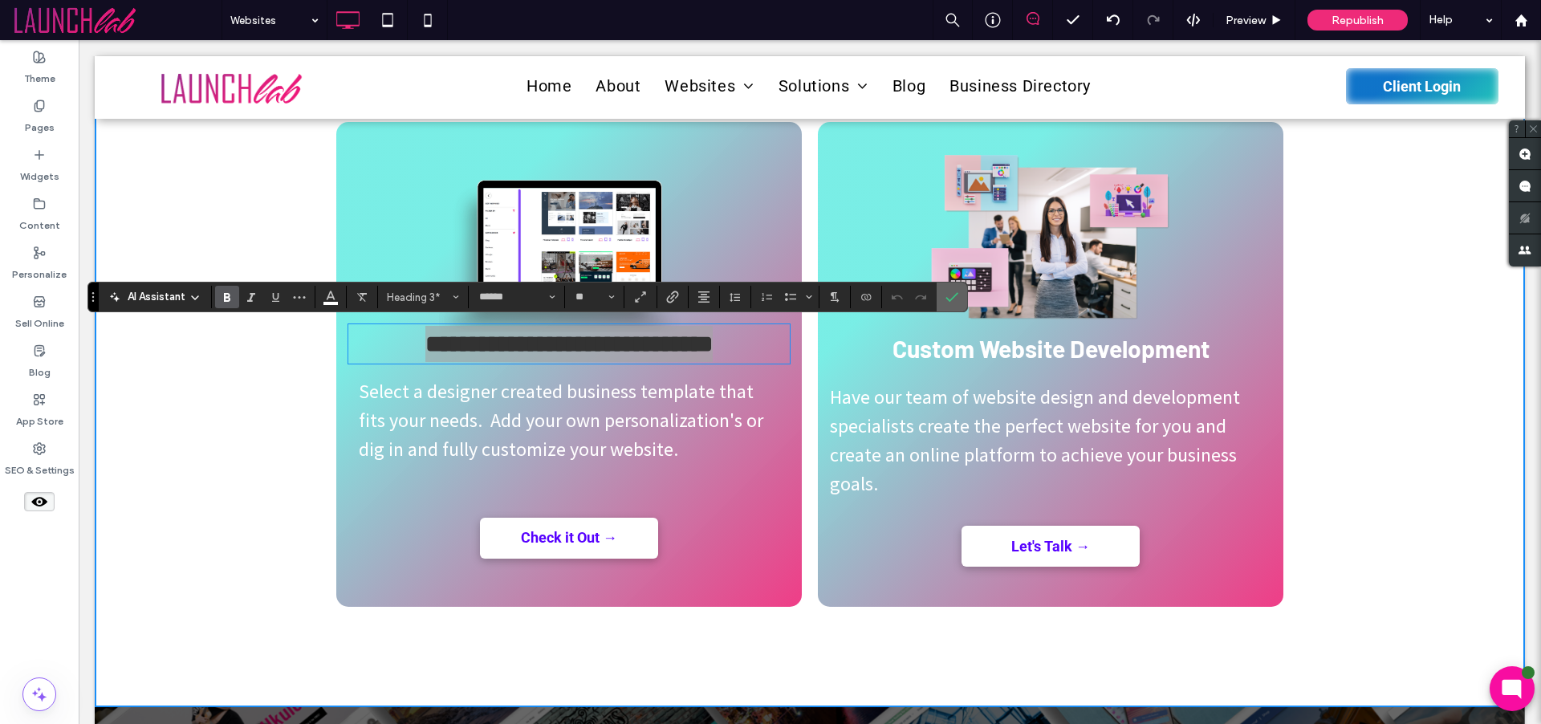
click at [954, 303] on span "Confirm" at bounding box center [952, 296] width 13 height 27
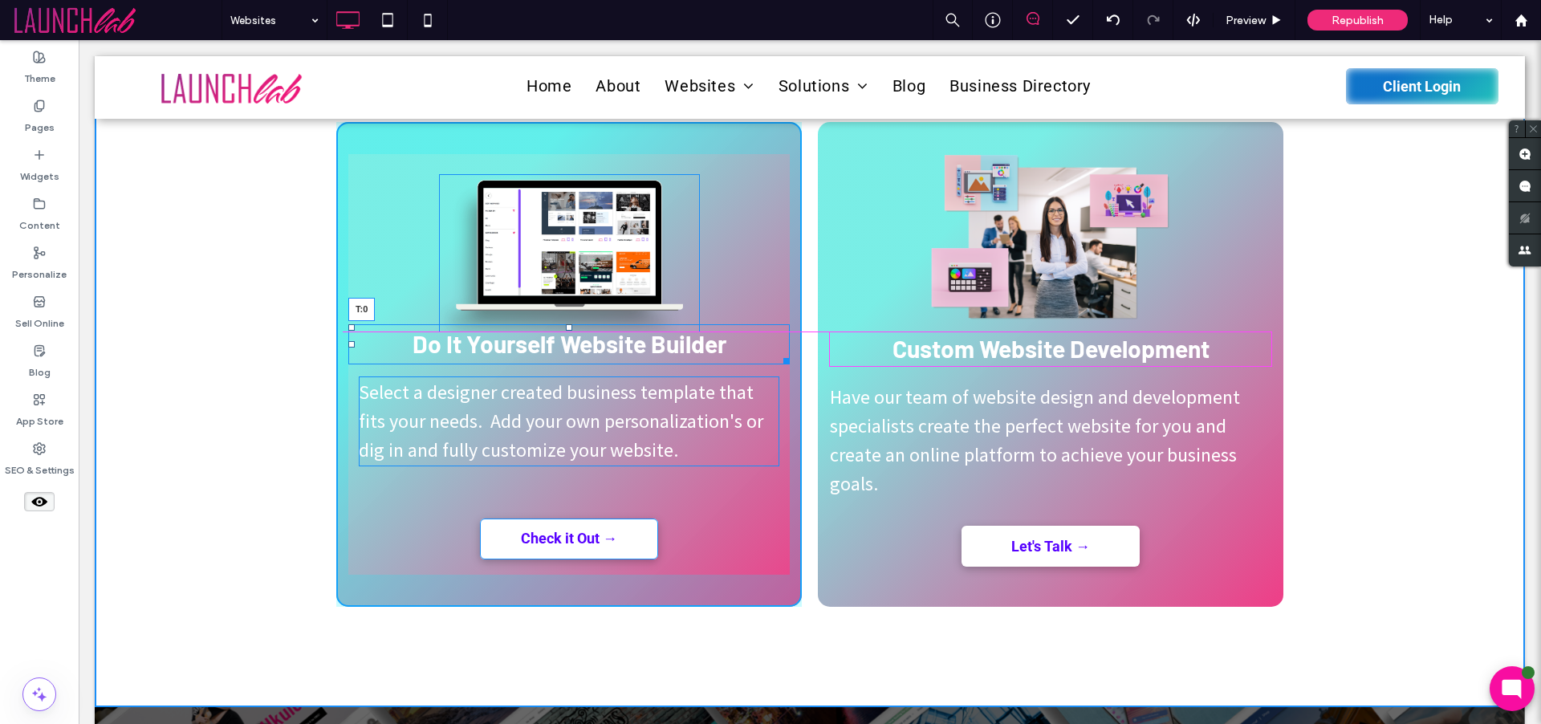
drag, startPoint x: 560, startPoint y: 327, endPoint x: 563, endPoint y: 335, distance: 8.4
click at [566, 331] on div at bounding box center [569, 327] width 6 height 6
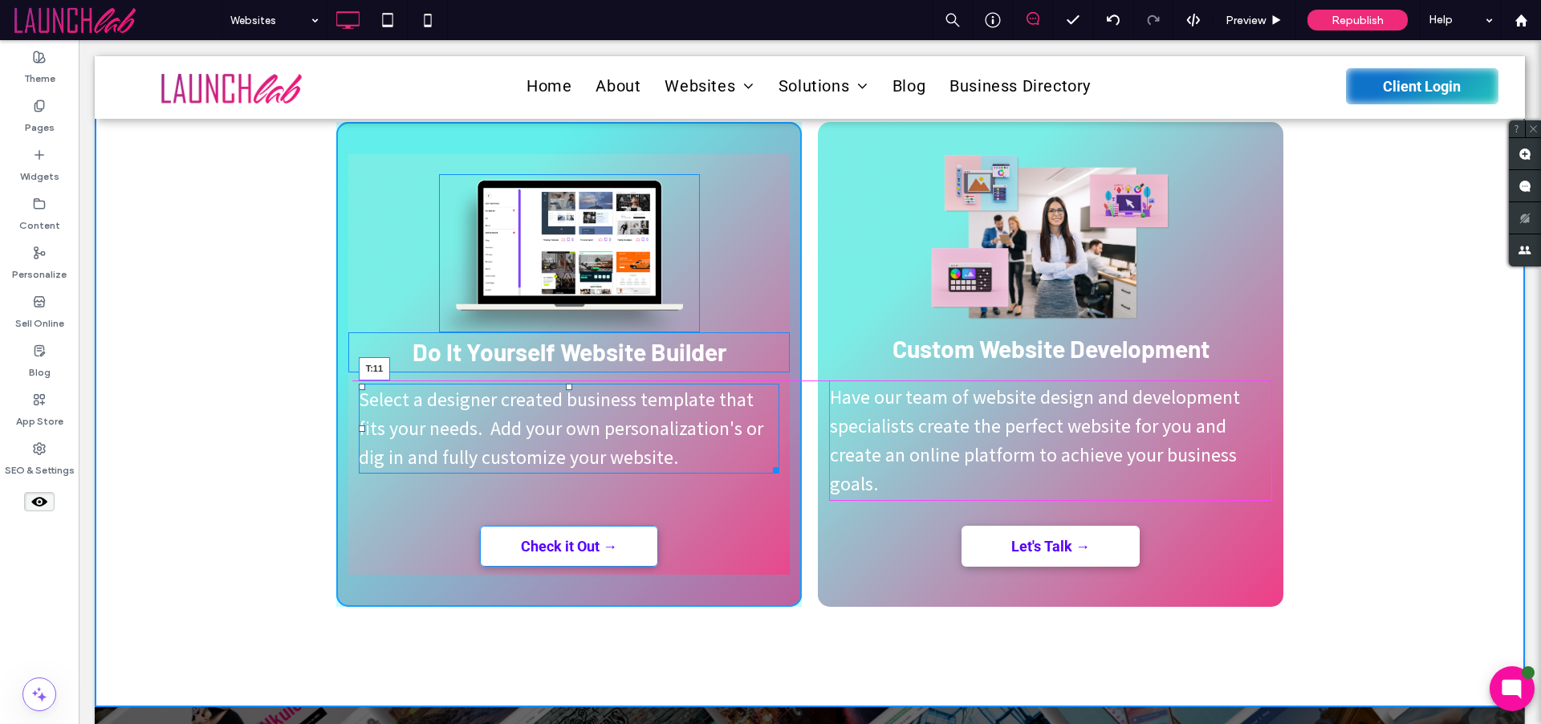
click at [568, 386] on div "Select a designer created business template that fits your needs. Add your own …" at bounding box center [569, 429] width 421 height 90
drag, startPoint x: 564, startPoint y: 528, endPoint x: 650, endPoint y: 570, distance: 95.5
click at [567, 533] on div "Do It Yourself Website Builder Select a designer created business template that…" at bounding box center [569, 364] width 466 height 485
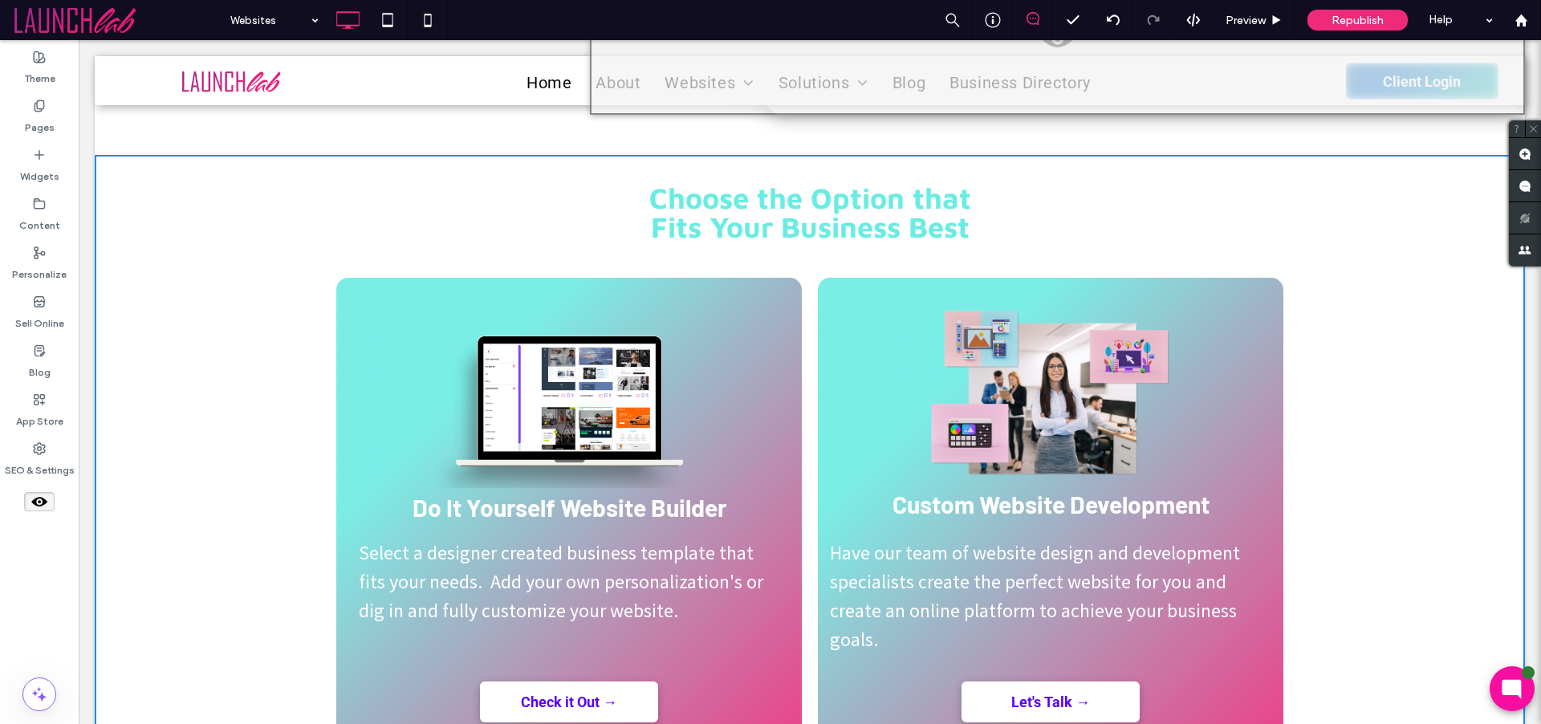
scroll to position [860, 0]
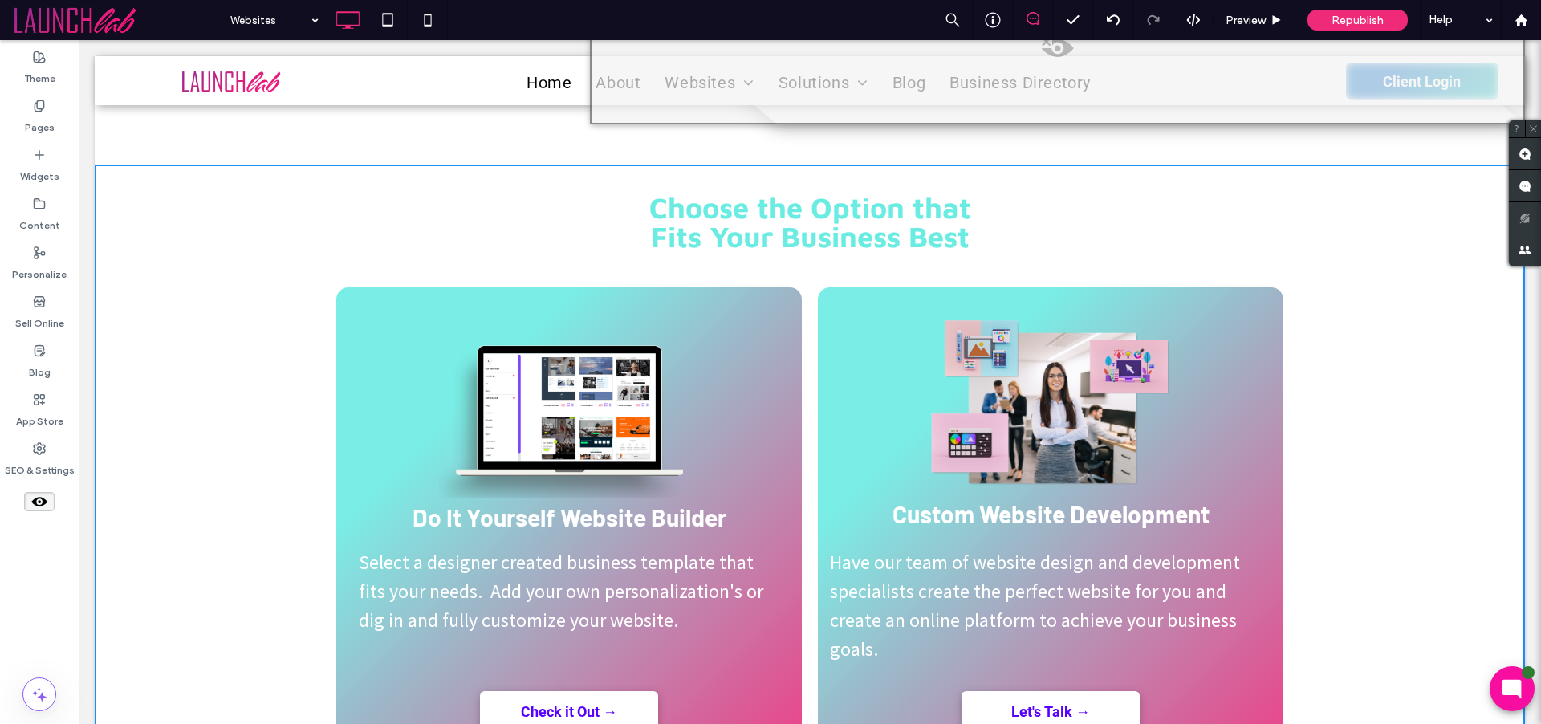
click at [852, 254] on div "Choose the Option that Fits Your Business Best Do It Yourself Website Builder S…" at bounding box center [809, 511] width 963 height 580
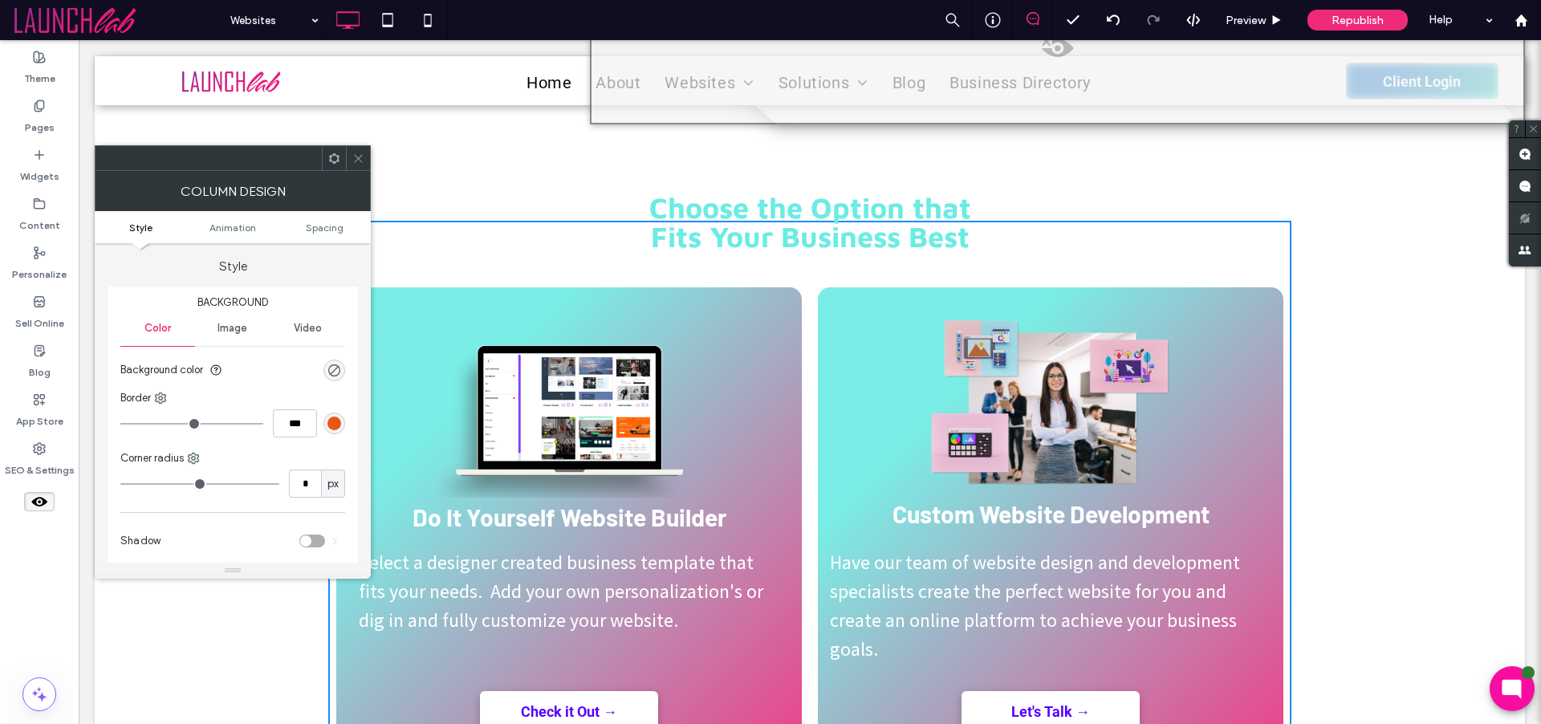
click at [848, 234] on span "Fits Your Business Best" at bounding box center [810, 236] width 319 height 35
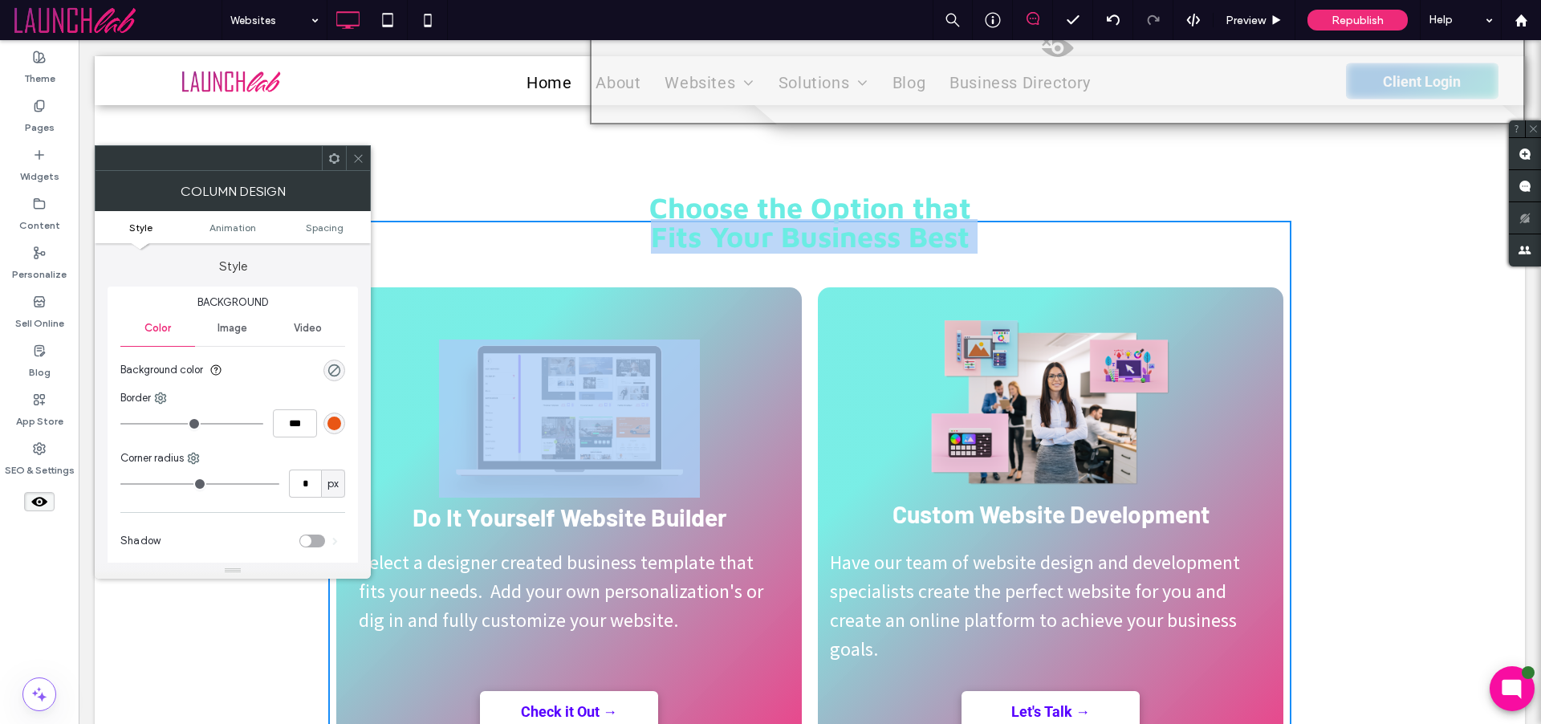
click at [848, 234] on span "Fits Your Business Best" at bounding box center [810, 236] width 319 height 35
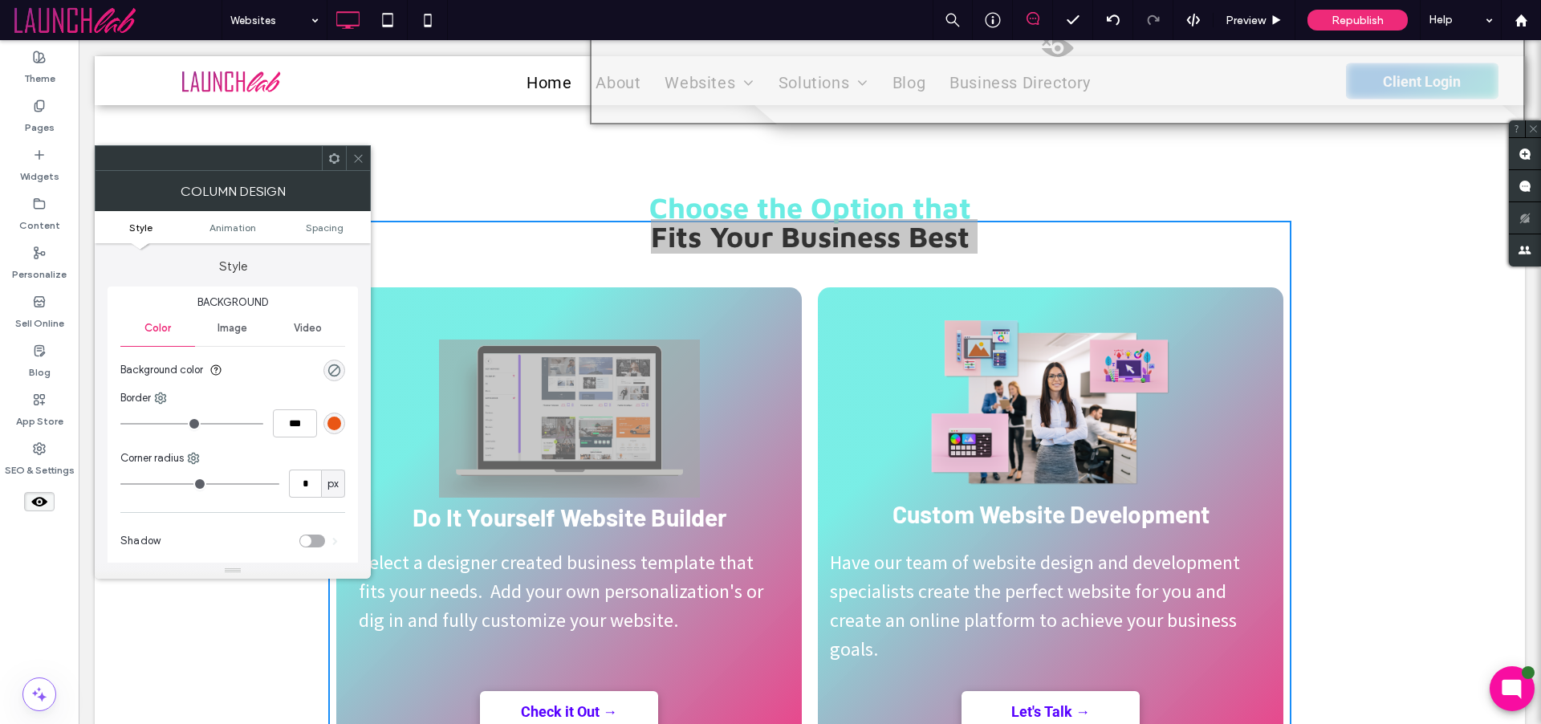
click at [360, 157] on icon at bounding box center [358, 159] width 12 height 12
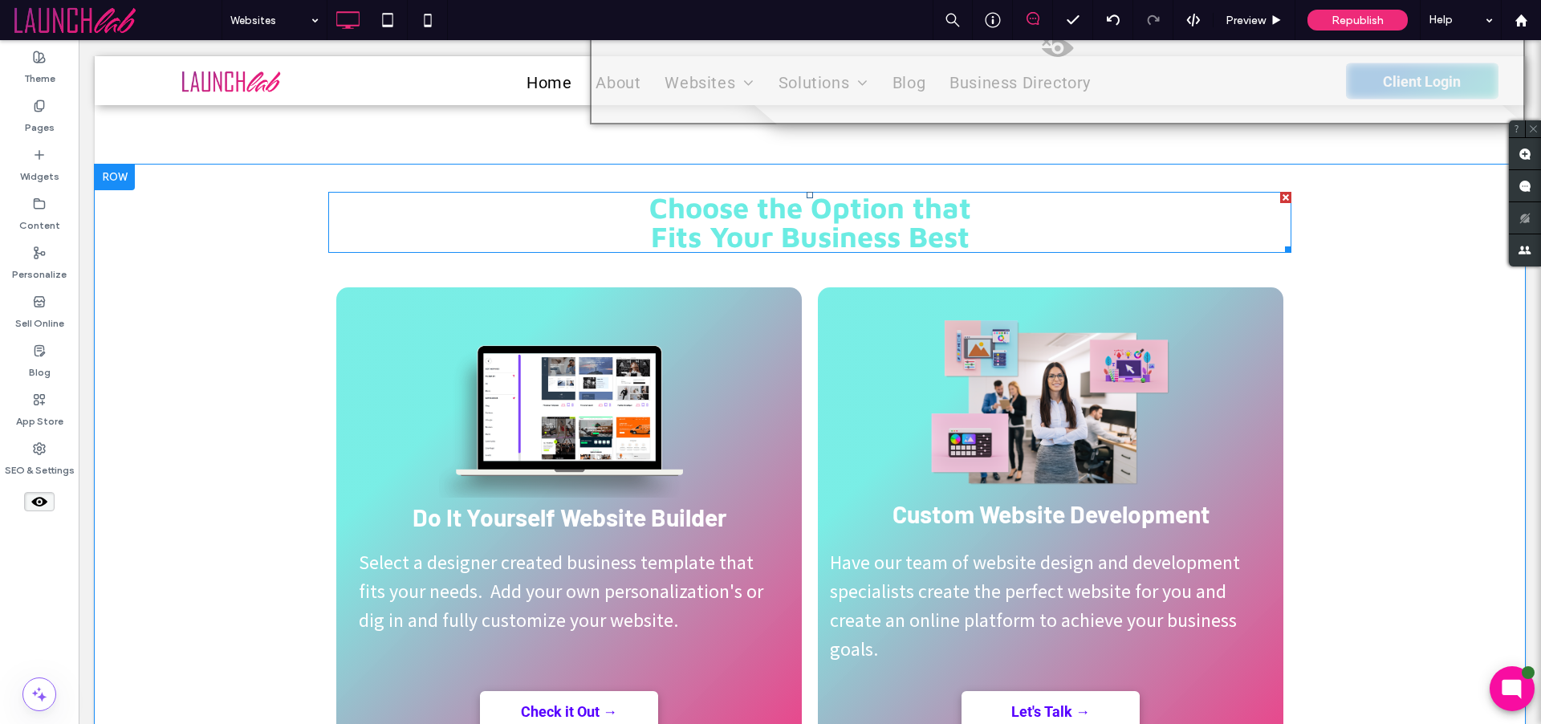
click at [743, 205] on span "Choose the Option that" at bounding box center [810, 207] width 322 height 35
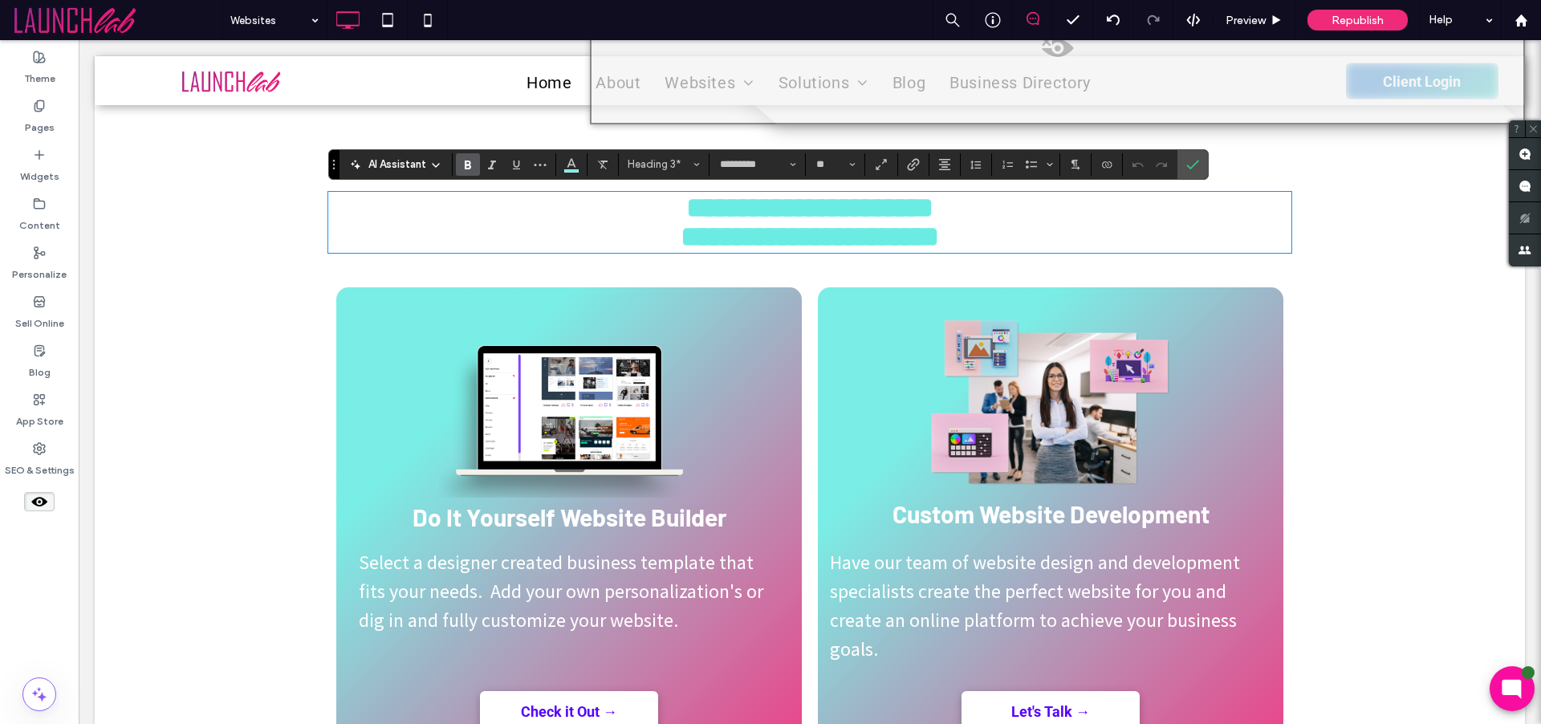
click at [681, 243] on span "**********" at bounding box center [810, 236] width 258 height 29
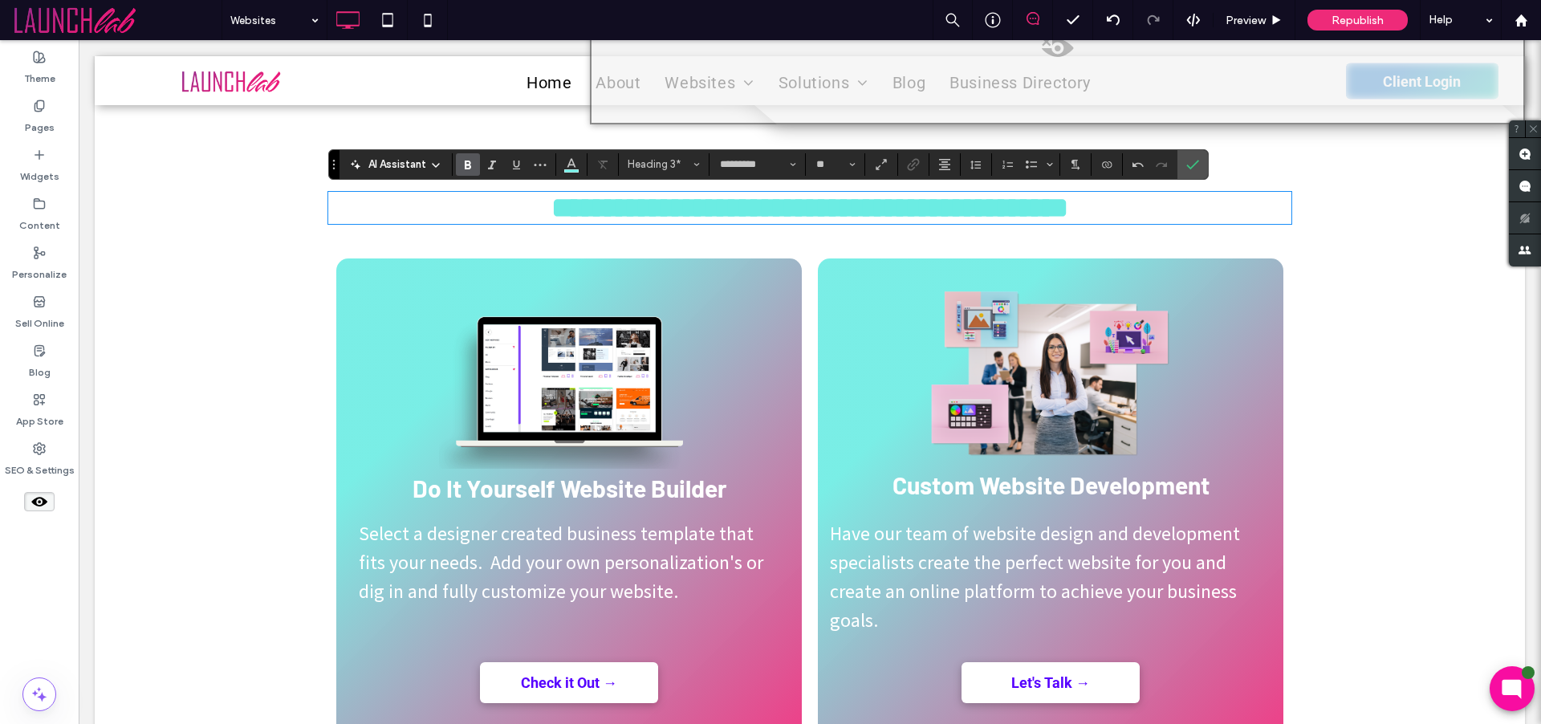
click at [1148, 202] on h3 "**********" at bounding box center [809, 207] width 963 height 29
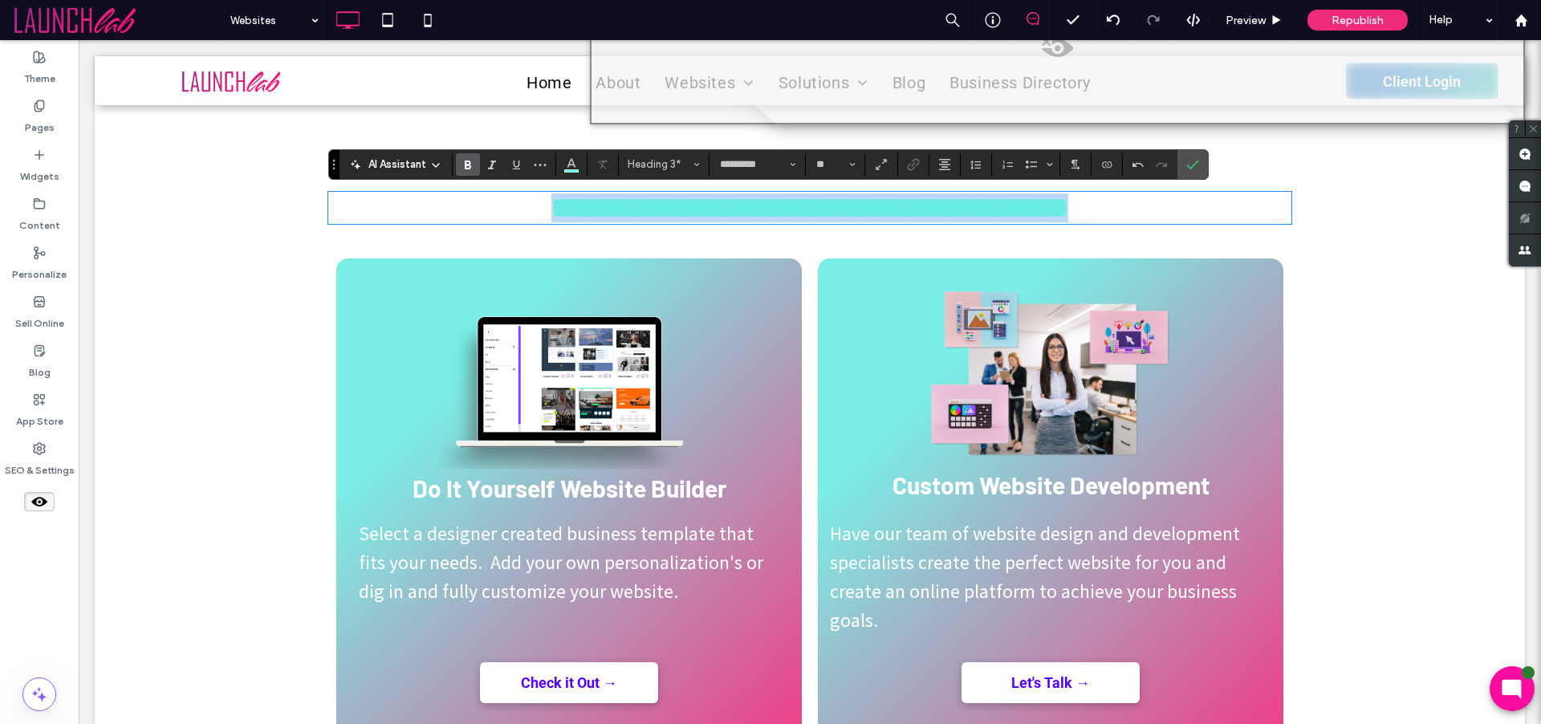
click at [1148, 202] on h3 "**********" at bounding box center [809, 207] width 963 height 29
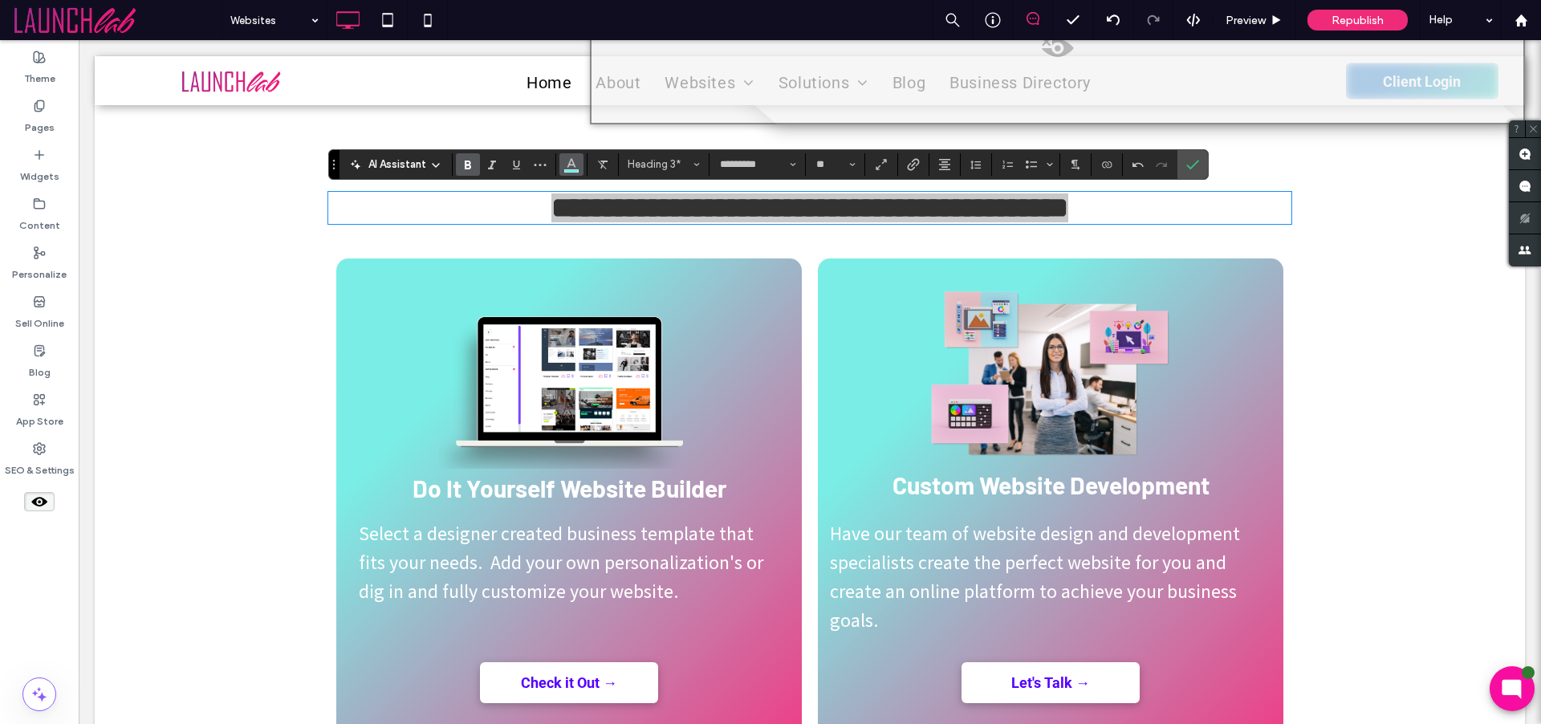
click at [573, 168] on icon "Color" at bounding box center [571, 163] width 13 height 13
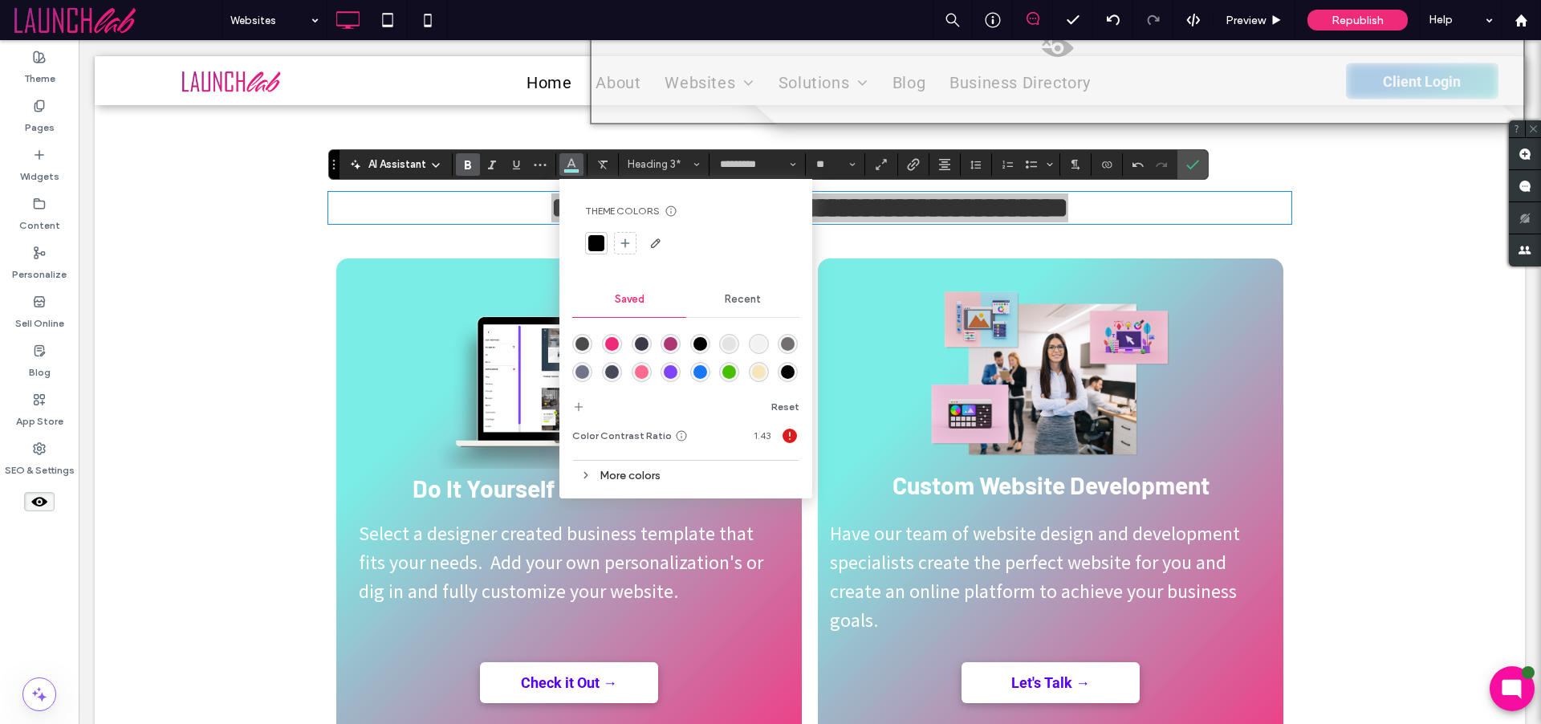
click at [619, 374] on div "rgba(71,73,86,1)" at bounding box center [612, 372] width 14 height 14
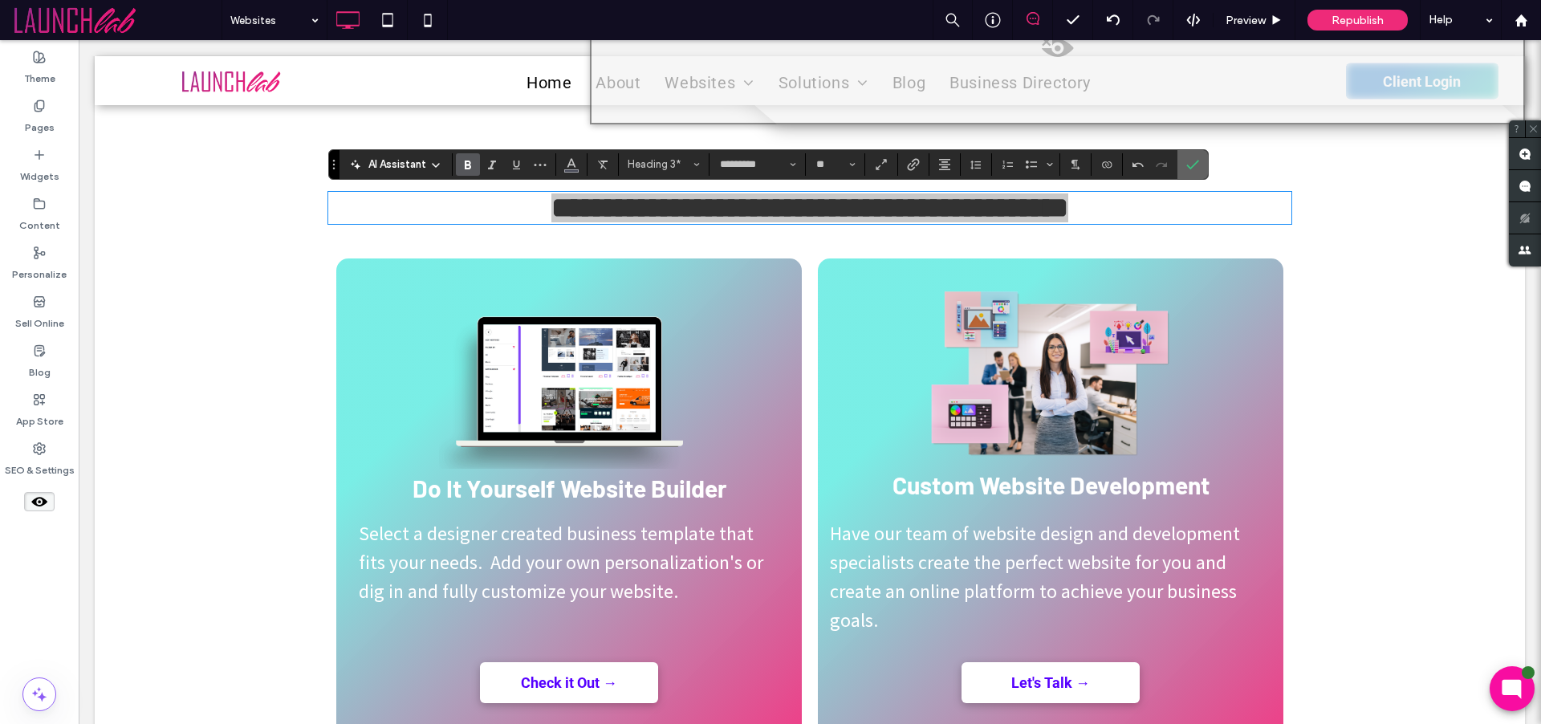
click at [1190, 165] on icon "Confirm" at bounding box center [1192, 164] width 13 height 13
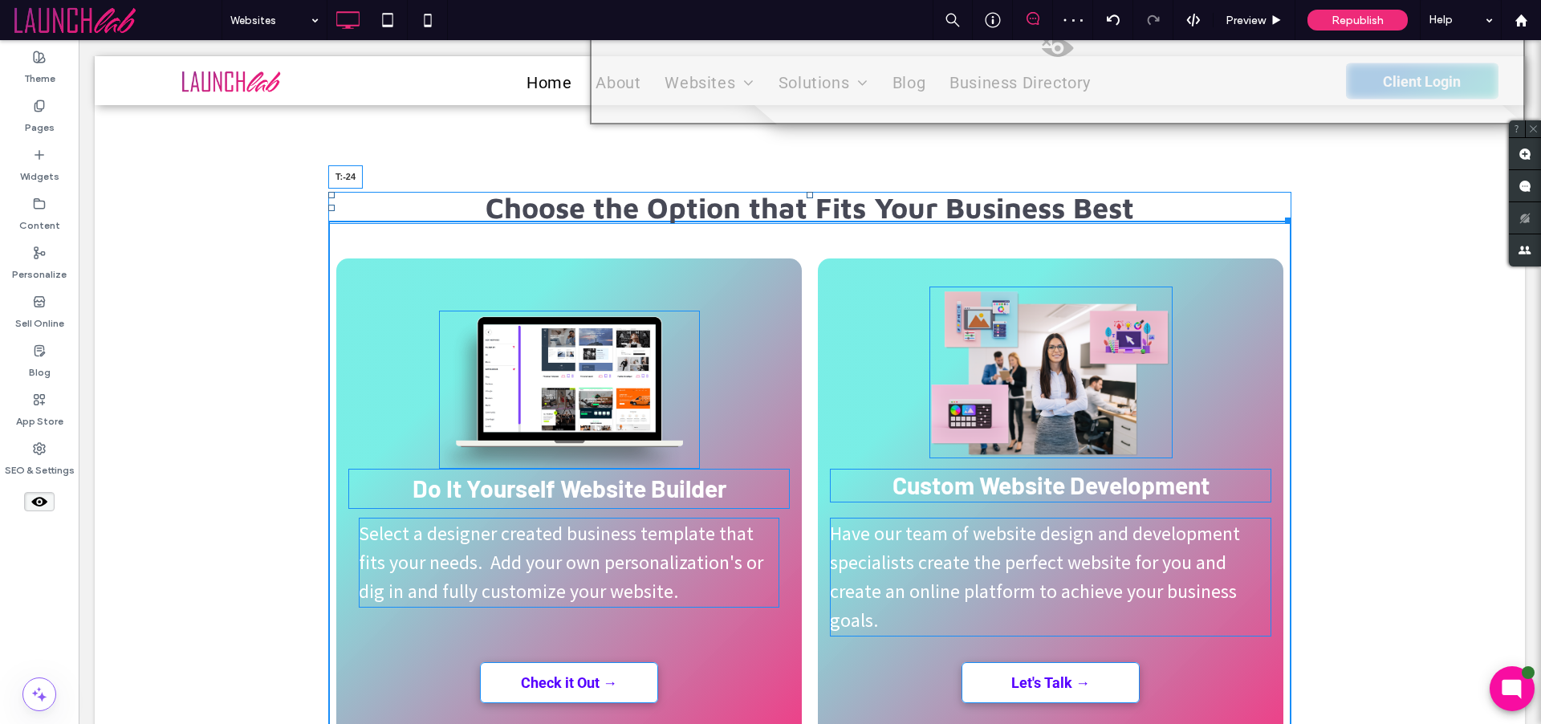
drag, startPoint x: 804, startPoint y: 195, endPoint x: 803, endPoint y: 205, distance: 9.8
click at [807, 198] on div at bounding box center [810, 195] width 6 height 6
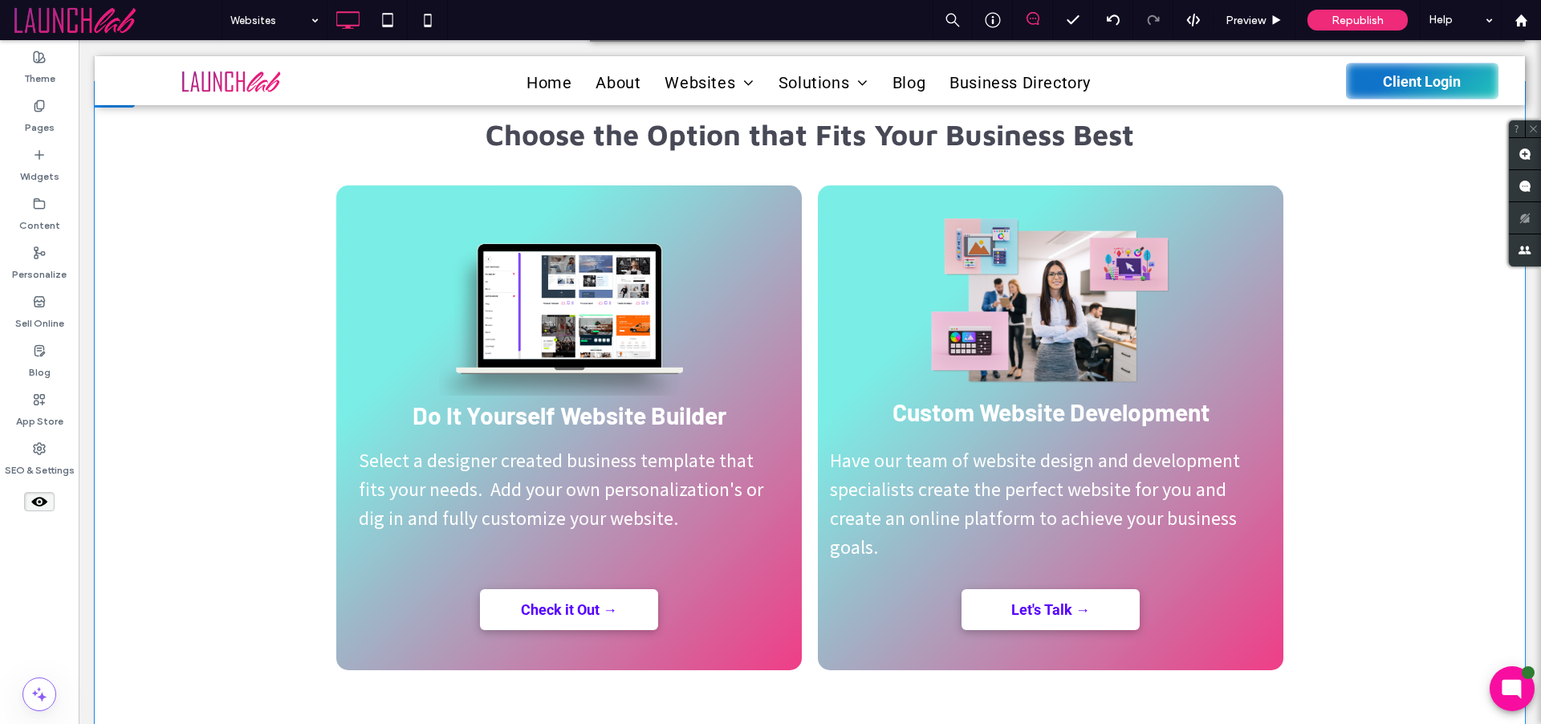
scroll to position [940, 0]
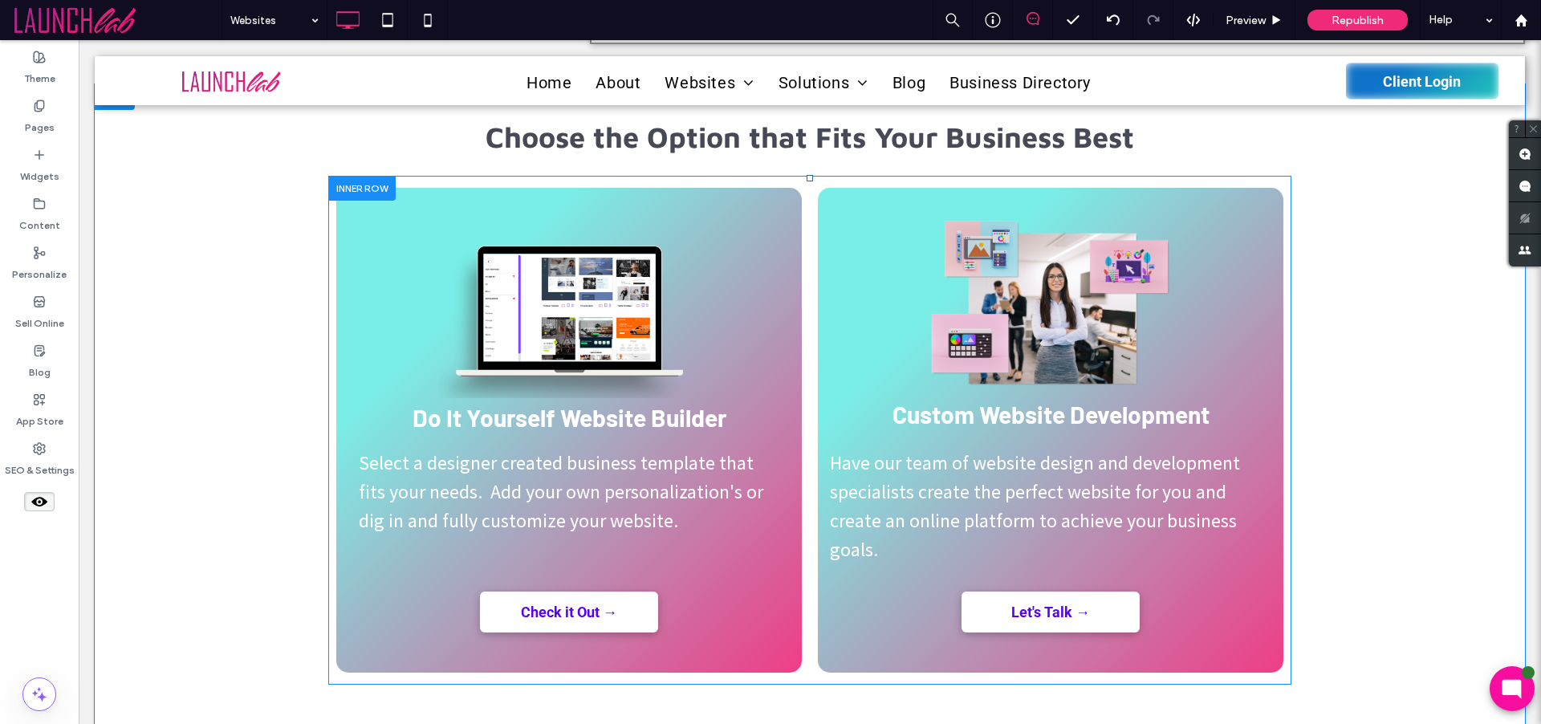
click at [1234, 204] on div "Custom Website Development Have our team of website design and development spec…" at bounding box center [1051, 430] width 466 height 485
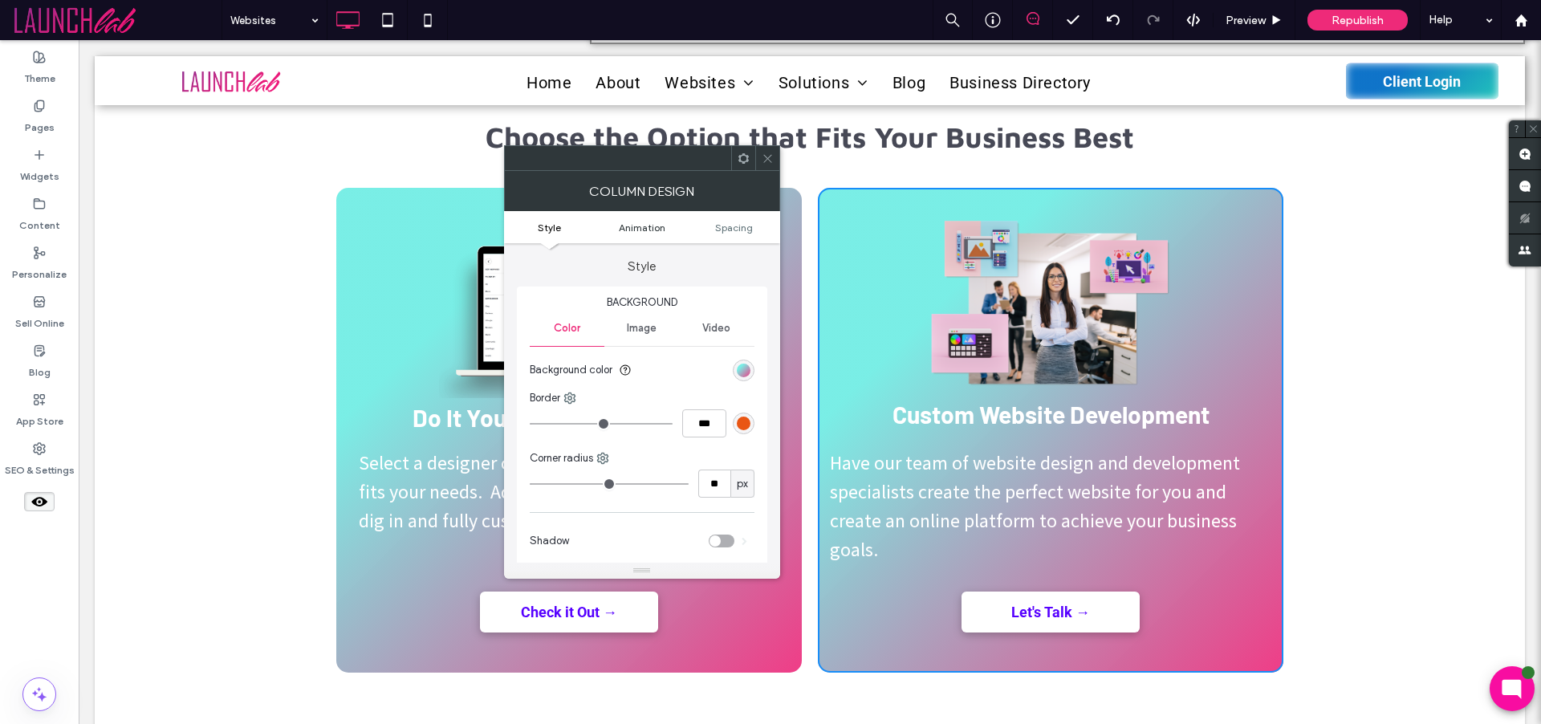
click at [653, 231] on span "Animation" at bounding box center [642, 228] width 47 height 12
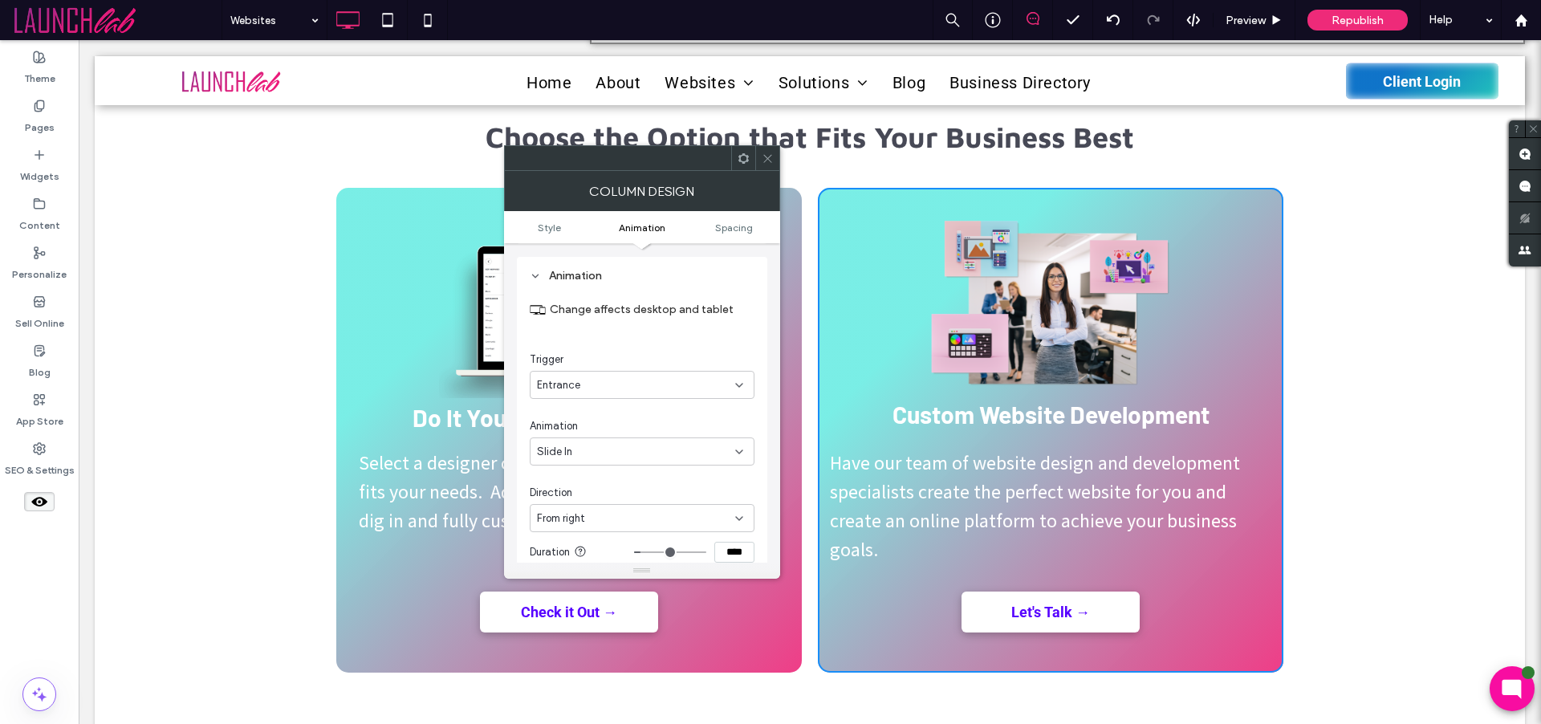
scroll to position [326, 0]
click at [680, 382] on div "Entrance" at bounding box center [636, 384] width 198 height 16
click at [590, 383] on div "Entrance" at bounding box center [636, 384] width 198 height 16
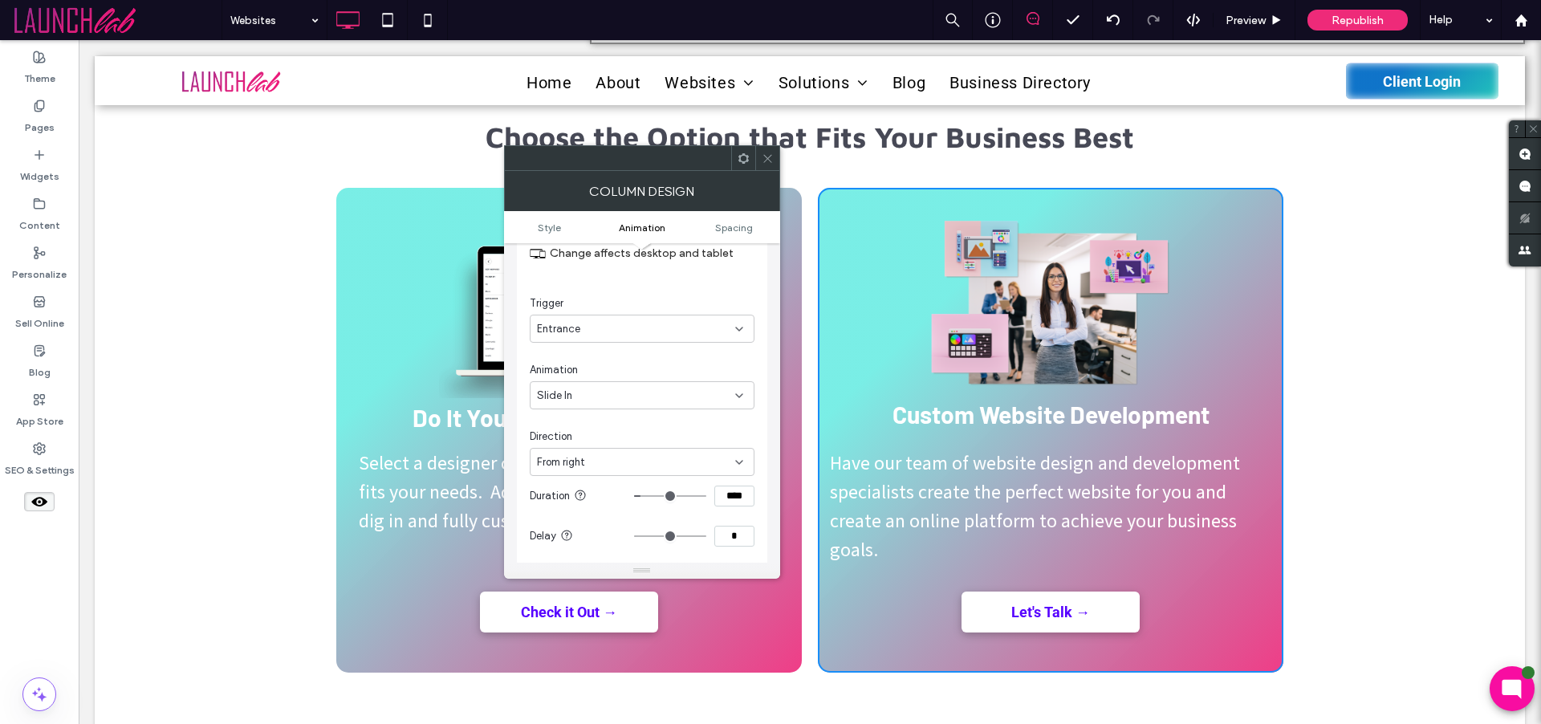
scroll to position [384, 0]
click at [769, 155] on use at bounding box center [767, 158] width 8 height 8
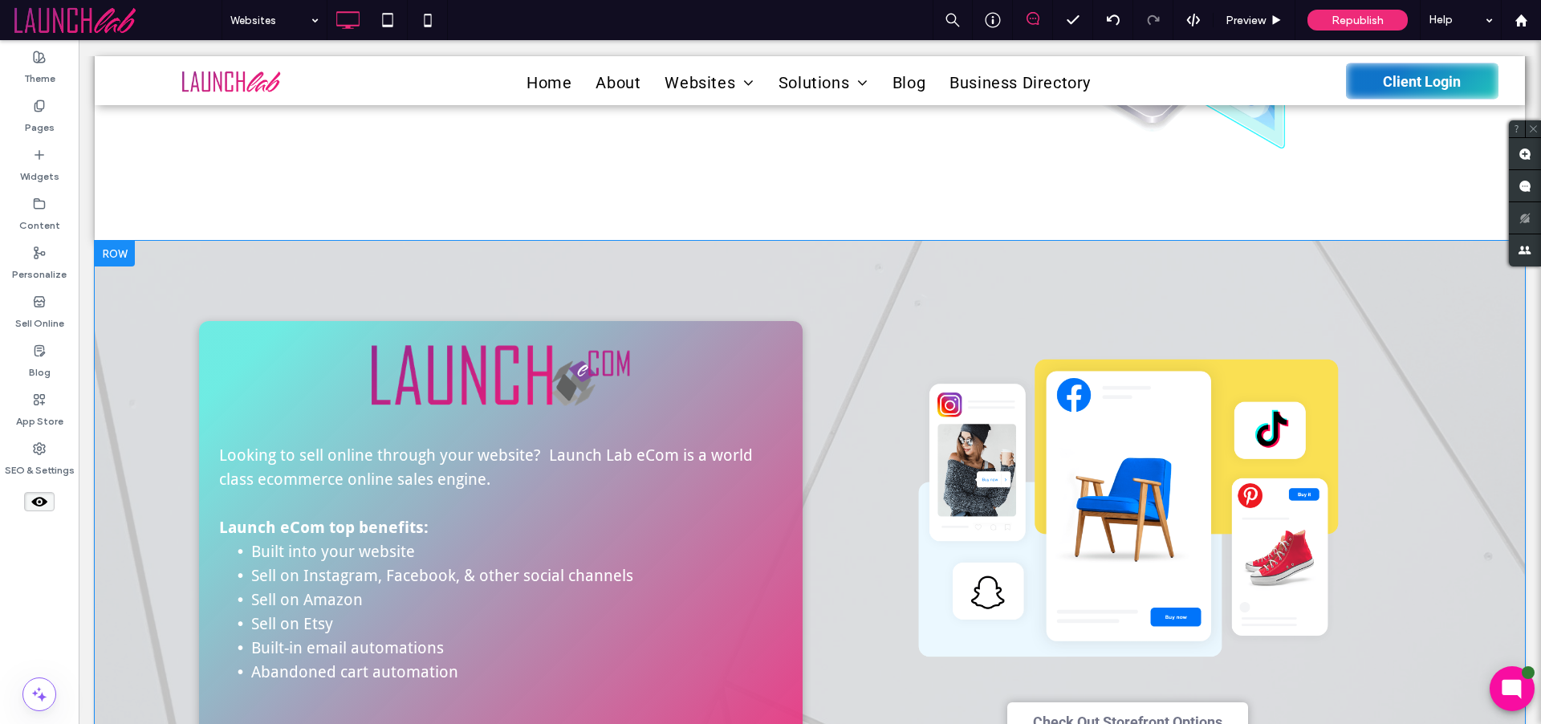
scroll to position [2666, 0]
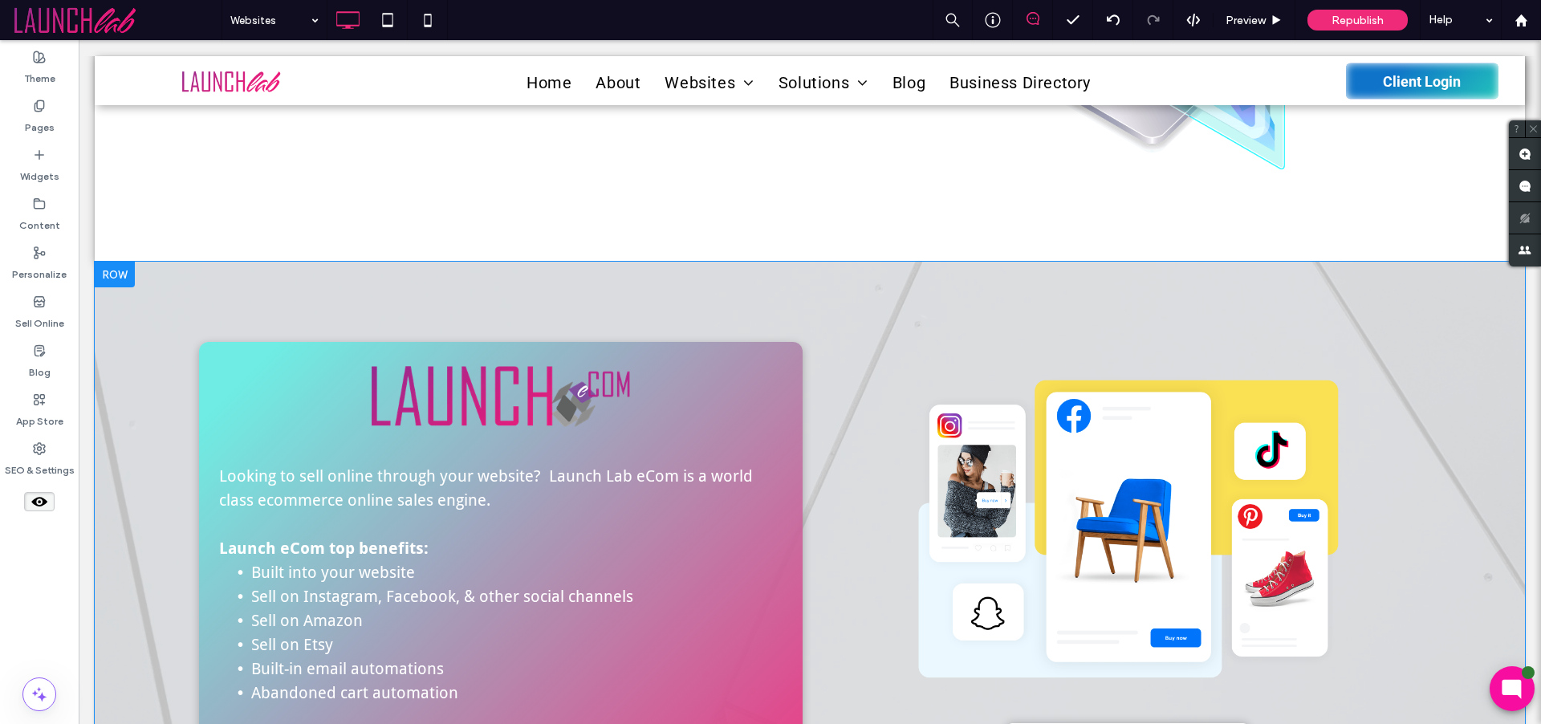
click at [96, 277] on div at bounding box center [115, 275] width 40 height 26
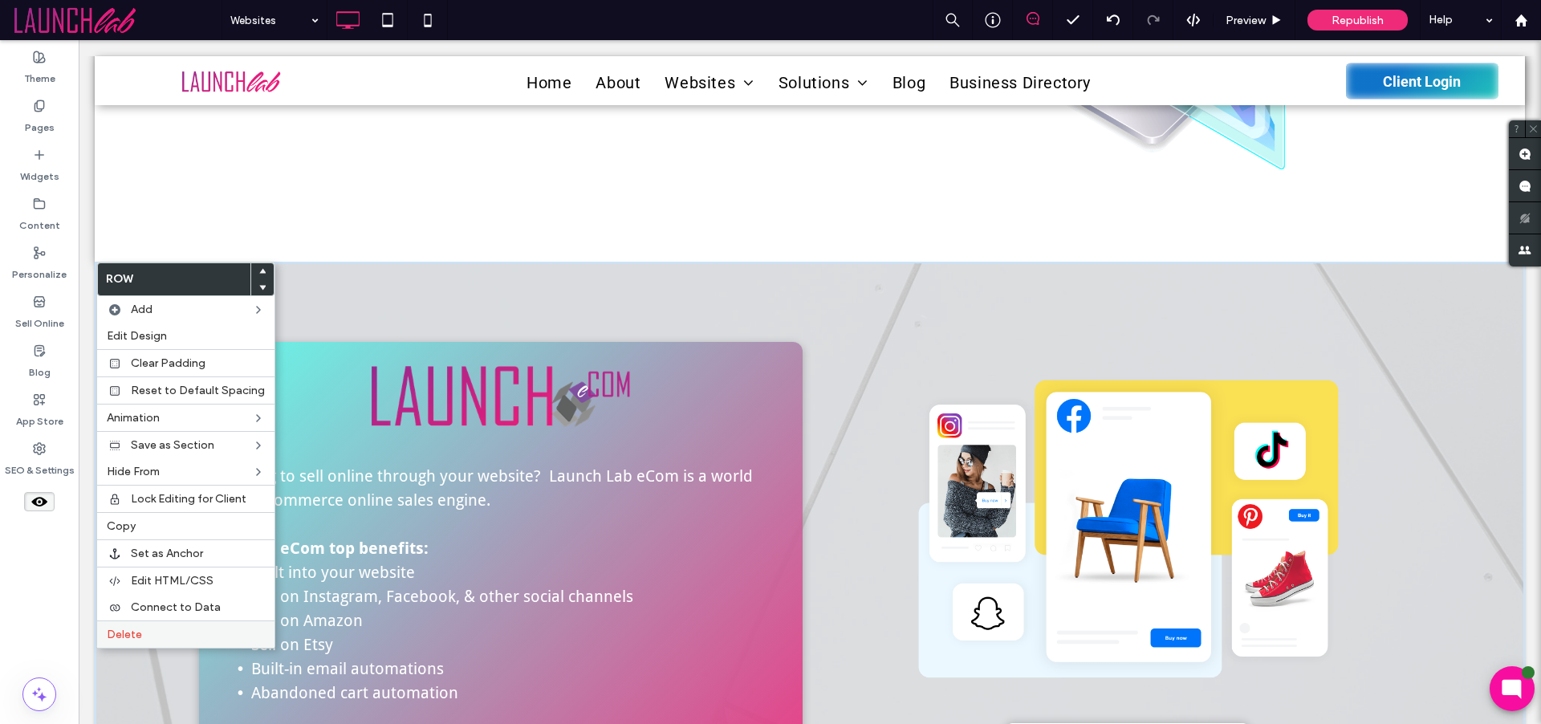
click at [121, 633] on span "Delete" at bounding box center [124, 635] width 35 height 14
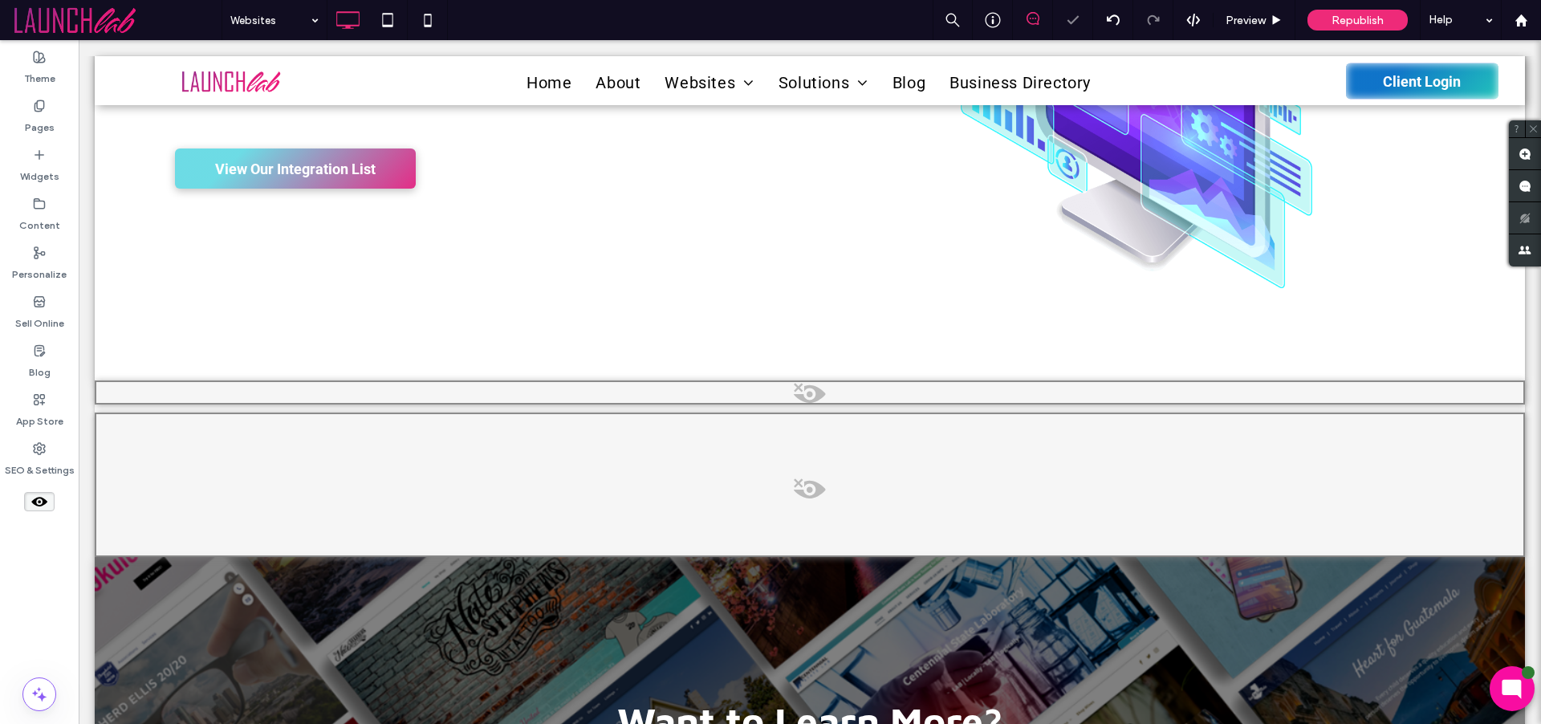
scroll to position [2539, 0]
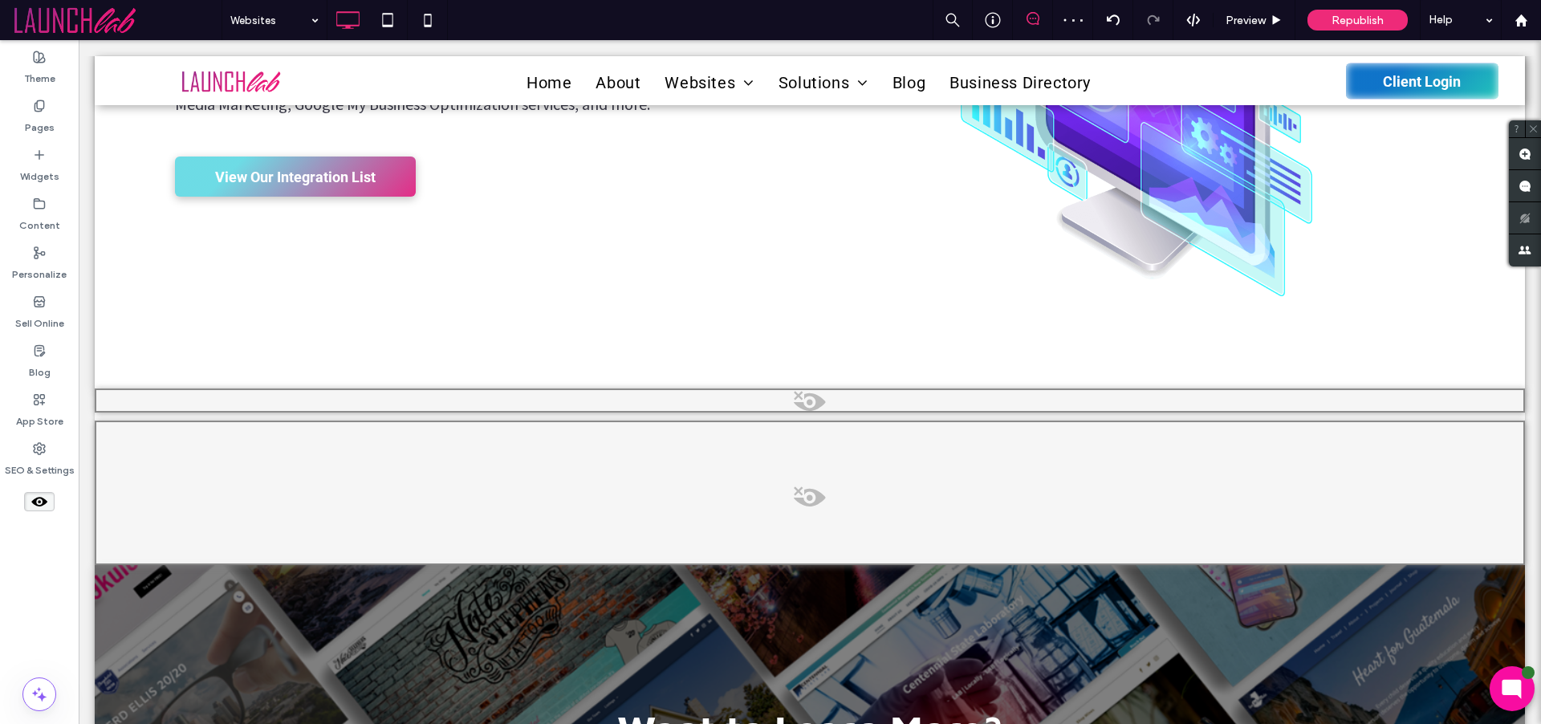
click at [46, 500] on icon at bounding box center [40, 502] width 18 height 18
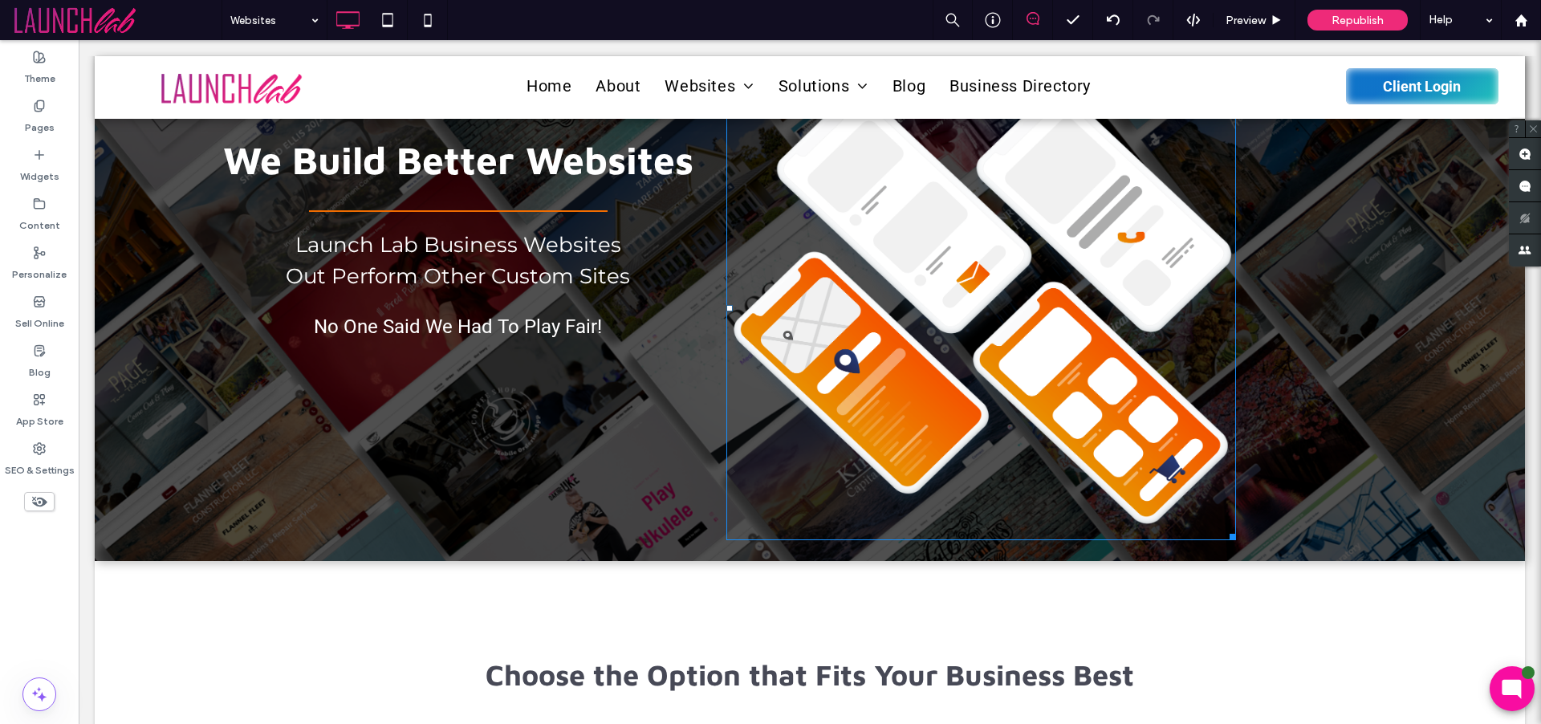
scroll to position [0, 0]
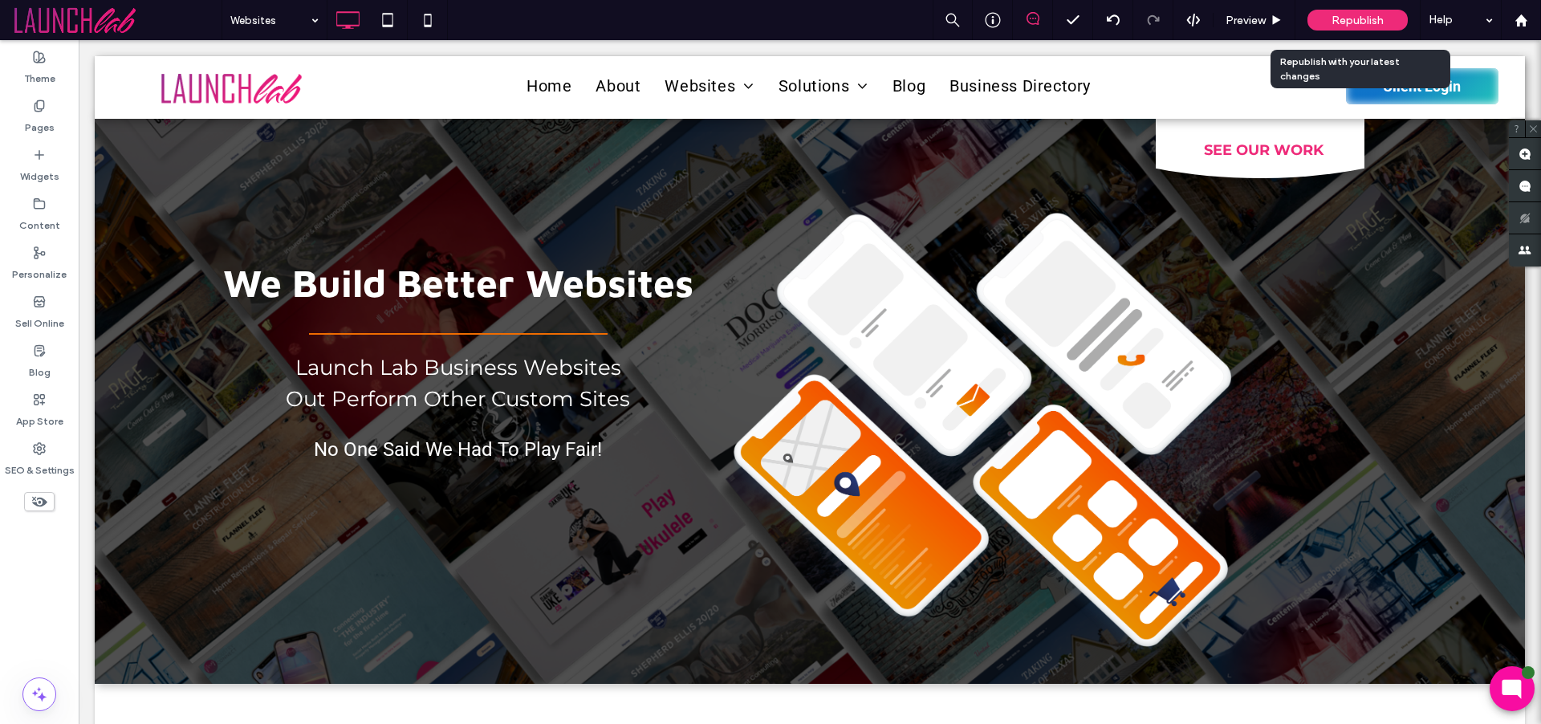
click at [1337, 22] on span "Republish" at bounding box center [1358, 21] width 52 height 14
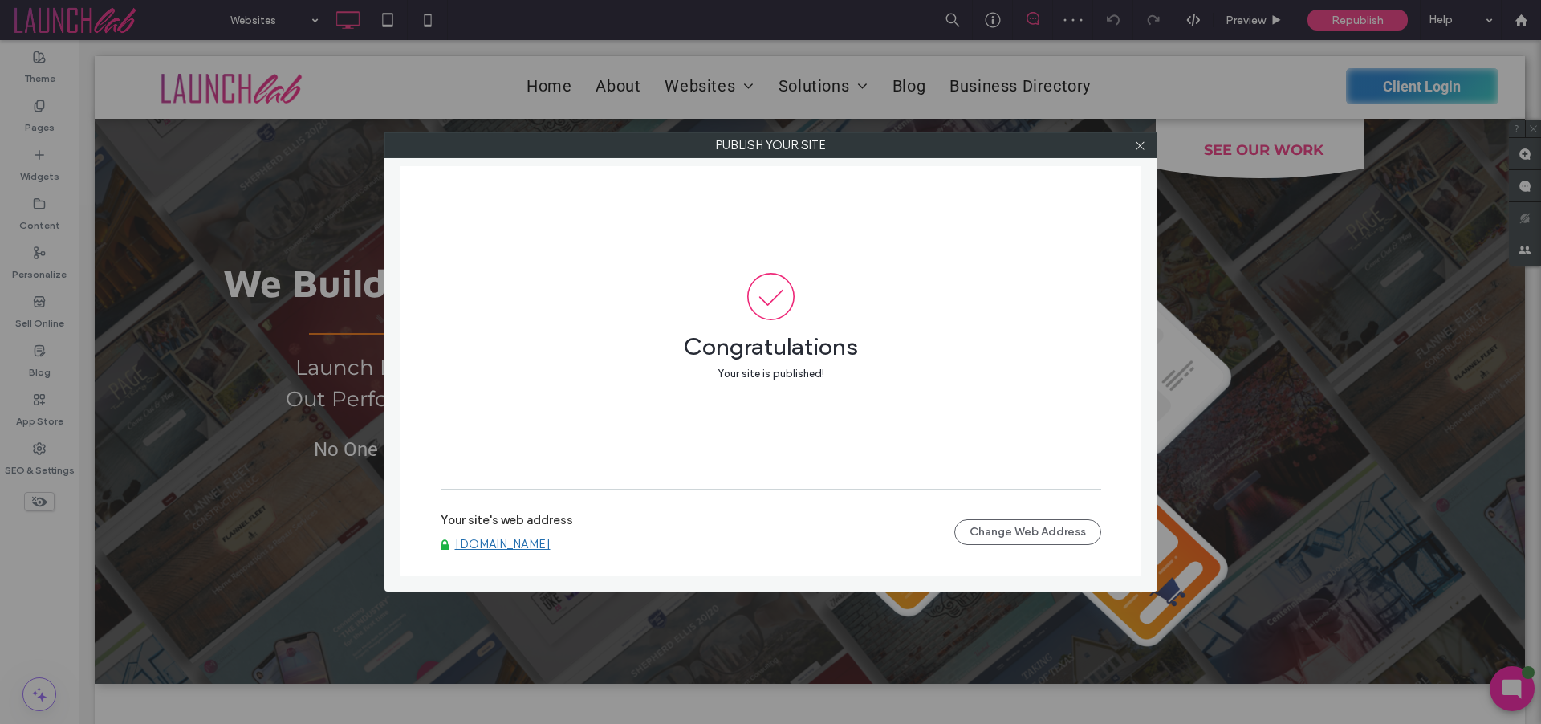
click at [551, 549] on link "[DOMAIN_NAME]" at bounding box center [503, 544] width 96 height 14
click at [1141, 145] on icon at bounding box center [1140, 146] width 12 height 12
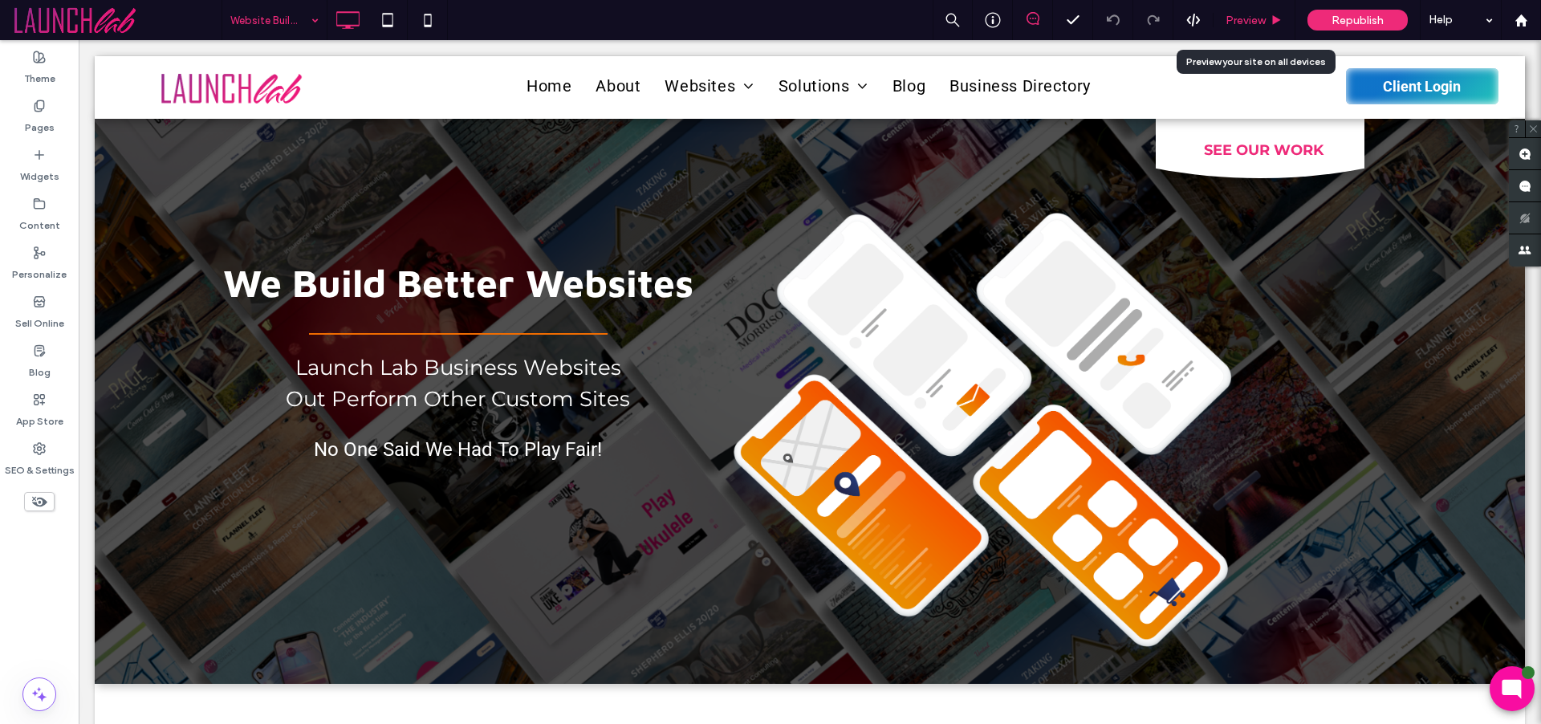
click at [1239, 17] on span "Preview" at bounding box center [1246, 21] width 40 height 14
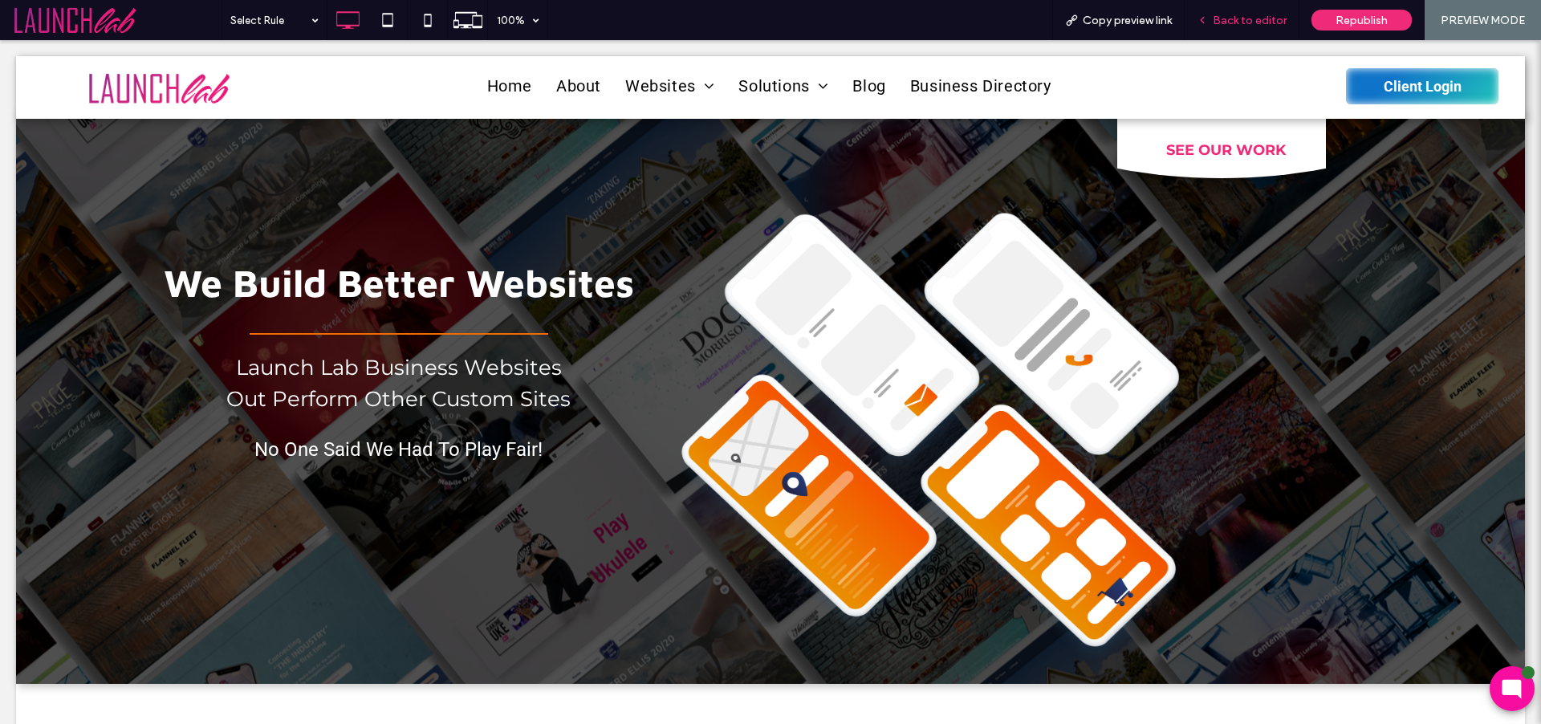
click at [1250, 18] on span "Back to editor" at bounding box center [1250, 21] width 74 height 14
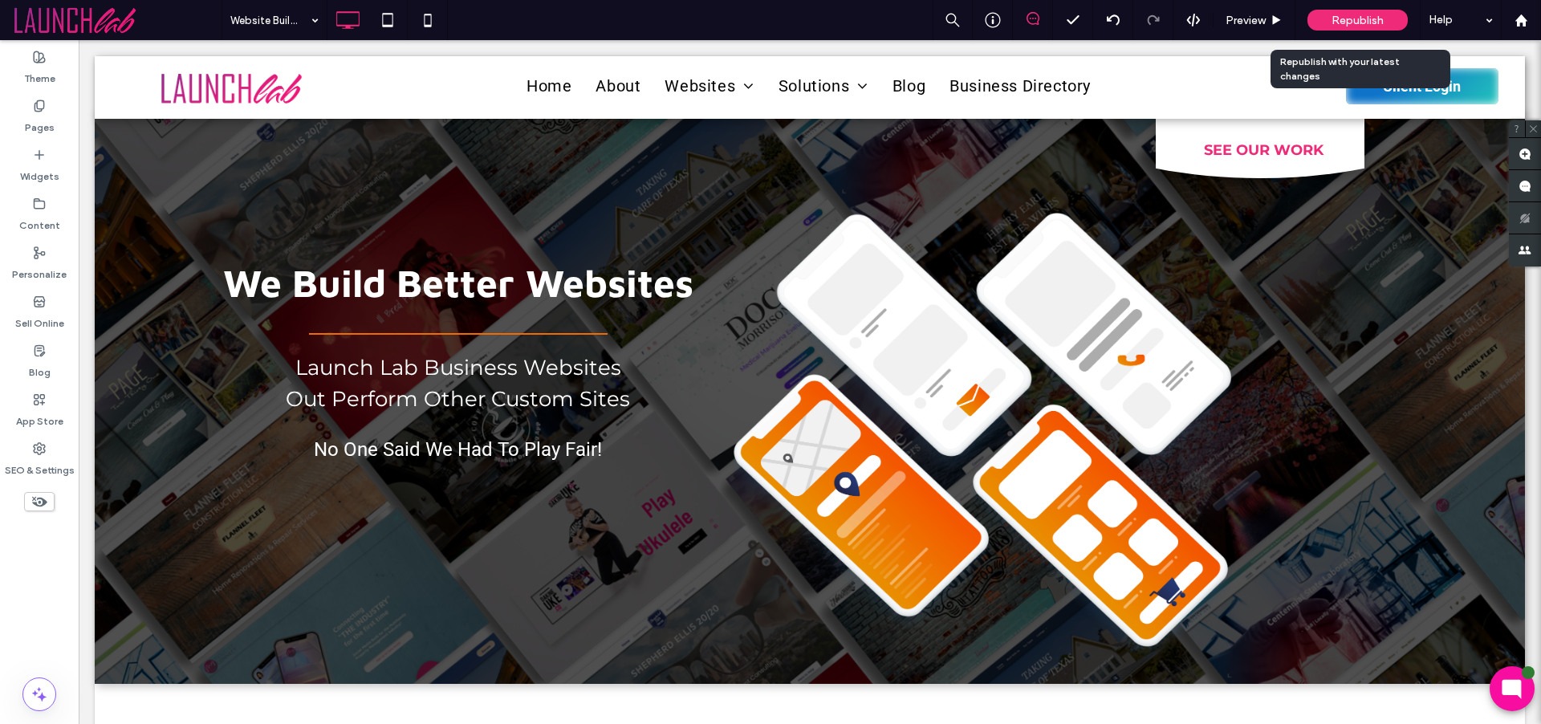
click at [1344, 17] on span "Republish" at bounding box center [1358, 21] width 52 height 14
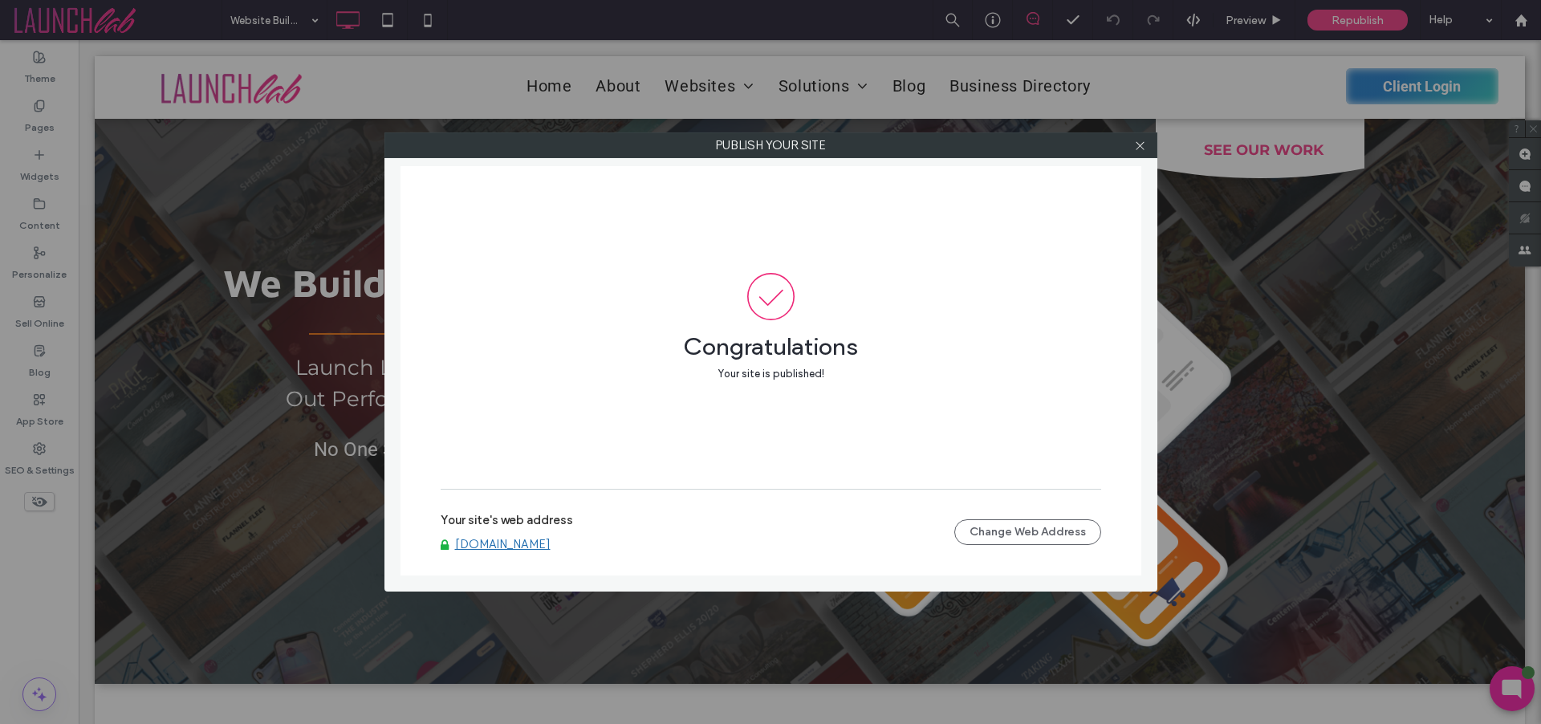
click at [500, 542] on link "[DOMAIN_NAME]" at bounding box center [503, 544] width 96 height 14
click at [1147, 140] on div at bounding box center [1141, 145] width 24 height 24
click at [1140, 145] on use at bounding box center [1140, 145] width 8 height 8
